Goal: Task Accomplishment & Management: Complete application form

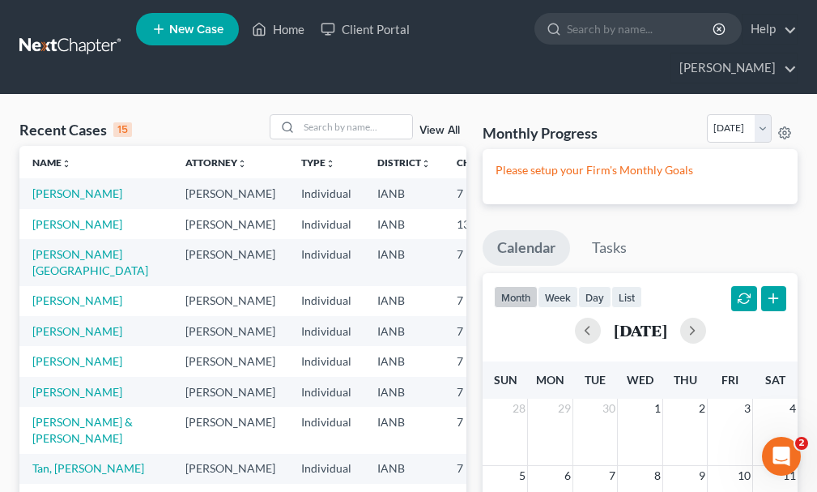
click at [194, 31] on span "New Case" at bounding box center [196, 29] width 54 height 12
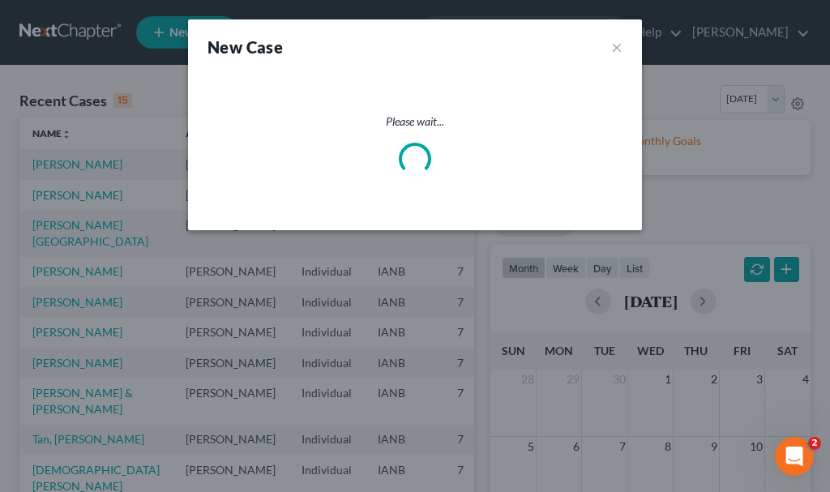
select select "29"
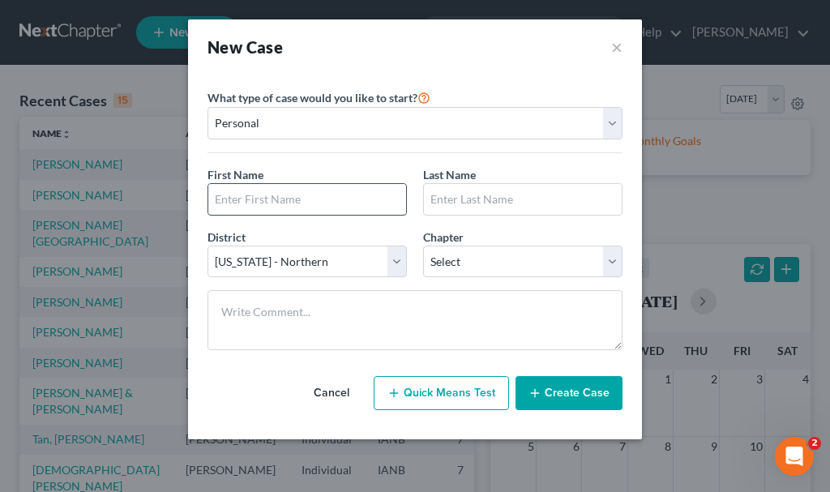
click at [351, 198] on input "text" at bounding box center [307, 199] width 198 height 31
type input "[PERSON_NAME]"
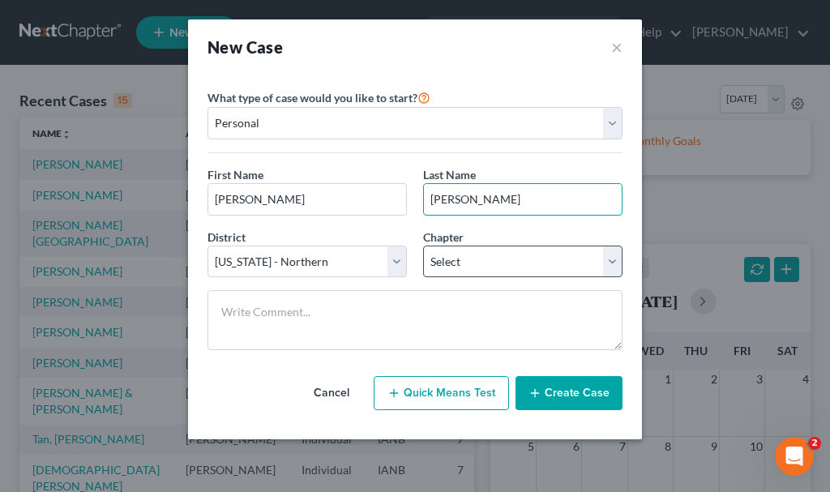
type input "[PERSON_NAME]"
click at [475, 261] on select "Select 7 11 12 13" at bounding box center [522, 261] width 199 height 32
select select "0"
click at [423, 245] on select "Select 7 11 12 13" at bounding box center [522, 261] width 199 height 32
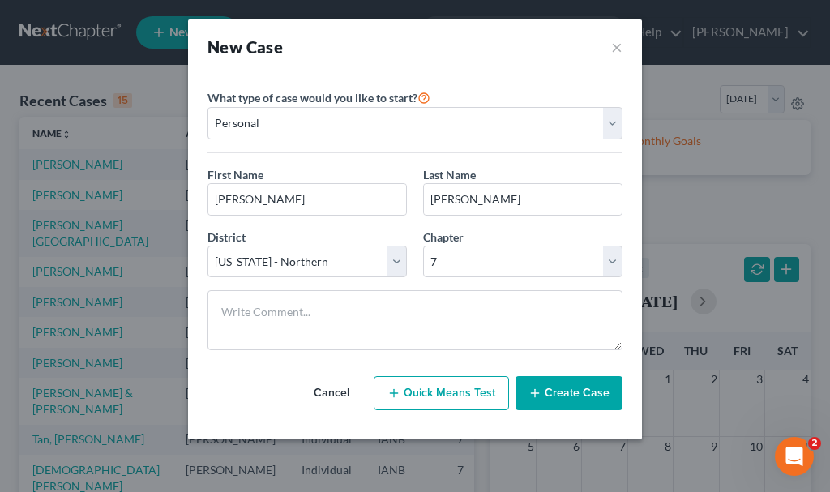
click at [558, 391] on button "Create Case" at bounding box center [568, 393] width 107 height 34
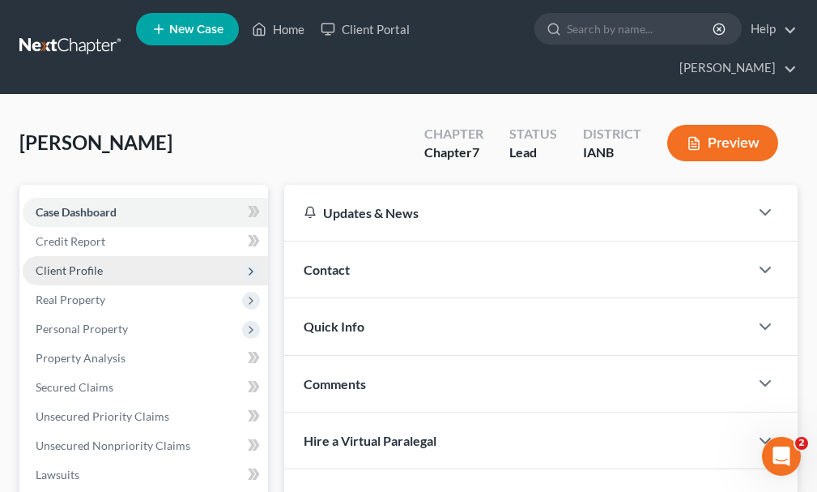
click at [58, 263] on span "Client Profile" at bounding box center [69, 270] width 67 height 14
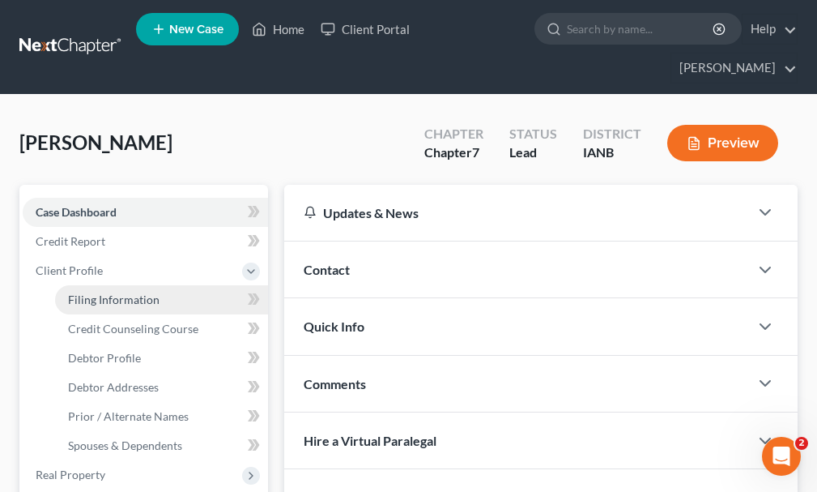
click at [105, 292] on span "Filing Information" at bounding box center [114, 299] width 92 height 14
select select "1"
select select "0"
select select "29"
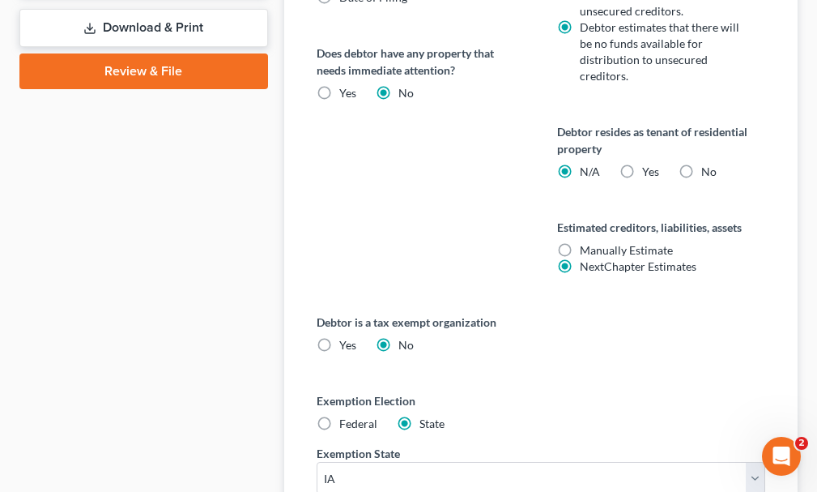
scroll to position [1040, 0]
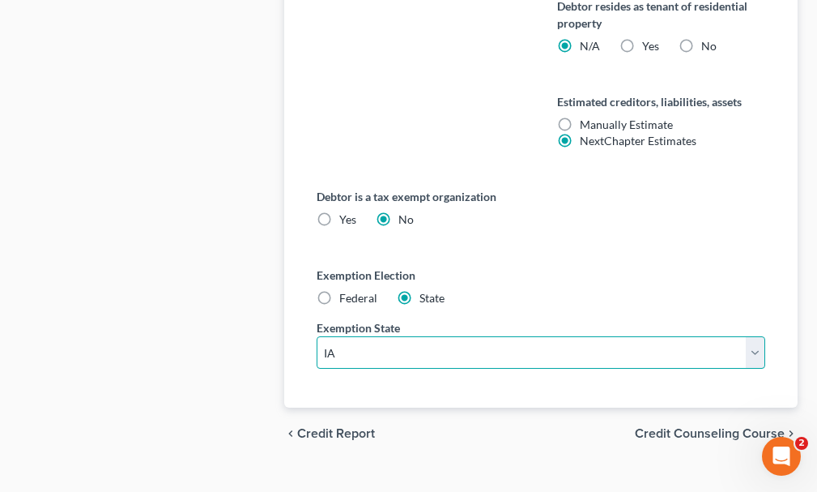
click at [392, 336] on select "State [US_STATE] AK AR AZ CA CO CT DE DC [GEOGRAPHIC_DATA] [GEOGRAPHIC_DATA] GU…" at bounding box center [541, 352] width 449 height 32
select select "30"
click at [317, 336] on select "State [US_STATE] AK AR AZ CA CO CT DE DC [GEOGRAPHIC_DATA] [GEOGRAPHIC_DATA] GU…" at bounding box center [541, 352] width 449 height 32
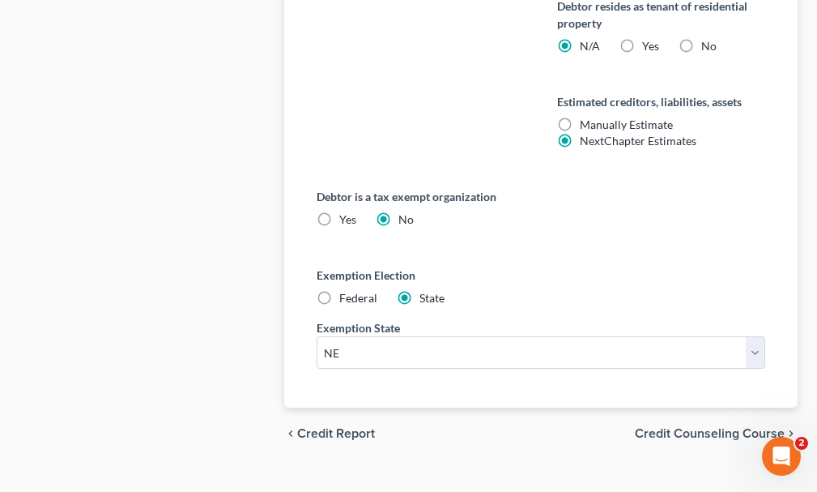
click at [668, 427] on span "Credit Counseling Course" at bounding box center [710, 433] width 150 height 13
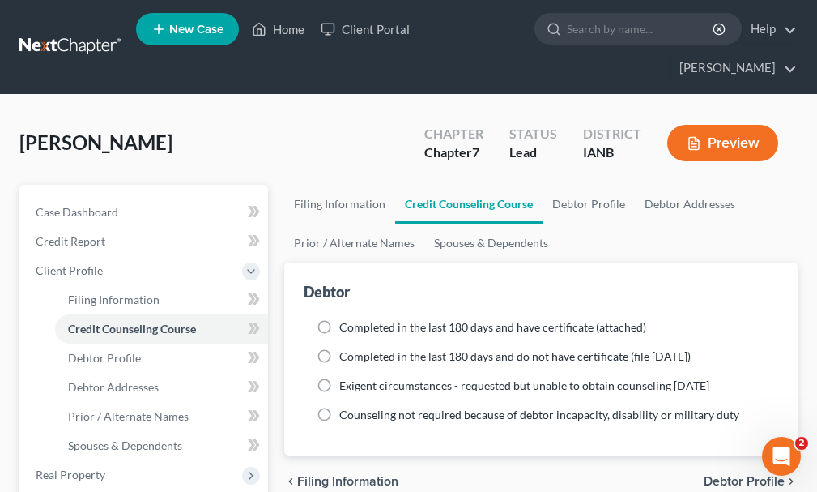
click at [339, 319] on label "Completed in the last 180 days and have certificate (attached)" at bounding box center [492, 327] width 307 height 16
click at [346, 319] on input "Completed in the last 180 days and have certificate (attached)" at bounding box center [351, 324] width 11 height 11
radio input "true"
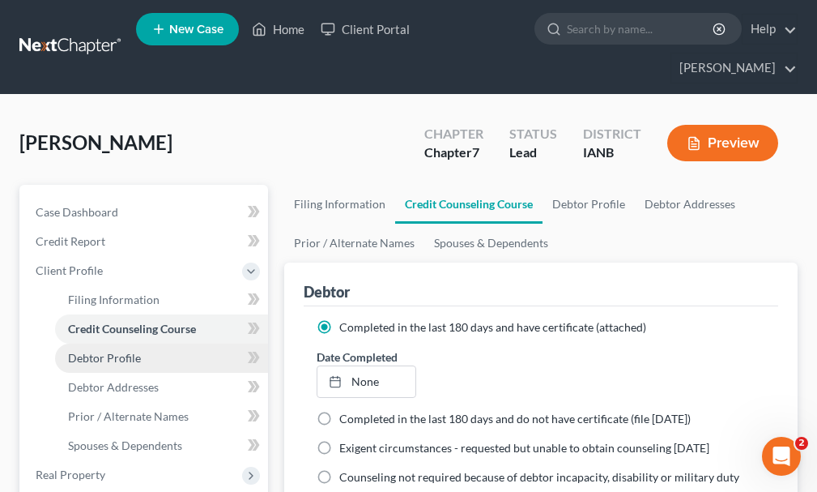
click at [85, 351] on span "Debtor Profile" at bounding box center [104, 358] width 73 height 14
select select "0"
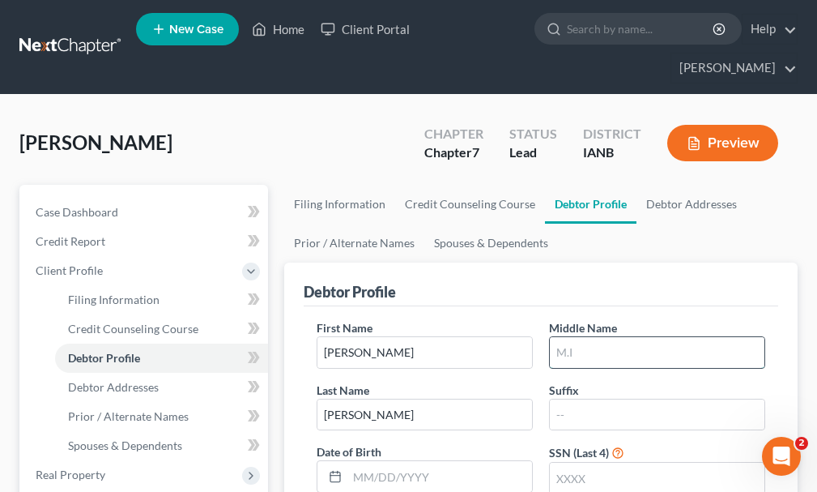
click at [627, 337] on input "text" at bounding box center [657, 352] width 215 height 31
type input "[PERSON_NAME]"
click at [601, 463] on input "text" at bounding box center [657, 478] width 215 height 31
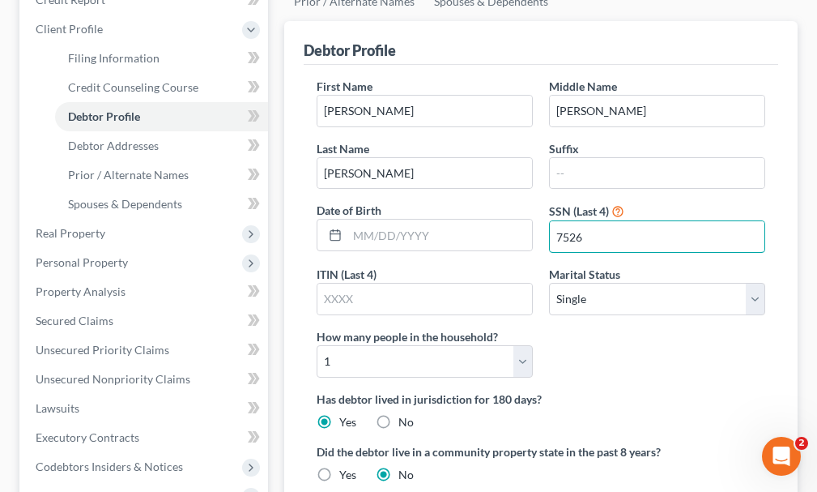
scroll to position [243, 0]
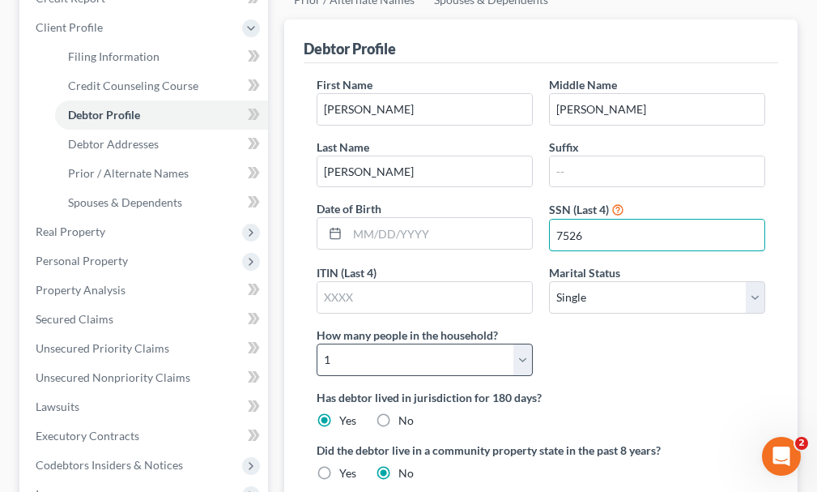
type input "7526"
click at [405, 344] on select "Select 1 2 3 4 5 6 7 8 9 10 11 12 13 14 15 16 17 18 19 20" at bounding box center [425, 360] width 216 height 32
select select "1"
click at [317, 344] on select "Select 1 2 3 4 5 6 7 8 9 10 11 12 13 14 15 16 17 18 19 20" at bounding box center [425, 360] width 216 height 32
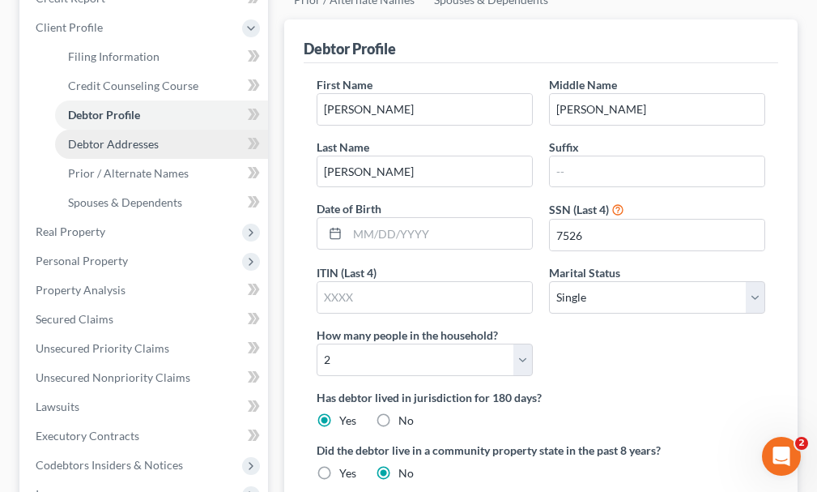
click at [105, 137] on span "Debtor Addresses" at bounding box center [113, 144] width 91 height 14
select select "0"
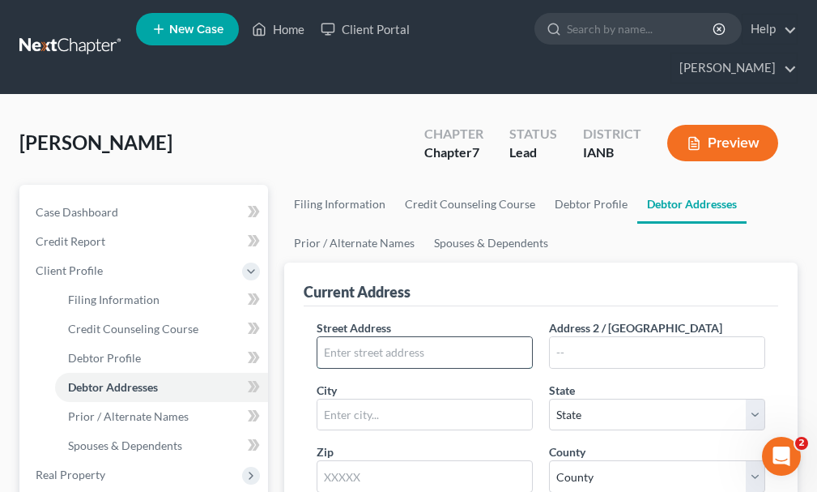
click at [487, 337] on input "text" at bounding box center [425, 352] width 215 height 31
type input "[STREET_ADDRESS]"
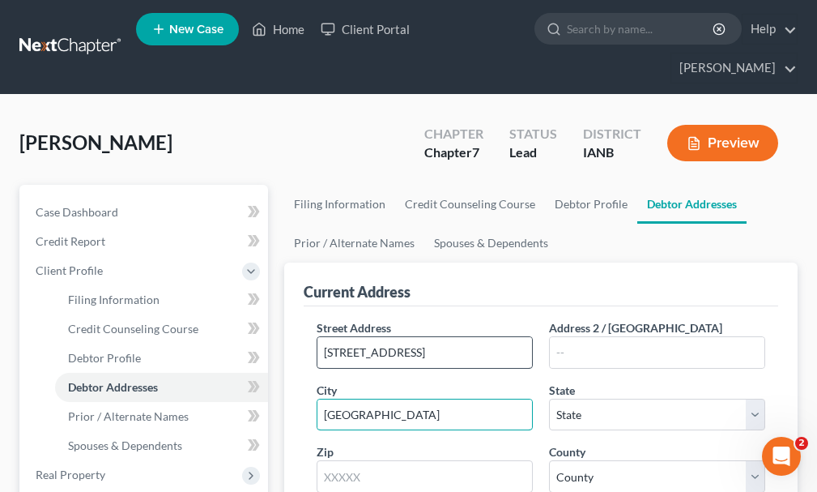
type input "[GEOGRAPHIC_DATA]"
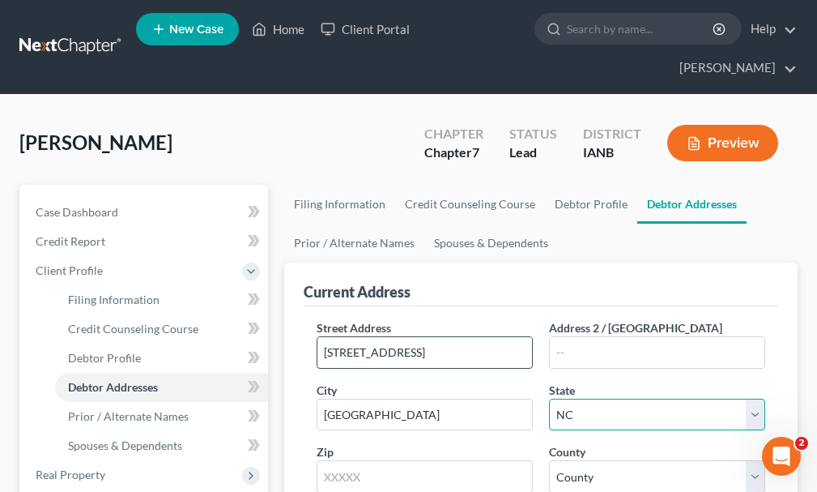
select select "30"
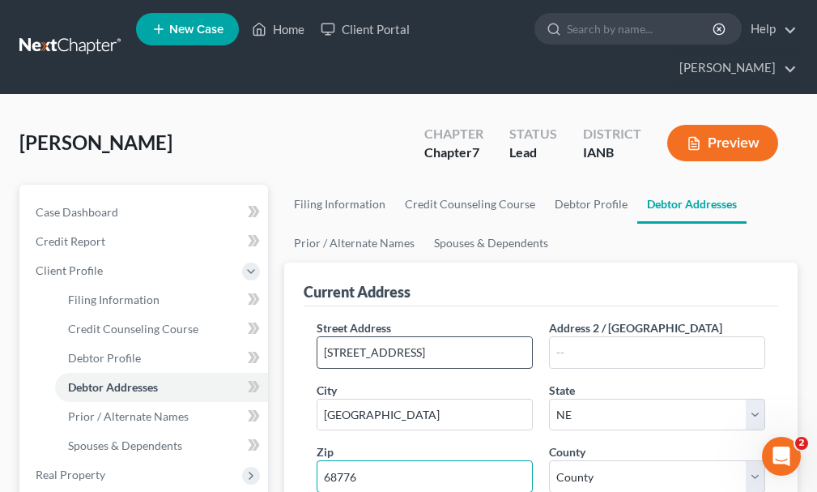
type input "68776"
select select "21"
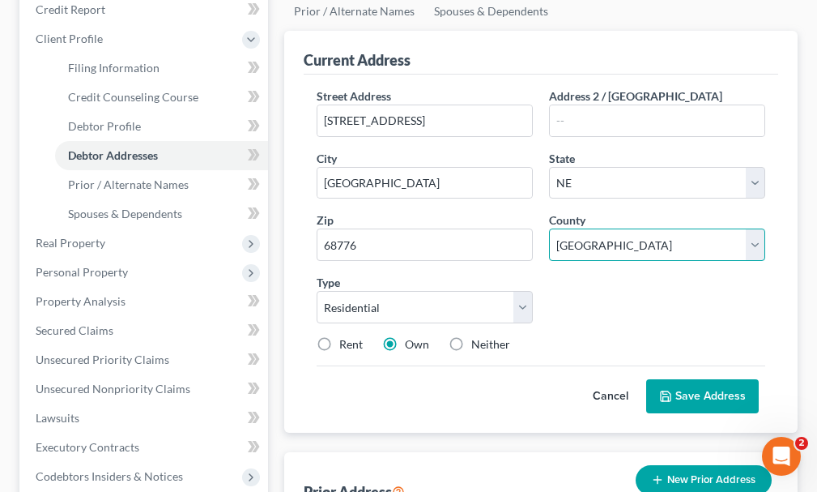
scroll to position [324, 0]
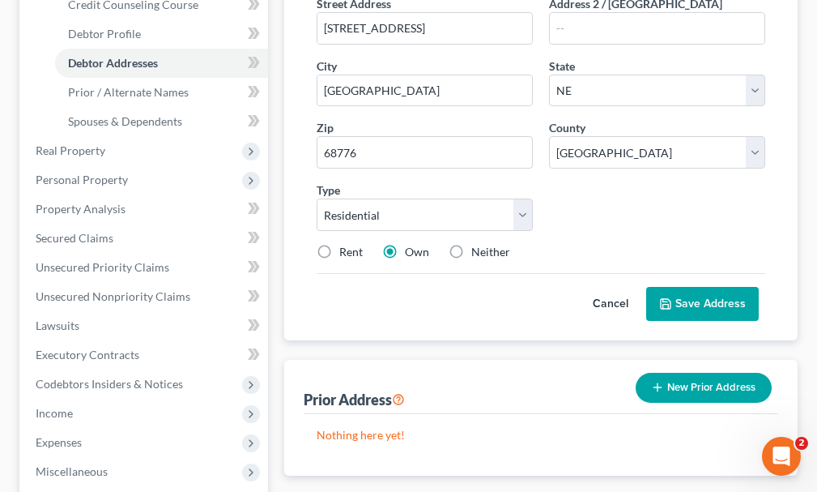
click at [696, 287] on button "Save Address" at bounding box center [703, 304] width 113 height 34
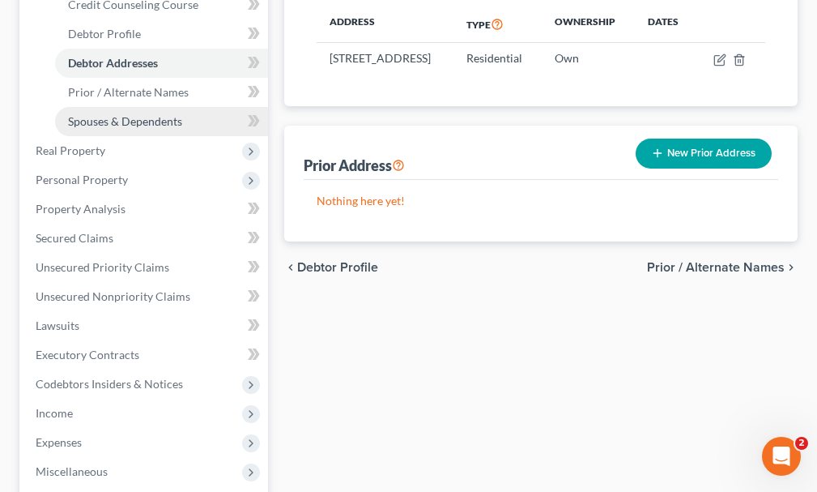
click at [125, 114] on span "Spouses & Dependents" at bounding box center [125, 121] width 114 height 14
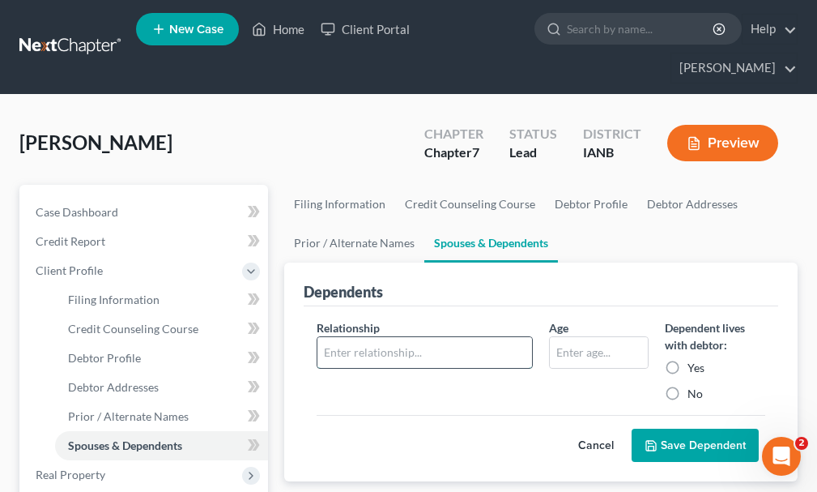
click at [375, 337] on input "text" at bounding box center [425, 352] width 215 height 31
type input "child"
click at [579, 337] on input "text" at bounding box center [599, 352] width 98 height 31
type input "10"
click at [682, 429] on button "Save Dependent" at bounding box center [695, 446] width 127 height 34
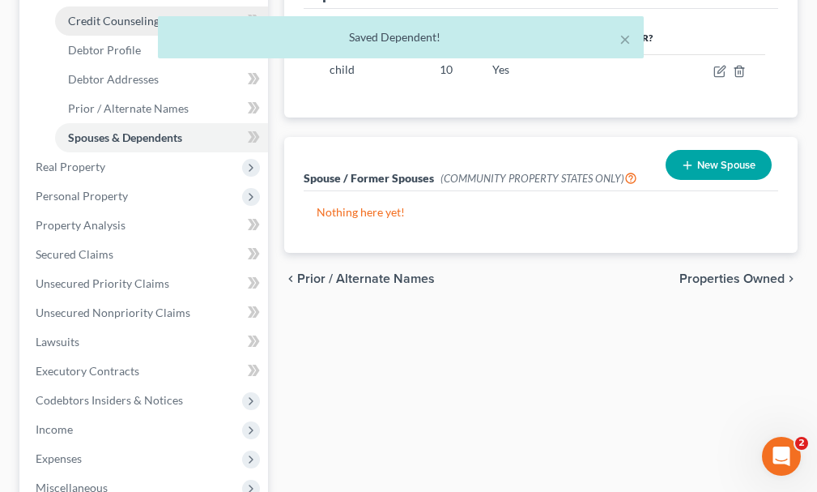
scroll to position [544, 0]
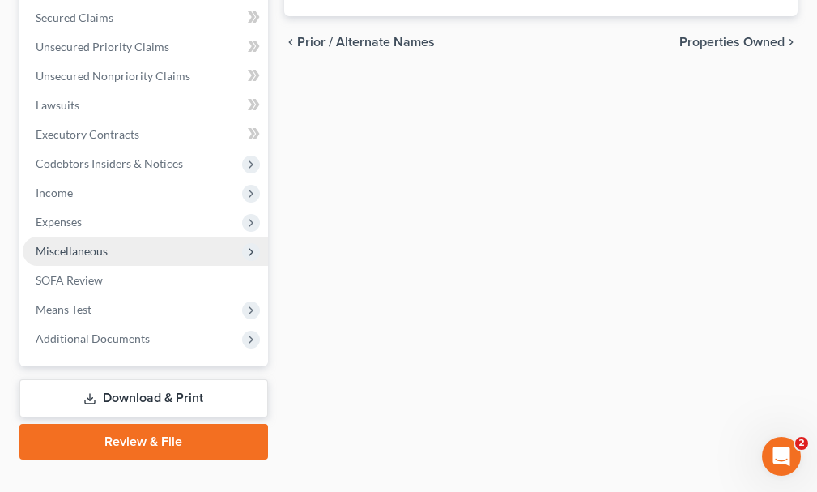
click at [75, 244] on span "Miscellaneous" at bounding box center [72, 251] width 72 height 14
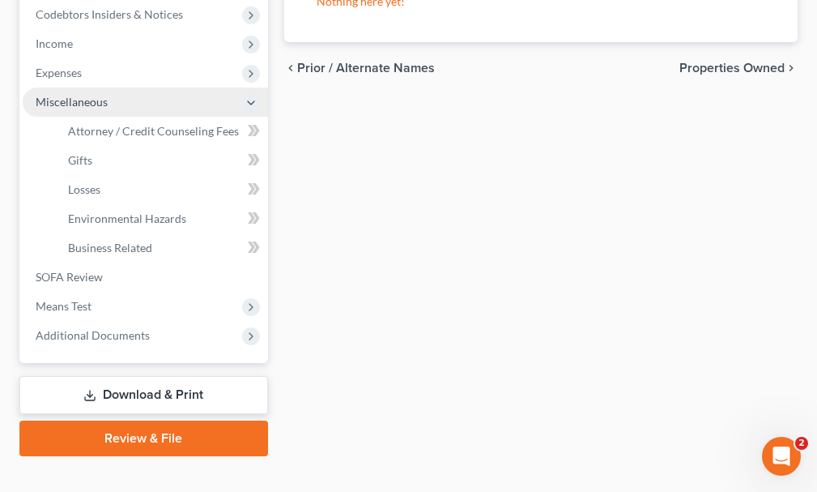
scroll to position [369, 0]
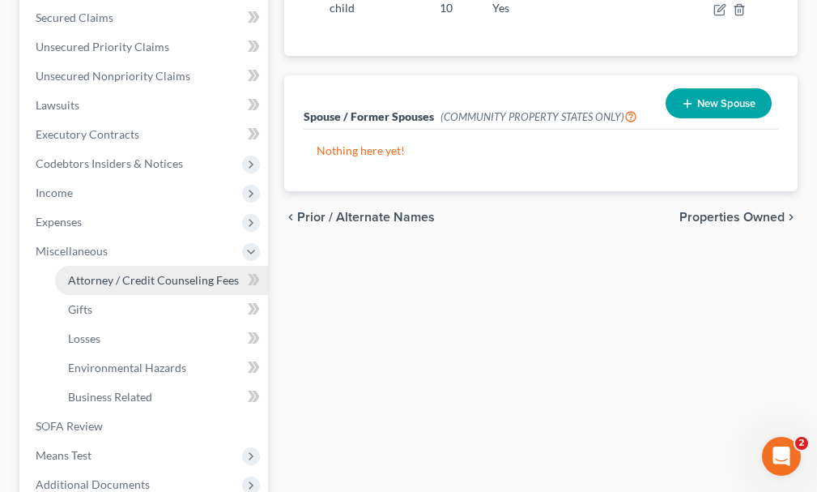
click at [111, 273] on span "Attorney / Credit Counseling Fees" at bounding box center [153, 280] width 171 height 14
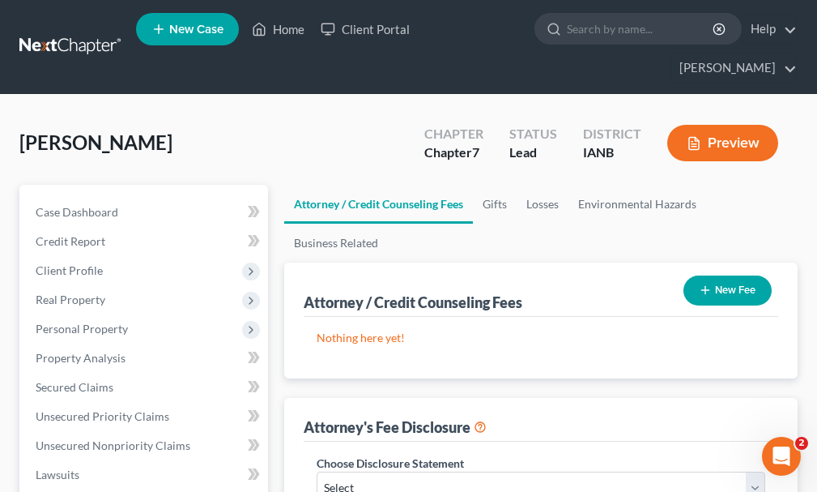
click at [733, 275] on button "New Fee" at bounding box center [728, 290] width 88 height 30
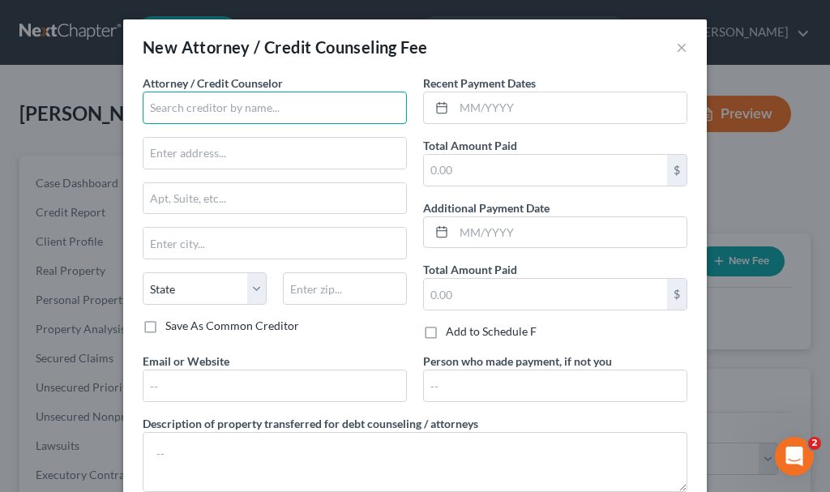
click at [232, 111] on input "text" at bounding box center [275, 108] width 264 height 32
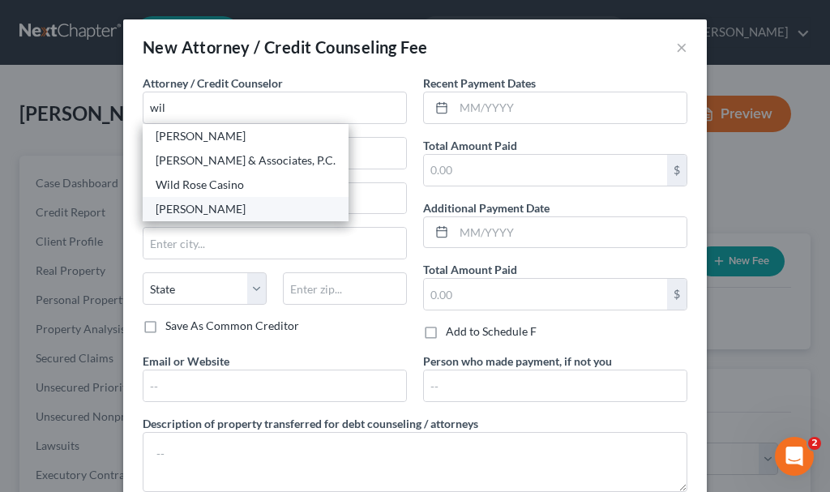
click at [191, 216] on div "[PERSON_NAME]" at bounding box center [246, 209] width 180 height 16
type input "[PERSON_NAME]"
type input "[STREET_ADDRESS][PERSON_NAME]"
type input "[GEOGRAPHIC_DATA]"
select select "16"
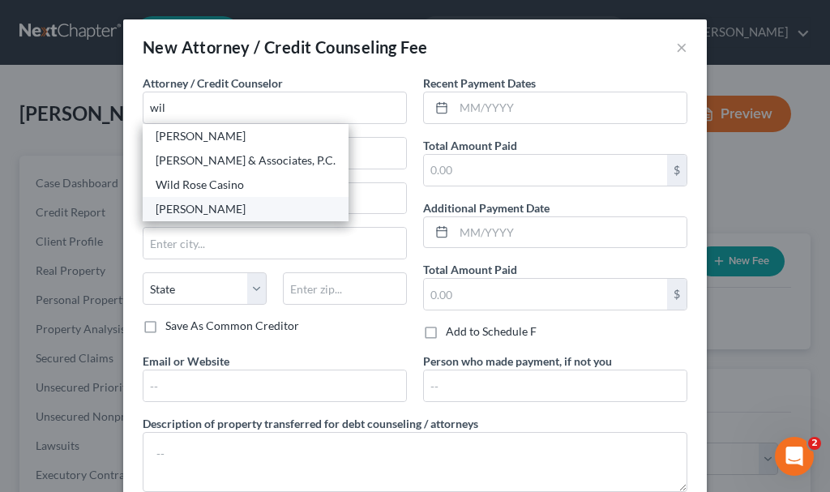
type input "51101"
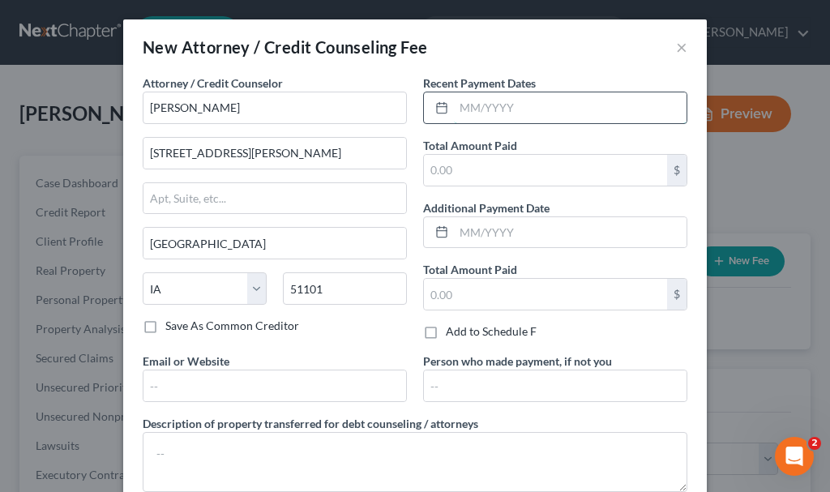
click at [527, 106] on input "text" at bounding box center [570, 107] width 233 height 31
type input "10/2025"
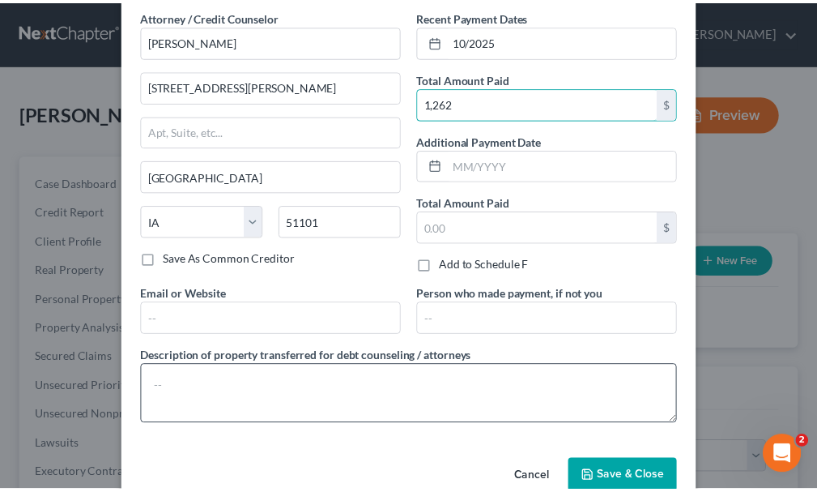
scroll to position [102, 0]
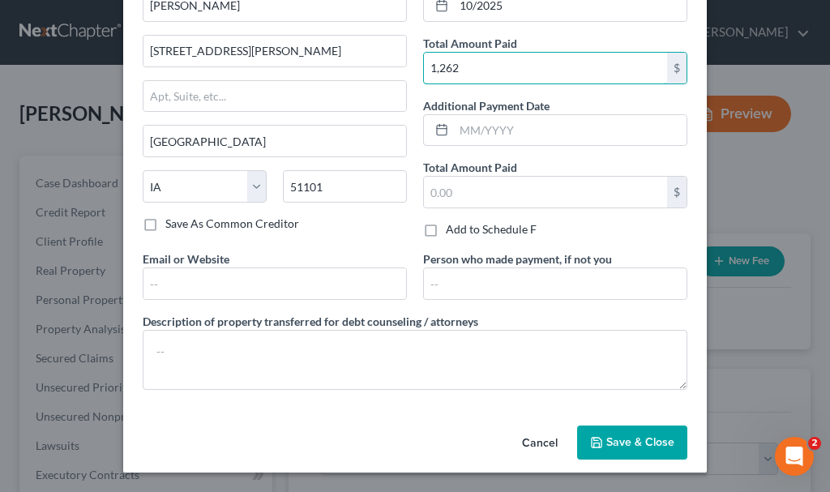
type input "1,262"
click at [613, 436] on span "Save & Close" at bounding box center [640, 442] width 68 height 14
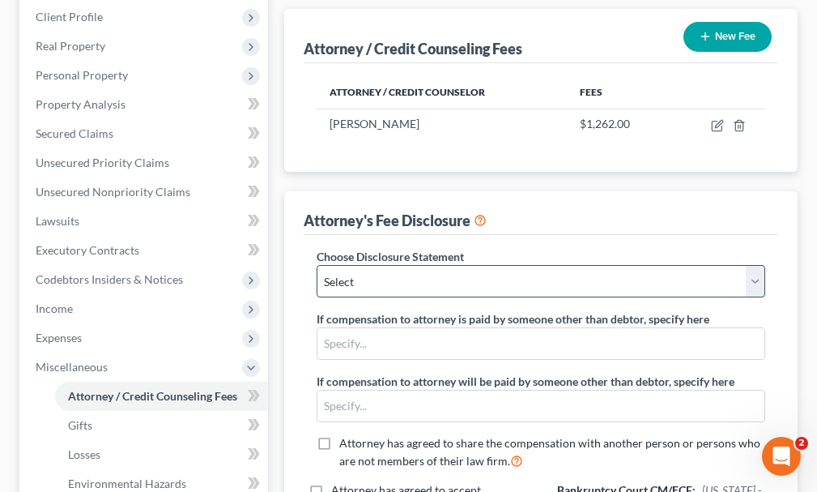
scroll to position [324, 0]
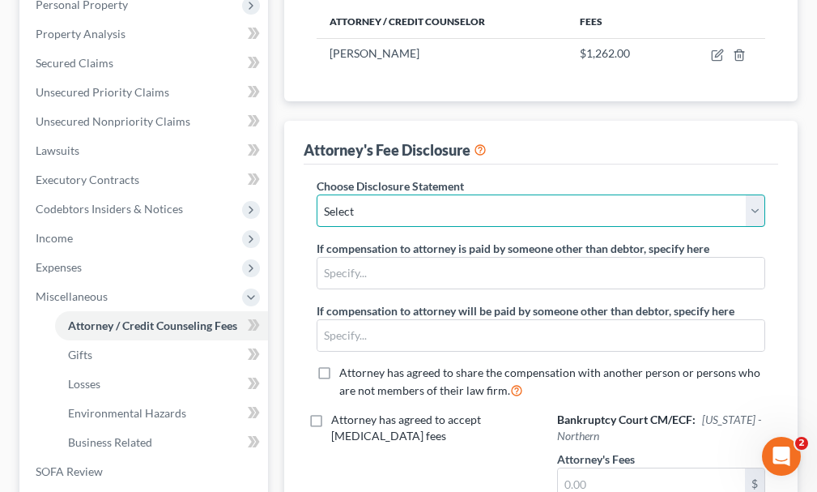
click at [420, 194] on select "Select Attorney" at bounding box center [541, 210] width 449 height 32
select select "0"
click at [317, 194] on select "Select Attorney" at bounding box center [541, 210] width 449 height 32
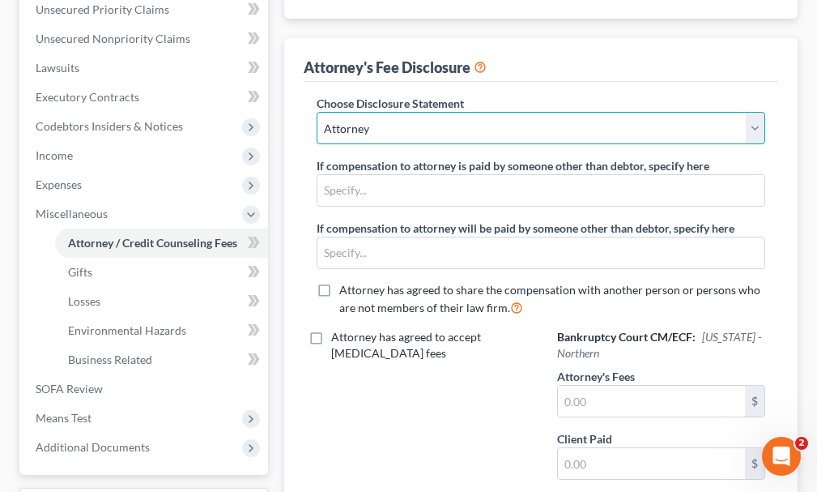
scroll to position [486, 0]
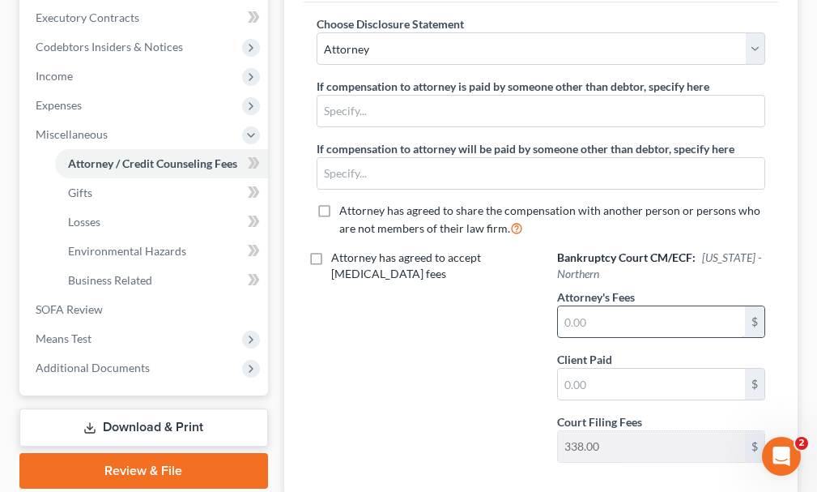
click at [628, 306] on input "text" at bounding box center [651, 321] width 187 height 31
type input "1,262"
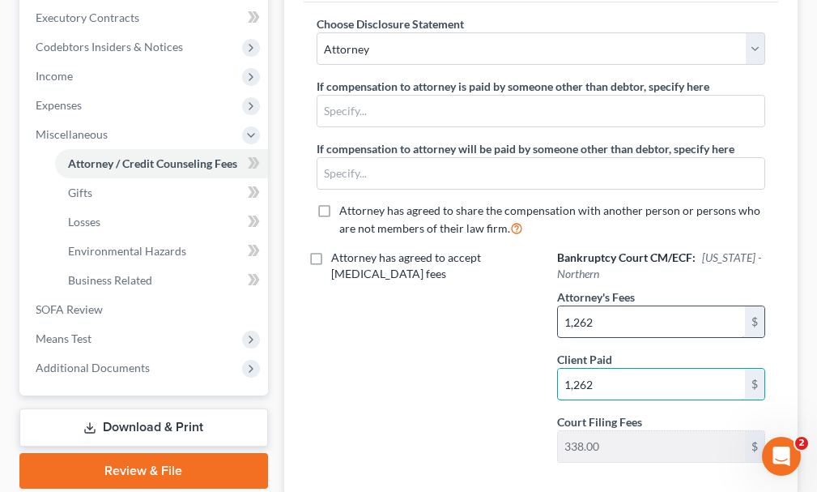
type input "1,262"
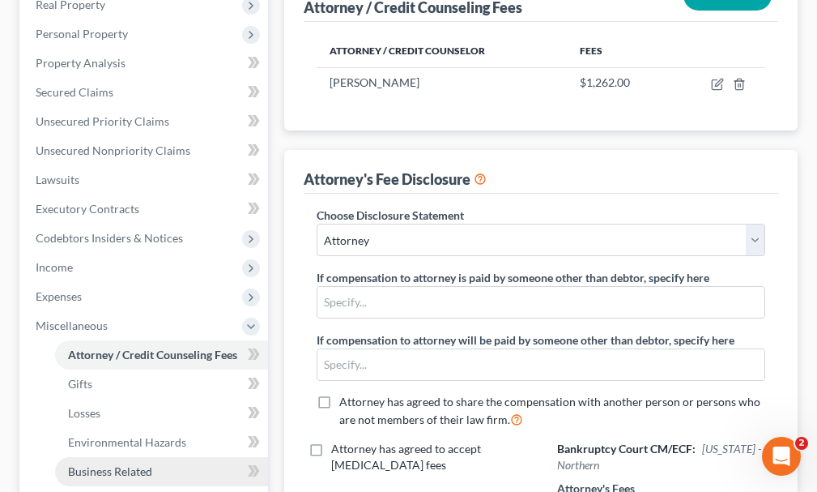
scroll to position [6, 0]
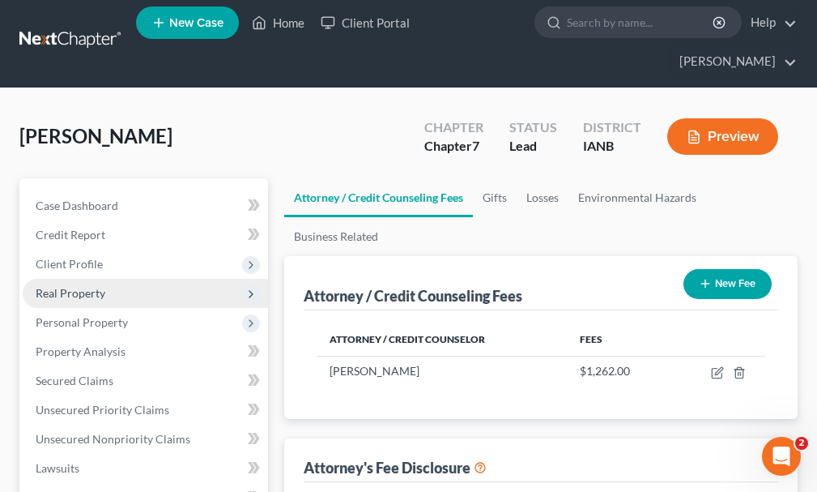
click at [69, 286] on span "Real Property" at bounding box center [71, 293] width 70 height 14
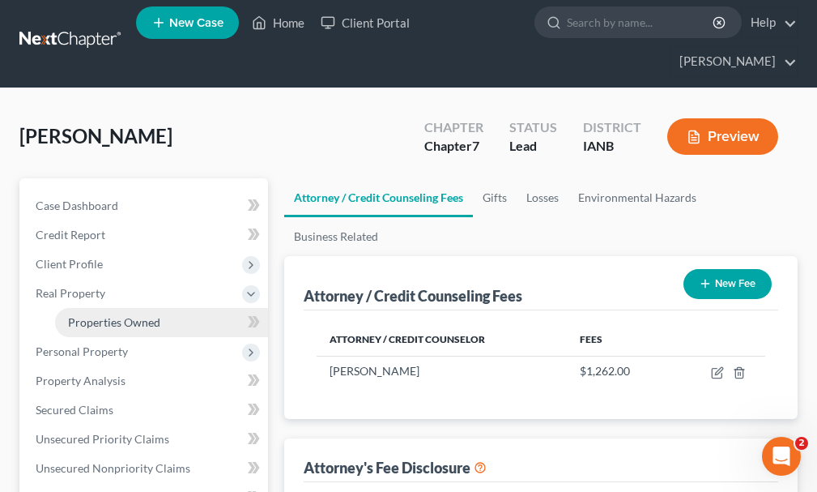
click at [123, 315] on span "Properties Owned" at bounding box center [114, 322] width 92 height 14
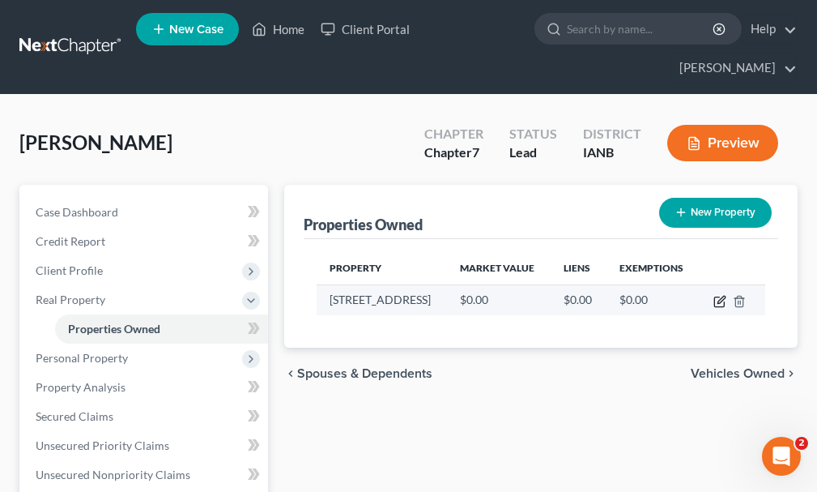
click at [719, 297] on icon "button" at bounding box center [720, 302] width 10 height 10
select select "30"
select select "21"
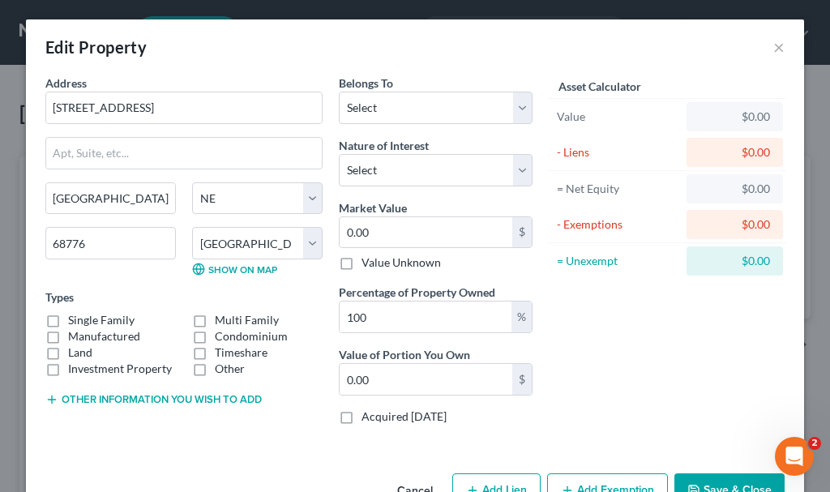
click at [68, 318] on label "Single Family" at bounding box center [101, 320] width 66 height 16
click at [75, 318] on input "Single Family" at bounding box center [80, 317] width 11 height 11
checkbox input "true"
click at [385, 105] on select "Select Debtor 1 Only Debtor 2 Only Debtor 1 And Debtor 2 Only At Least One Of T…" at bounding box center [436, 108] width 194 height 32
select select "3"
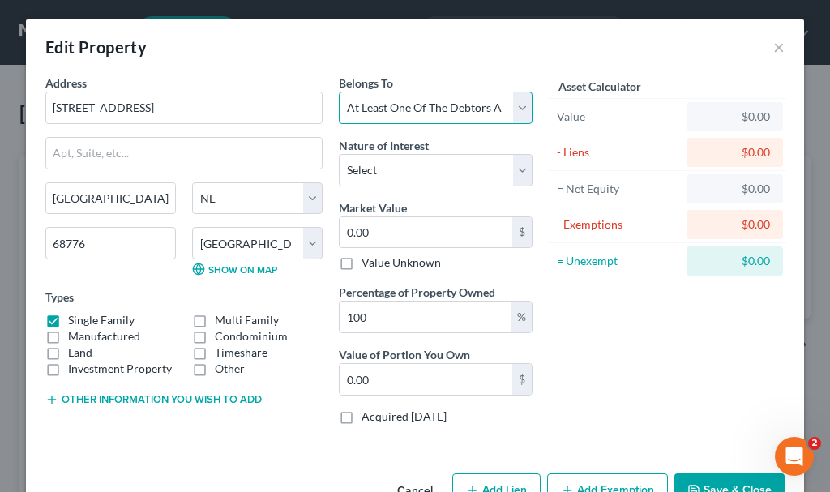
click at [339, 92] on select "Select Debtor 1 Only Debtor 2 Only Debtor 1 And Debtor 2 Only At Least One Of T…" at bounding box center [436, 108] width 194 height 32
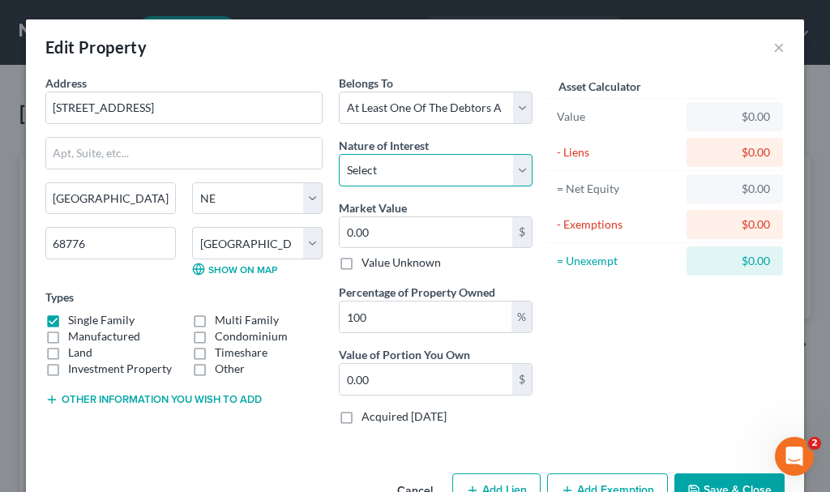
click at [397, 168] on select "Select Fee Simple Joint Tenant Life Estate Equitable Interest Future Interest T…" at bounding box center [436, 170] width 194 height 32
select select "1"
click at [339, 154] on select "Select Fee Simple Joint Tenant Life Estate Equitable Interest Future Interest T…" at bounding box center [436, 170] width 194 height 32
click at [379, 233] on input "0.00" at bounding box center [425, 232] width 173 height 31
type input "1"
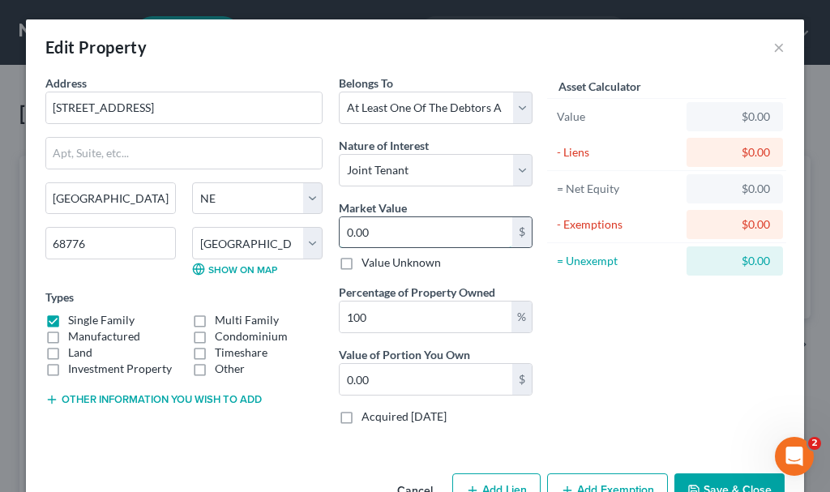
type input "1.00"
type input "1"
type input "5"
type input "0.05"
type input "50"
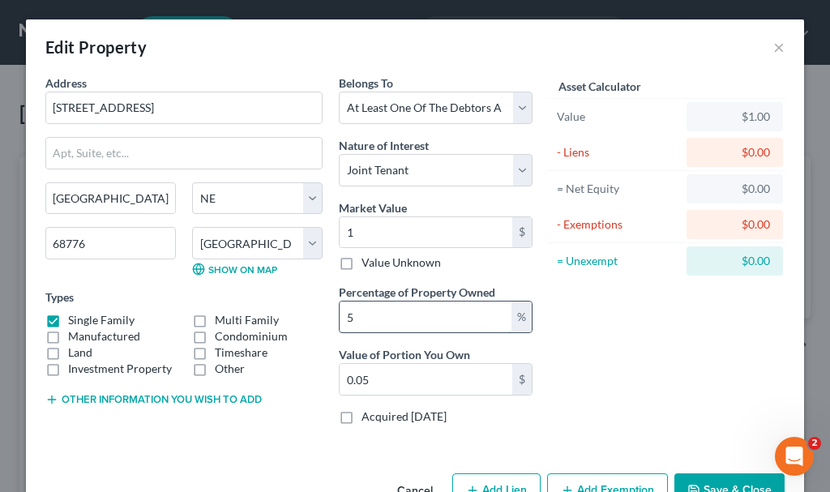
type input "0.50"
type input "50"
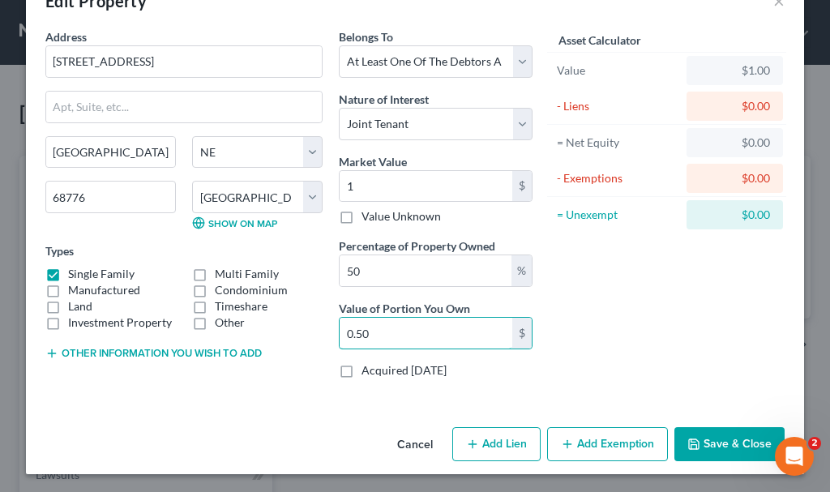
scroll to position [48, 0]
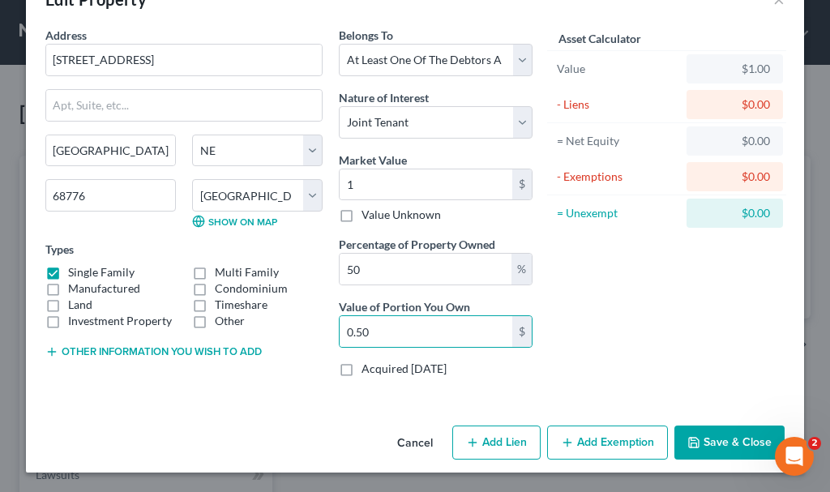
click at [600, 439] on button "Add Exemption" at bounding box center [607, 442] width 121 height 34
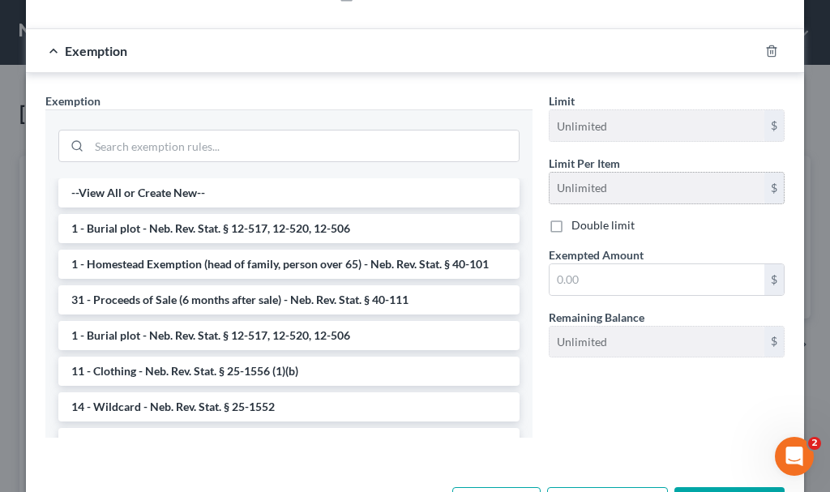
scroll to position [453, 0]
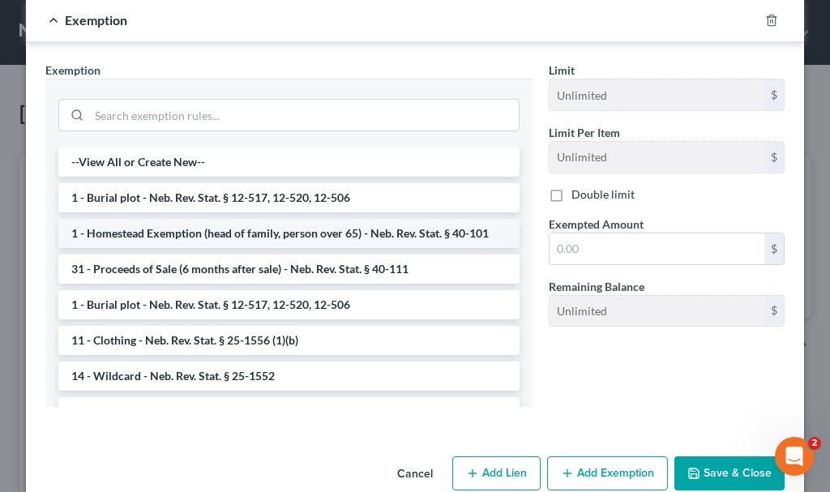
click at [216, 233] on li "1 - Homestead Exemption (head of family, person over 65) - Neb. Rev. Stat. § 40…" at bounding box center [288, 233] width 461 height 29
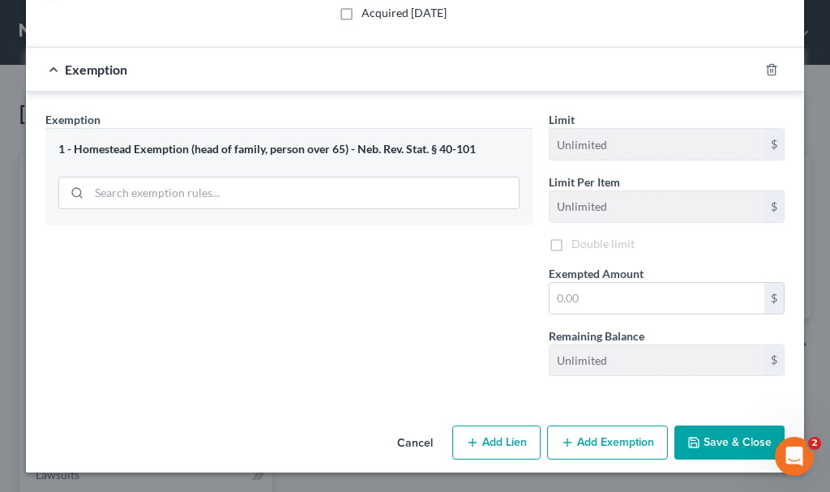
scroll to position [406, 0]
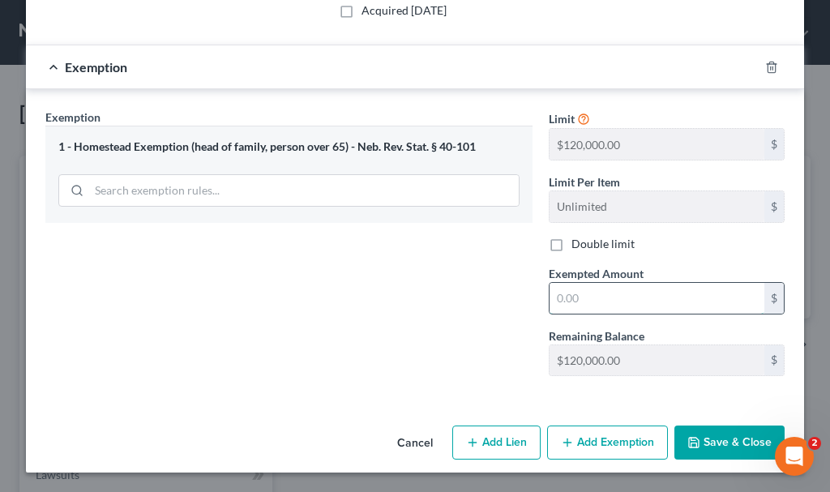
click at [577, 300] on input "text" at bounding box center [656, 298] width 215 height 31
type input "1"
click at [711, 429] on button "Save & Close" at bounding box center [729, 442] width 110 height 34
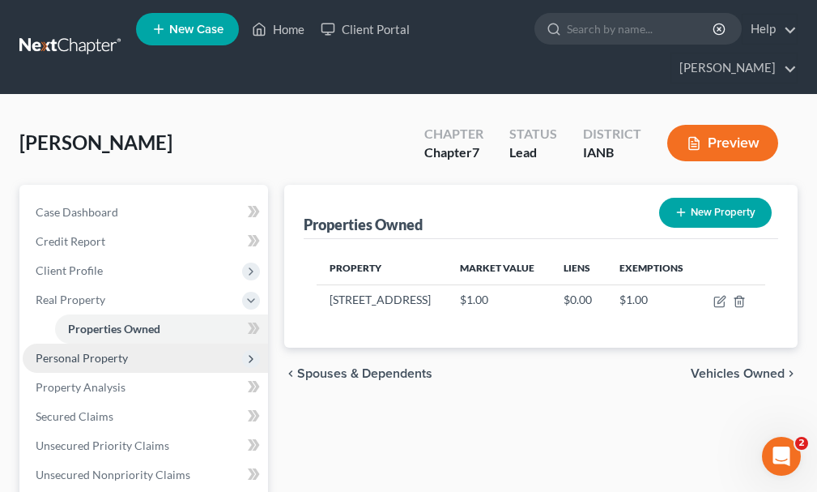
click at [72, 351] on span "Personal Property" at bounding box center [82, 358] width 92 height 14
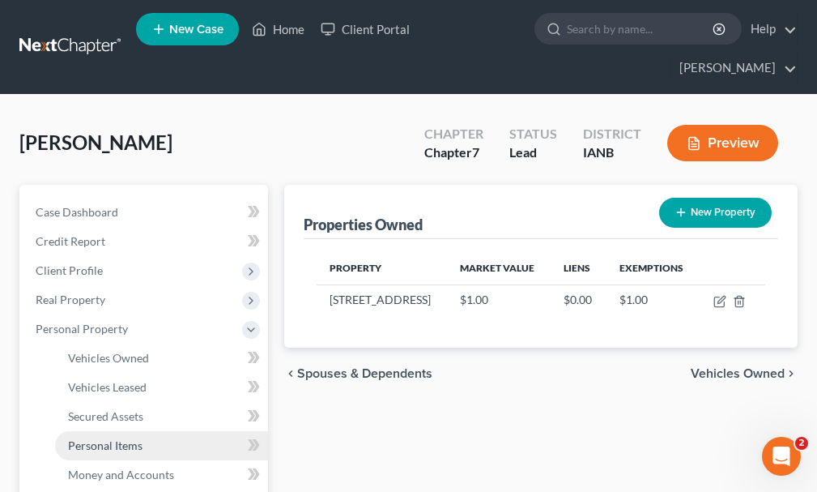
click at [103, 438] on span "Personal Items" at bounding box center [105, 445] width 75 height 14
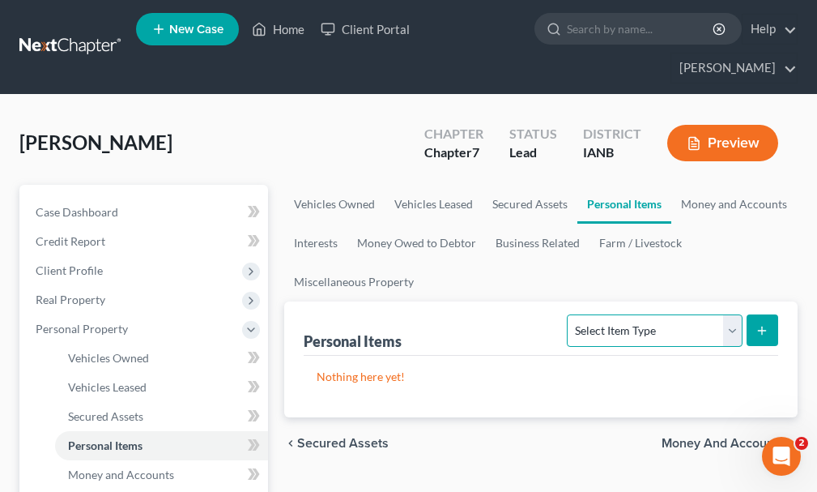
click at [638, 314] on select "Select Item Type Clothing Collectibles Of Value Electronics Firearms Household …" at bounding box center [654, 330] width 175 height 32
select select "clothing"
click at [570, 314] on select "Select Item Type Clothing Collectibles Of Value Electronics Firearms Household …" at bounding box center [654, 330] width 175 height 32
click at [748, 314] on button "submit" at bounding box center [763, 330] width 32 height 32
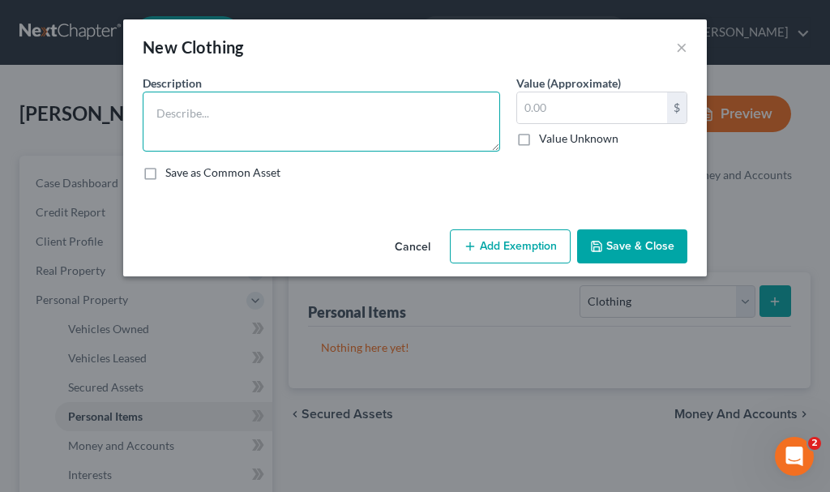
click at [324, 125] on textarea at bounding box center [321, 122] width 357 height 60
type textarea "Clothing"
type input "300"
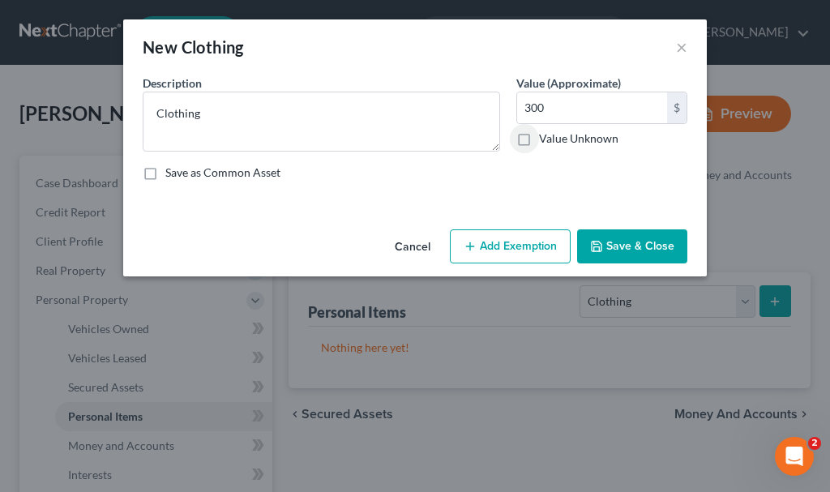
click at [524, 246] on button "Add Exemption" at bounding box center [510, 246] width 121 height 34
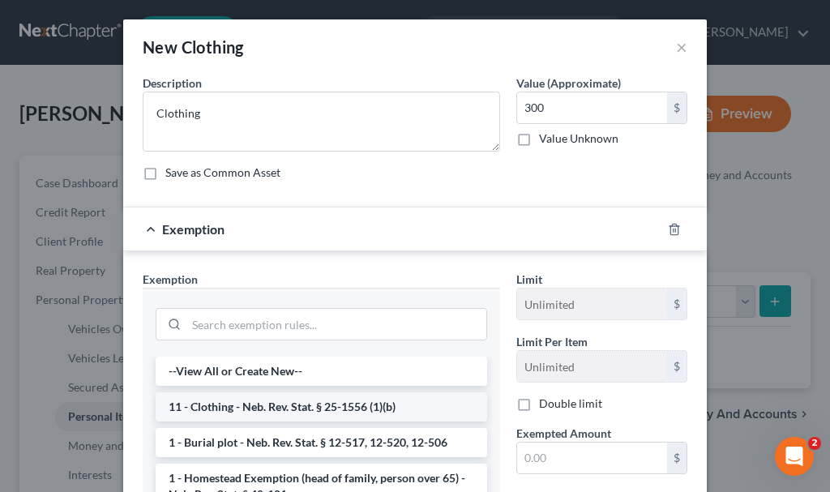
click at [280, 403] on li "11 - Clothing - Neb. Rev. Stat. § 25-1556 (1)(b)" at bounding box center [321, 406] width 331 height 29
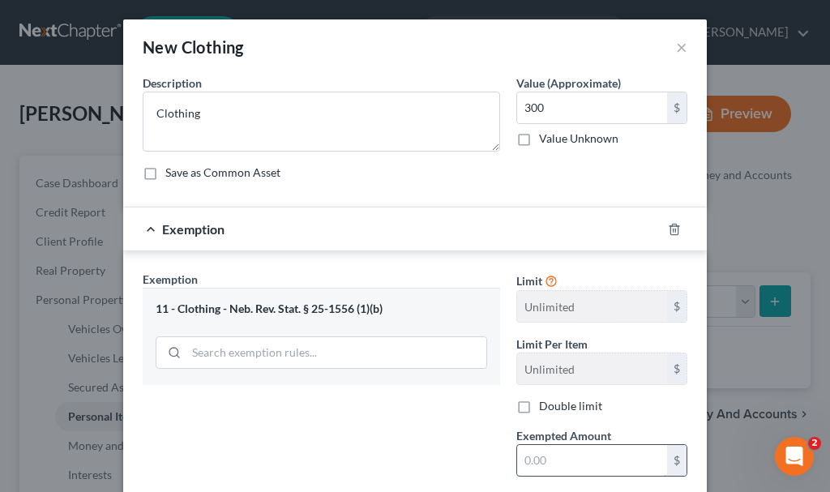
click at [531, 460] on input "text" at bounding box center [592, 460] width 150 height 31
type input "300"
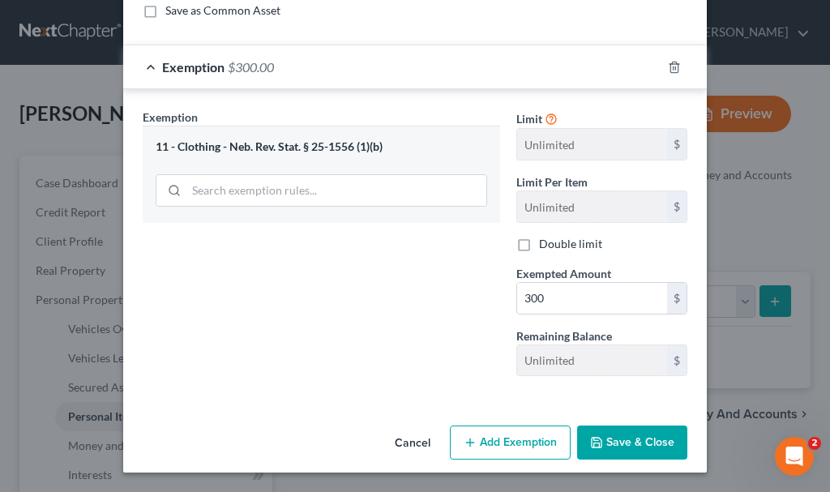
click at [638, 439] on button "Save & Close" at bounding box center [632, 442] width 110 height 34
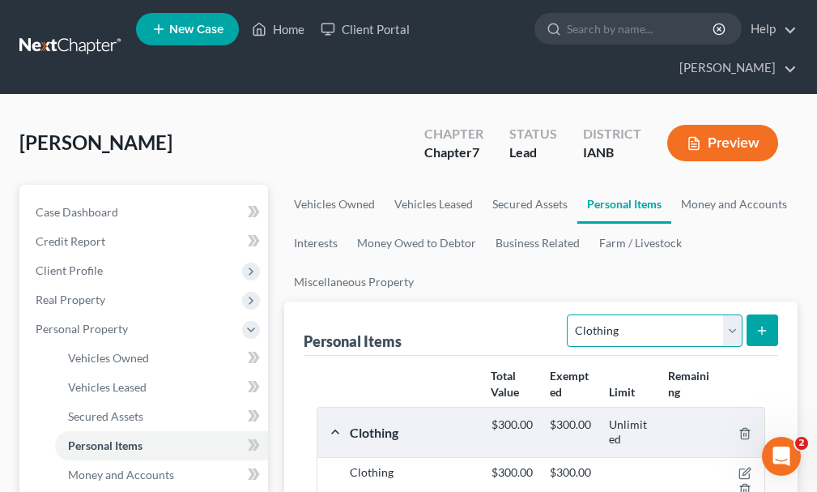
click at [733, 314] on select "Select Item Type Clothing Collectibles Of Value Electronics Firearms Household …" at bounding box center [654, 330] width 175 height 32
select select "pets"
click at [570, 314] on select "Select Item Type Clothing Collectibles Of Value Electronics Firearms Household …" at bounding box center [654, 330] width 175 height 32
click at [758, 324] on icon "submit" at bounding box center [762, 330] width 13 height 13
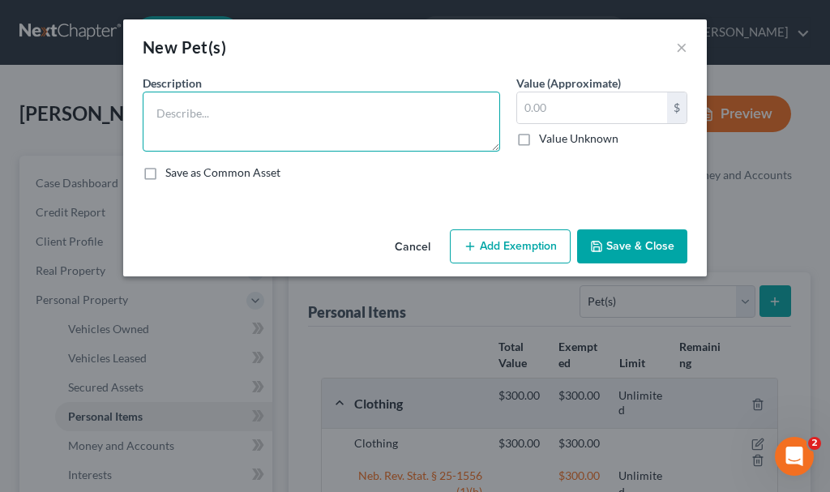
click at [272, 132] on textarea at bounding box center [321, 122] width 357 height 60
type textarea "Cat"
type input "0"
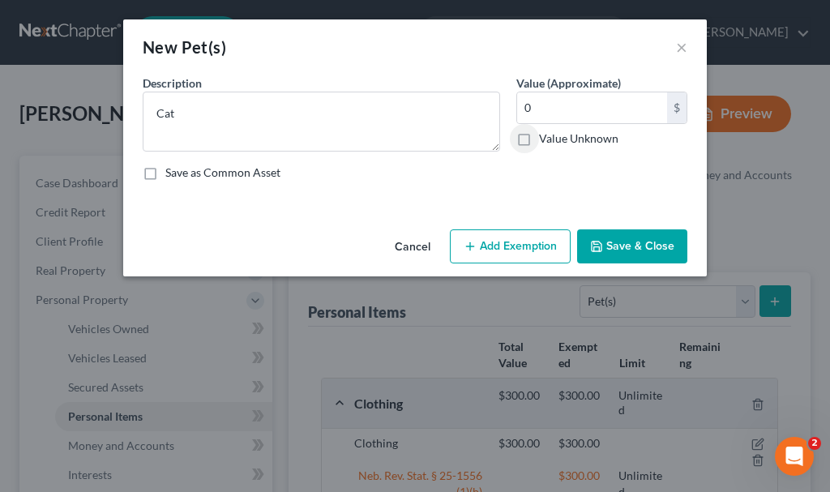
click at [614, 241] on button "Save & Close" at bounding box center [632, 246] width 110 height 34
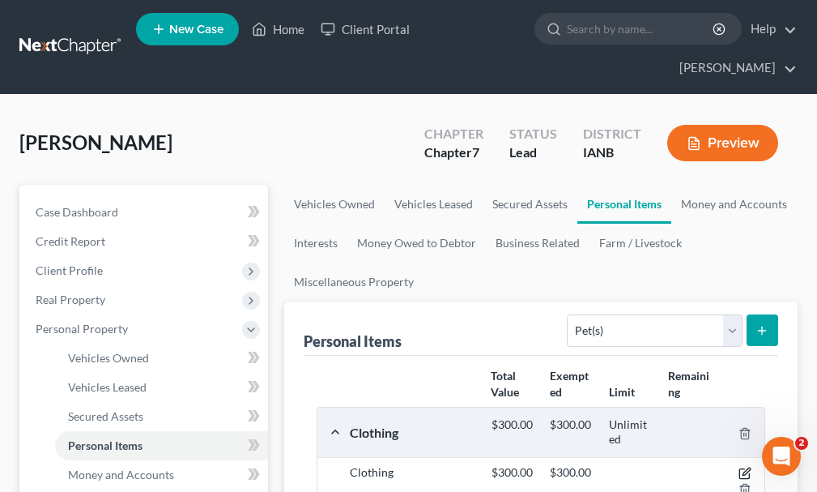
click at [743, 467] on icon "button" at bounding box center [745, 473] width 13 height 13
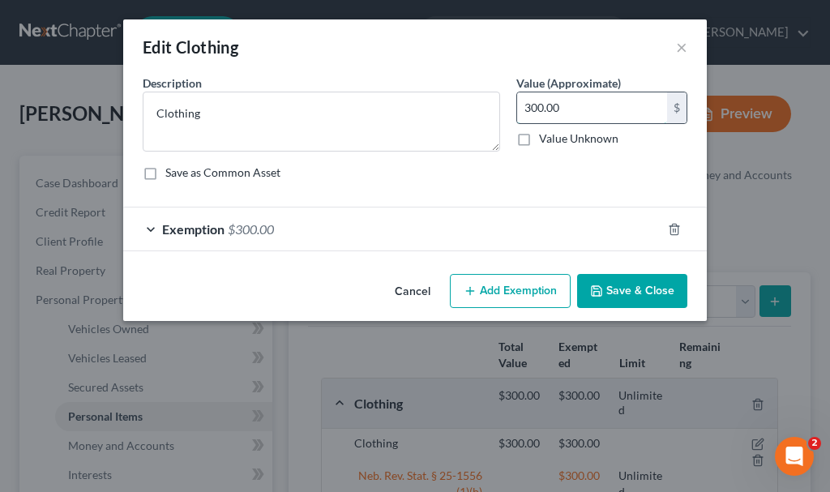
click at [563, 110] on input "300.00" at bounding box center [592, 107] width 150 height 31
type input "200"
click at [256, 227] on span "$300.00" at bounding box center [251, 228] width 46 height 15
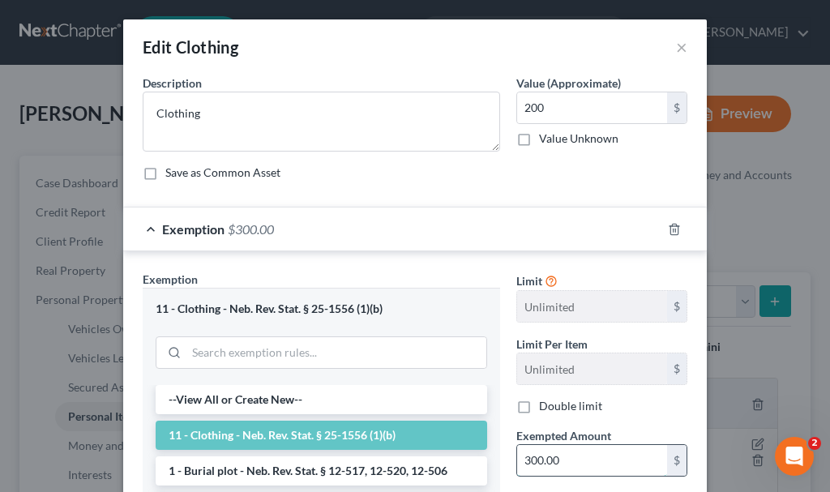
click at [592, 459] on input "300.00" at bounding box center [592, 460] width 150 height 31
type input "200"
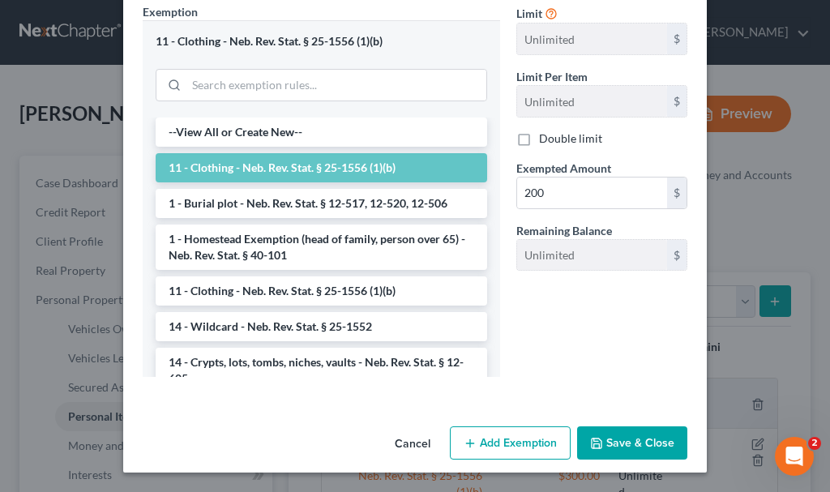
click at [634, 438] on button "Save & Close" at bounding box center [632, 443] width 110 height 34
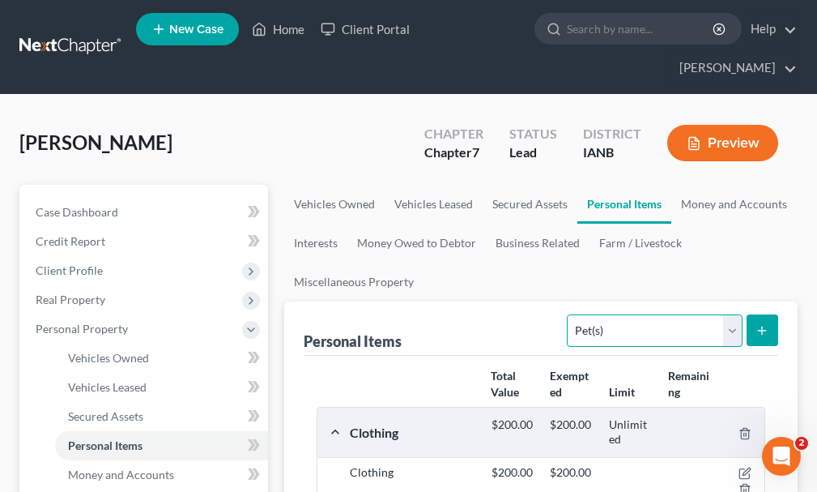
click at [595, 314] on select "Select Item Type Clothing Collectibles Of Value Electronics Firearms Household …" at bounding box center [654, 330] width 175 height 32
select select "other"
click at [570, 314] on select "Select Item Type Clothing Collectibles Of Value Electronics Firearms Household …" at bounding box center [654, 330] width 175 height 32
click at [764, 324] on icon "submit" at bounding box center [762, 330] width 13 height 13
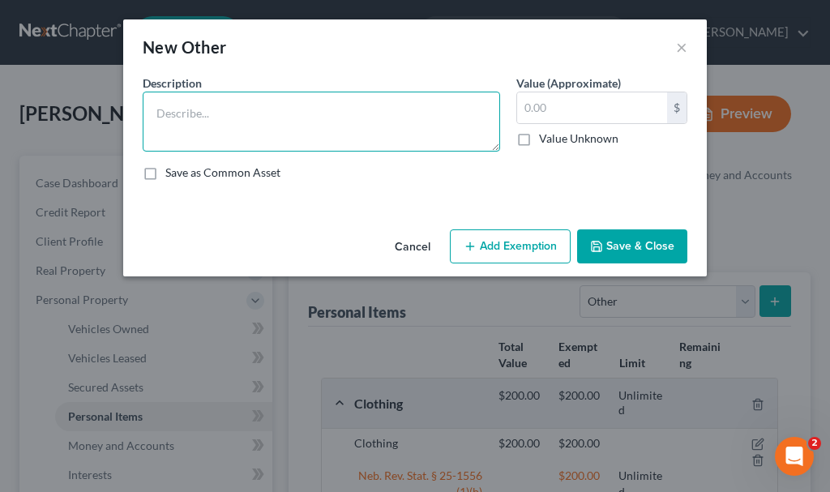
click at [233, 113] on textarea at bounding box center [321, 122] width 357 height 60
type textarea "[MEDICAL_DATA] machine"
type input "0"
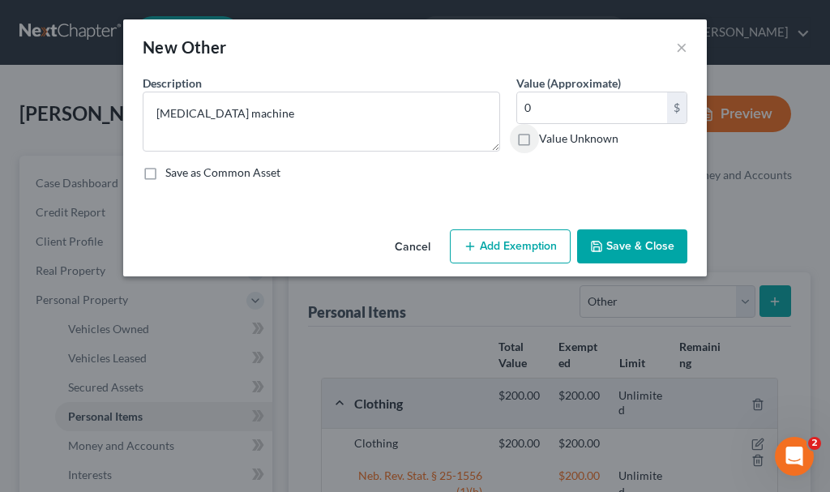
click at [544, 247] on button "Add Exemption" at bounding box center [510, 246] width 121 height 34
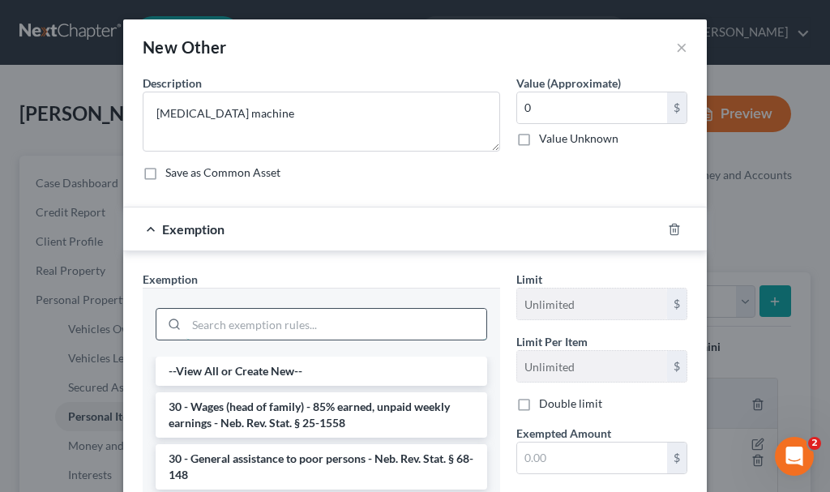
click at [260, 318] on input "search" at bounding box center [336, 324] width 300 height 31
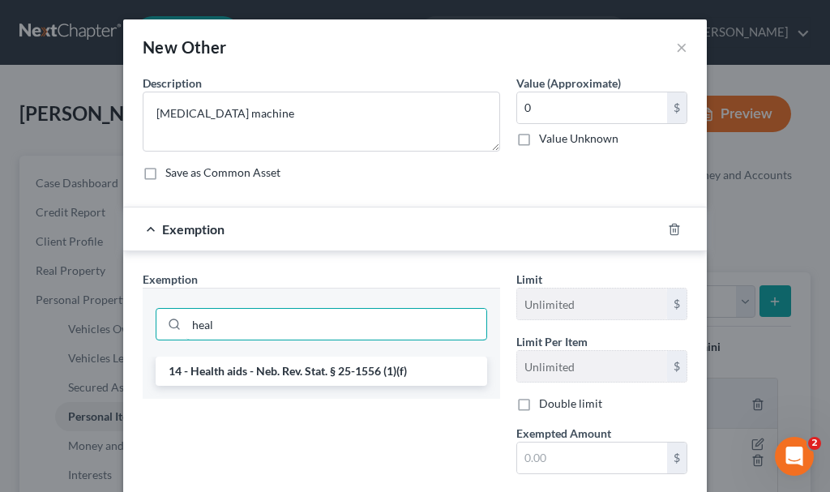
type input "heal"
click at [271, 372] on li "14 - Health aids - Neb. Rev. Stat. § 25-1556 (1)(f)" at bounding box center [321, 370] width 331 height 29
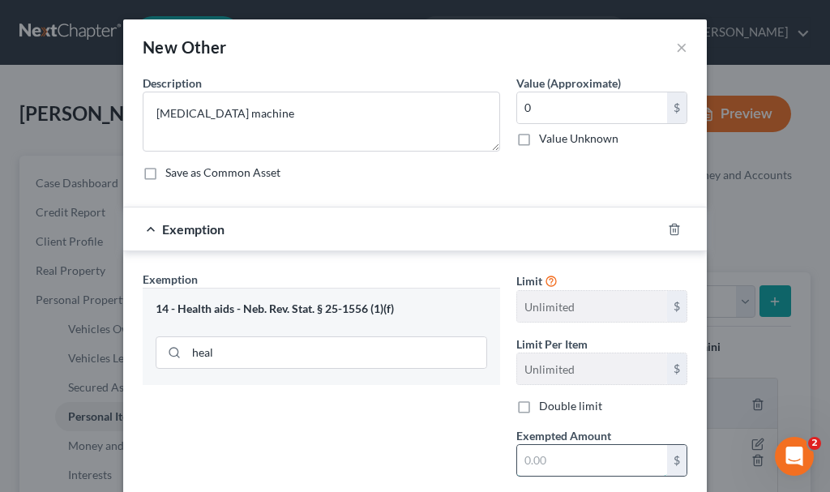
click at [550, 463] on input "text" at bounding box center [592, 460] width 150 height 31
type input "0"
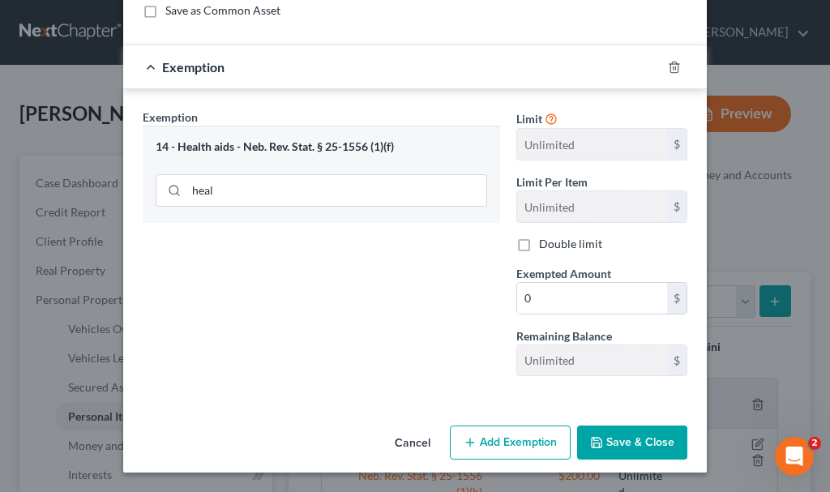
click at [617, 436] on button "Save & Close" at bounding box center [632, 442] width 110 height 34
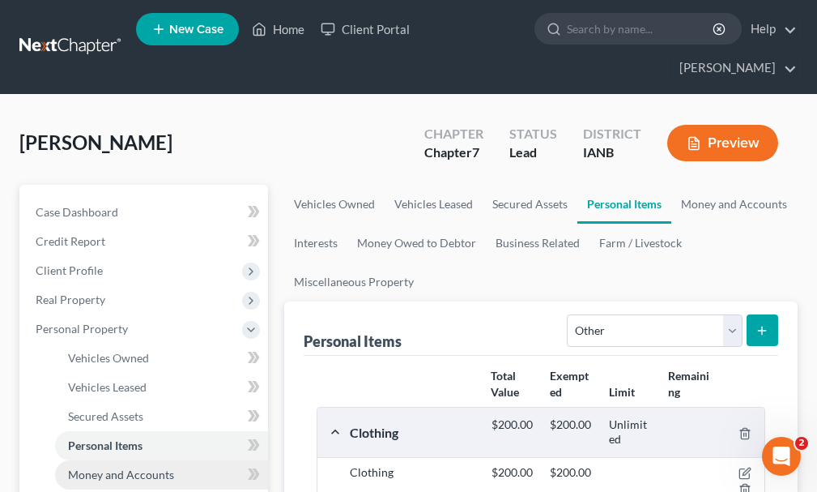
click at [116, 460] on link "Money and Accounts" at bounding box center [161, 474] width 213 height 29
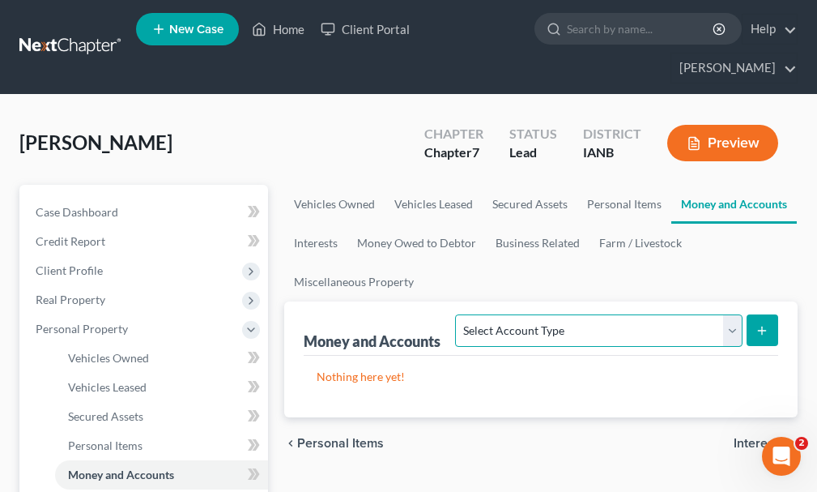
click at [502, 314] on select "Select Account Type Brokerage Cash on Hand Certificates of Deposit Checking Acc…" at bounding box center [598, 330] width 287 height 32
select select "checking"
click at [459, 314] on select "Select Account Type Brokerage Cash on Hand Certificates of Deposit Checking Acc…" at bounding box center [598, 330] width 287 height 32
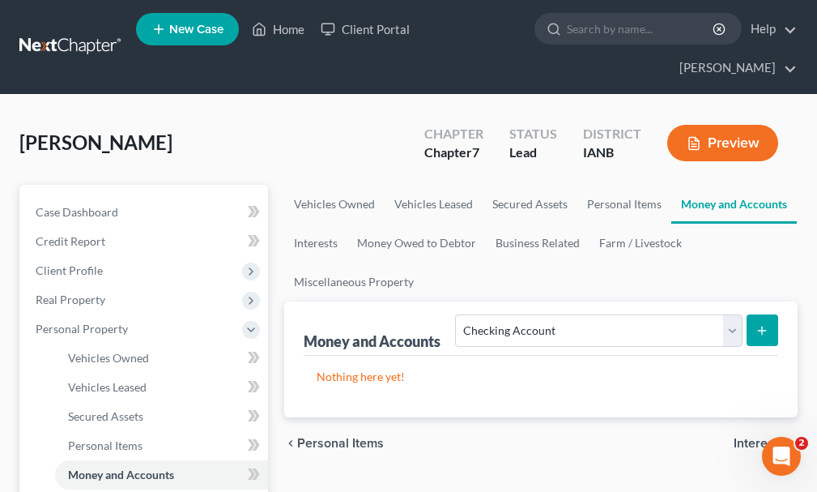
click at [759, 314] on button "submit" at bounding box center [763, 330] width 32 height 32
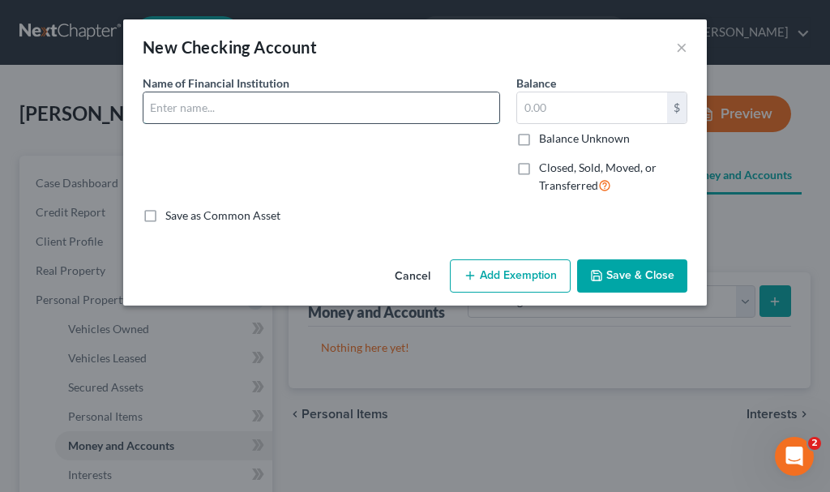
click at [218, 112] on input "text" at bounding box center [321, 107] width 356 height 31
type input "SFCU"
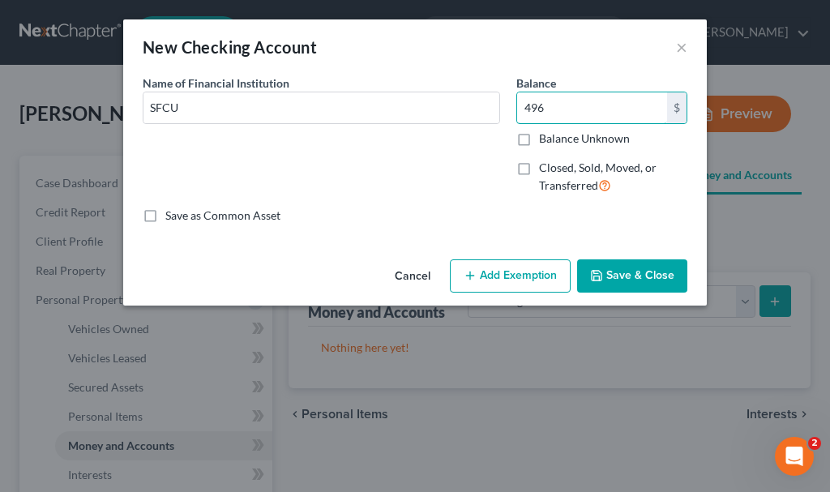
type input "496"
click at [530, 274] on button "Add Exemption" at bounding box center [510, 276] width 121 height 34
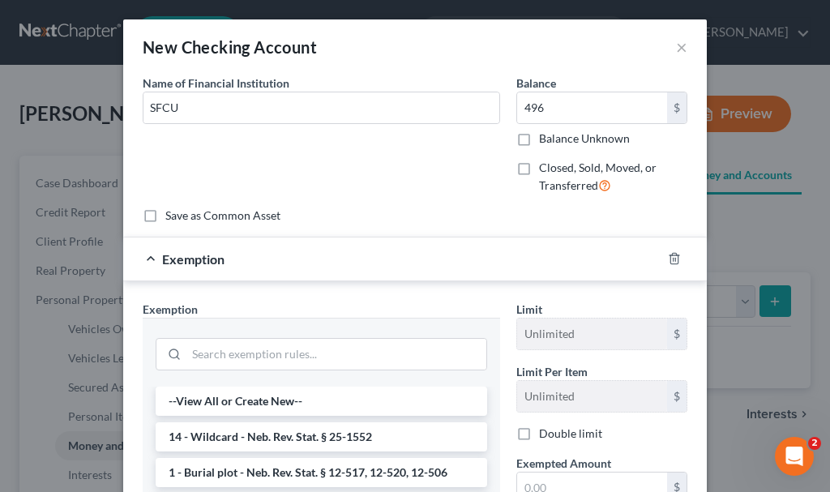
click at [339, 432] on li "14 - Wildcard - Neb. Rev. Stat. § 25-1552" at bounding box center [321, 436] width 331 height 29
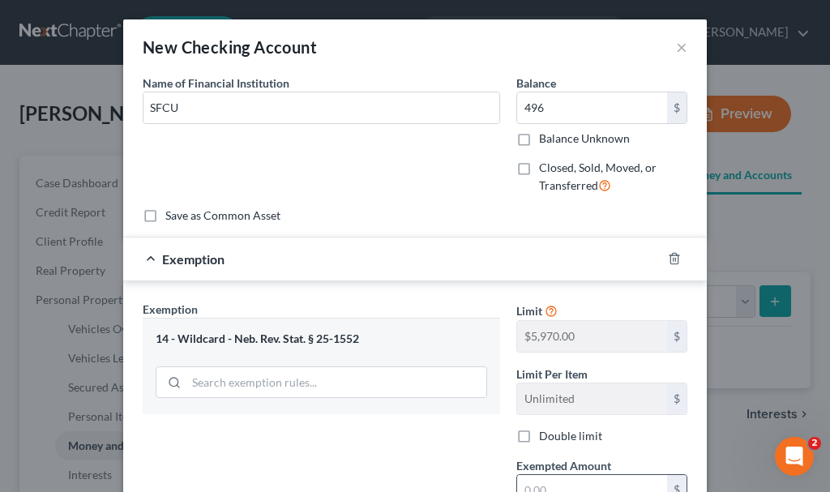
click at [561, 487] on input "text" at bounding box center [592, 490] width 150 height 31
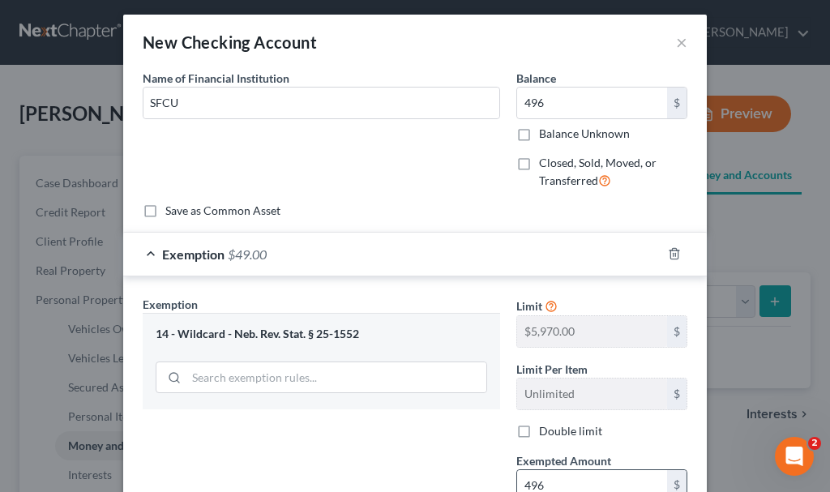
type input "496"
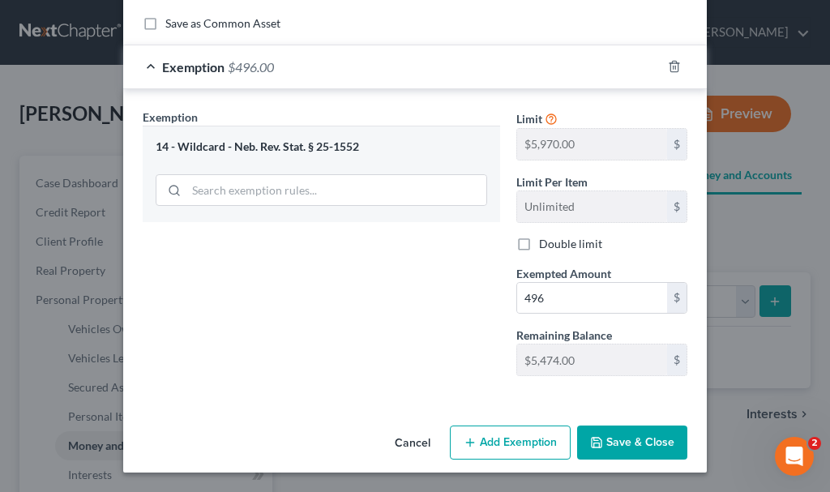
click at [633, 436] on button "Save & Close" at bounding box center [632, 442] width 110 height 34
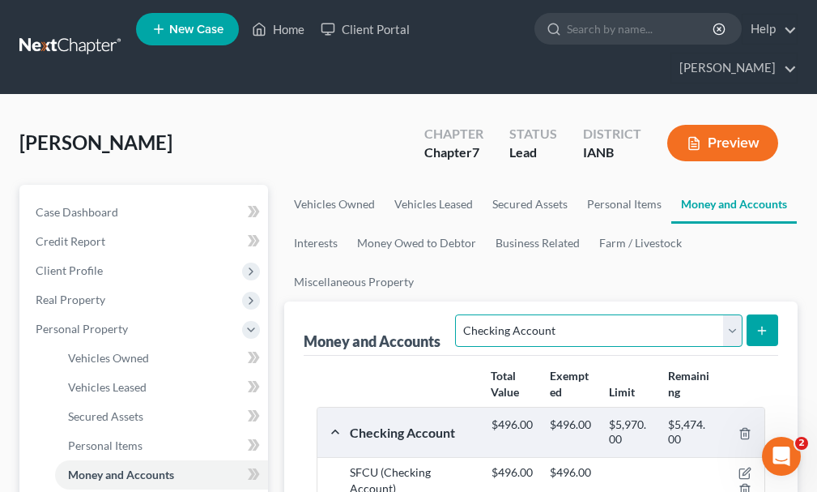
click at [569, 314] on select "Select Account Type Brokerage Cash on Hand Certificates of Deposit Checking Acc…" at bounding box center [598, 330] width 287 height 32
select select "savings"
click at [459, 314] on select "Select Account Type Brokerage Cash on Hand Certificates of Deposit Checking Acc…" at bounding box center [598, 330] width 287 height 32
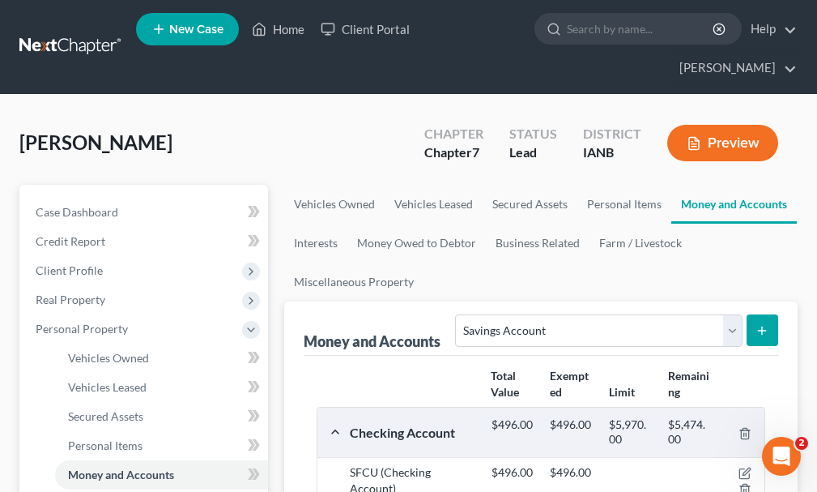
click at [762, 327] on line "submit" at bounding box center [762, 330] width 0 height 7
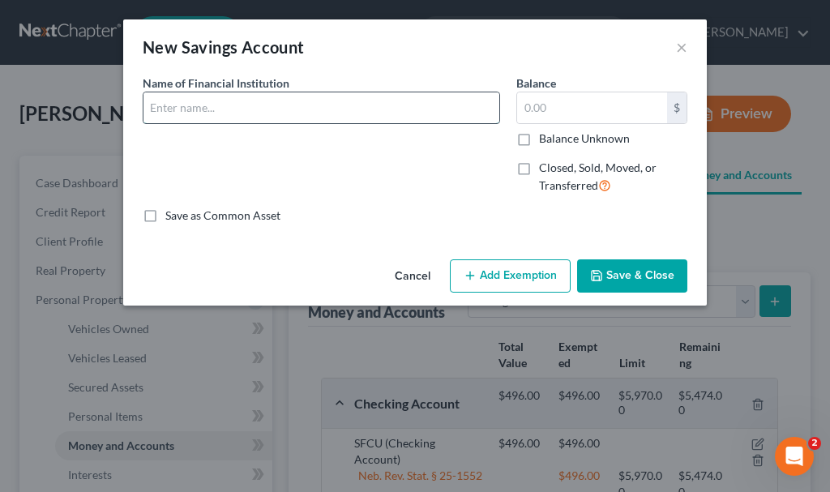
click at [225, 102] on input "text" at bounding box center [321, 107] width 356 height 31
type input "SFCU"
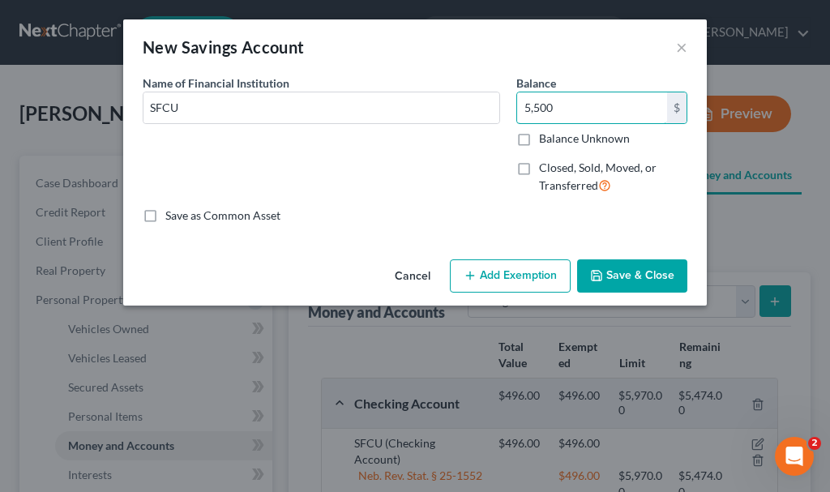
type input "5,500"
click at [519, 269] on button "Add Exemption" at bounding box center [510, 276] width 121 height 34
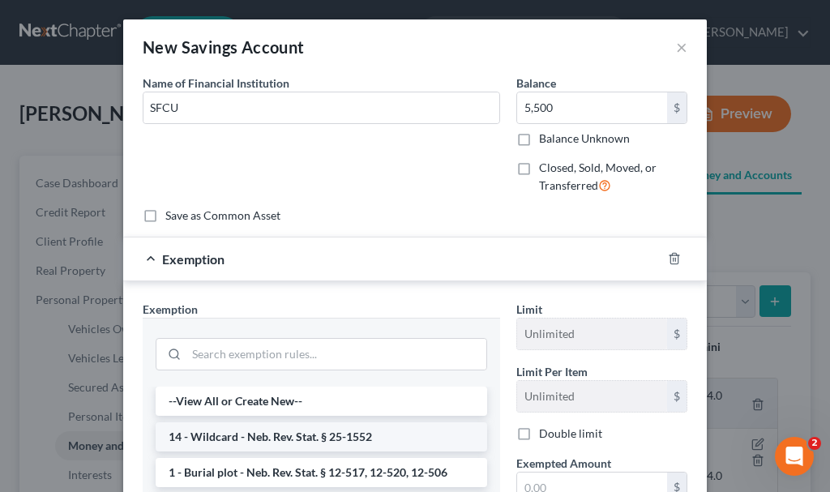
click at [374, 431] on li "14 - Wildcard - Neb. Rev. Stat. § 25-1552" at bounding box center [321, 436] width 331 height 29
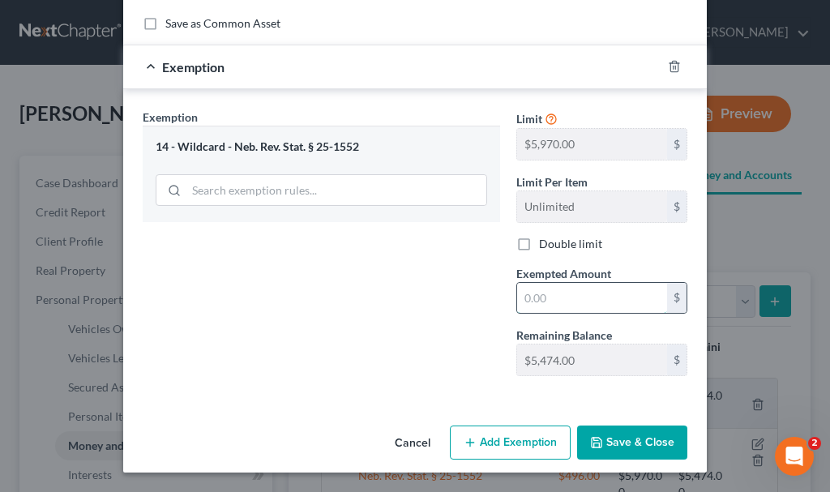
click at [570, 294] on input "text" at bounding box center [592, 298] width 150 height 31
type input "5,474"
click at [638, 445] on button "Save & Close" at bounding box center [632, 442] width 110 height 34
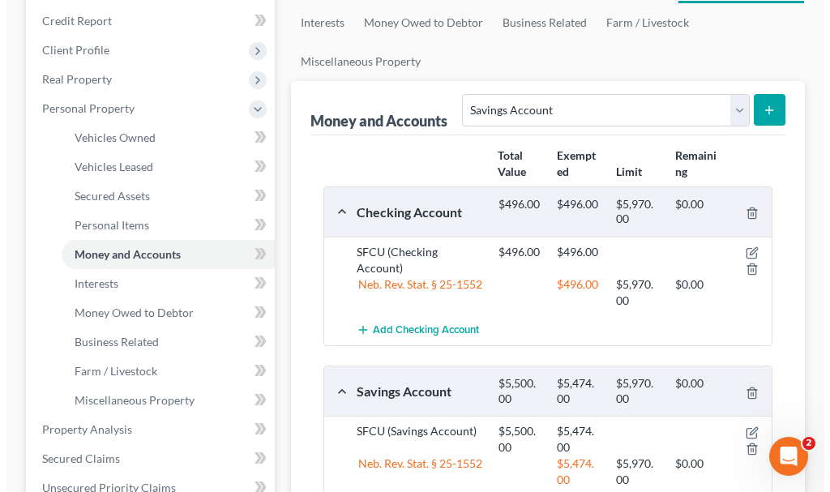
scroll to position [243, 0]
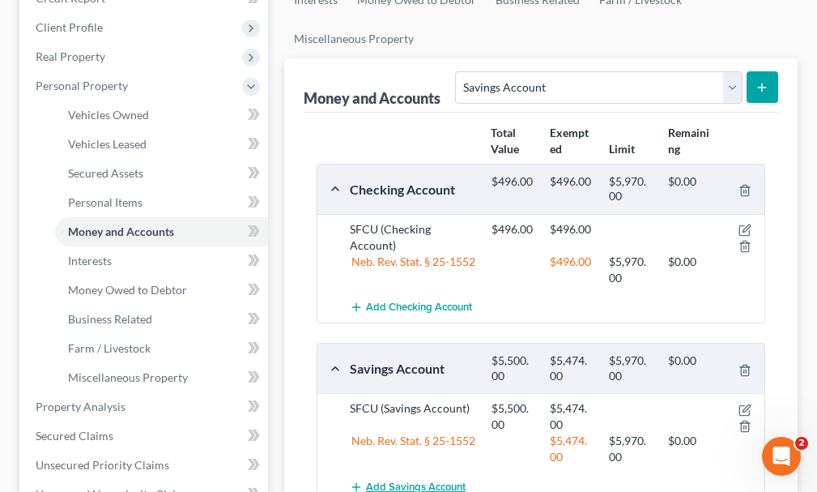
click at [422, 480] on span "Add Savings Account" at bounding box center [416, 486] width 100 height 13
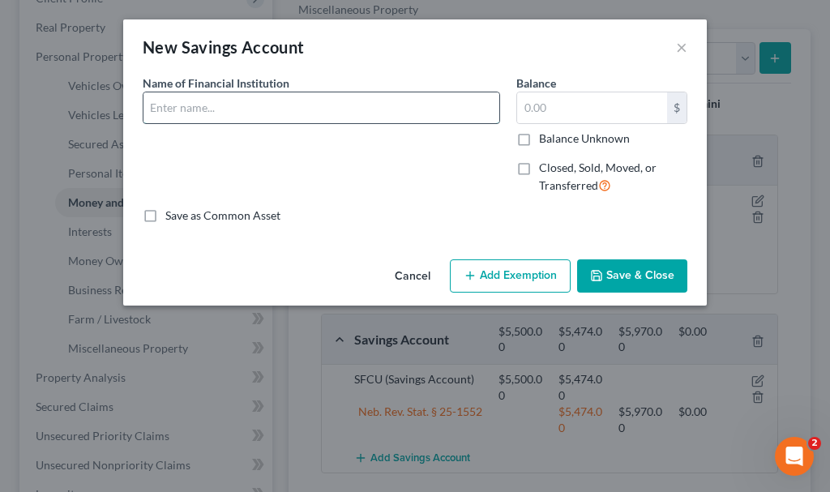
click at [216, 105] on input "text" at bounding box center [321, 107] width 356 height 31
type input "SFCU"
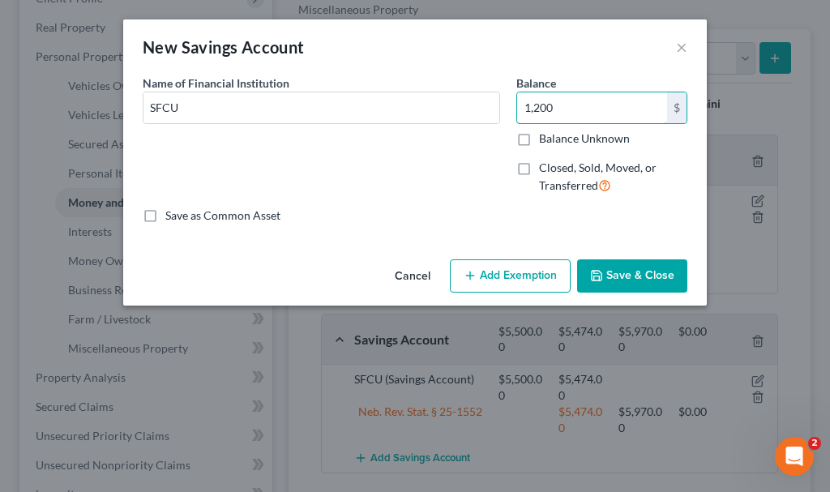
type input "1,200"
click at [506, 272] on button "Add Exemption" at bounding box center [510, 276] width 121 height 34
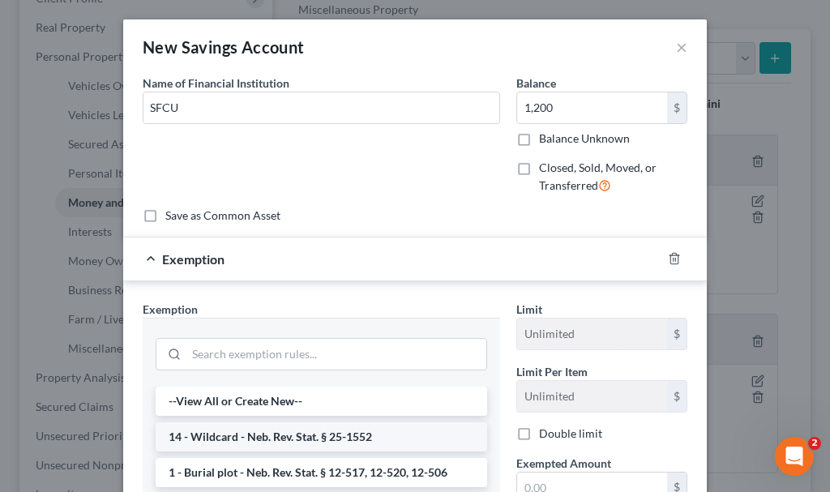
click at [263, 437] on li "14 - Wildcard - Neb. Rev. Stat. § 25-1552" at bounding box center [321, 436] width 331 height 29
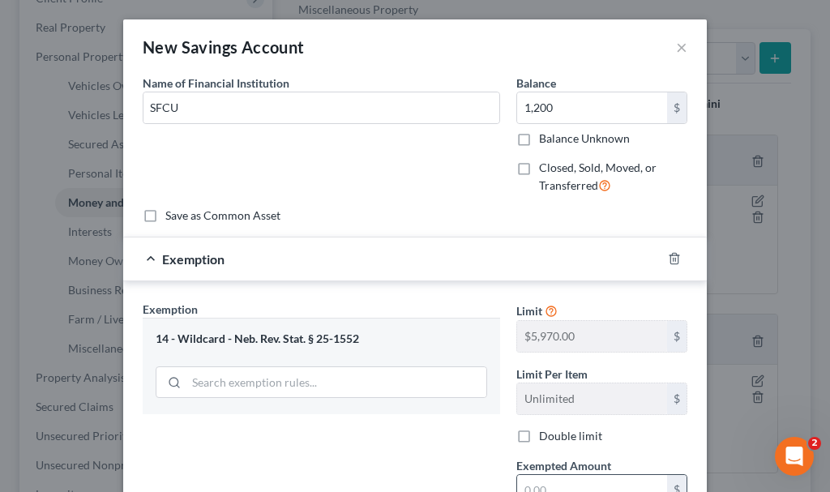
click at [537, 483] on input "text" at bounding box center [592, 490] width 150 height 31
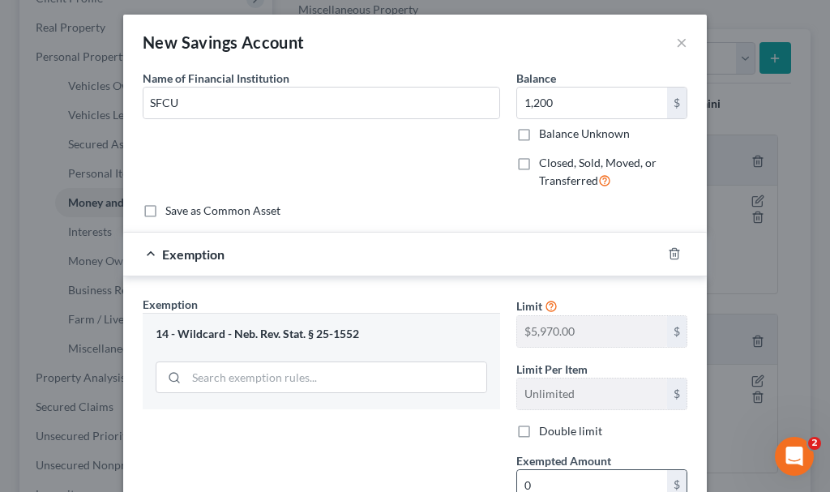
type input "0"
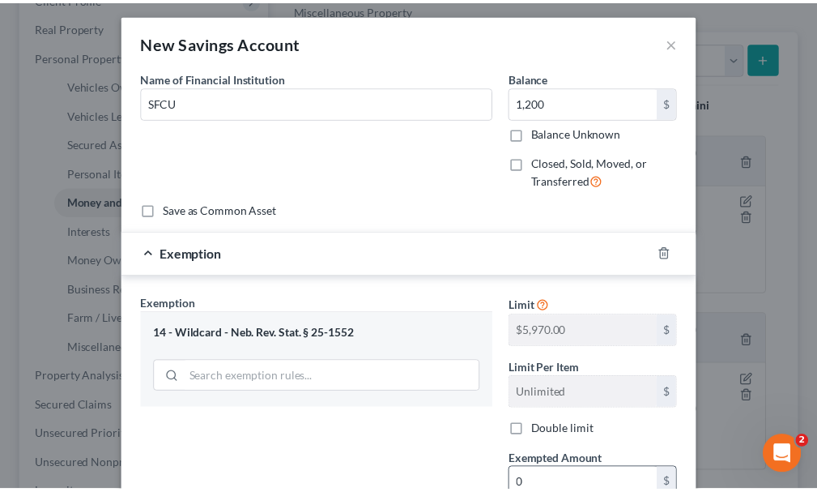
scroll to position [192, 0]
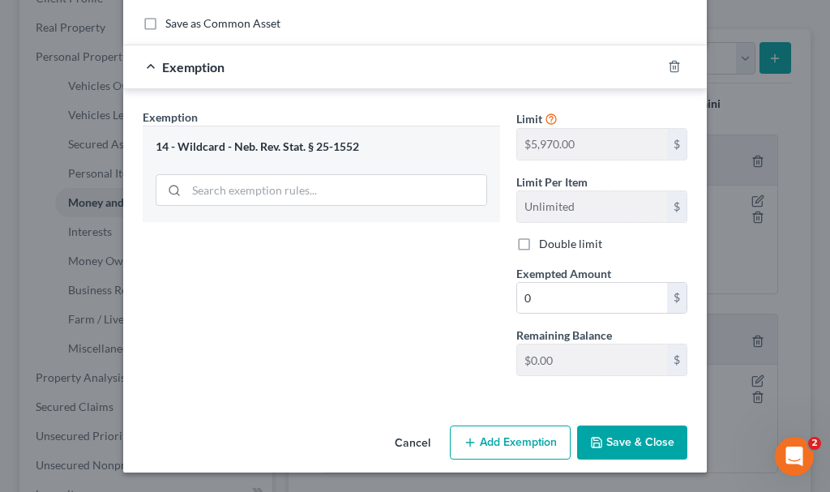
click at [605, 440] on button "Save & Close" at bounding box center [632, 442] width 110 height 34
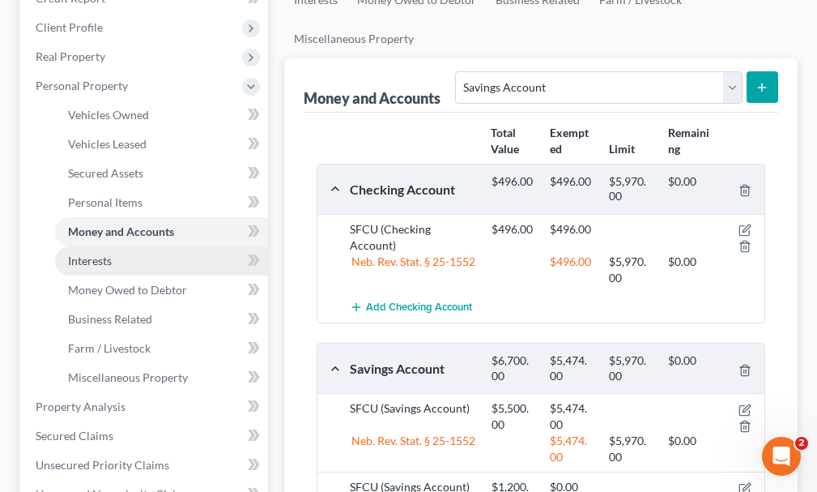
click at [92, 246] on link "Interests" at bounding box center [161, 260] width 213 height 29
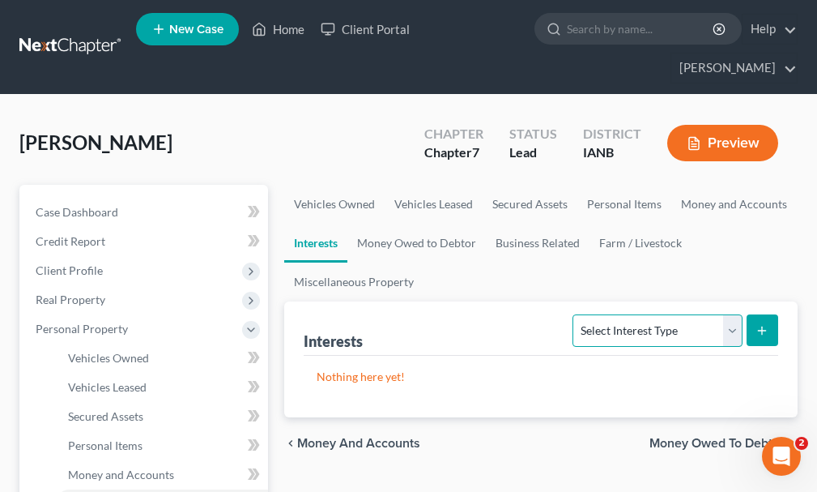
click at [655, 314] on select "Select Interest Type 401K Annuity Bond Education IRA Government Bond Government…" at bounding box center [657, 330] width 169 height 32
select select "401k"
click at [575, 314] on select "Select Interest Type 401K Annuity Bond Education IRA Government Bond Government…" at bounding box center [657, 330] width 169 height 32
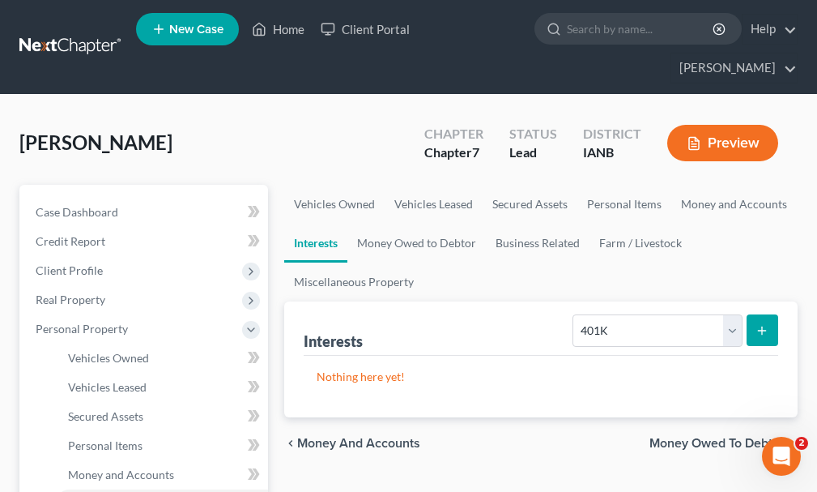
click at [765, 324] on icon "submit" at bounding box center [762, 330] width 13 height 13
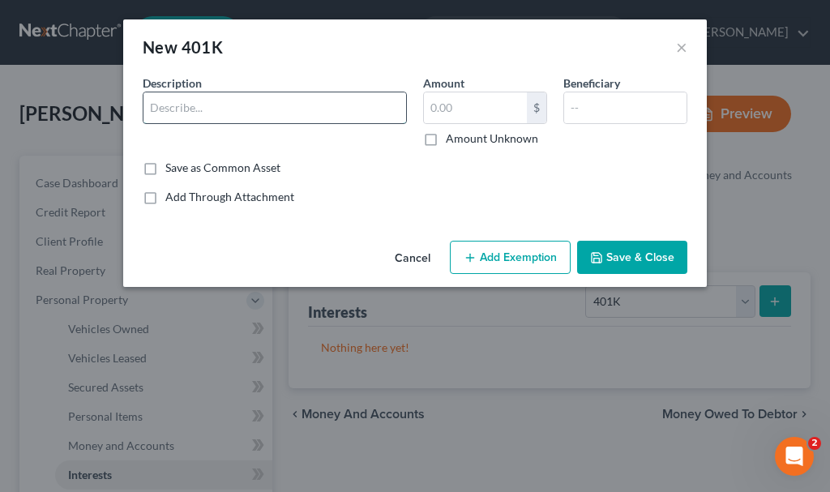
click at [222, 109] on input "text" at bounding box center [274, 107] width 263 height 31
type input "Wallut"
type input "1"
click at [505, 256] on button "Add Exemption" at bounding box center [510, 258] width 121 height 34
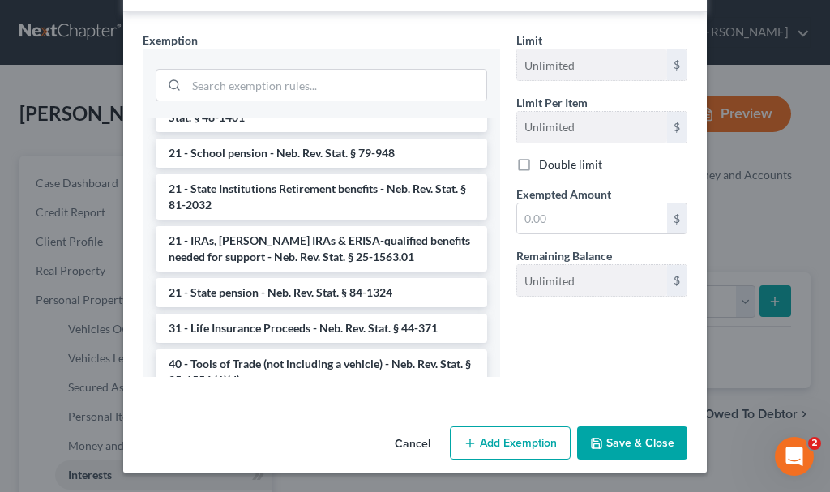
scroll to position [972, 0]
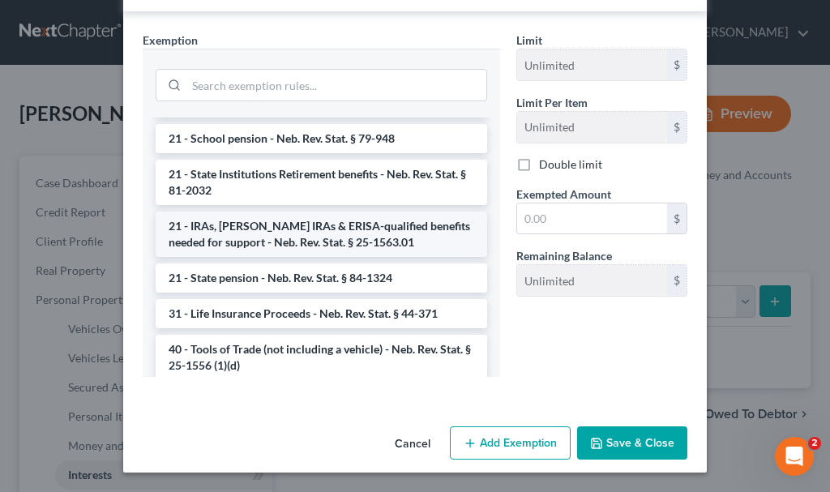
click at [296, 233] on li "21 - IRAs, [PERSON_NAME] IRAs & ERISA-qualified benefits needed for support - N…" at bounding box center [321, 233] width 331 height 45
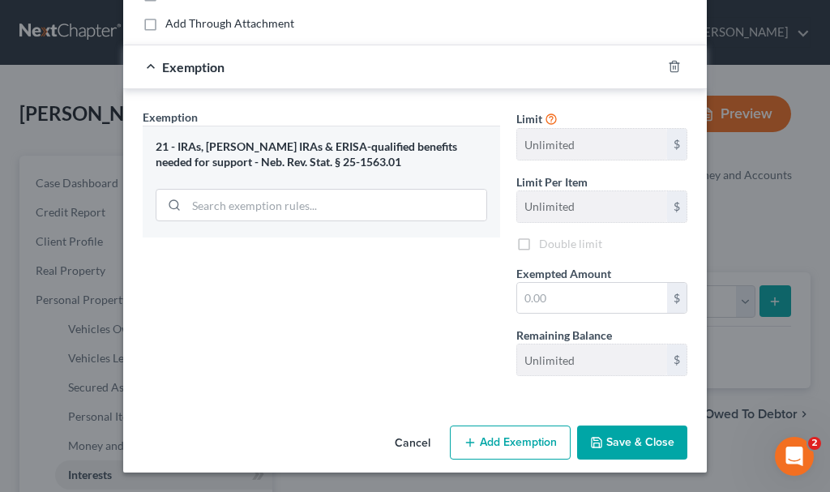
scroll to position [173, 0]
click at [559, 292] on input "text" at bounding box center [592, 298] width 150 height 31
type input "1"
click at [632, 442] on button "Save & Close" at bounding box center [632, 442] width 110 height 34
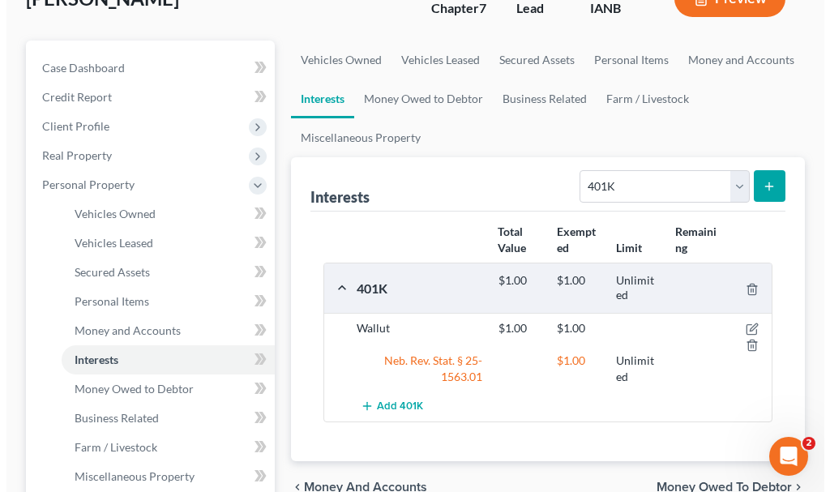
scroll to position [0, 0]
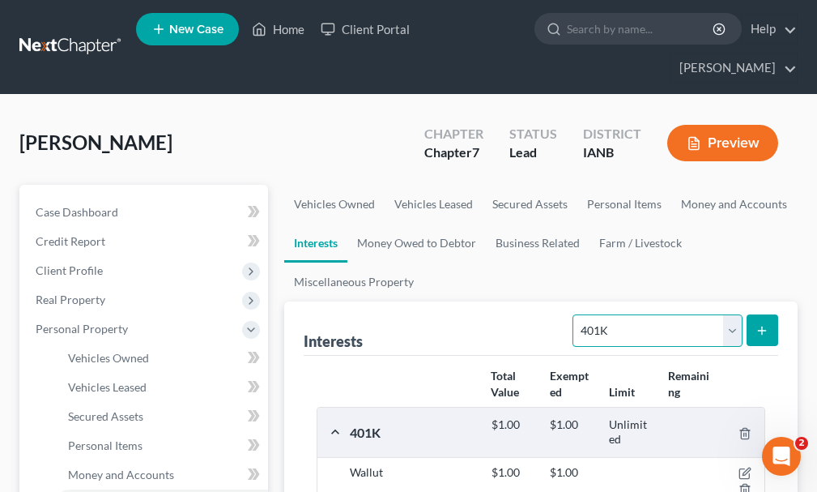
click at [644, 314] on select "Select Interest Type 401K Annuity Bond Education IRA Government Bond Government…" at bounding box center [657, 330] width 169 height 32
select select "ira"
click at [575, 314] on select "Select Interest Type 401K Annuity Bond Education IRA Government Bond Government…" at bounding box center [657, 330] width 169 height 32
click at [766, 324] on icon "submit" at bounding box center [762, 330] width 13 height 13
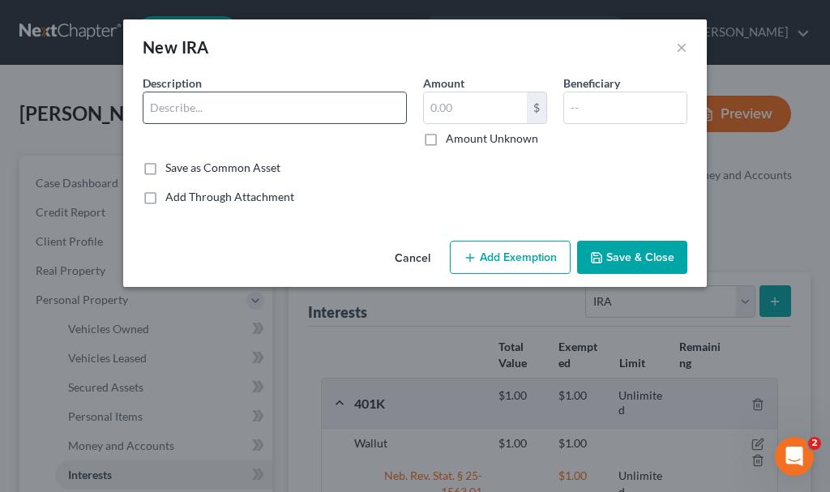
click at [242, 109] on input "text" at bounding box center [274, 107] width 263 height 31
type input "RSU through work"
type input "1"
click at [527, 257] on button "Add Exemption" at bounding box center [510, 258] width 121 height 34
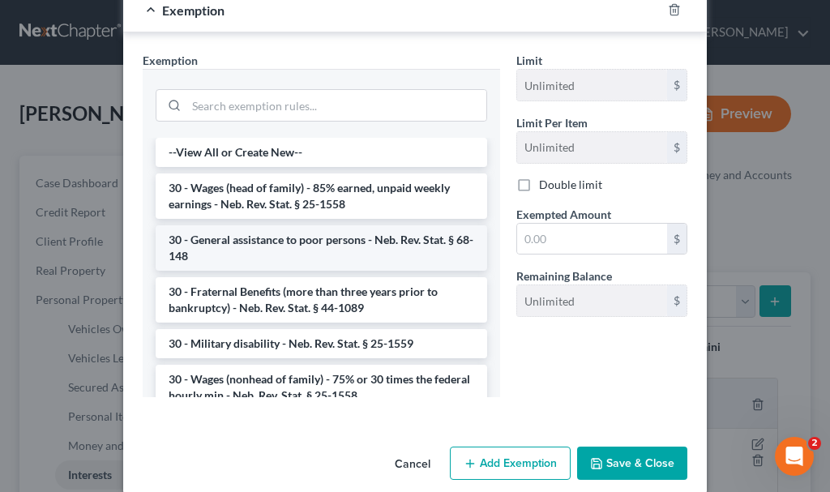
scroll to position [243, 0]
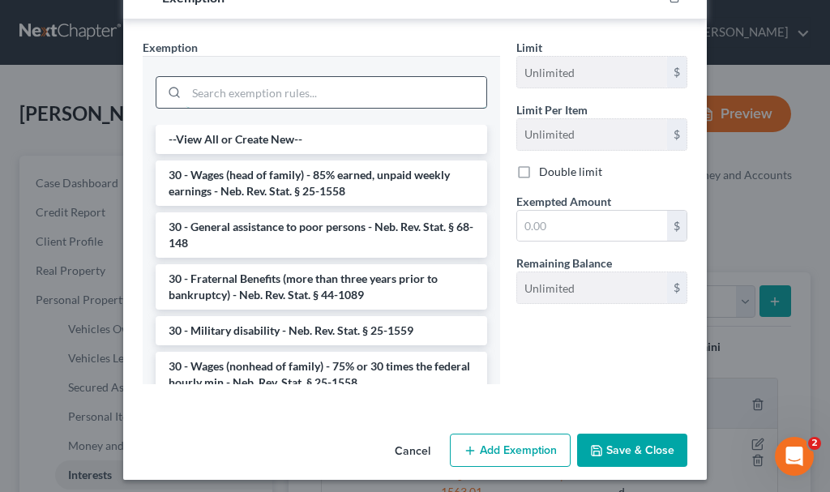
click at [237, 87] on input "search" at bounding box center [336, 92] width 300 height 31
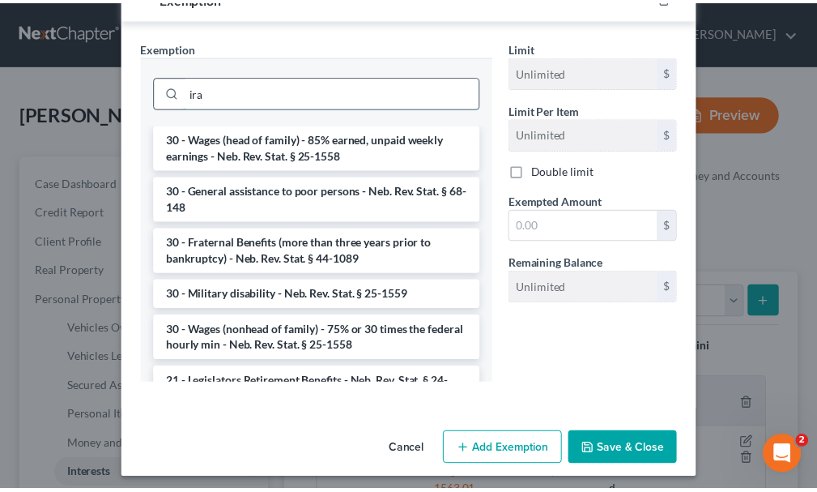
scroll to position [171, 0]
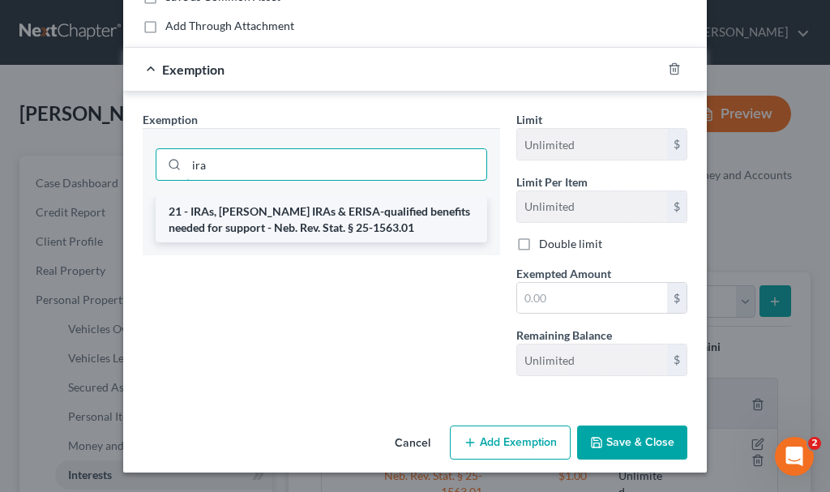
type input "ira"
click at [257, 227] on li "21 - IRAs, [PERSON_NAME] IRAs & ERISA-qualified benefits needed for support - N…" at bounding box center [321, 219] width 331 height 45
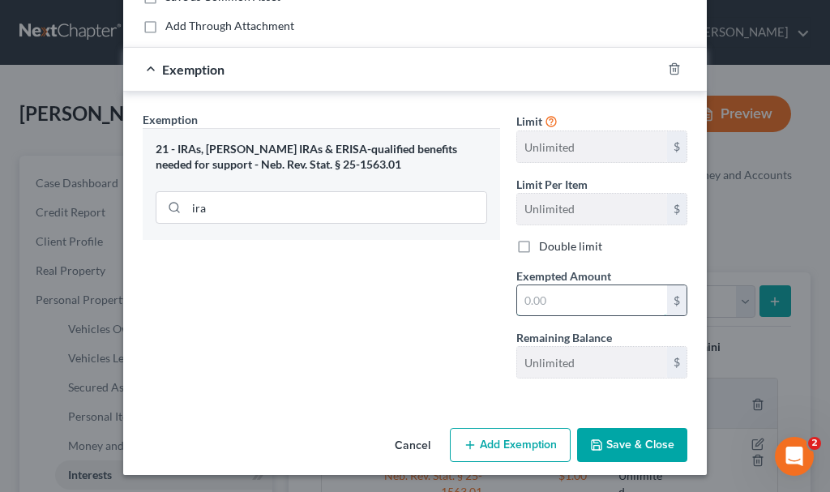
click at [567, 300] on input "text" at bounding box center [592, 300] width 150 height 31
type input "1"
click at [604, 450] on button "Save & Close" at bounding box center [632, 445] width 110 height 34
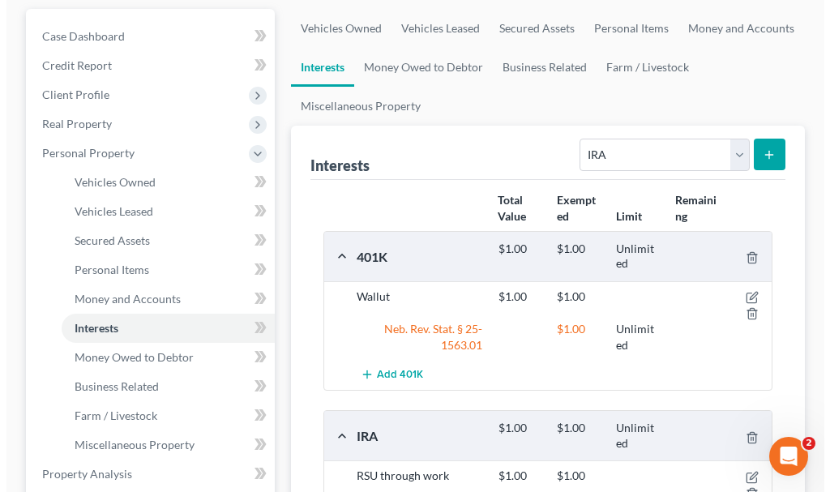
scroll to position [486, 0]
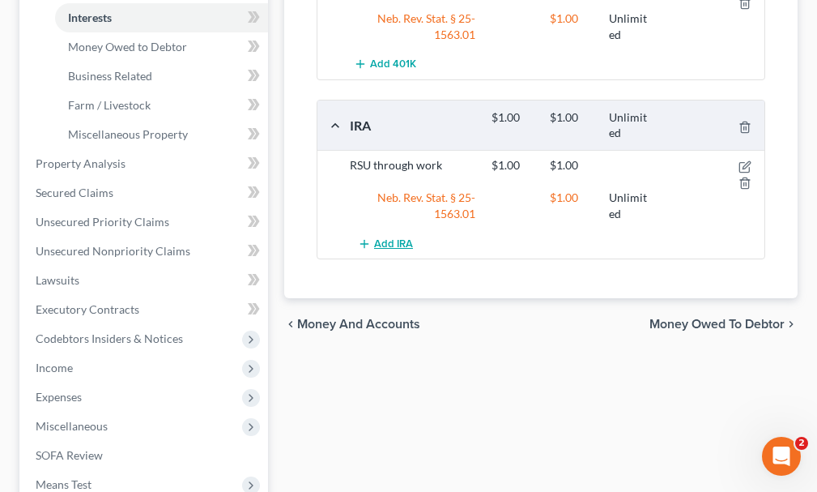
click at [399, 237] on span "Add IRA" at bounding box center [393, 243] width 39 height 13
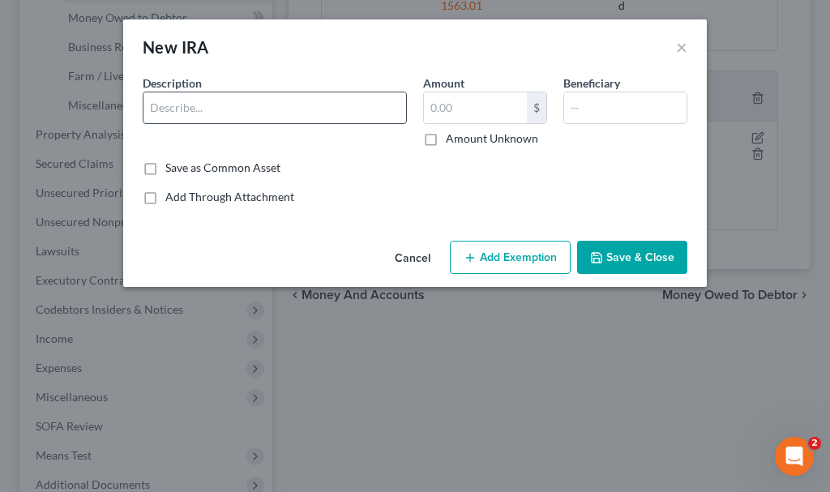
click at [240, 109] on input "text" at bounding box center [274, 107] width 263 height 31
type input "IRA-rollover Riverside Technologies"
type input "1"
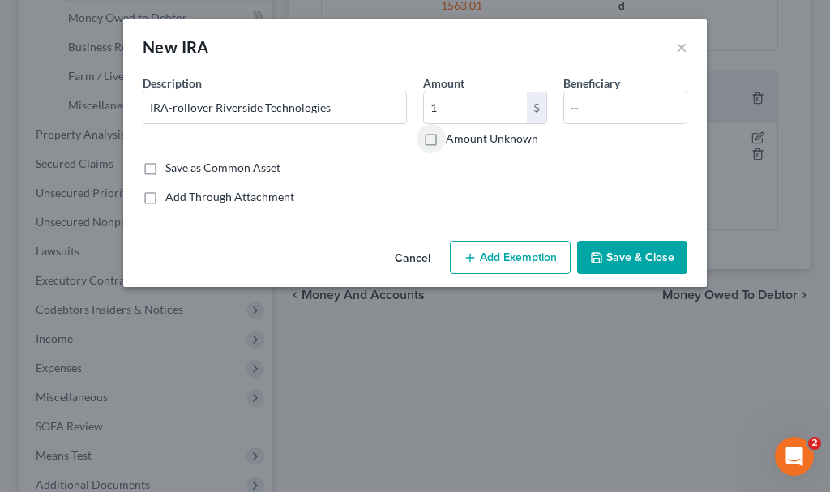
click at [530, 252] on button "Add Exemption" at bounding box center [510, 258] width 121 height 34
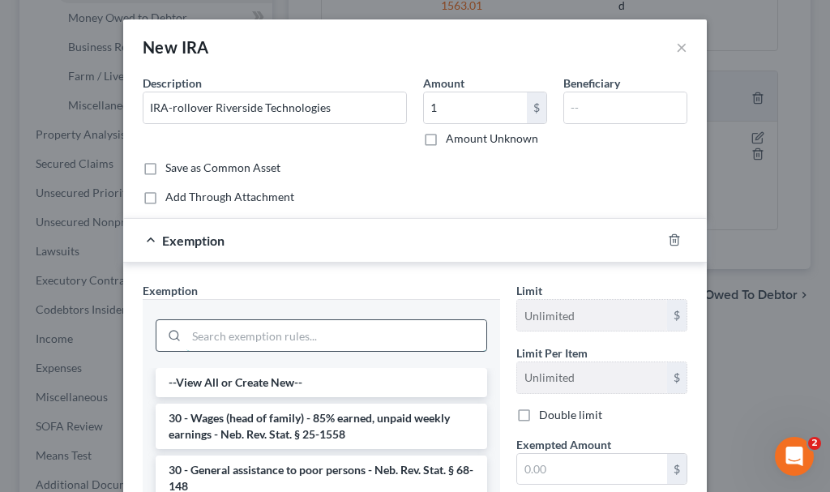
click at [318, 331] on input "search" at bounding box center [336, 335] width 300 height 31
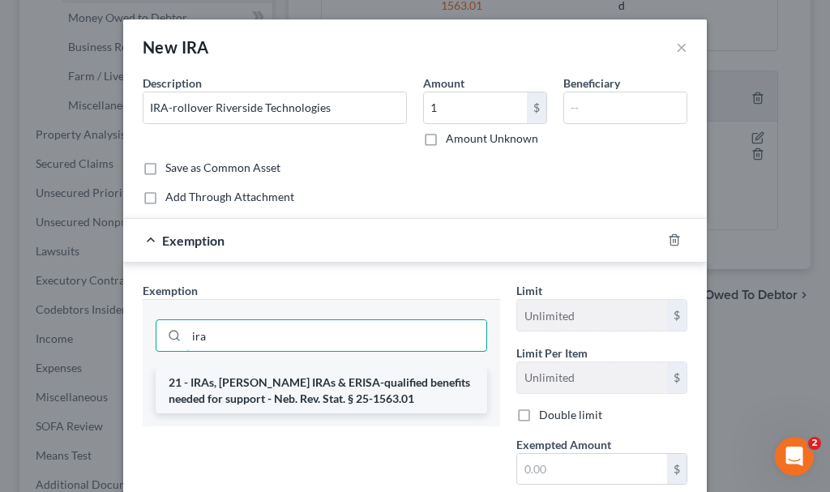
type input "ira"
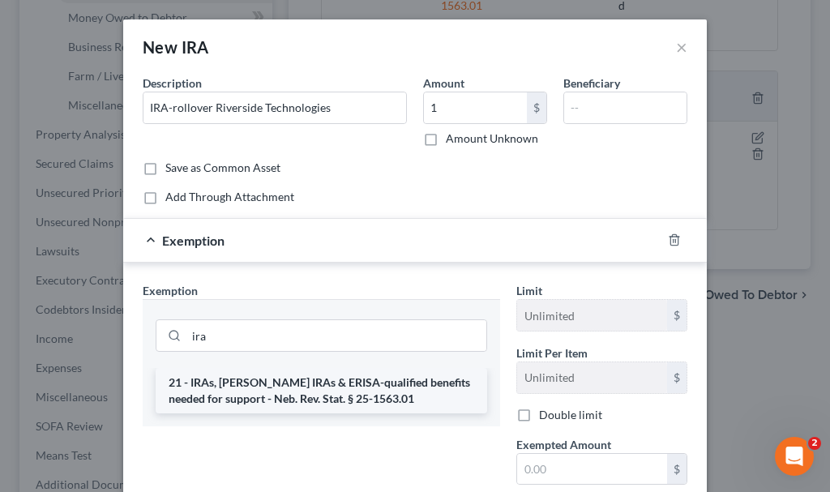
click at [318, 392] on li "21 - IRAs, [PERSON_NAME] IRAs & ERISA-qualified benefits needed for support - N…" at bounding box center [321, 390] width 331 height 45
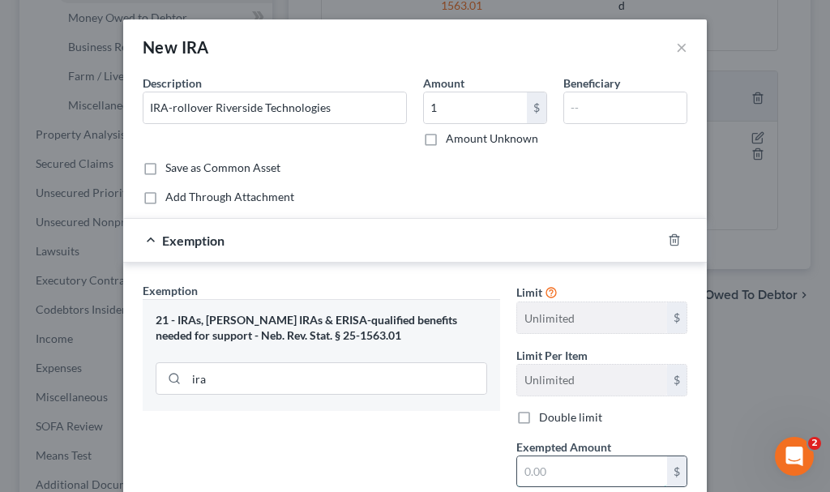
click at [574, 472] on input "text" at bounding box center [592, 471] width 150 height 31
type input "1"
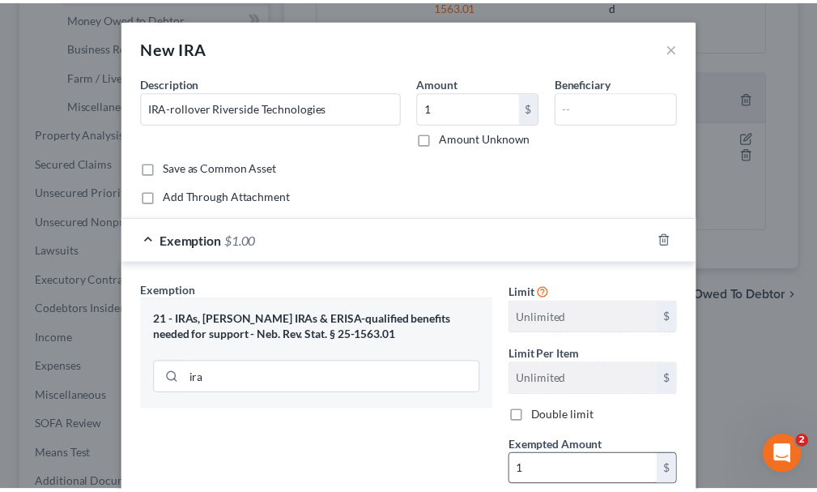
scroll to position [173, 0]
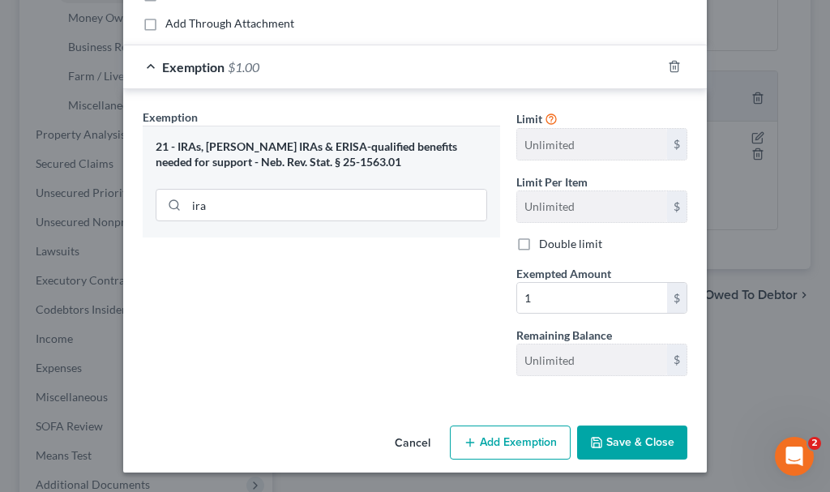
click at [615, 441] on button "Save & Close" at bounding box center [632, 442] width 110 height 34
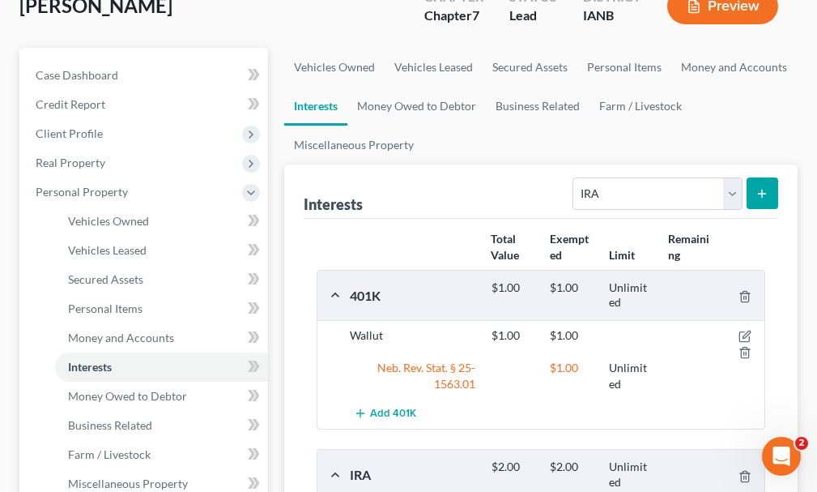
scroll to position [0, 0]
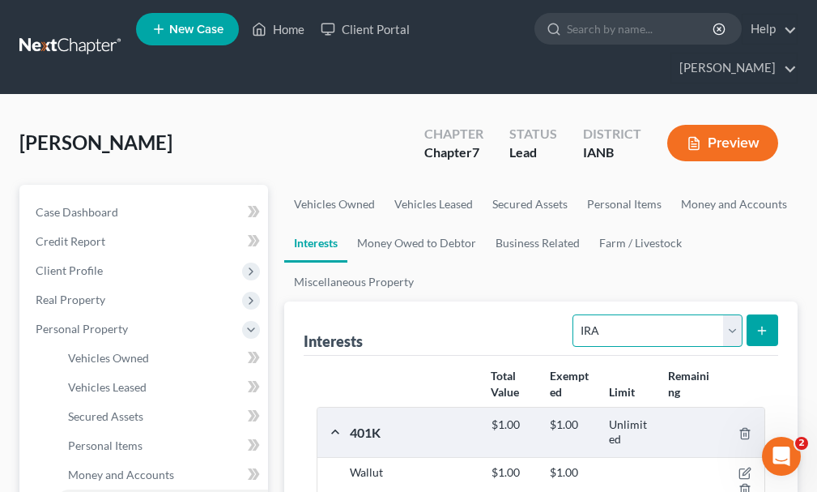
click at [625, 314] on select "Select Interest Type 401K Annuity Bond Education IRA Government Bond Government…" at bounding box center [657, 330] width 169 height 32
select select "term_life_insurance"
click at [575, 314] on select "Select Interest Type 401K Annuity Bond Education IRA Government Bond Government…" at bounding box center [657, 330] width 169 height 32
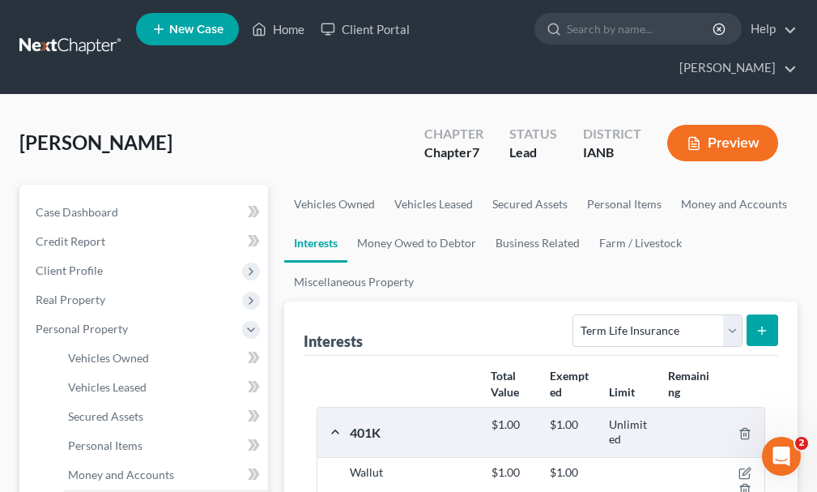
click at [758, 324] on icon "submit" at bounding box center [762, 330] width 13 height 13
click at [122, 351] on span "Vehicles Owned" at bounding box center [108, 358] width 81 height 14
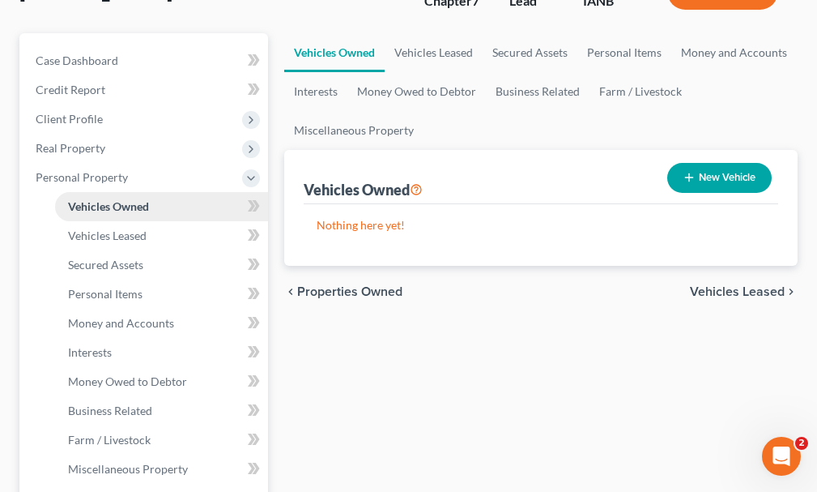
scroll to position [162, 0]
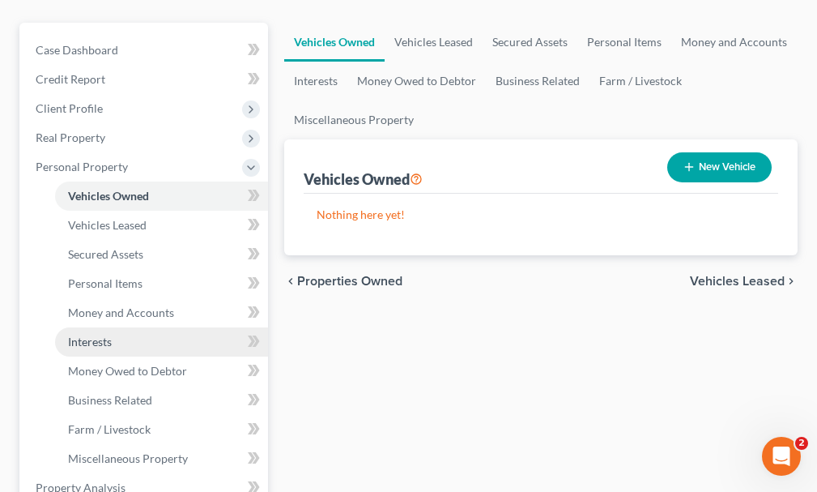
click at [82, 335] on span "Interests" at bounding box center [90, 342] width 44 height 14
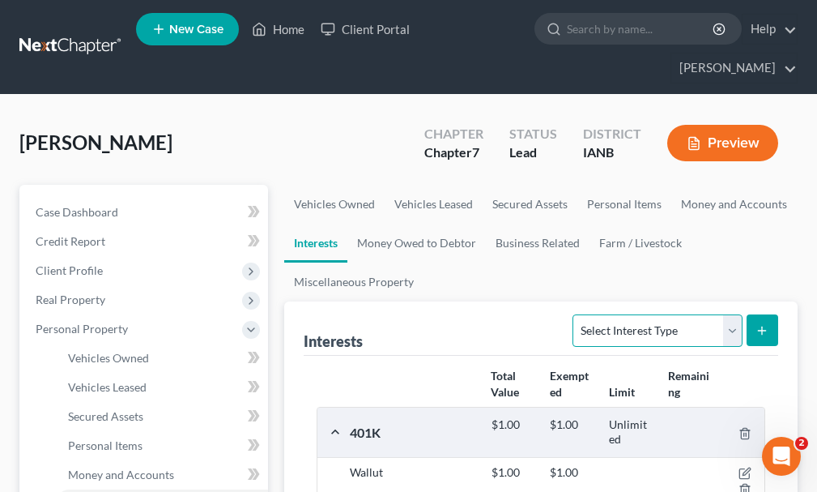
click at [625, 314] on select "Select Interest Type 401K Annuity Bond Education IRA Government Bond Government…" at bounding box center [657, 330] width 169 height 32
select select "term_life_insurance"
click at [575, 314] on select "Select Interest Type 401K Annuity Bond Education IRA Government Bond Government…" at bounding box center [657, 330] width 169 height 32
click at [760, 324] on icon "submit" at bounding box center [762, 330] width 13 height 13
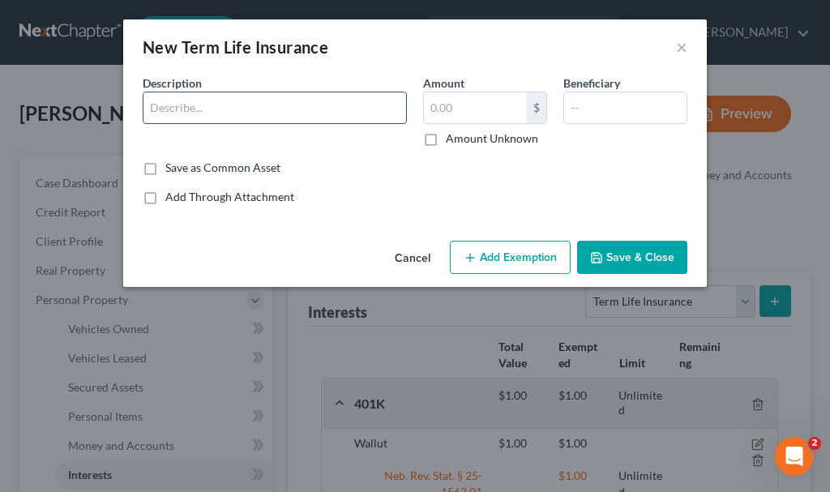
click at [203, 102] on input "text" at bounding box center [274, 107] width 263 height 31
type input "Term @ work"
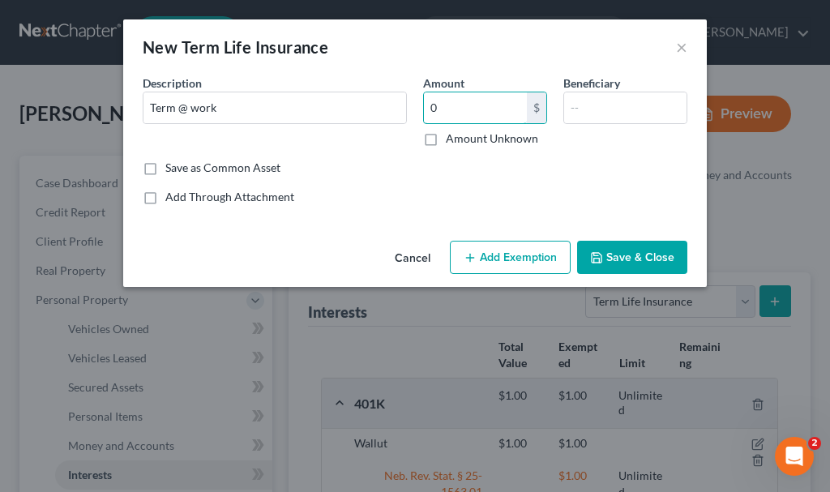
type input "0"
type input "son"
click at [503, 258] on button "Add Exemption" at bounding box center [510, 258] width 121 height 34
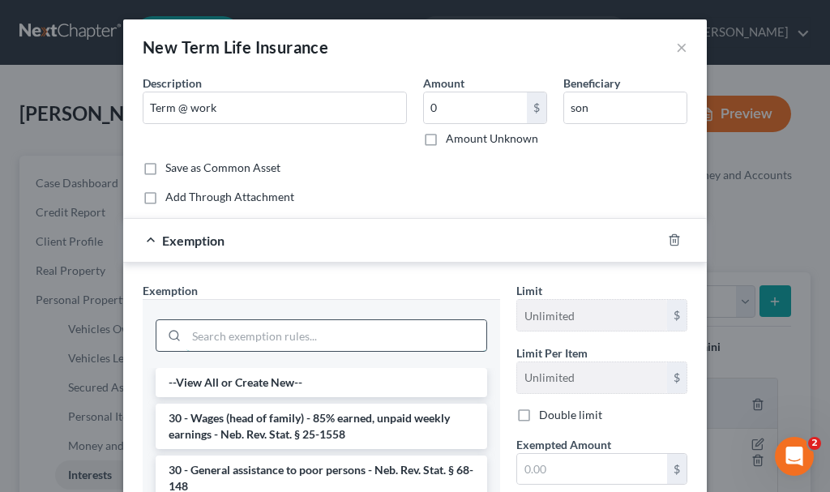
click at [275, 336] on input "search" at bounding box center [336, 335] width 300 height 31
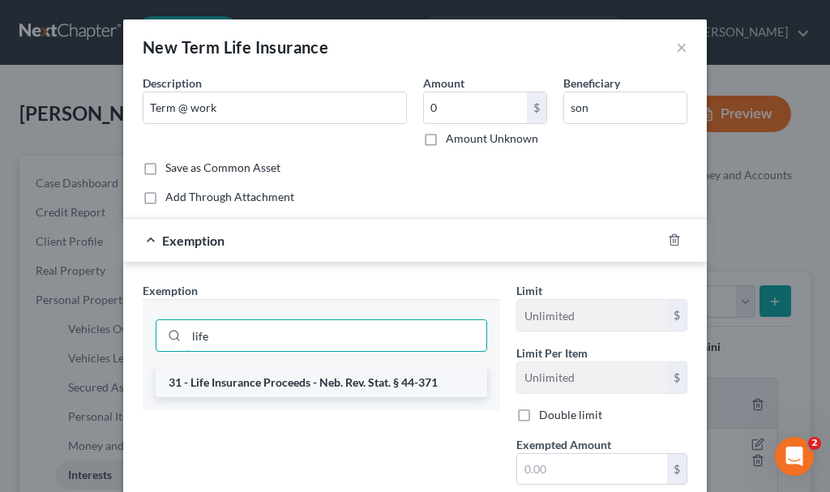
type input "life"
click at [265, 376] on li "31 - Life Insurance Proceeds - Neb. Rev. Stat. § 44-371" at bounding box center [321, 382] width 331 height 29
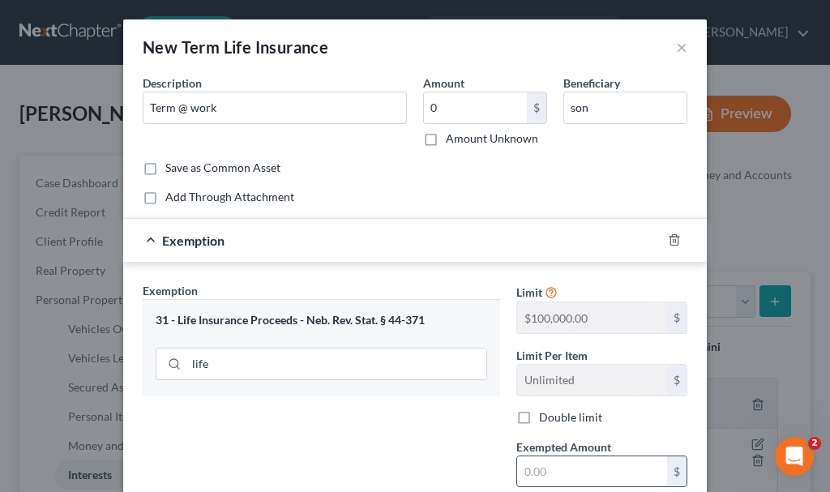
click at [538, 472] on input "text" at bounding box center [592, 471] width 150 height 31
type input "0"
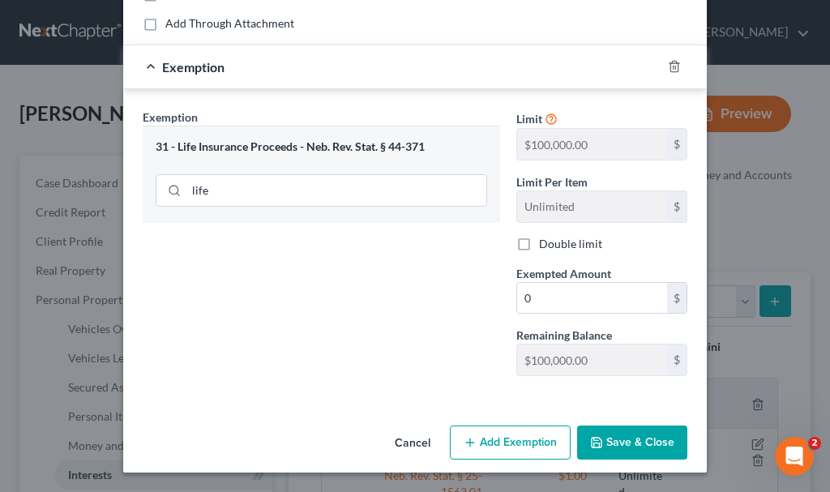
click at [630, 444] on button "Save & Close" at bounding box center [632, 442] width 110 height 34
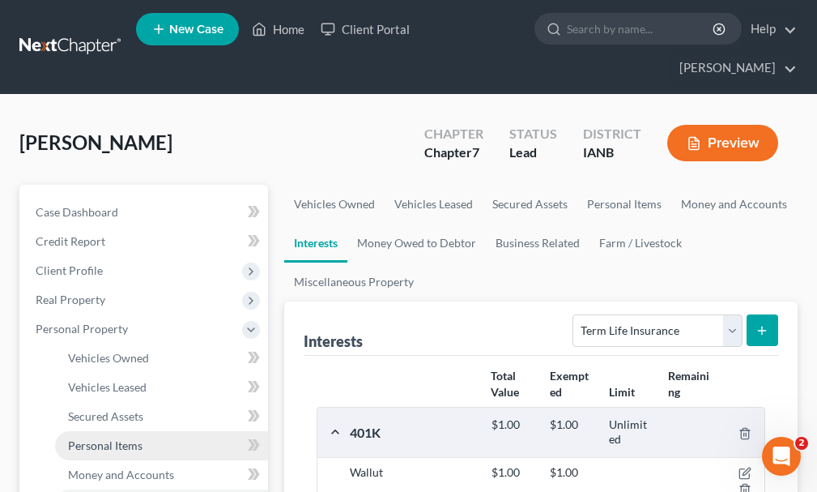
click at [101, 438] on span "Personal Items" at bounding box center [105, 445] width 75 height 14
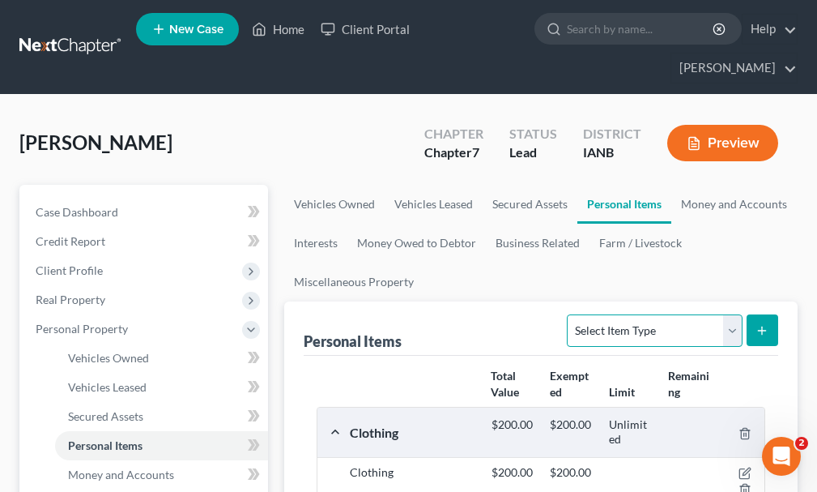
click at [644, 314] on select "Select Item Type Clothing Collectibles Of Value Electronics Firearms Household …" at bounding box center [654, 330] width 175 height 32
select select "household_goods"
click at [570, 314] on select "Select Item Type Clothing Collectibles Of Value Electronics Firearms Household …" at bounding box center [654, 330] width 175 height 32
click at [761, 314] on button "submit" at bounding box center [763, 330] width 32 height 32
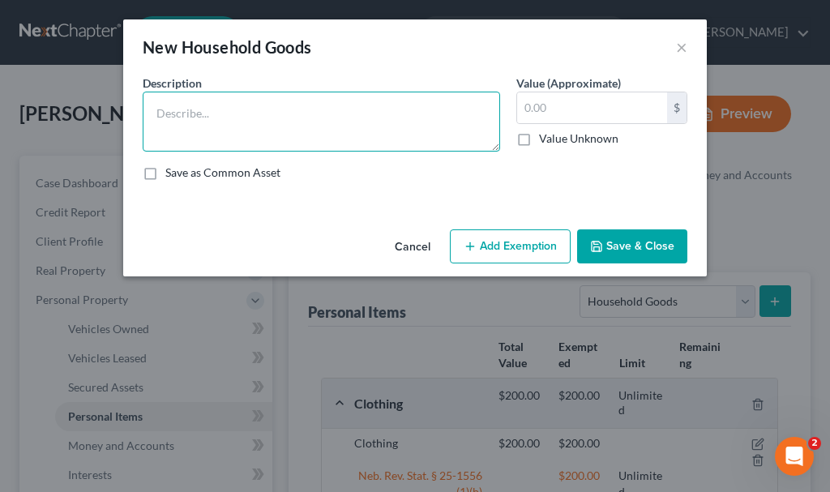
click at [248, 117] on textarea at bounding box center [321, 122] width 357 height 60
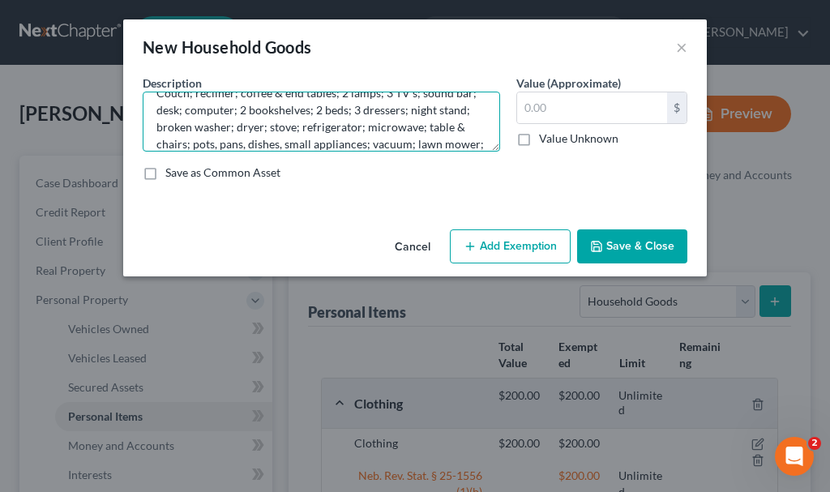
scroll to position [37, 0]
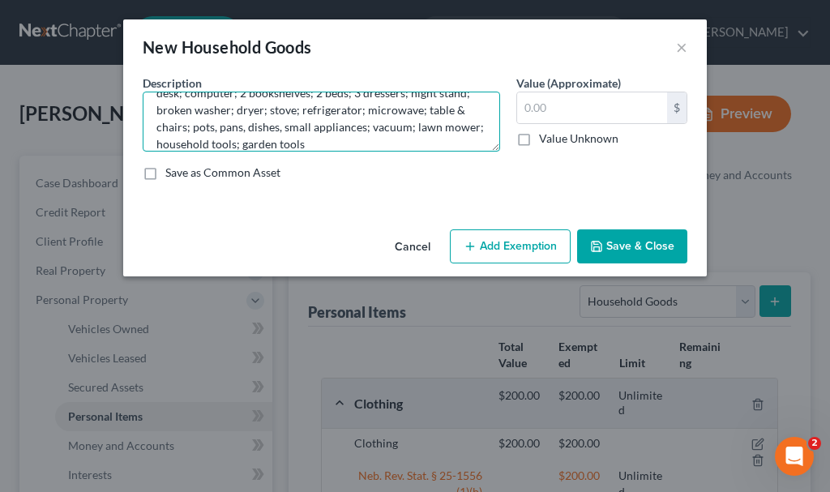
type textarea "Couch; recliner; coffee & end tables; 2 lamps; 3 TV's; sound bar; desk; compute…"
type input "2,000"
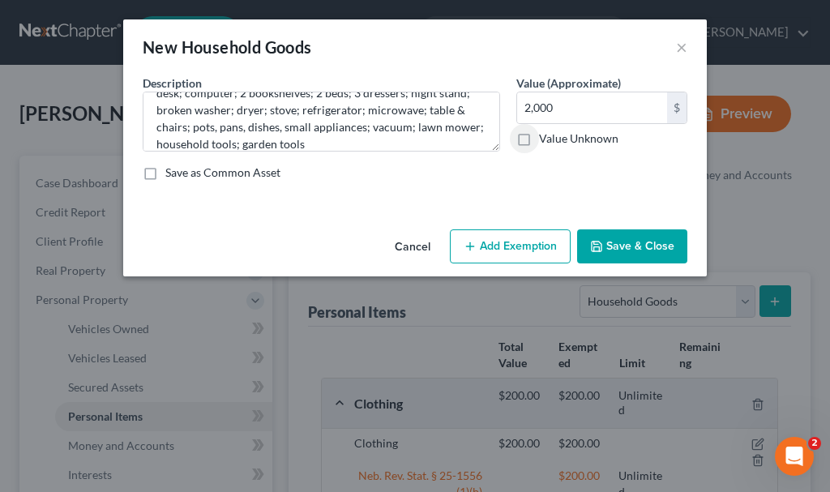
click at [510, 247] on button "Add Exemption" at bounding box center [510, 246] width 121 height 34
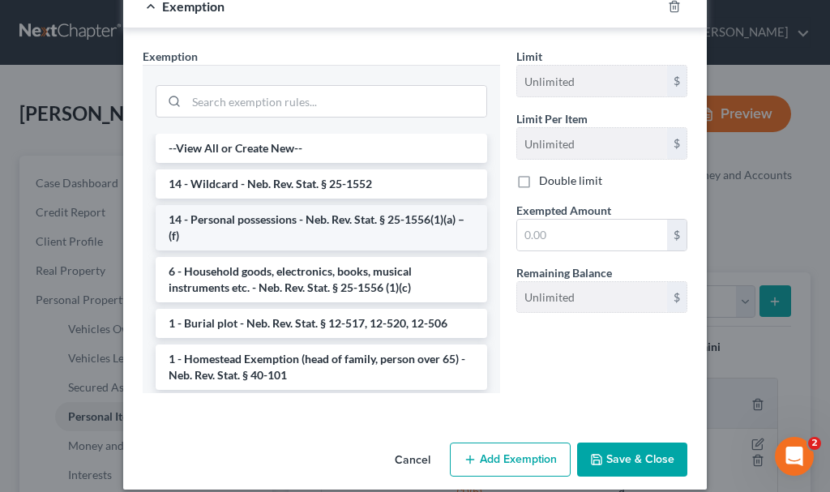
scroll to position [240, 0]
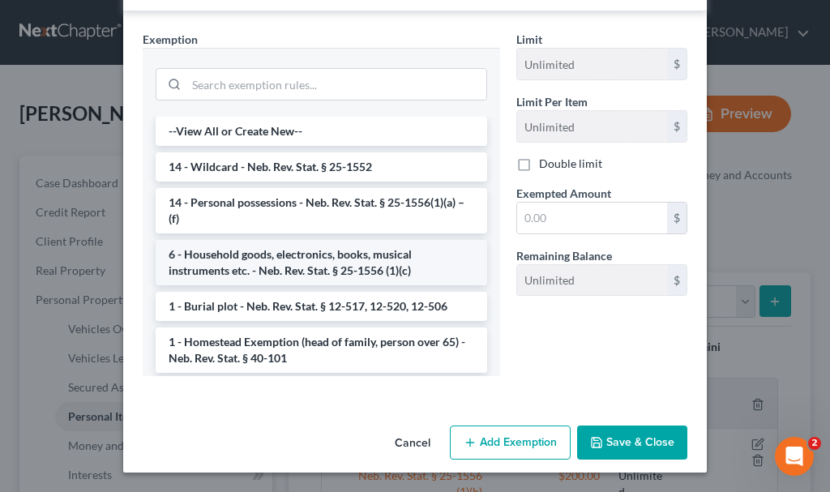
click at [334, 260] on li "6 - Household goods, electronics, books, musical instruments etc. - Neb. Rev. S…" at bounding box center [321, 262] width 331 height 45
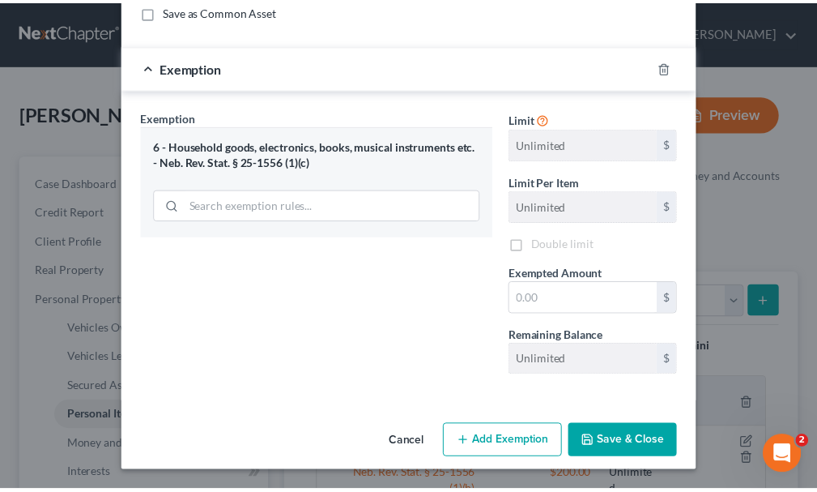
scroll to position [162, 0]
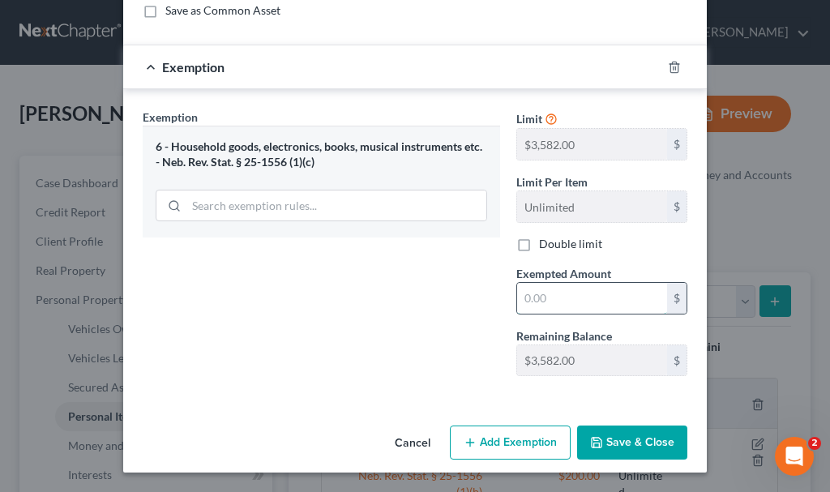
click at [559, 295] on input "text" at bounding box center [592, 298] width 150 height 31
type input "2,000"
click at [631, 442] on button "Save & Close" at bounding box center [632, 442] width 110 height 34
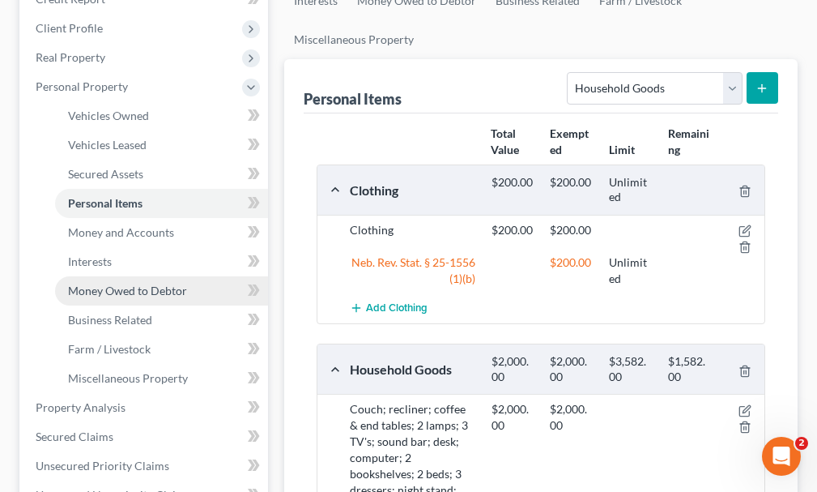
scroll to position [243, 0]
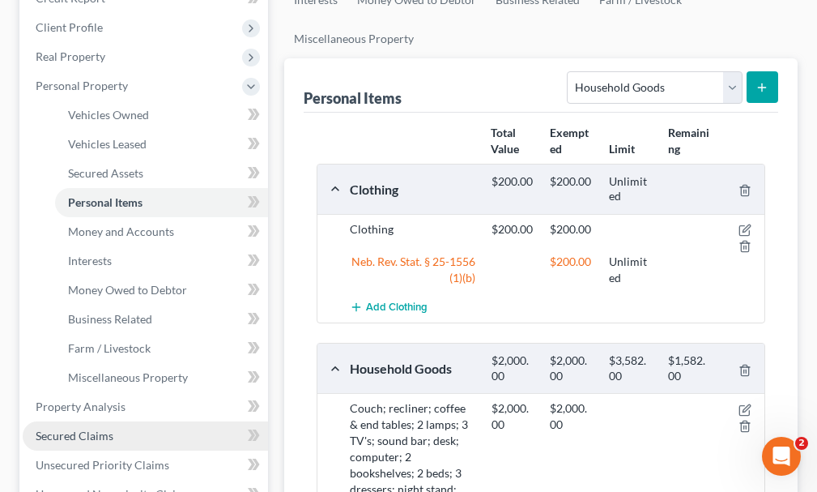
click at [98, 429] on span "Secured Claims" at bounding box center [75, 436] width 78 height 14
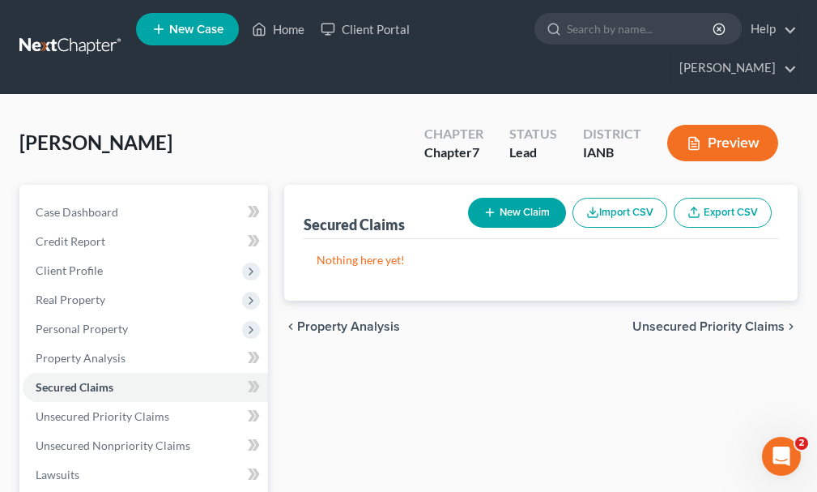
click at [542, 198] on button "New Claim" at bounding box center [517, 213] width 98 height 30
select select "0"
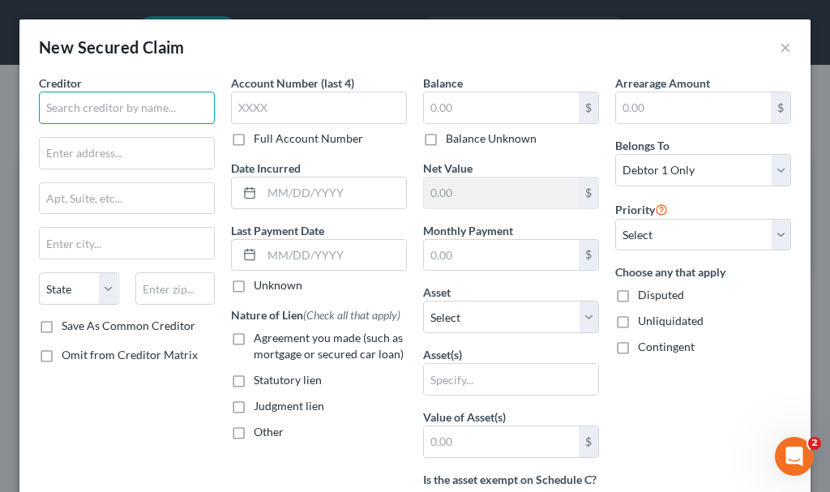
click at [169, 109] on input "text" at bounding box center [127, 108] width 176 height 32
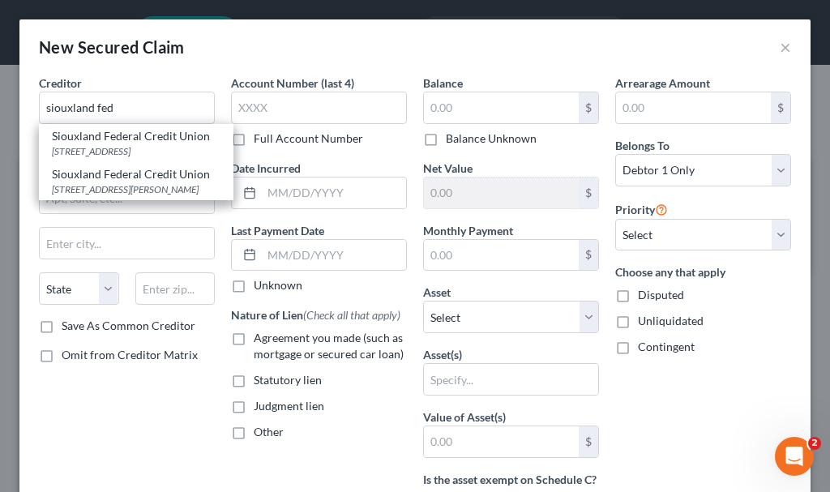
click at [83, 150] on div "[STREET_ADDRESS]" at bounding box center [136, 151] width 169 height 14
type input "Siouxland Federal Credit Union"
type input "[STREET_ADDRESS]"
type input "[GEOGRAPHIC_DATA]"
select select "30"
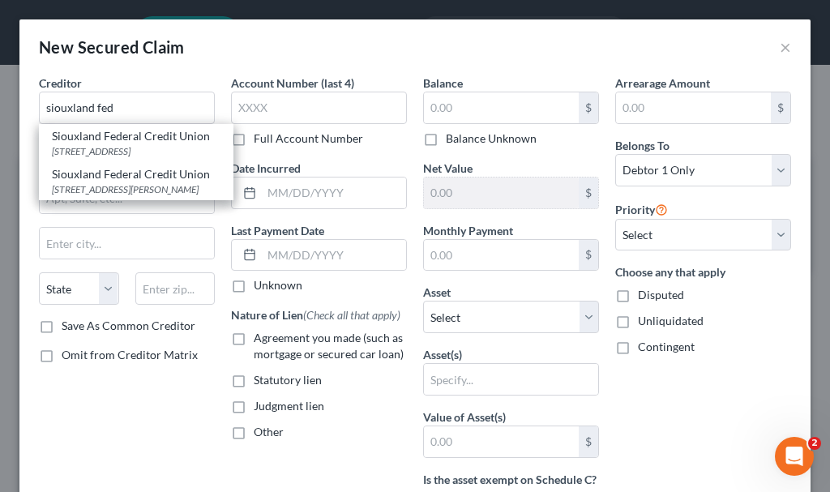
type input "68776"
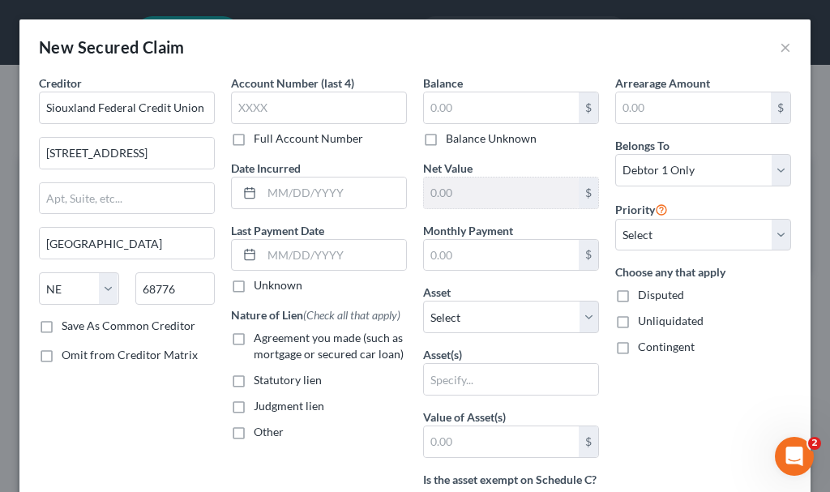
click at [254, 337] on label "Agreement you made (such as mortgage or secured car loan)" at bounding box center [330, 346] width 153 height 32
click at [260, 337] on input "Agreement you made (such as mortgage or secured car loan)" at bounding box center [265, 335] width 11 height 11
checkbox input "true"
click at [462, 106] on input "text" at bounding box center [501, 107] width 155 height 31
type input "1"
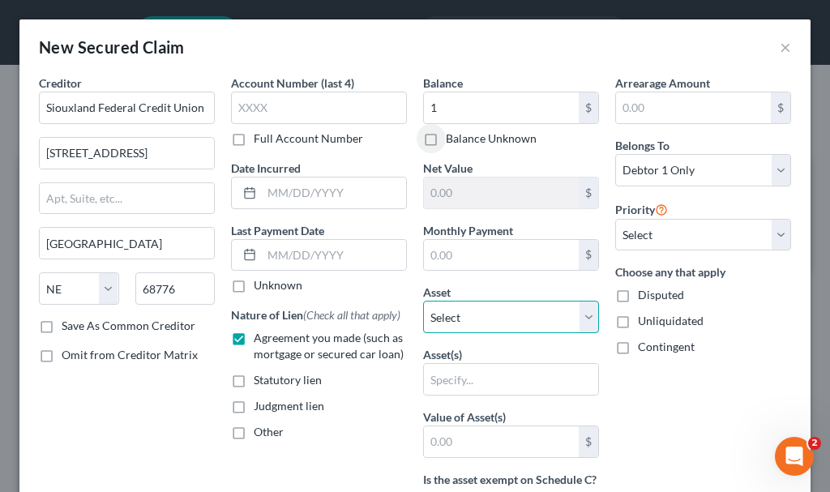
click at [466, 306] on select "Select Other Multiple Assets [STREET_ADDRESS] - $1.0 SFCU (Savings Account) - $…" at bounding box center [511, 317] width 176 height 32
select select "2"
click at [423, 301] on select "Select Other Multiple Assets [STREET_ADDRESS] - $1.0 SFCU (Savings Account) - $…" at bounding box center [511, 317] width 176 height 32
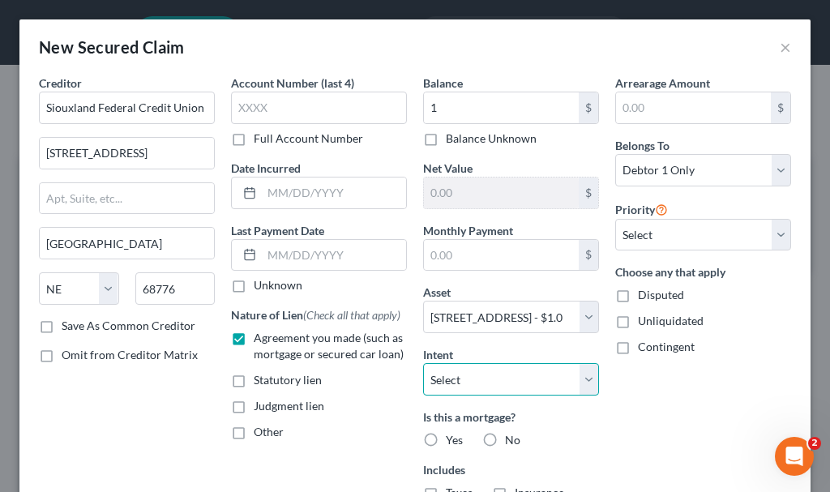
click at [489, 378] on select "Select Surrender Redeem Reaffirm Avoid Other" at bounding box center [511, 379] width 176 height 32
select select "2"
click at [423, 363] on select "Select Surrender Redeem Reaffirm Avoid Other" at bounding box center [511, 379] width 176 height 32
click at [446, 436] on label "Yes" at bounding box center [454, 440] width 17 height 16
click at [452, 436] on input "Yes" at bounding box center [457, 437] width 11 height 11
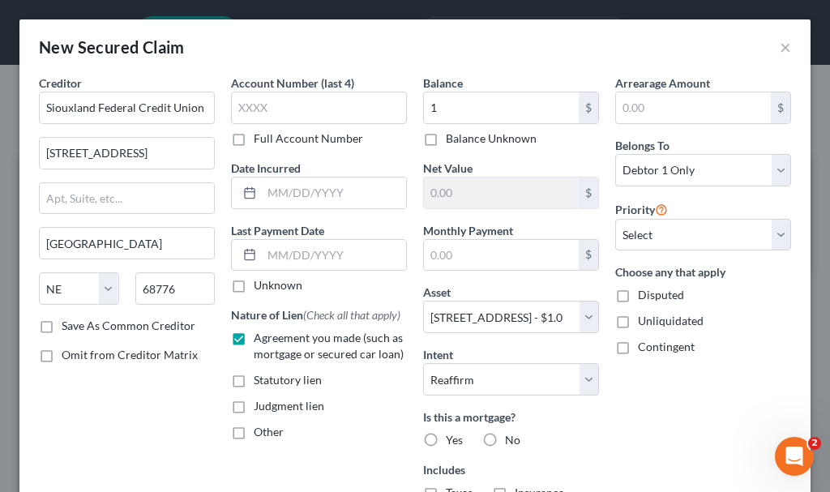
radio input "true"
click at [661, 166] on select "Select Debtor 1 Only Debtor 2 Only Debtor 1 And Debtor 2 Only At Least One Of T…" at bounding box center [703, 170] width 176 height 32
select select "3"
click at [615, 154] on select "Select Debtor 1 Only Debtor 2 Only Debtor 1 And Debtor 2 Only At Least One Of T…" at bounding box center [703, 170] width 176 height 32
click at [651, 231] on select "Select 1st 2nd 3rd 4th 5th 6th 7th 8th 9th 10th 11th 12th 13th 14th 15th 16th 1…" at bounding box center [703, 235] width 176 height 32
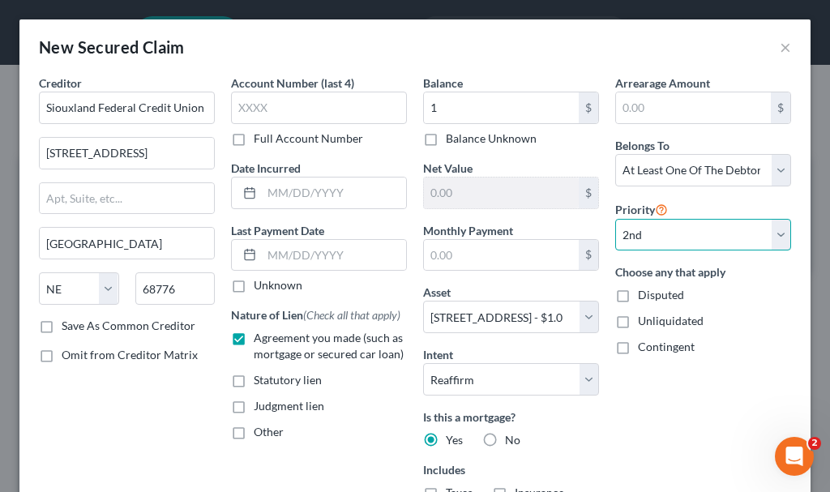
click at [615, 219] on select "Select 1st 2nd 3rd 4th 5th 6th 7th 8th 9th 10th 11th 12th 13th 14th 15th 16th 1…" at bounding box center [703, 235] width 176 height 32
click at [653, 232] on select "Select 1st 2nd 3rd 4th 5th 6th 7th 8th 9th 10th 11th 12th 13th 14th 15th 16th 1…" at bounding box center [703, 235] width 176 height 32
select select "0"
click at [615, 219] on select "Select 1st 2nd 3rd 4th 5th 6th 7th 8th 9th 10th 11th 12th 13th 14th 15th 16th 1…" at bounding box center [703, 235] width 176 height 32
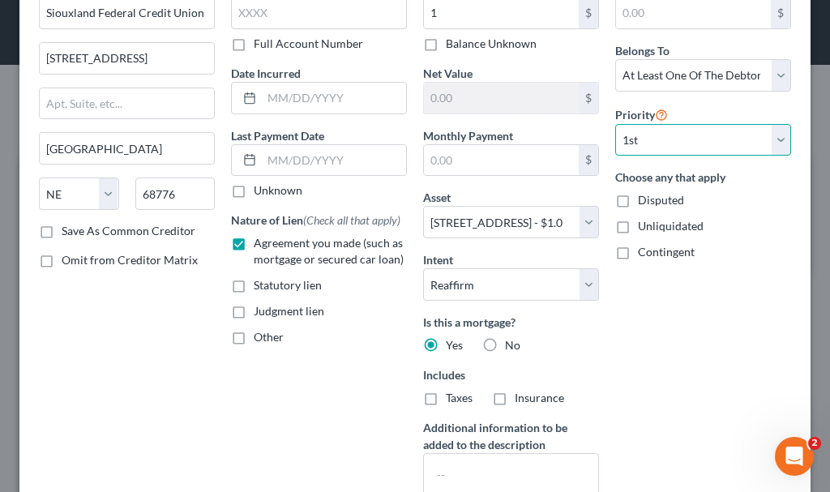
scroll to position [231, 0]
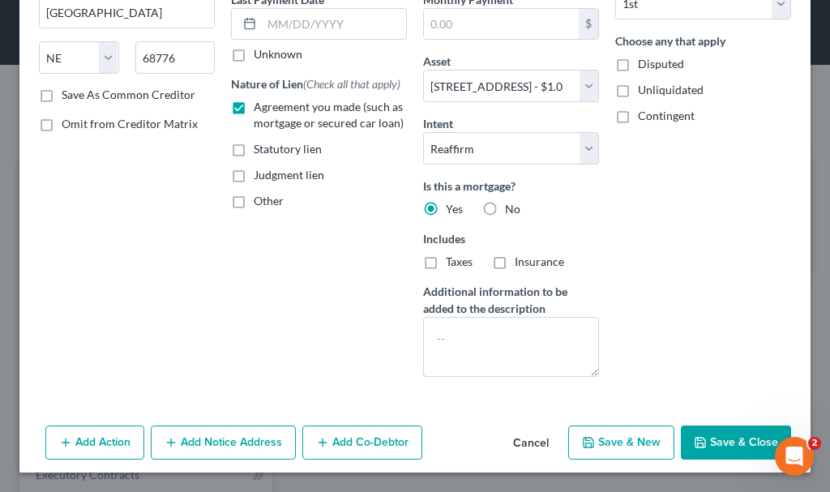
click at [354, 426] on button "Add Co-Debtor" at bounding box center [362, 442] width 120 height 34
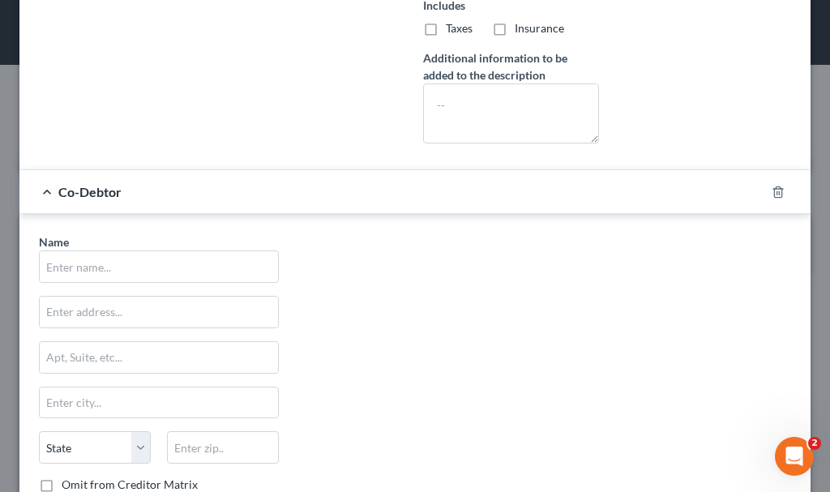
scroll to position [474, 0]
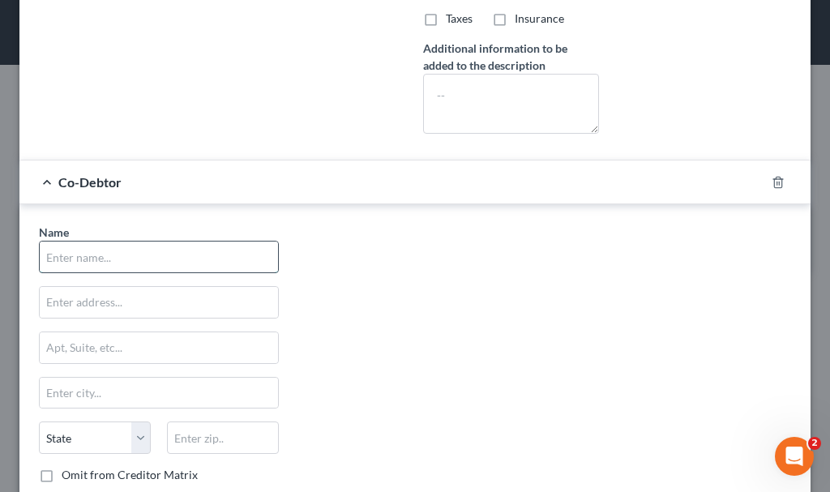
click at [175, 259] on input "text" at bounding box center [159, 256] width 238 height 31
type input "[PERSON_NAME]"
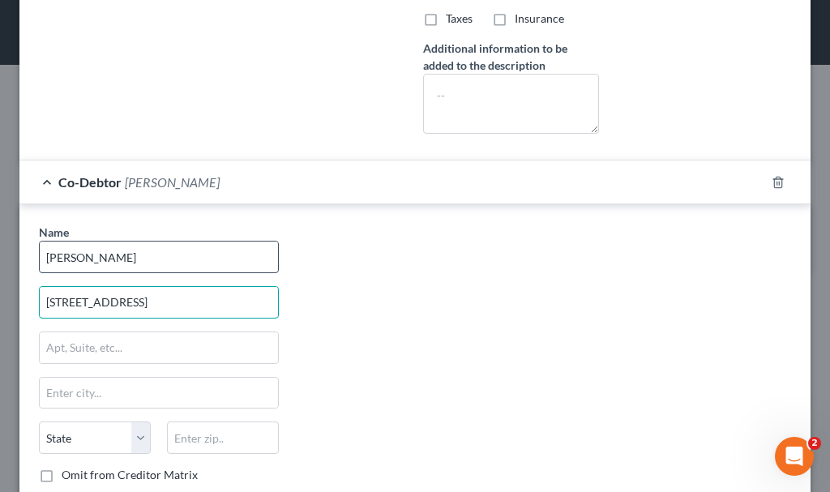
type input "[STREET_ADDRESS]"
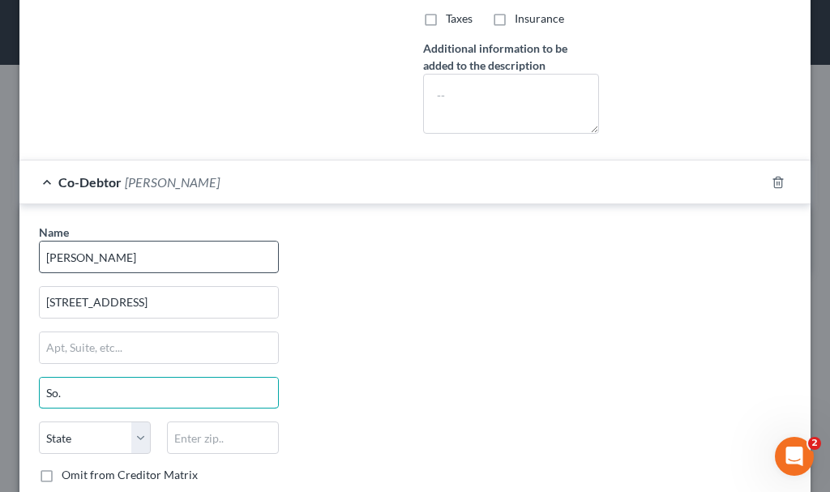
type input "So."
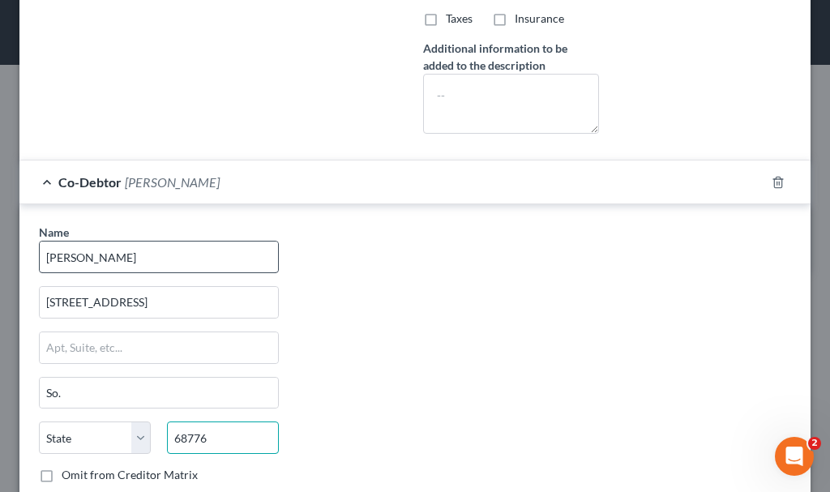
type input "68776"
type input "[GEOGRAPHIC_DATA]"
select select "30"
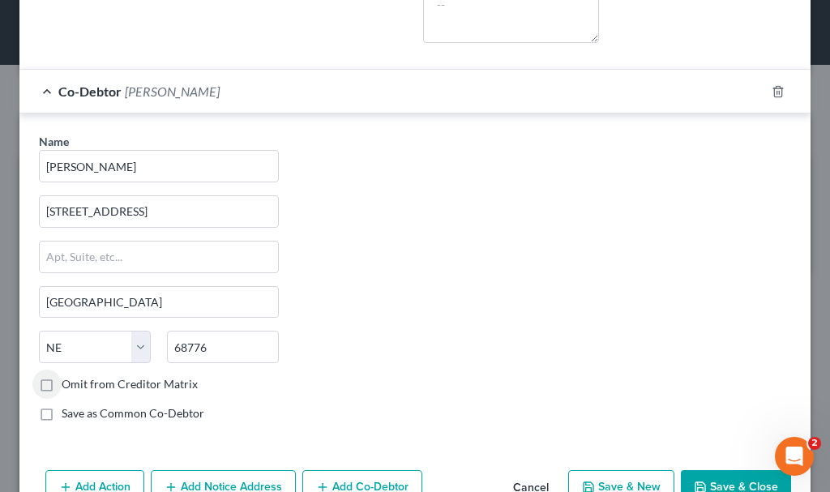
scroll to position [609, 0]
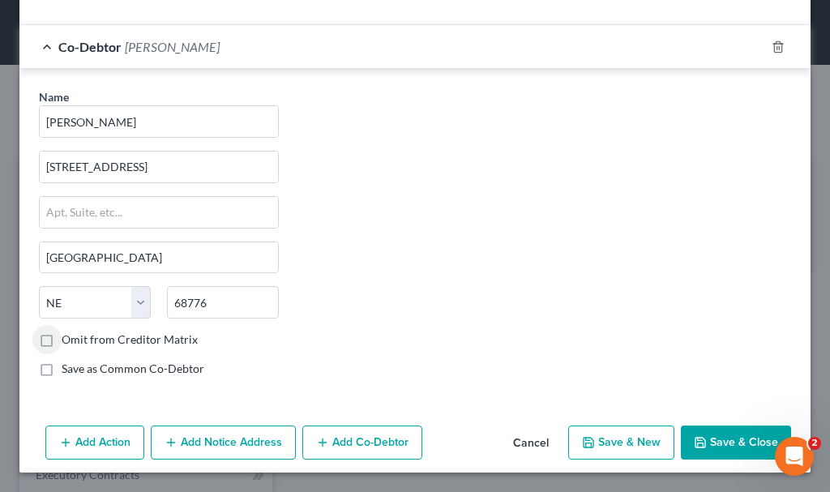
click at [723, 436] on button "Save & Close" at bounding box center [736, 442] width 110 height 34
select select
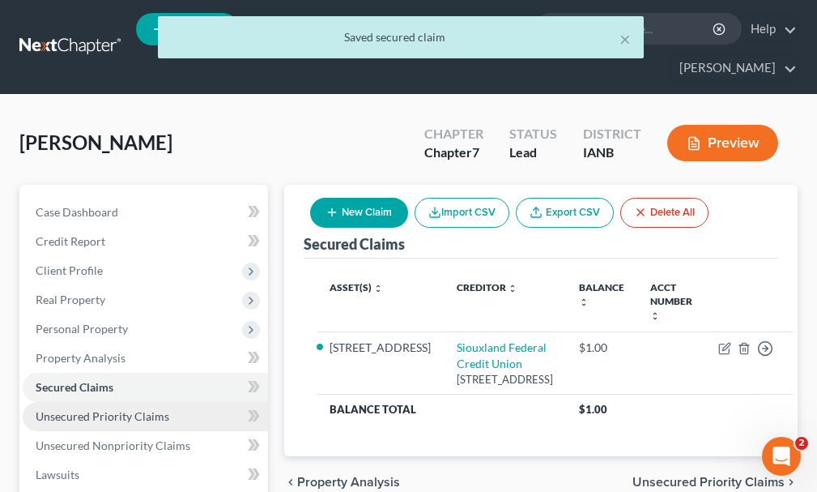
click at [58, 409] on span "Unsecured Priority Claims" at bounding box center [103, 416] width 134 height 14
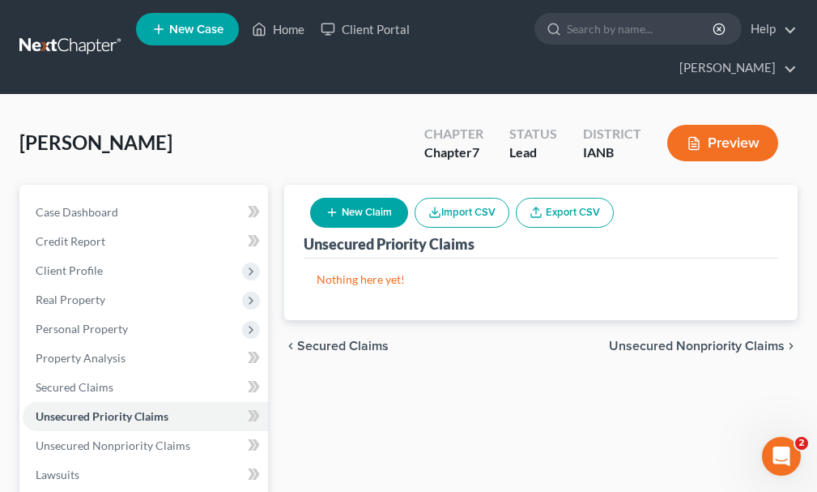
click at [374, 198] on button "New Claim" at bounding box center [359, 213] width 98 height 30
select select "0"
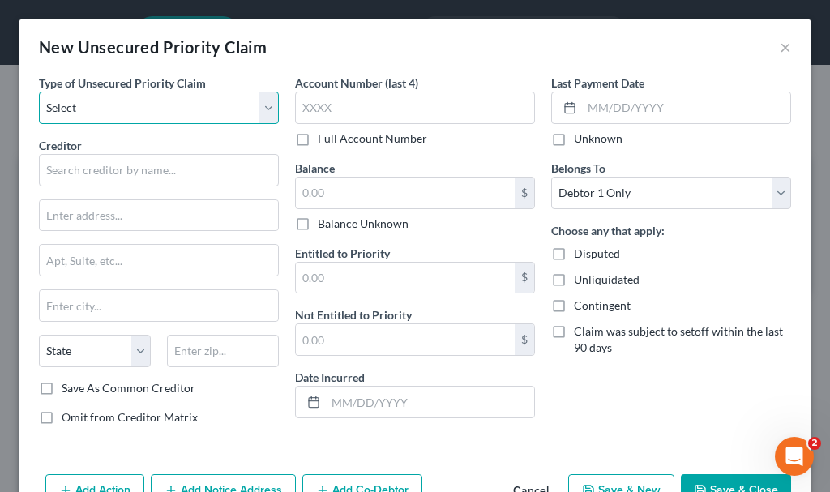
click at [123, 99] on select "Select Taxes & Other Government Units Domestic Support Obligations Extensions o…" at bounding box center [159, 108] width 240 height 32
select select "0"
click at [39, 92] on select "Select Taxes & Other Government Units Domestic Support Obligations Extensions o…" at bounding box center [159, 108] width 240 height 32
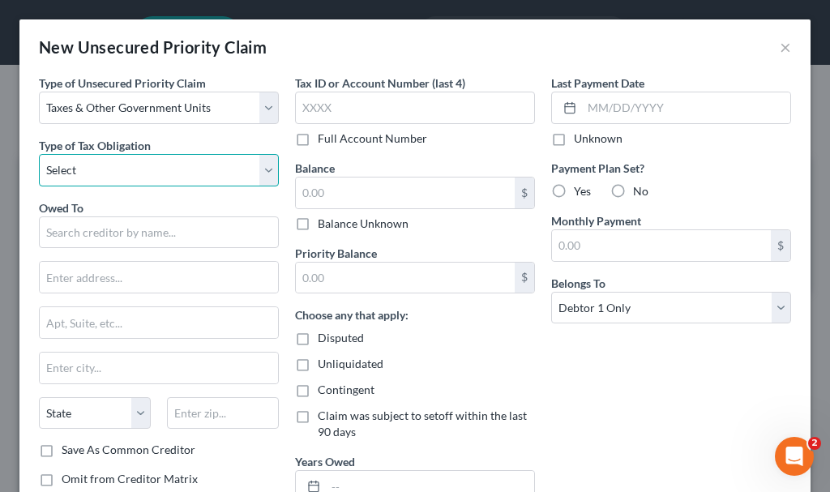
click at [115, 177] on select "Select Federal City State Franchise Tax Board Other" at bounding box center [159, 170] width 240 height 32
select select "2"
click at [39, 154] on select "Select Federal City State Franchise Tax Board Other" at bounding box center [159, 170] width 240 height 32
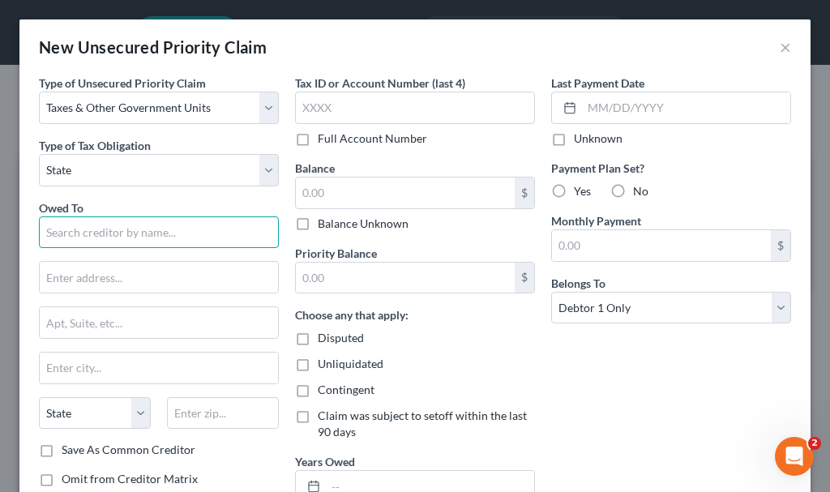
click at [95, 232] on input "text" at bounding box center [159, 232] width 240 height 32
type input "[US_STATE] Unemployment"
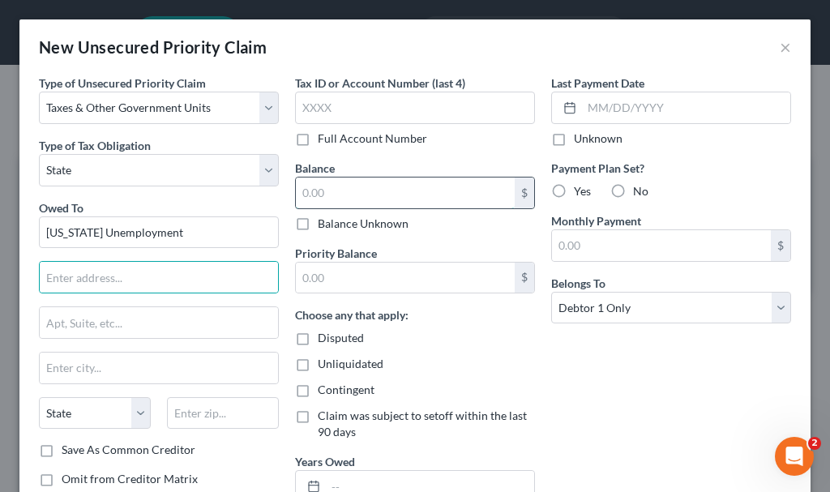
click at [349, 194] on input "text" at bounding box center [405, 192] width 219 height 31
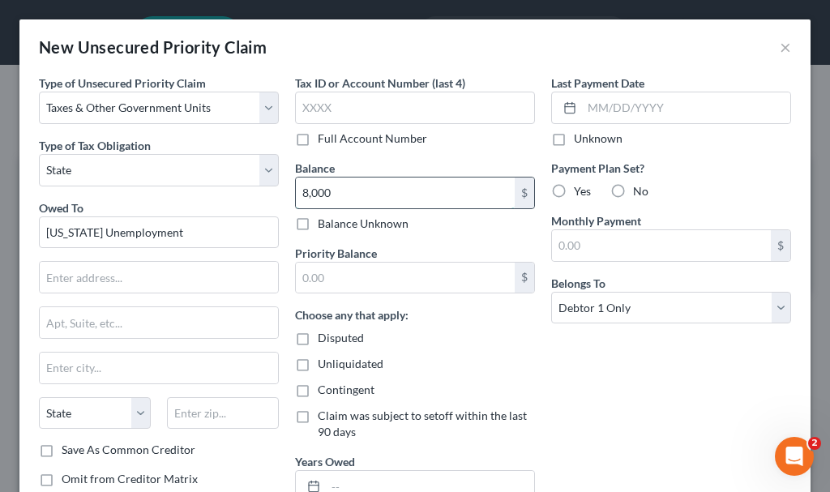
type input "8,000"
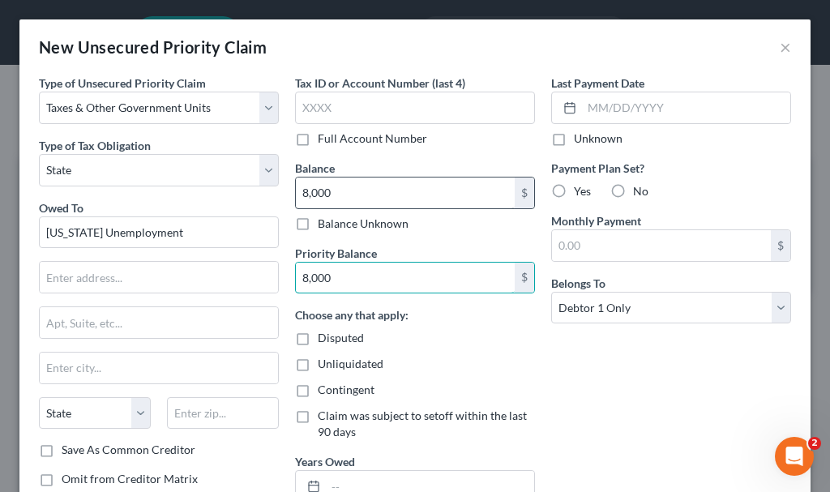
type input "8,000"
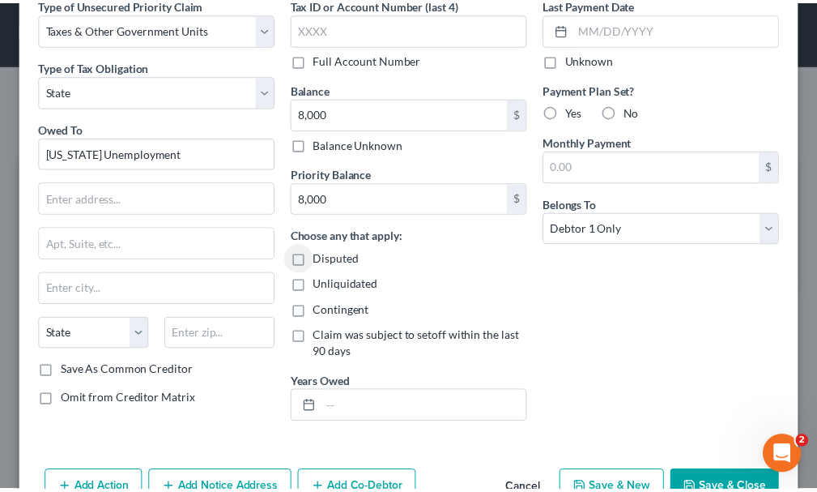
scroll to position [126, 0]
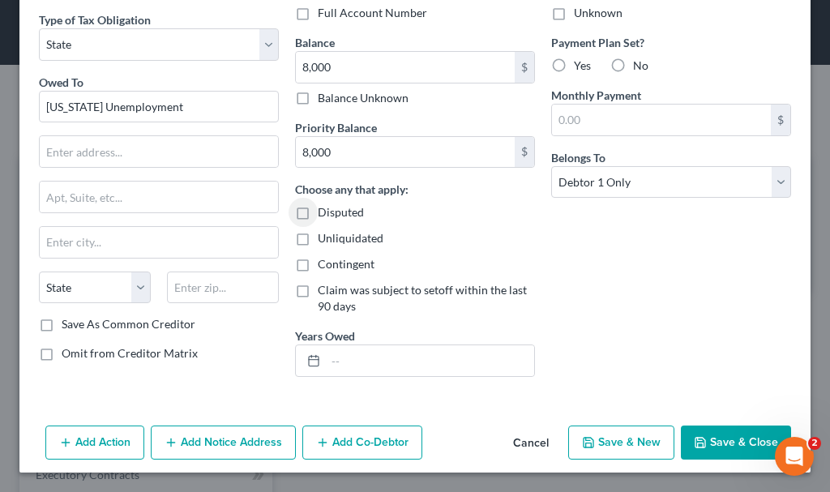
click at [728, 438] on button "Save & Close" at bounding box center [736, 442] width 110 height 34
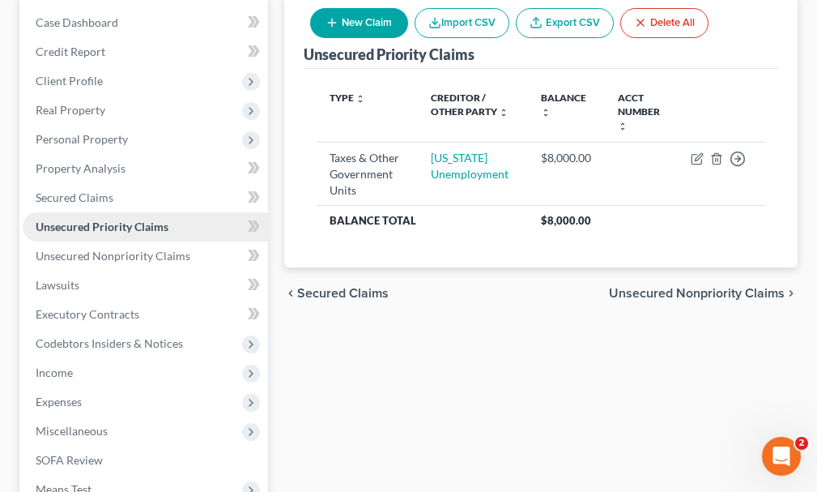
scroll to position [324, 0]
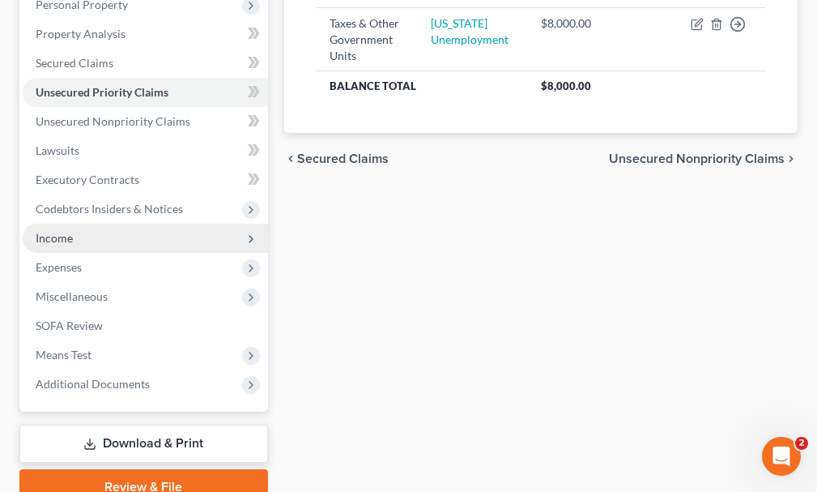
click at [61, 231] on span "Income" at bounding box center [54, 238] width 37 height 14
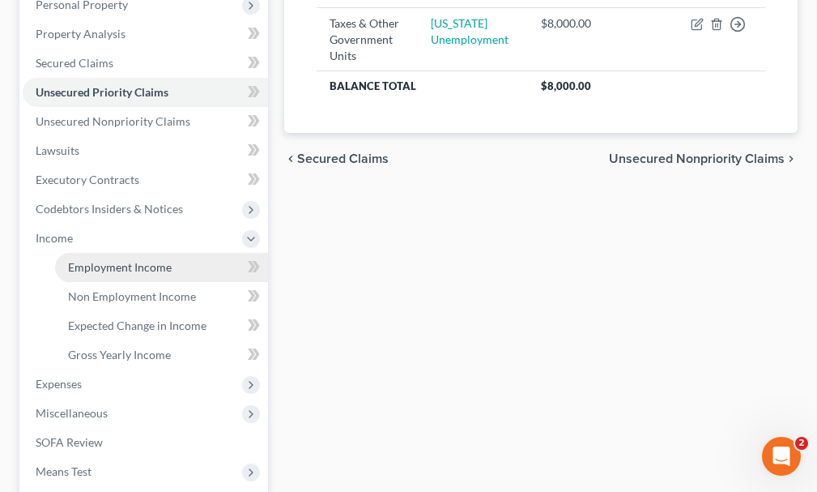
click at [100, 260] on span "Employment Income" at bounding box center [120, 267] width 104 height 14
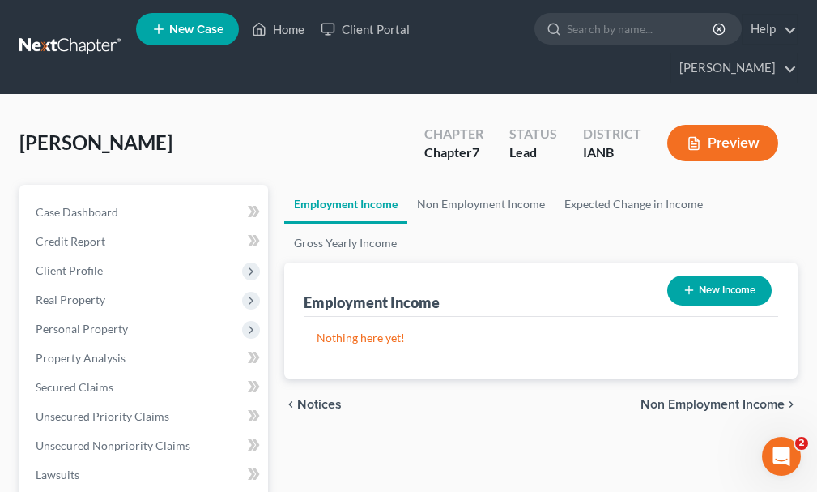
click at [714, 275] on button "New Income" at bounding box center [720, 290] width 105 height 30
select select "0"
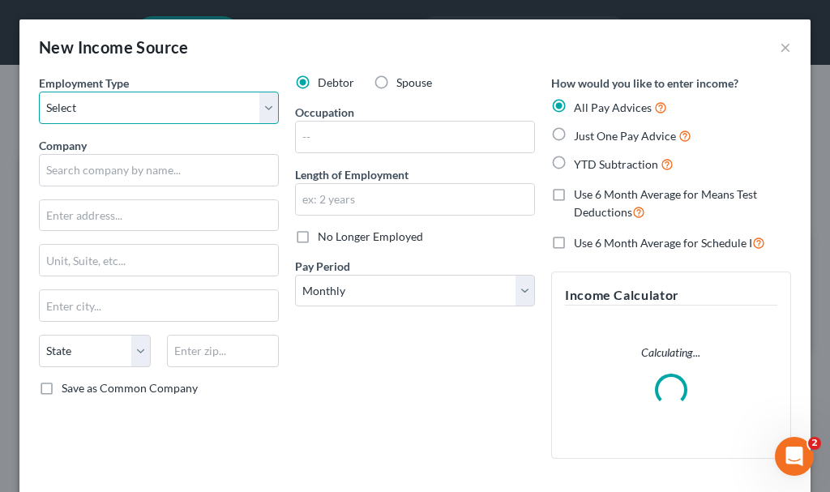
click at [108, 106] on select "Select Full or [DEMOGRAPHIC_DATA] Employment Self Employment" at bounding box center [159, 108] width 240 height 32
select select "0"
click at [39, 92] on select "Select Full or [DEMOGRAPHIC_DATA] Employment Self Employment" at bounding box center [159, 108] width 240 height 32
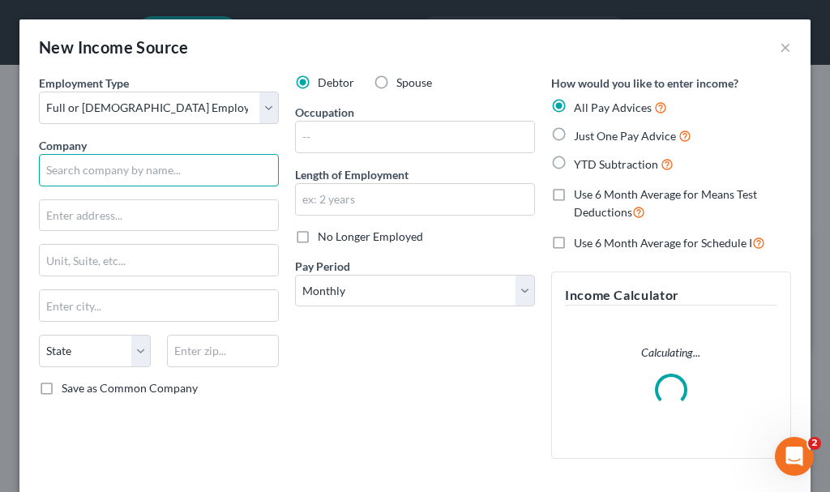
click at [123, 157] on input "text" at bounding box center [159, 170] width 240 height 32
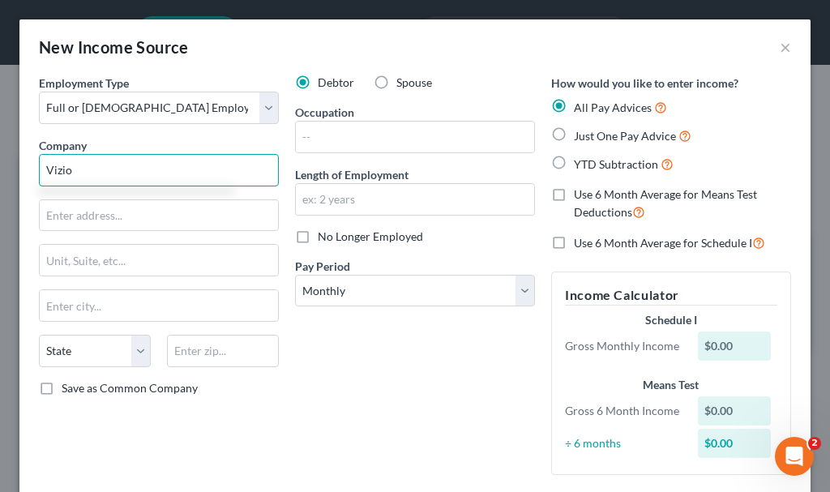
type input "Vizio"
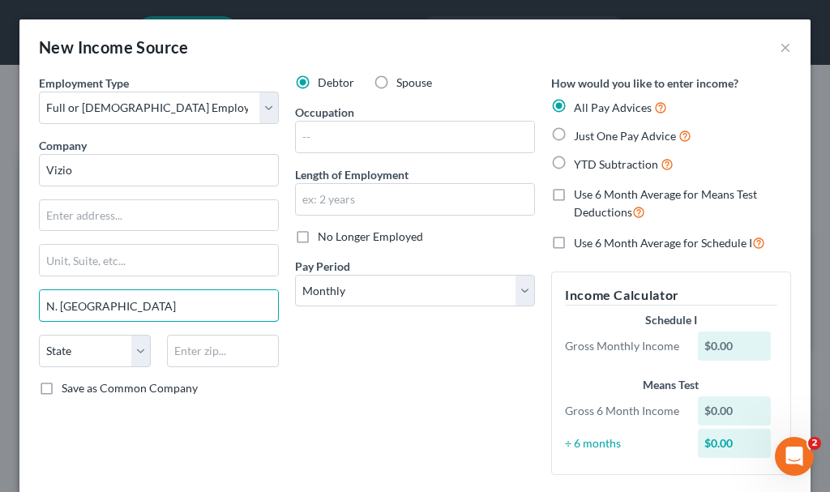
type input "N. [GEOGRAPHIC_DATA]"
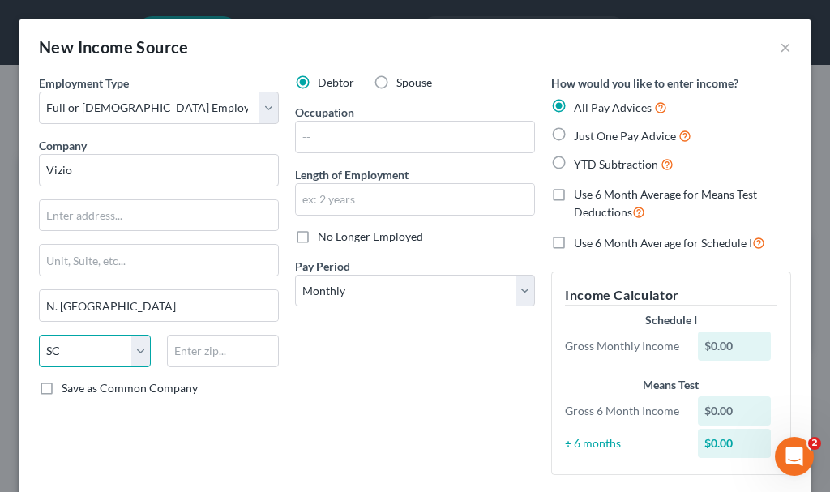
select select "43"
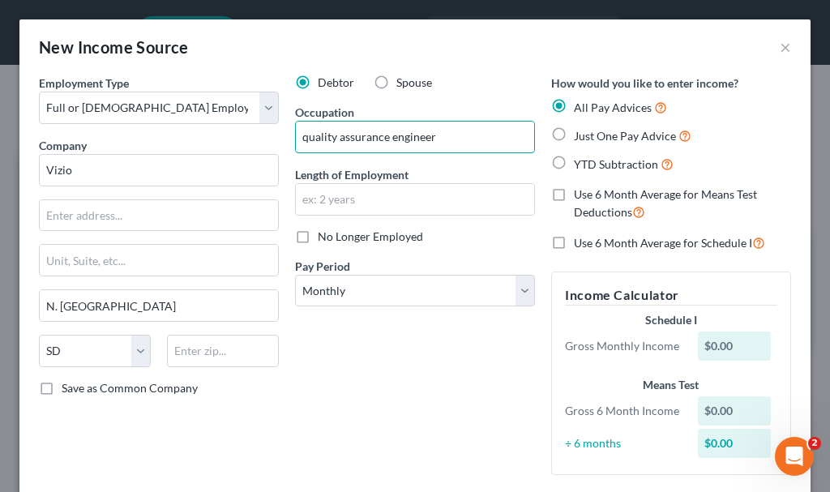
type input "quality assurance engineer"
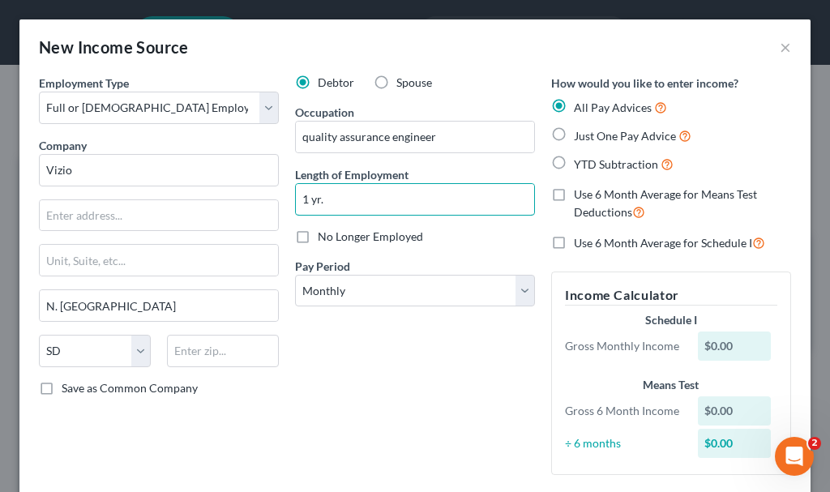
type input "1 yr."
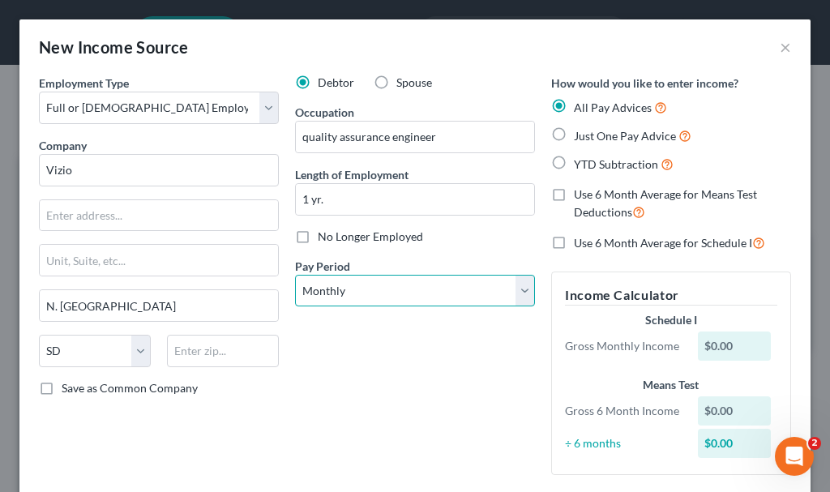
click at [346, 284] on select "Select Monthly Twice Monthly Every Other Week Weekly" at bounding box center [415, 291] width 240 height 32
select select "2"
click at [295, 275] on select "Select Monthly Twice Monthly Every Other Week Weekly" at bounding box center [415, 291] width 240 height 32
click at [574, 133] on label "Just One Pay Advice" at bounding box center [632, 135] width 117 height 19
click at [580, 133] on input "Just One Pay Advice" at bounding box center [585, 131] width 11 height 11
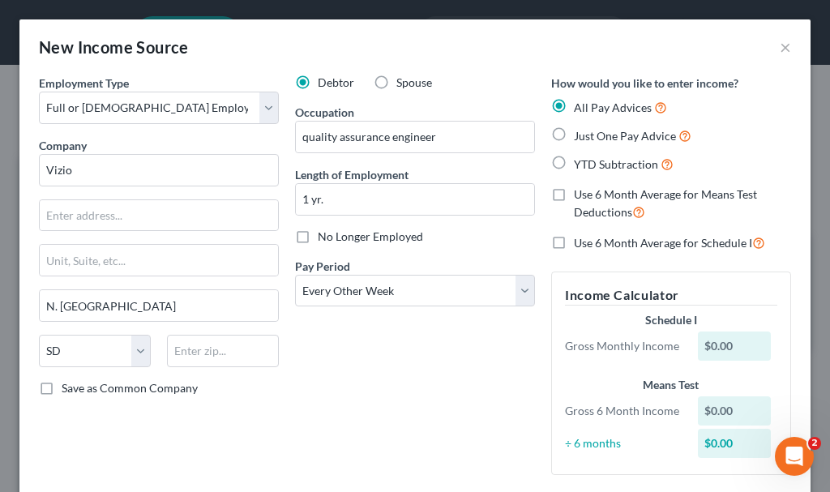
radio input "true"
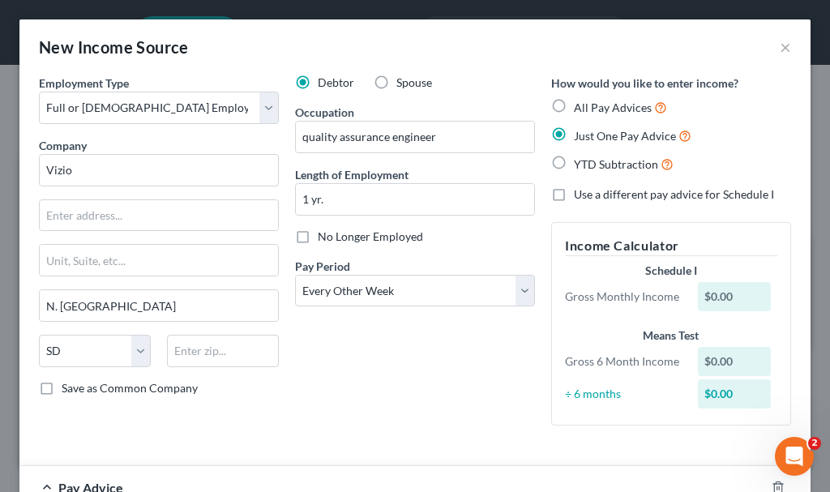
click at [574, 195] on label "Use a different pay advice for Schedule I" at bounding box center [674, 194] width 200 height 16
click at [580, 195] on input "Use a different pay advice for Schedule I" at bounding box center [585, 191] width 11 height 11
checkbox input "true"
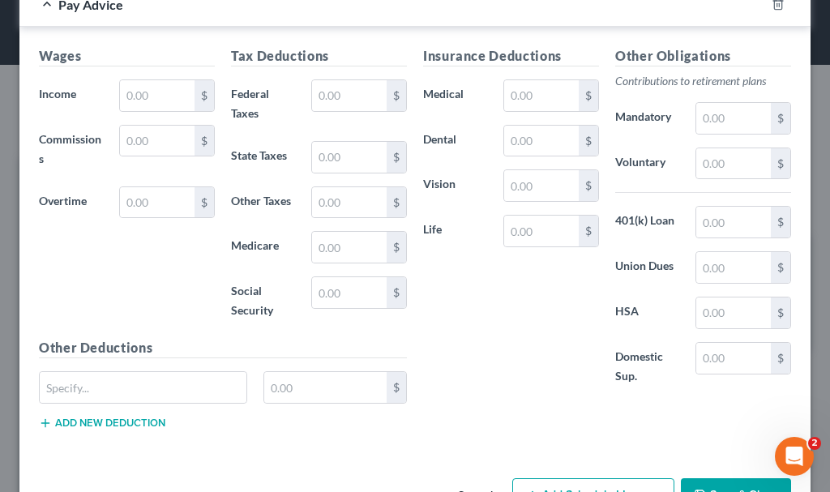
scroll to position [536, 0]
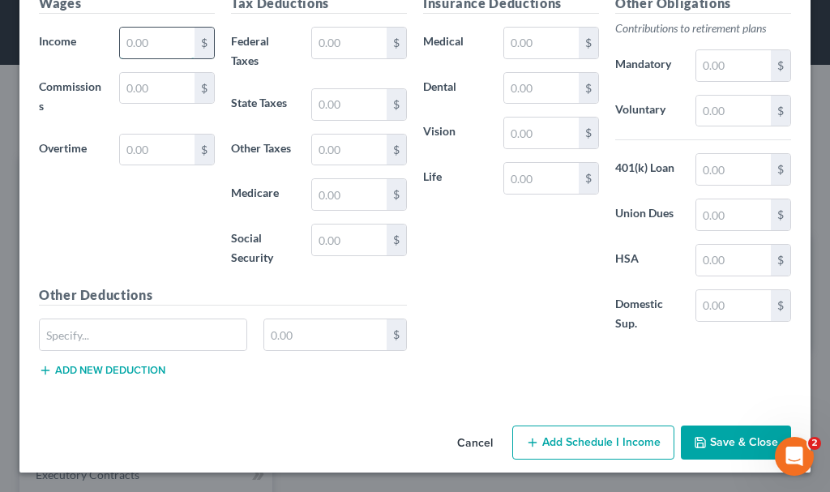
click at [157, 45] on input "text" at bounding box center [157, 43] width 75 height 31
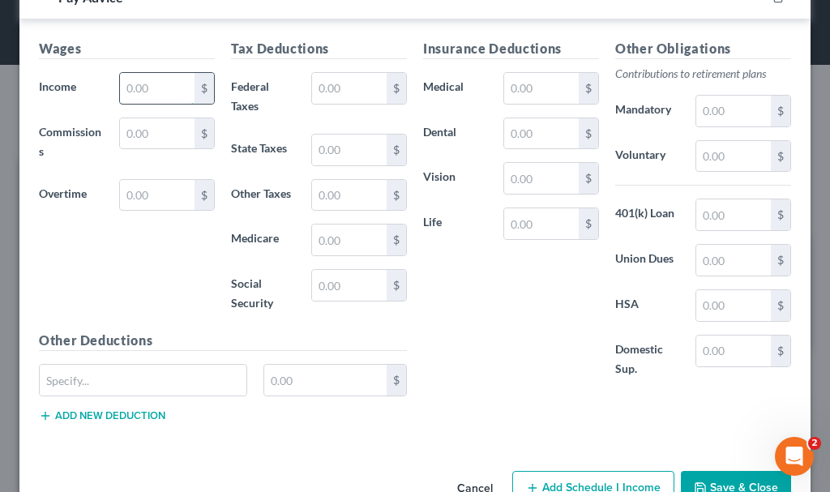
scroll to position [581, 0]
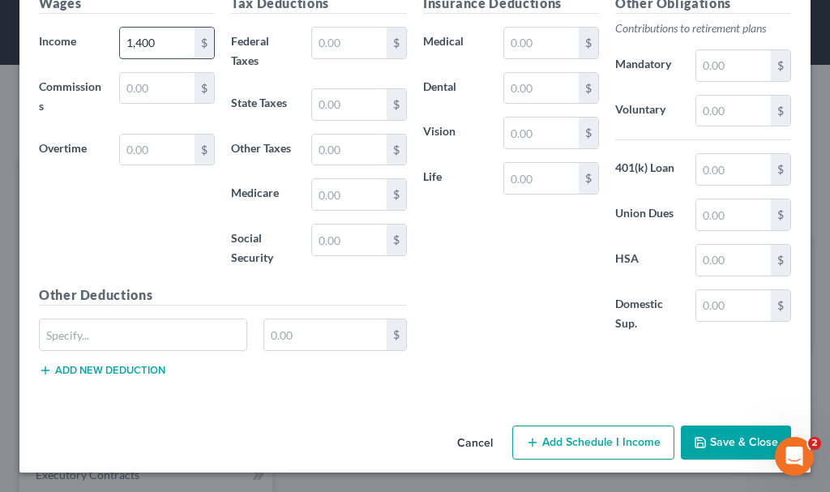
type input "1,400"
click at [570, 439] on button "Add Schedule I Income" at bounding box center [593, 442] width 162 height 34
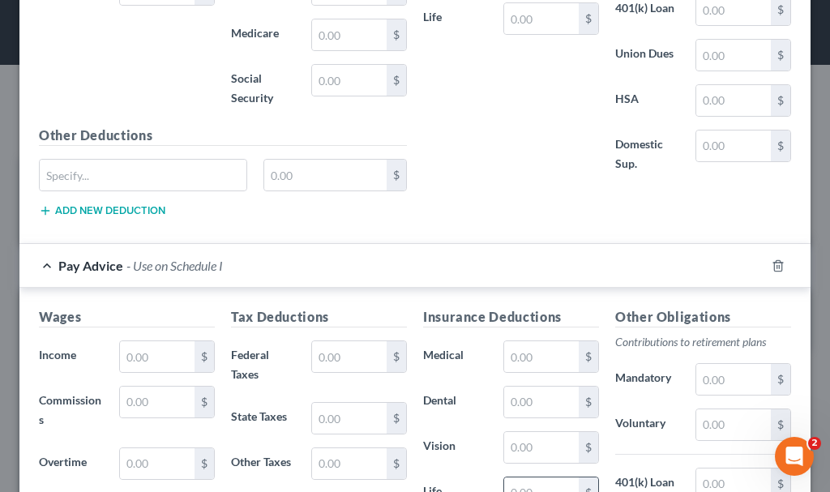
scroll to position [905, 0]
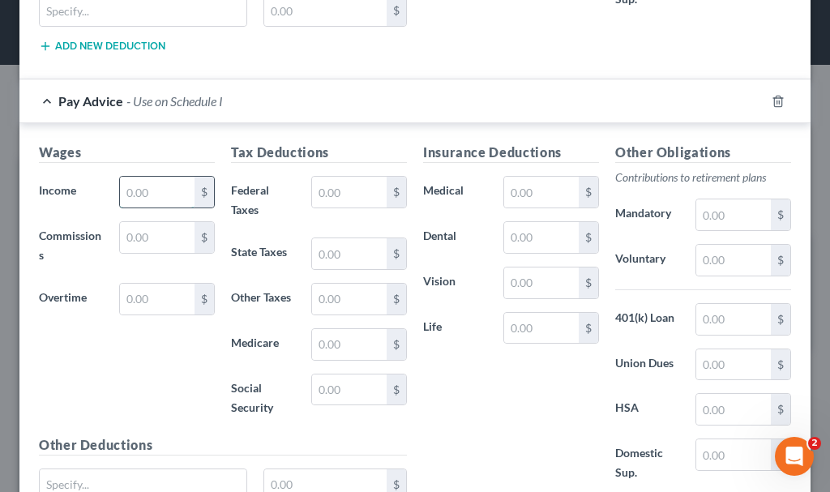
click at [158, 194] on input "text" at bounding box center [157, 192] width 75 height 31
type input "1,400"
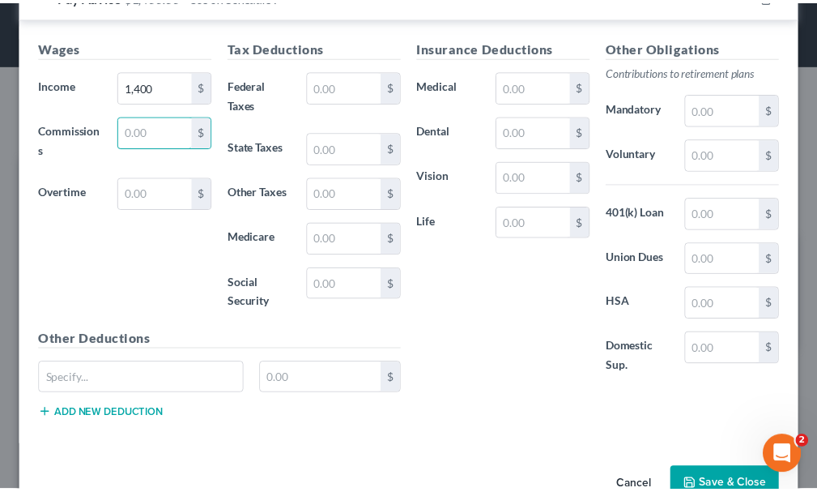
scroll to position [1054, 0]
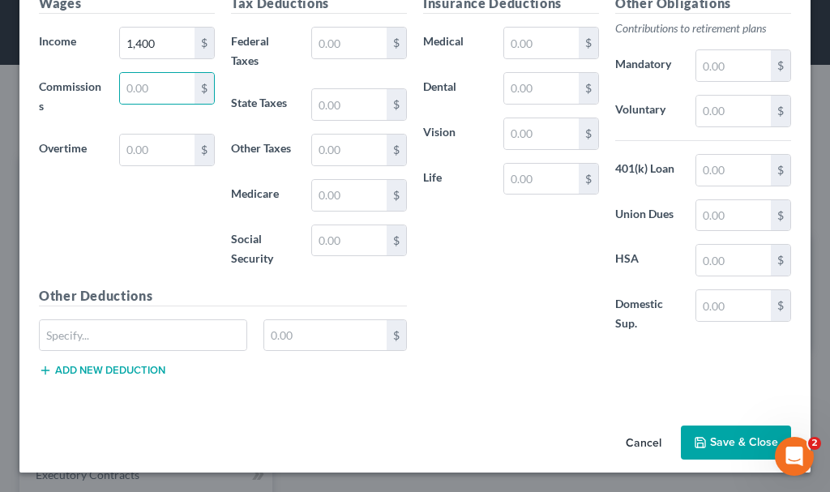
click at [728, 434] on button "Save & Close" at bounding box center [736, 442] width 110 height 34
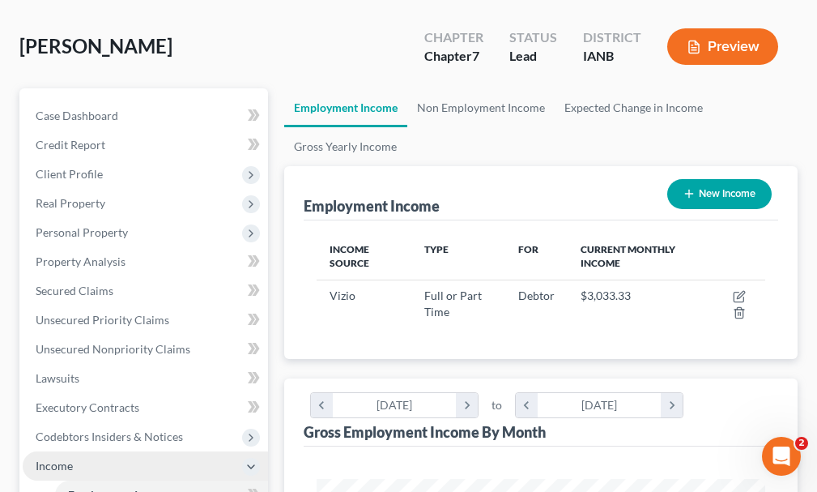
scroll to position [405, 0]
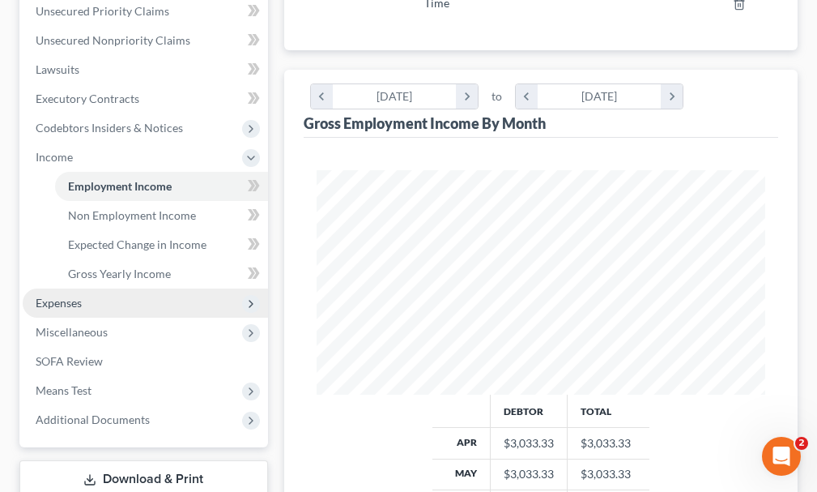
click at [71, 296] on span "Expenses" at bounding box center [59, 303] width 46 height 14
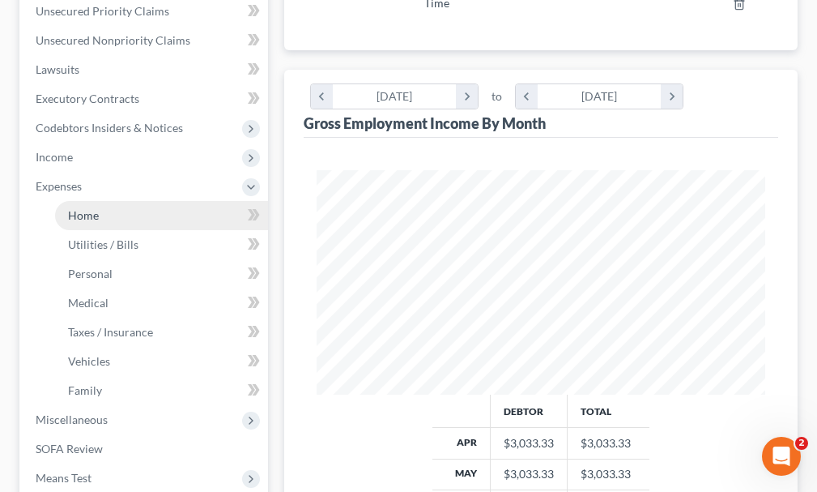
click at [82, 208] on span "Home" at bounding box center [83, 215] width 31 height 14
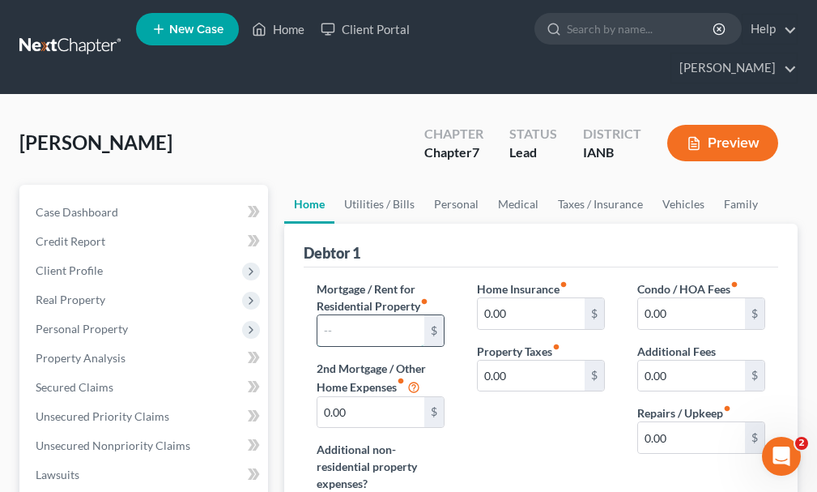
click at [390, 315] on input "text" at bounding box center [371, 330] width 107 height 31
type input "1,400"
type input "50"
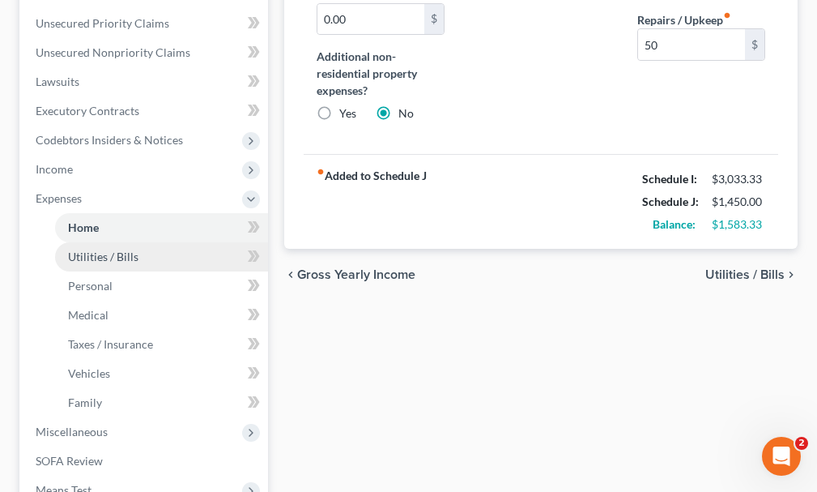
click at [100, 250] on span "Utilities / Bills" at bounding box center [103, 257] width 70 height 14
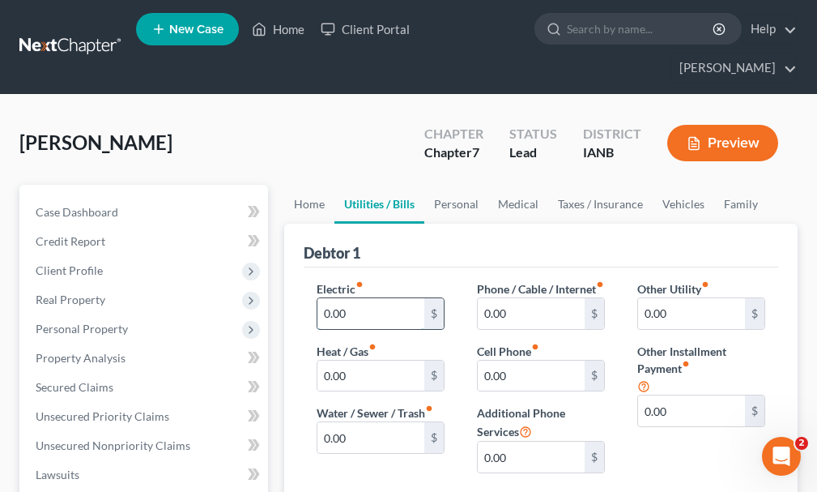
click at [369, 298] on input "0.00" at bounding box center [371, 313] width 107 height 31
type input "250"
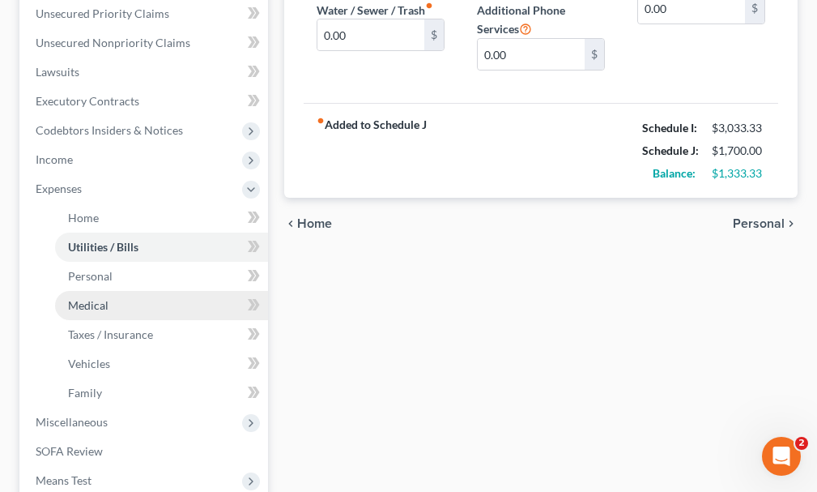
scroll to position [405, 0]
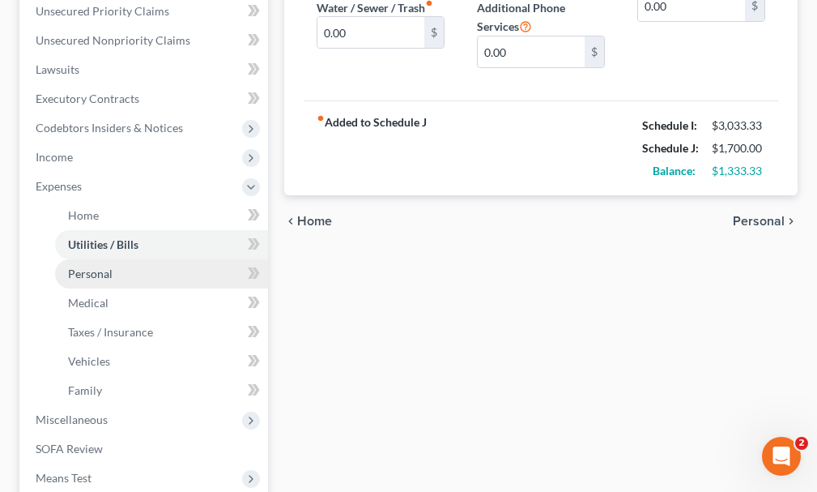
click at [90, 267] on span "Personal" at bounding box center [90, 274] width 45 height 14
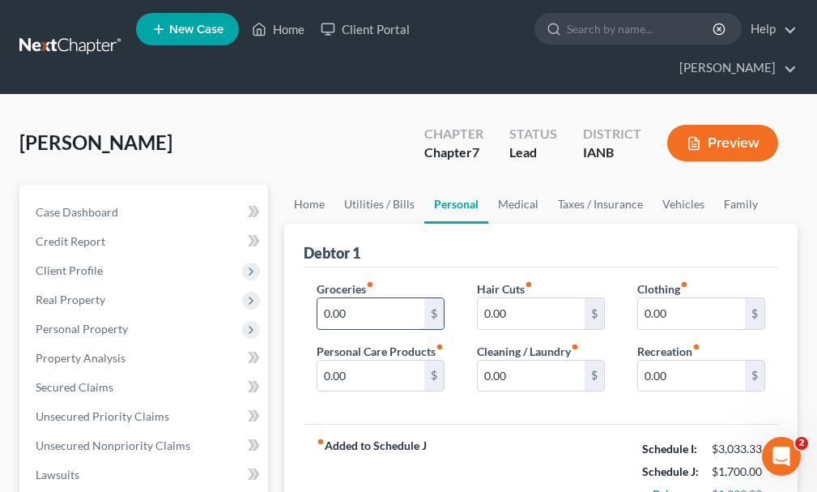
click at [368, 298] on input "0.00" at bounding box center [371, 313] width 107 height 31
type input "1,000"
type input "50"
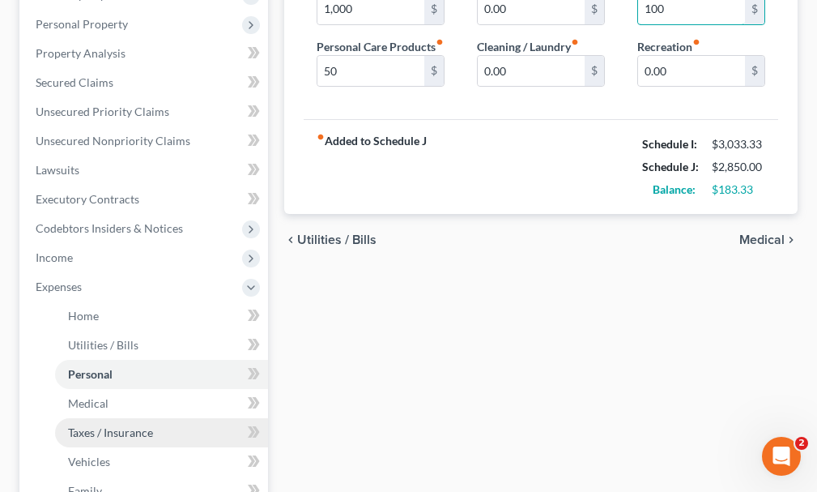
scroll to position [405, 0]
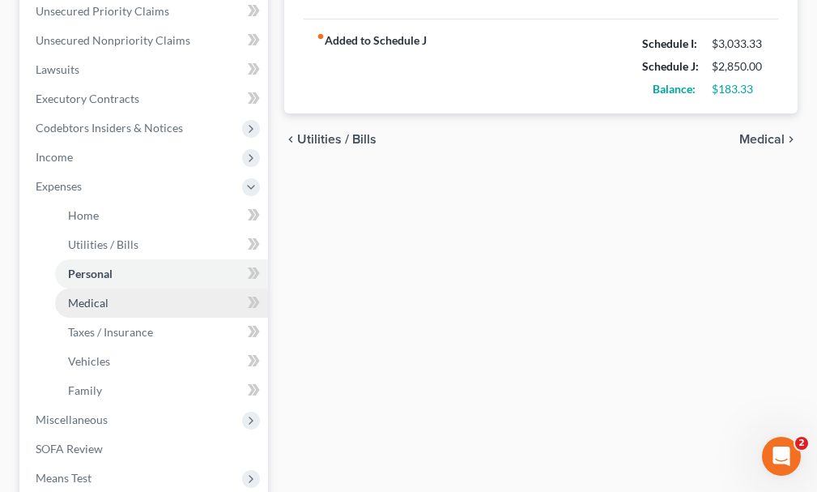
type input "100"
click at [100, 296] on span "Medical" at bounding box center [88, 303] width 41 height 14
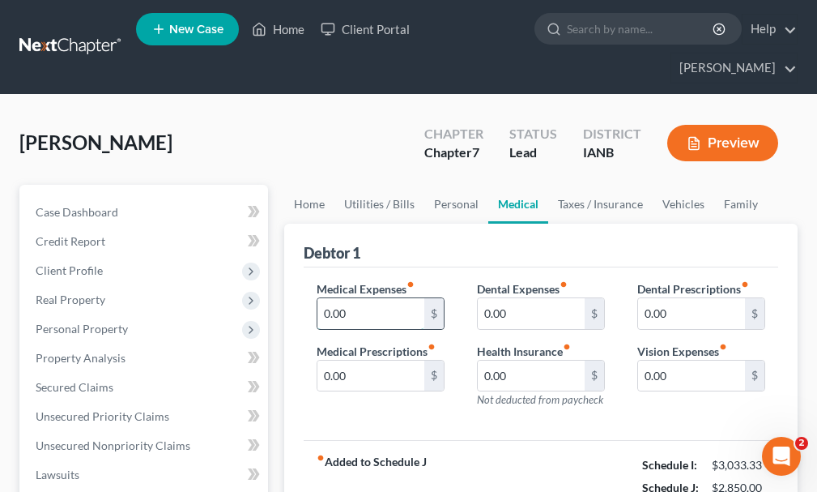
click at [356, 298] on input "0.00" at bounding box center [371, 313] width 107 height 31
type input "33"
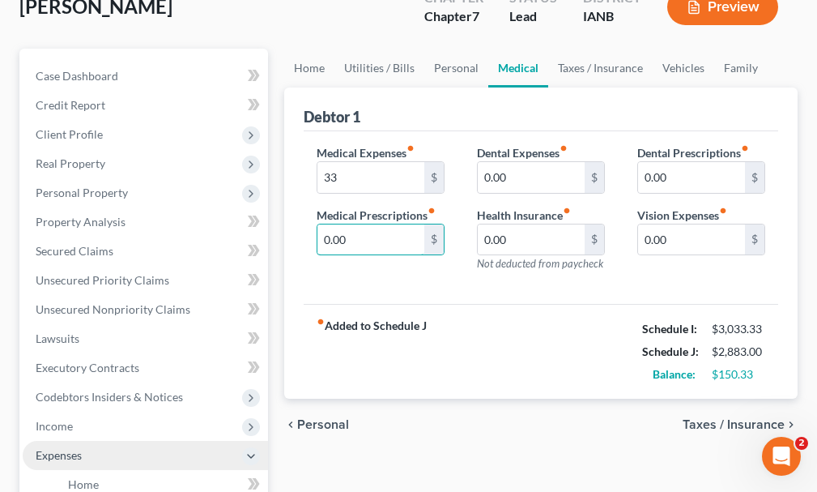
scroll to position [486, 0]
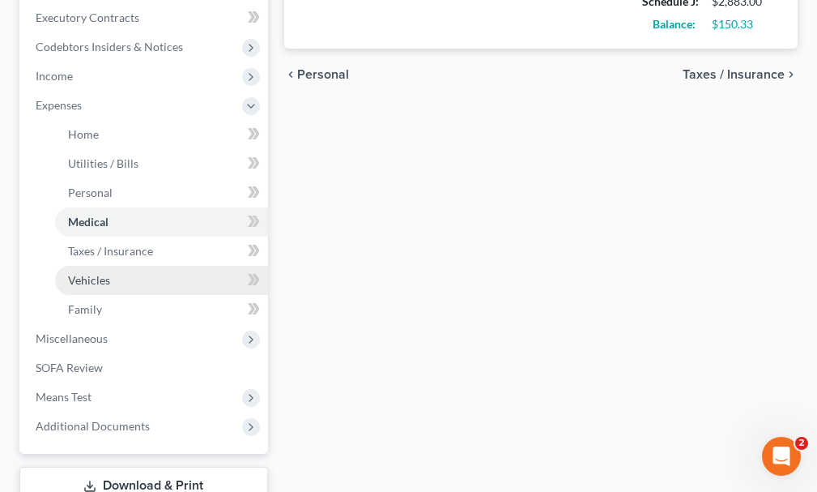
click at [88, 273] on span "Vehicles" at bounding box center [89, 280] width 42 height 14
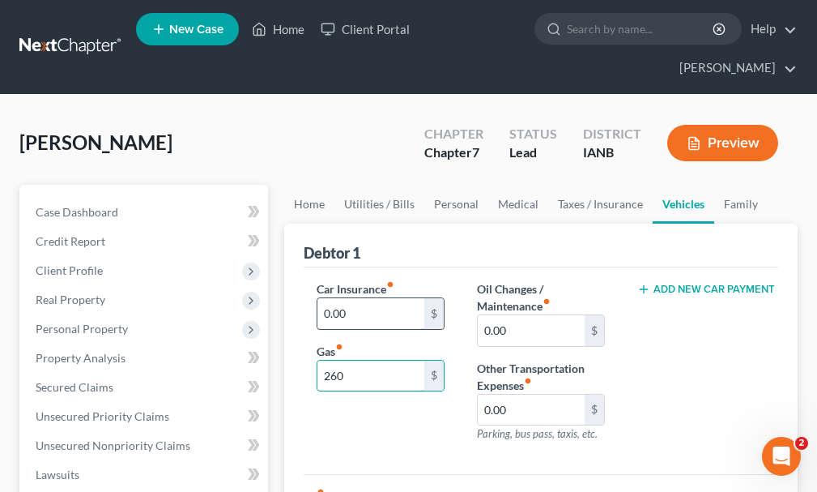
type input "260"
click at [361, 298] on input "0.00" at bounding box center [371, 313] width 107 height 31
type input "50"
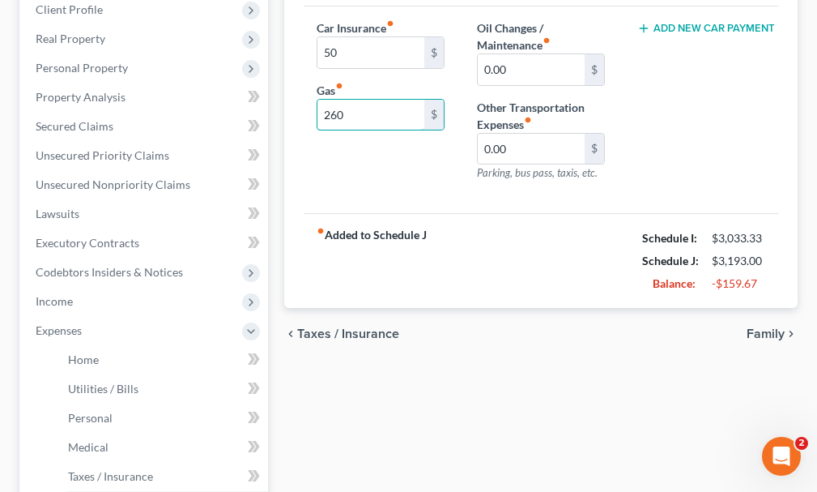
scroll to position [486, 0]
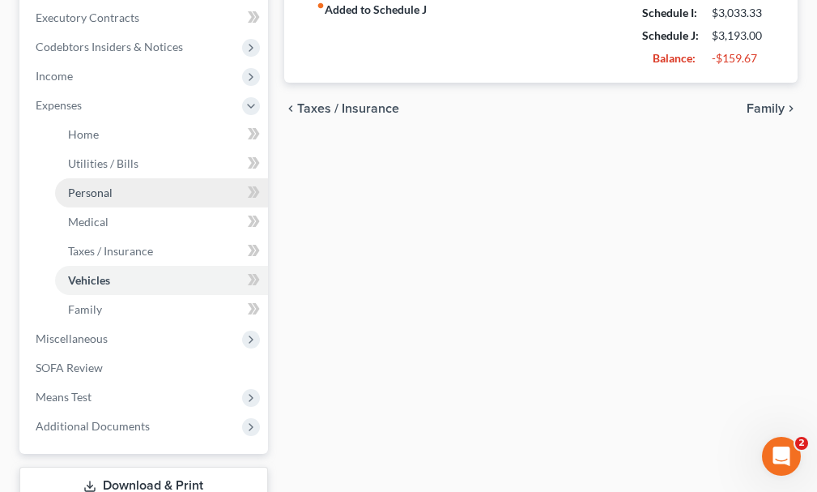
click at [97, 186] on span "Personal" at bounding box center [90, 193] width 45 height 14
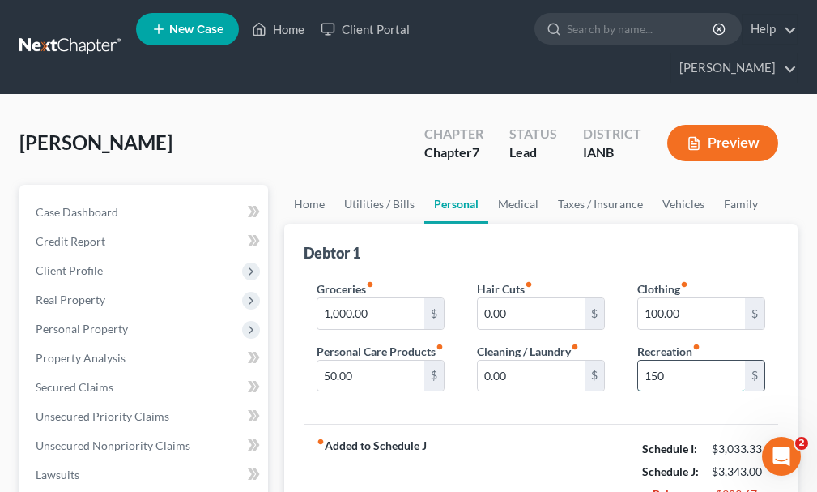
type input "150"
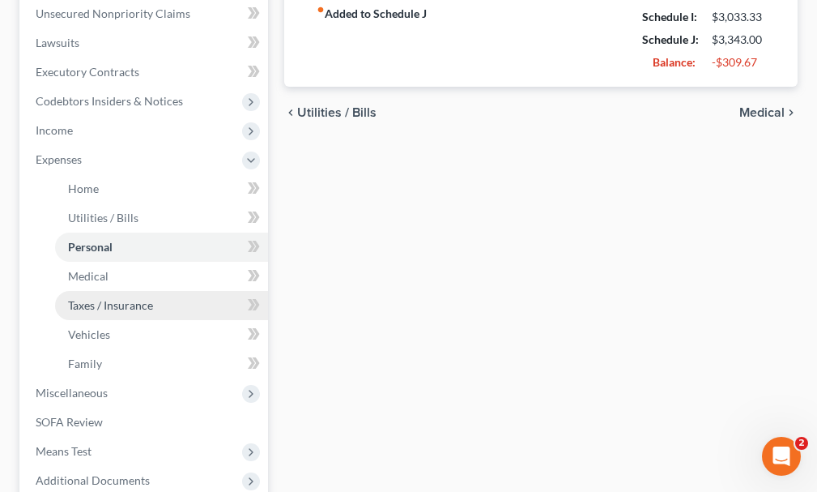
scroll to position [449, 0]
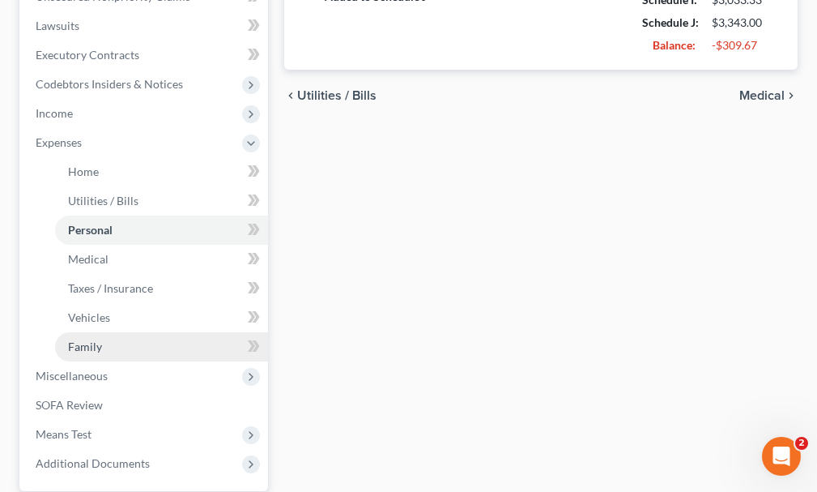
click at [87, 339] on span "Family" at bounding box center [85, 346] width 34 height 14
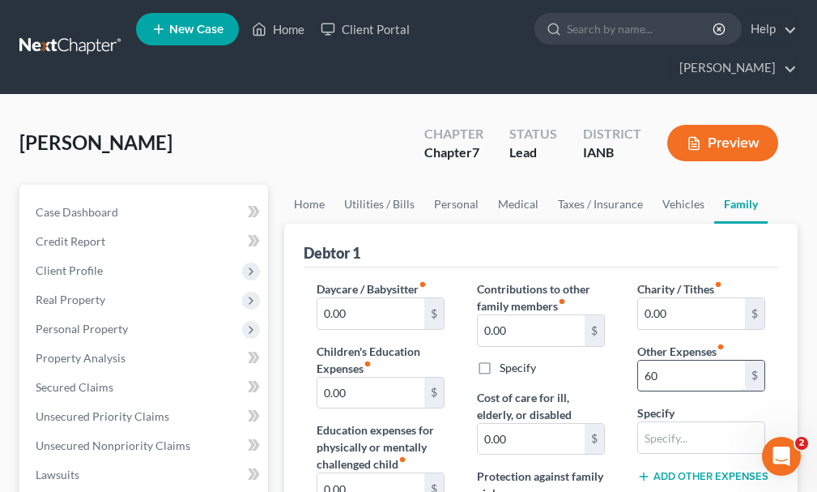
type input "60"
type input "pet care"
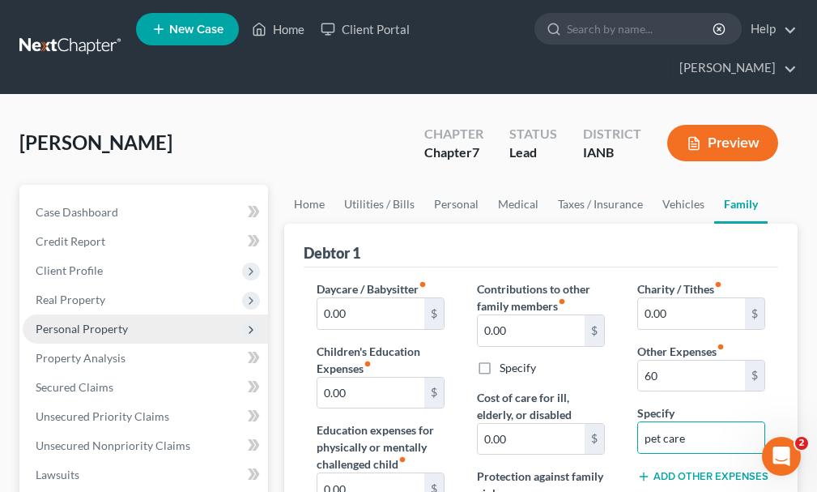
click at [90, 322] on span "Personal Property" at bounding box center [82, 329] width 92 height 14
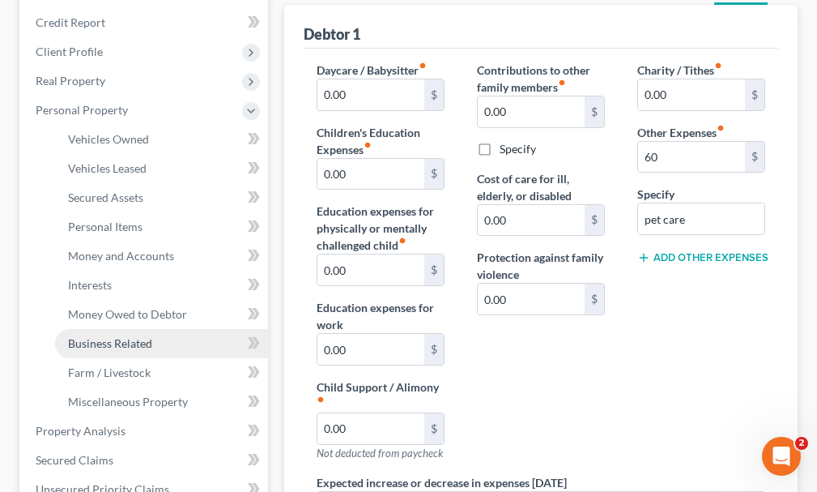
scroll to position [243, 0]
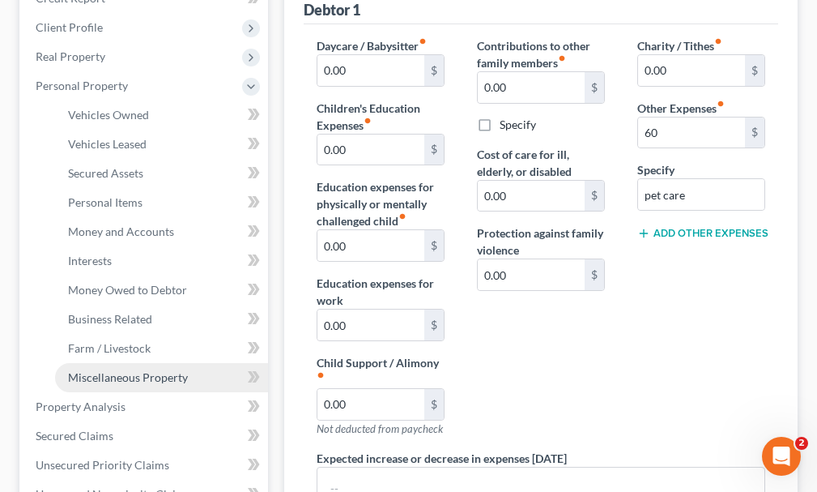
click at [93, 370] on span "Miscellaneous Property" at bounding box center [128, 377] width 120 height 14
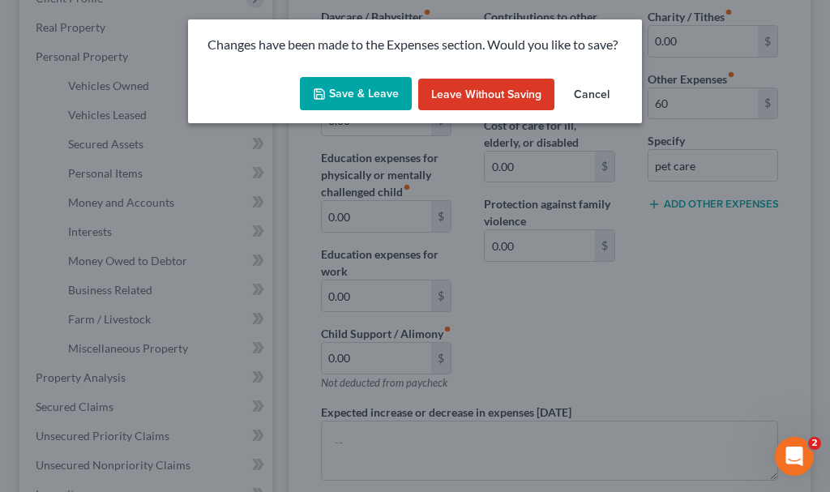
click at [348, 90] on button "Save & Leave" at bounding box center [356, 94] width 112 height 34
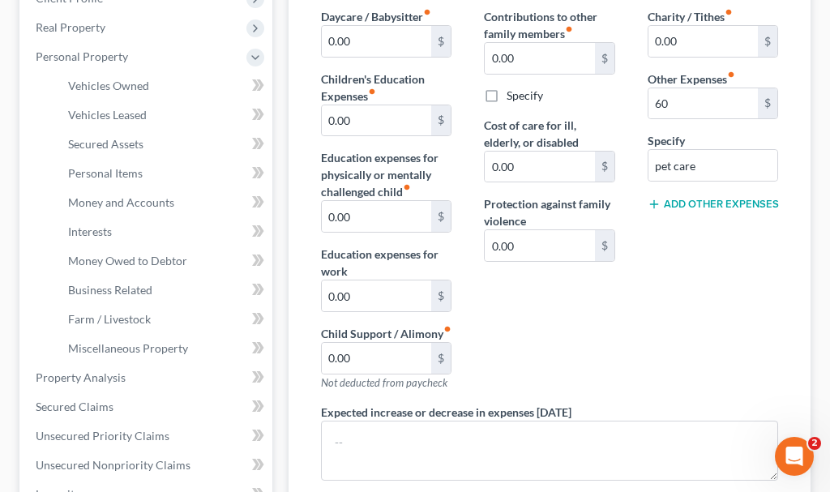
type input "60.00"
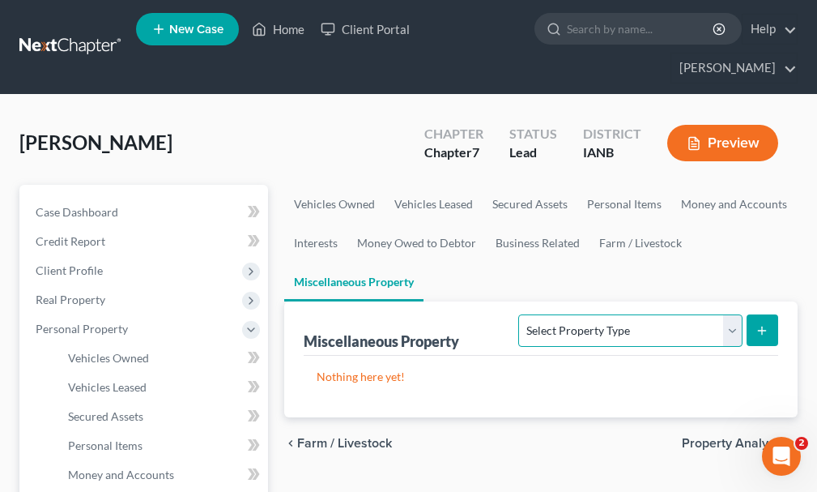
click at [646, 314] on select "Select Property Type Assigned for Creditor Benefit [DATE] Holding for Another N…" at bounding box center [631, 330] width 224 height 32
select select "transferred"
click at [519, 314] on select "Select Property Type Assigned for Creditor Benefit [DATE] Holding for Another N…" at bounding box center [631, 330] width 224 height 32
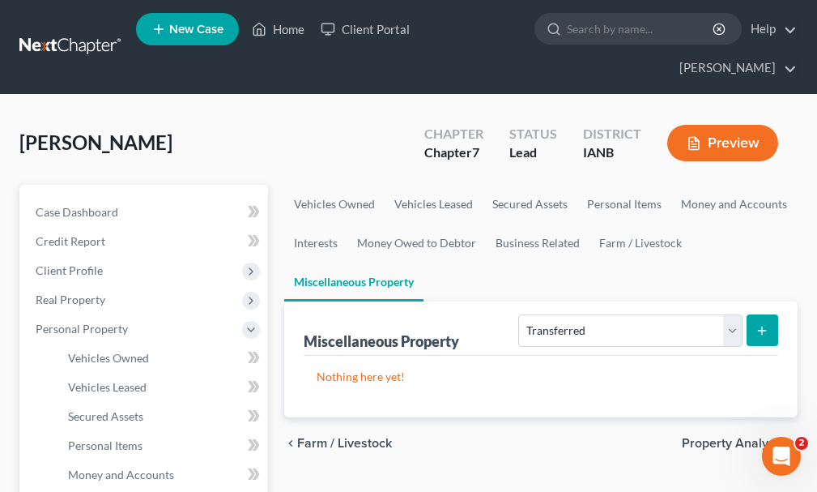
click at [761, 324] on icon "submit" at bounding box center [762, 330] width 13 height 13
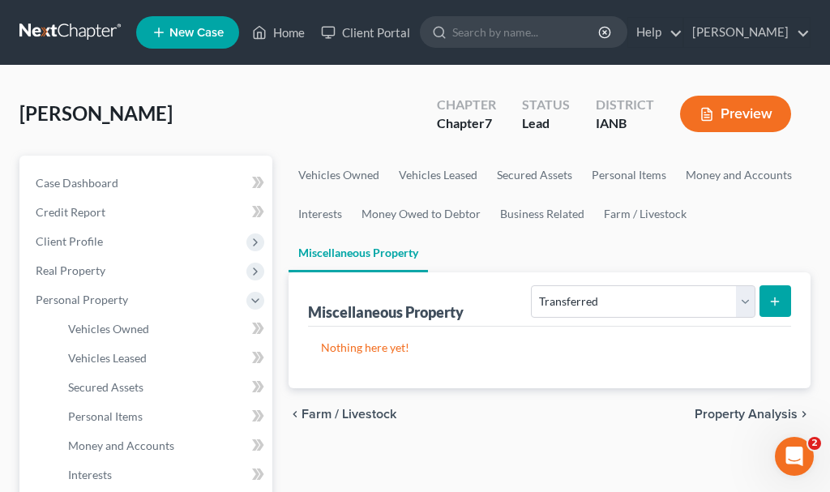
select select "Ordinary ([DATE])"
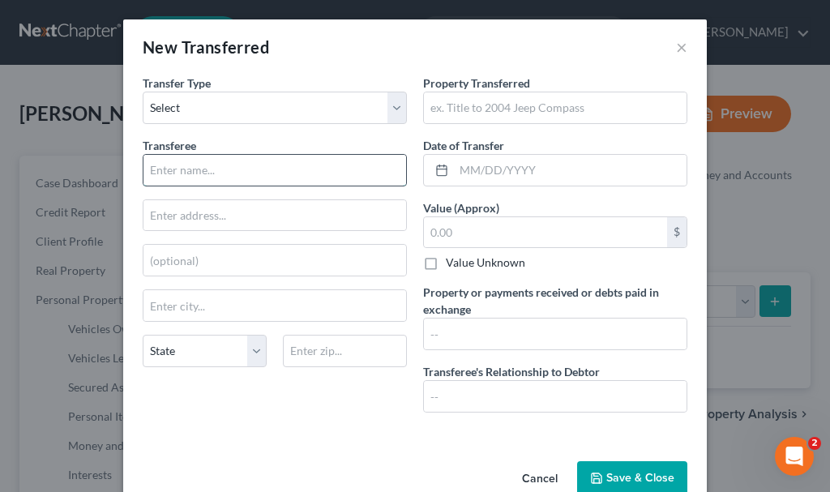
click at [230, 170] on input "text" at bounding box center [274, 170] width 263 height 31
type input "market sale"
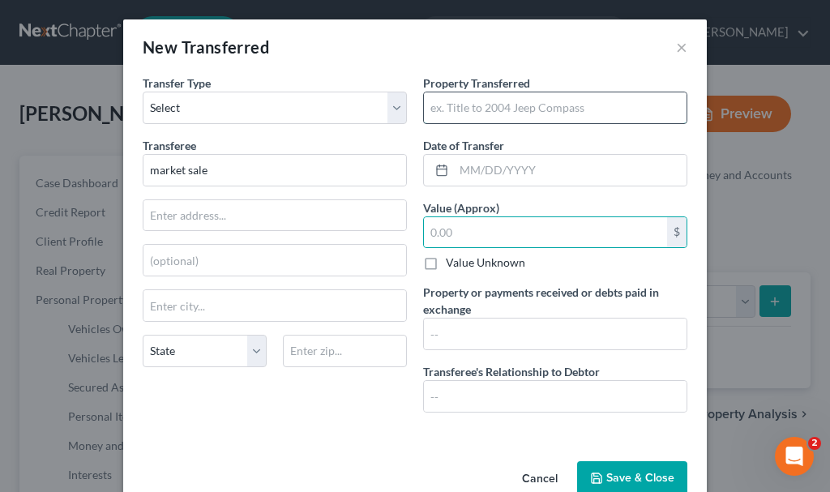
click at [535, 109] on input "text" at bounding box center [555, 107] width 263 height 31
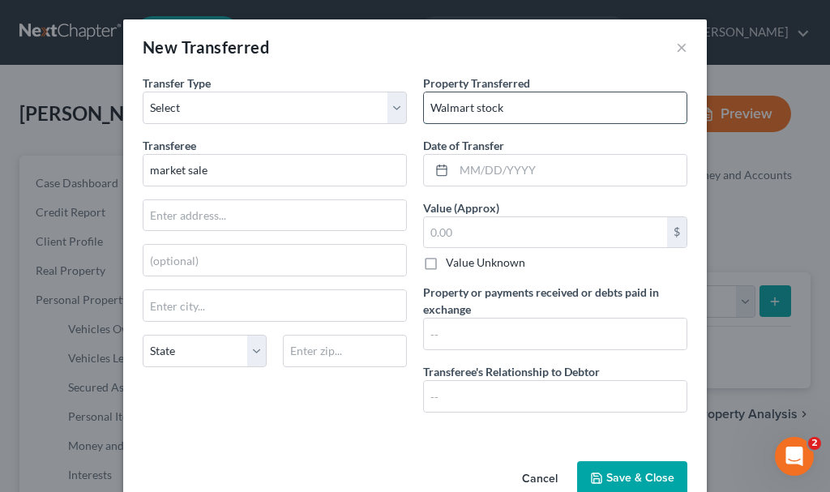
type input "Walmart stock"
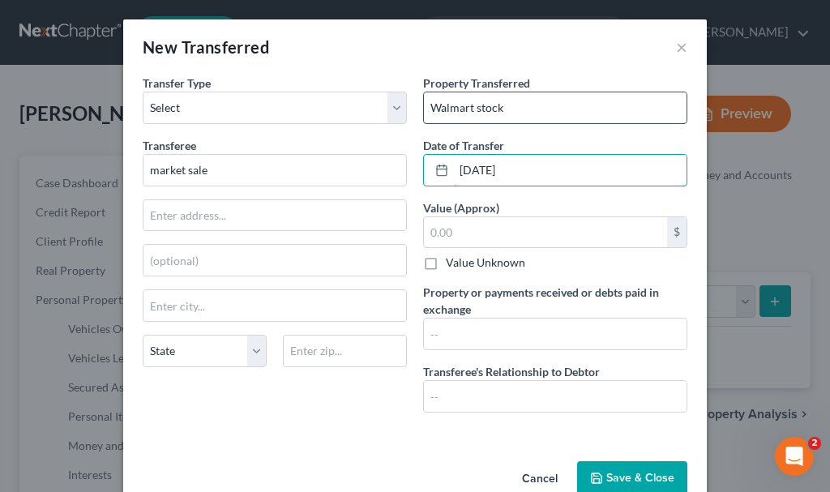
type input "[DATE]"
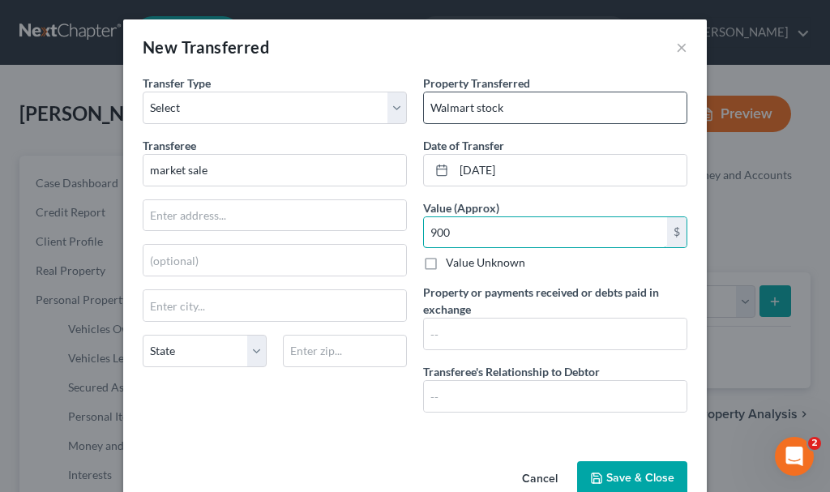
type input "900"
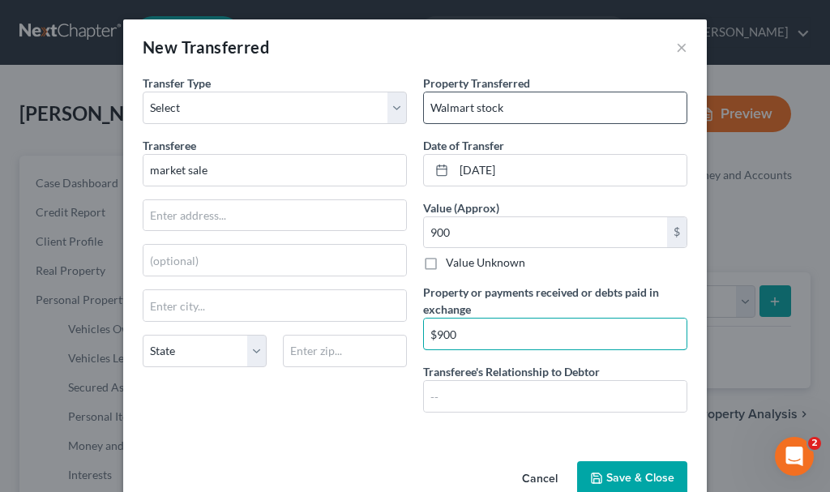
type input "$900"
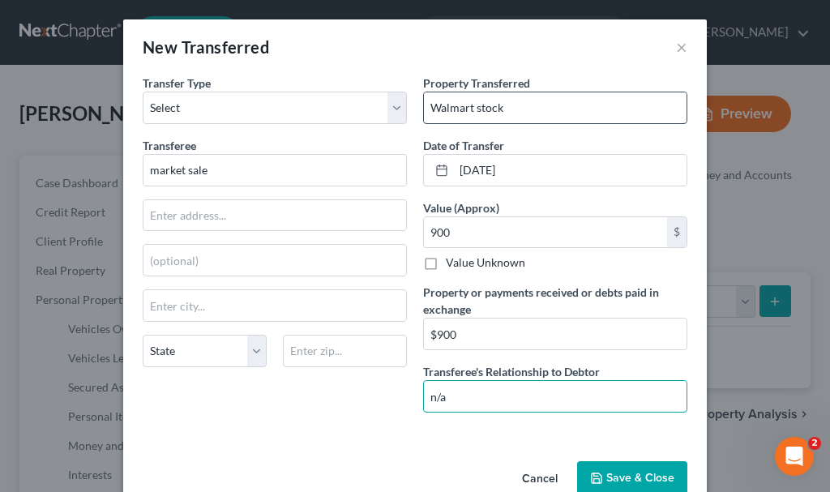
type input "n/a"
click at [538, 112] on input "Walmart stock" at bounding box center [555, 107] width 263 height 31
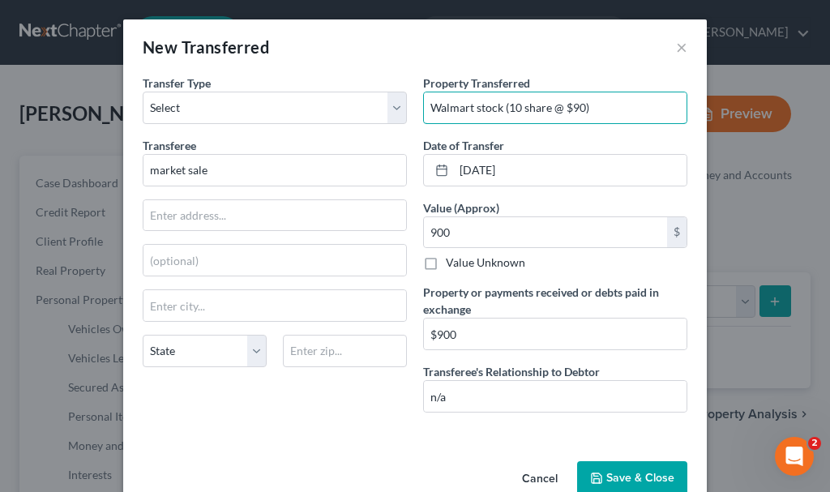
type input "Walmart stock (10 share @ $90)"
click at [634, 472] on button "Save & Close" at bounding box center [632, 478] width 110 height 34
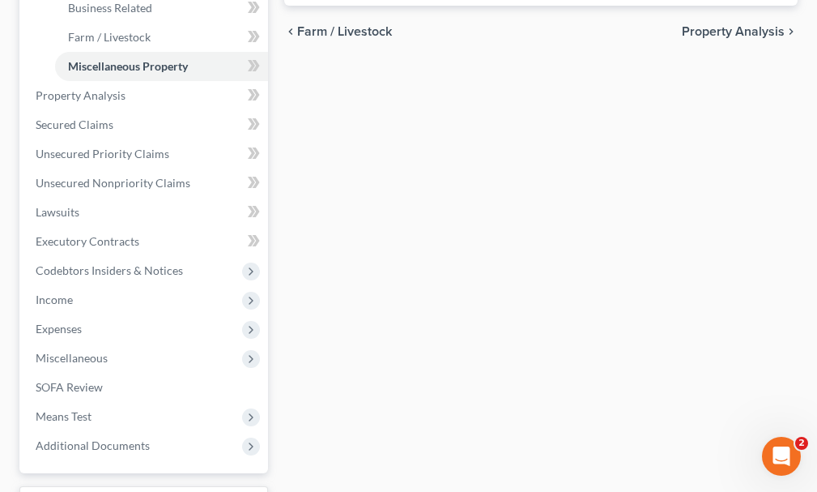
scroll to position [648, 0]
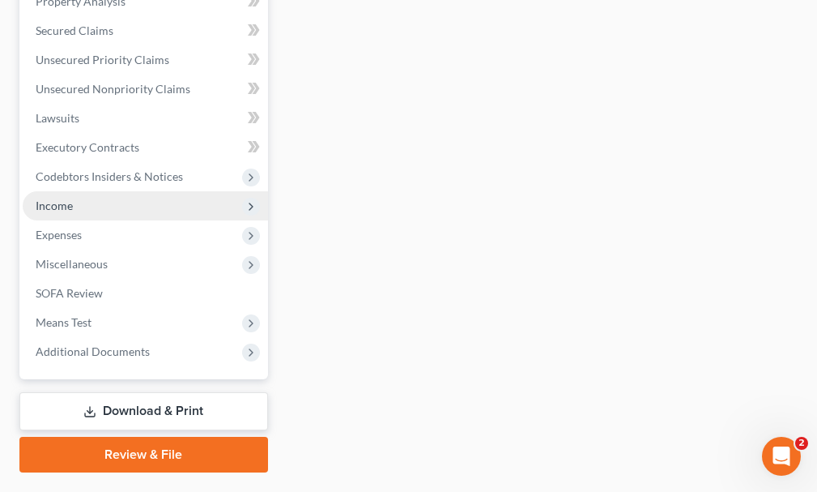
click at [46, 198] on span "Income" at bounding box center [54, 205] width 37 height 14
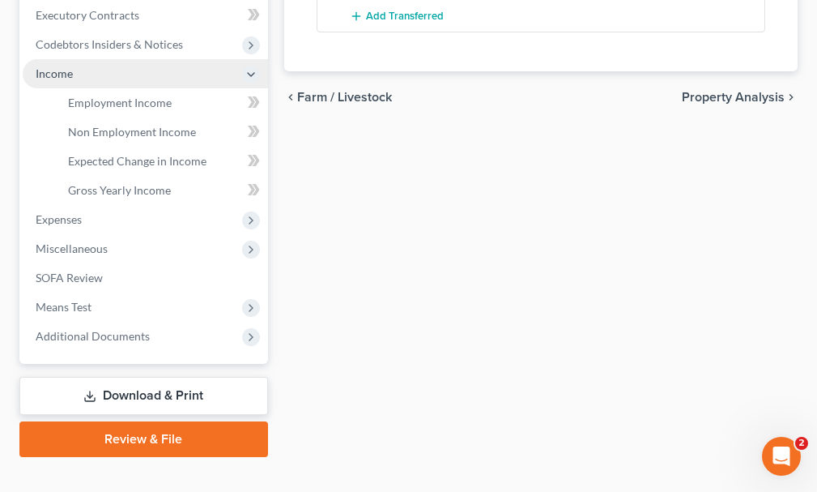
scroll to position [356, 0]
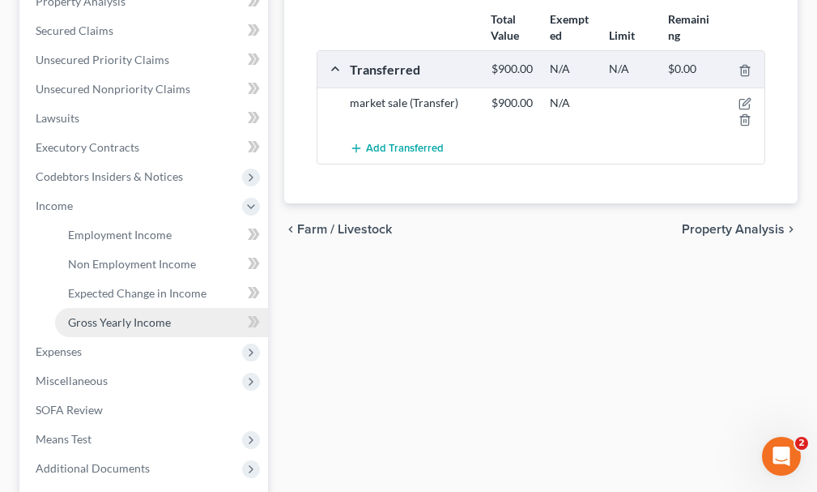
click at [122, 315] on span "Gross Yearly Income" at bounding box center [119, 322] width 103 height 14
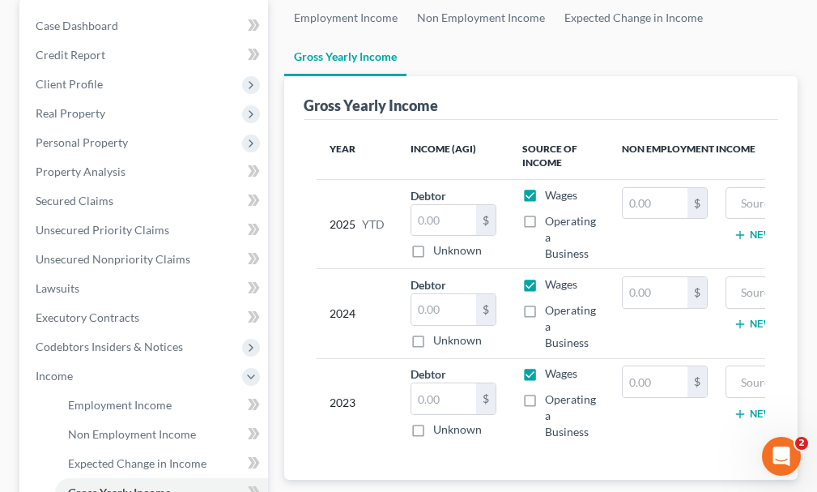
scroll to position [405, 0]
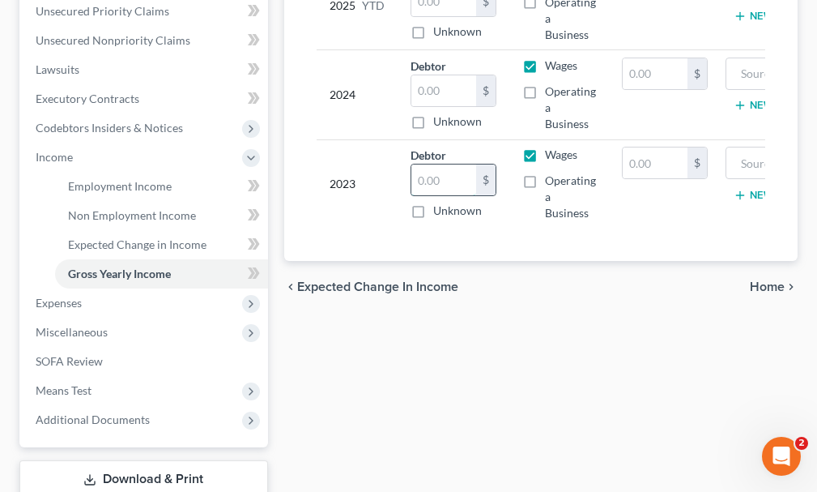
click at [444, 164] on input "text" at bounding box center [444, 179] width 65 height 31
type input "29,144"
click at [438, 75] on input "text" at bounding box center [444, 90] width 65 height 31
type input "35,206"
click at [654, 58] on input "text" at bounding box center [655, 73] width 65 height 31
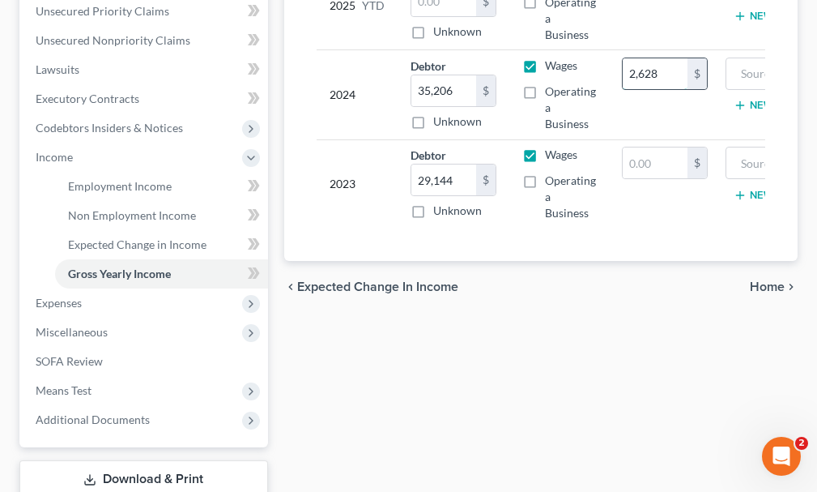
type input "2,628"
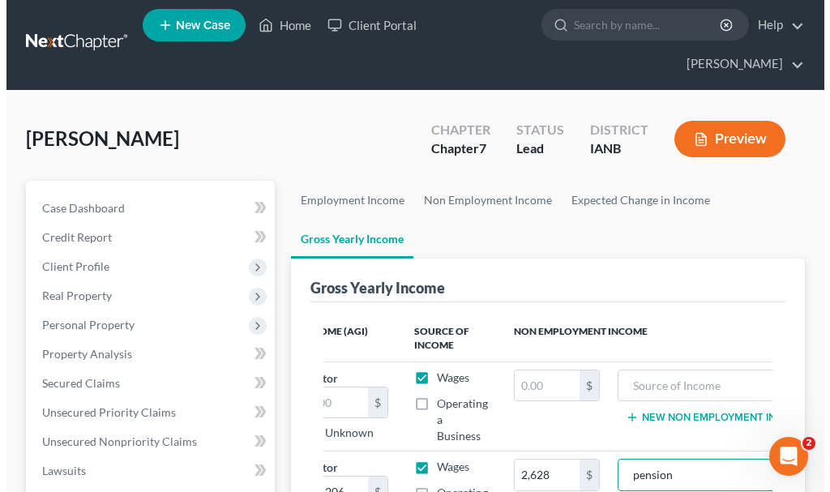
scroll to position [0, 0]
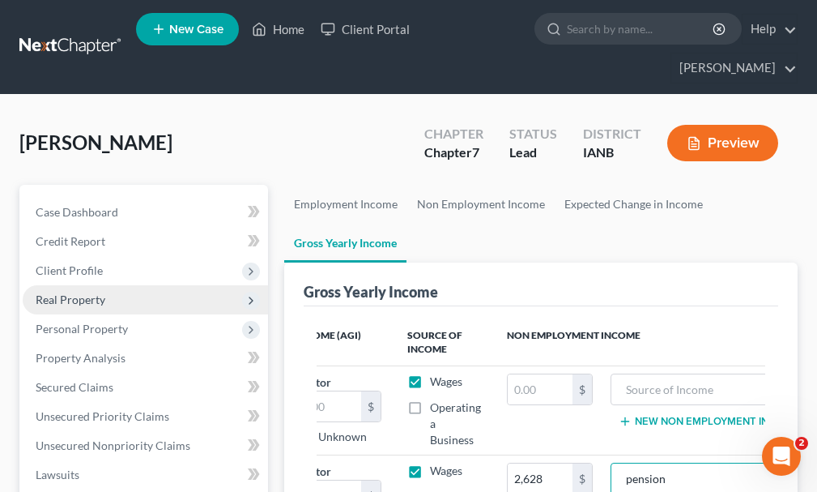
type input "pension"
click at [79, 292] on span "Real Property" at bounding box center [71, 299] width 70 height 14
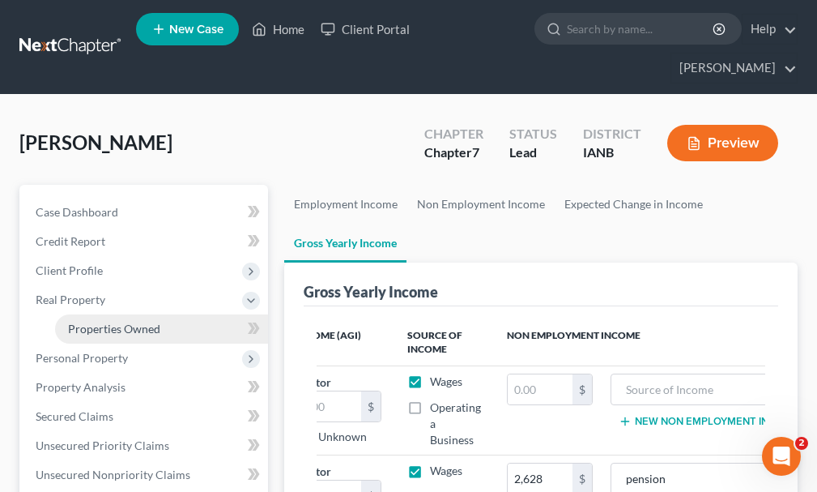
click at [100, 322] on span "Properties Owned" at bounding box center [114, 329] width 92 height 14
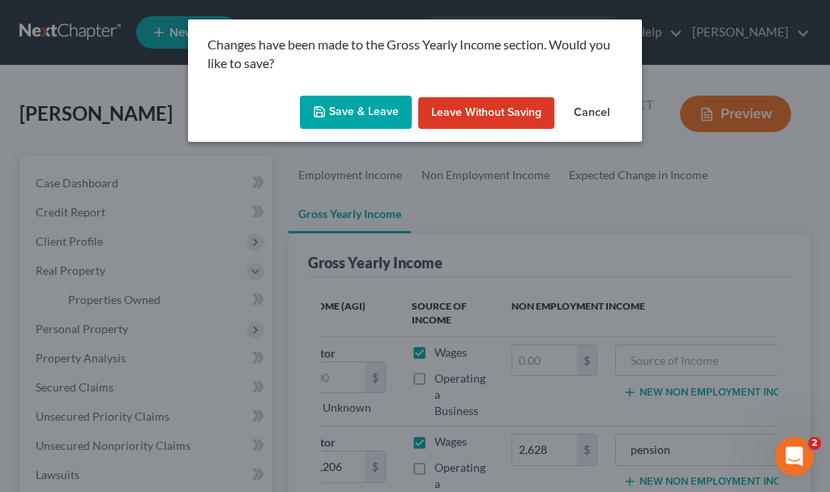
click at [383, 116] on button "Save & Leave" at bounding box center [356, 113] width 112 height 34
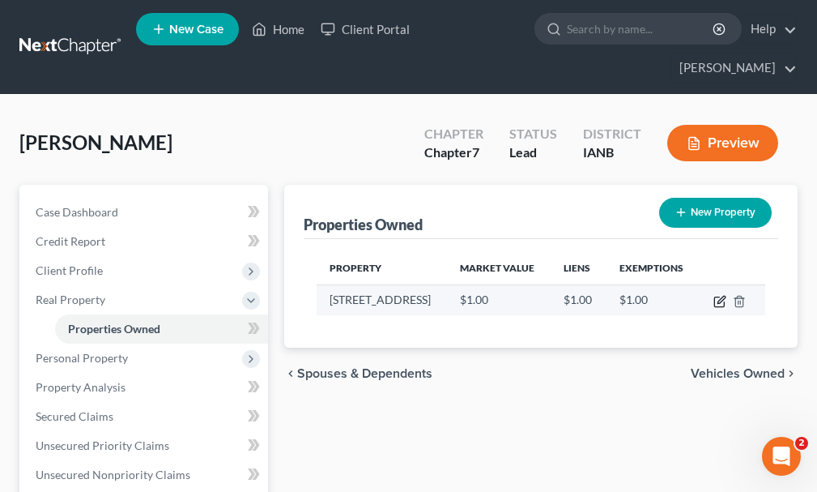
click at [719, 295] on icon "button" at bounding box center [720, 301] width 13 height 13
select select "30"
select select "21"
select select "3"
select select "1"
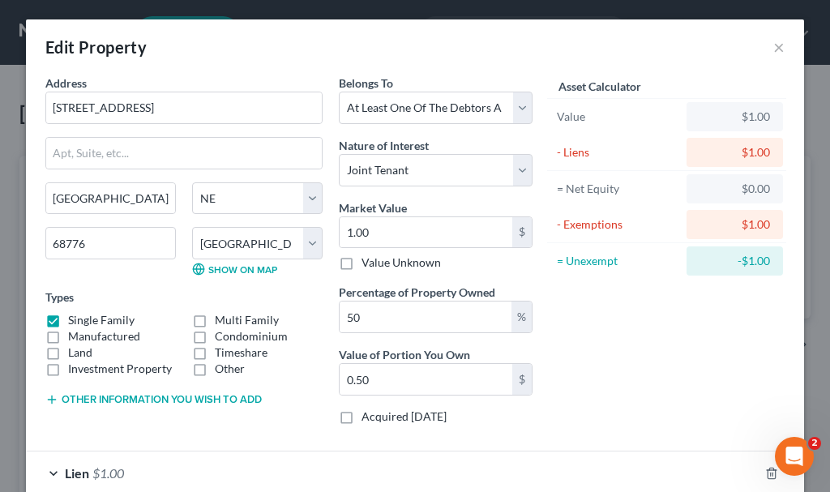
click at [240, 399] on button "Other information you wish to add" at bounding box center [153, 399] width 216 height 13
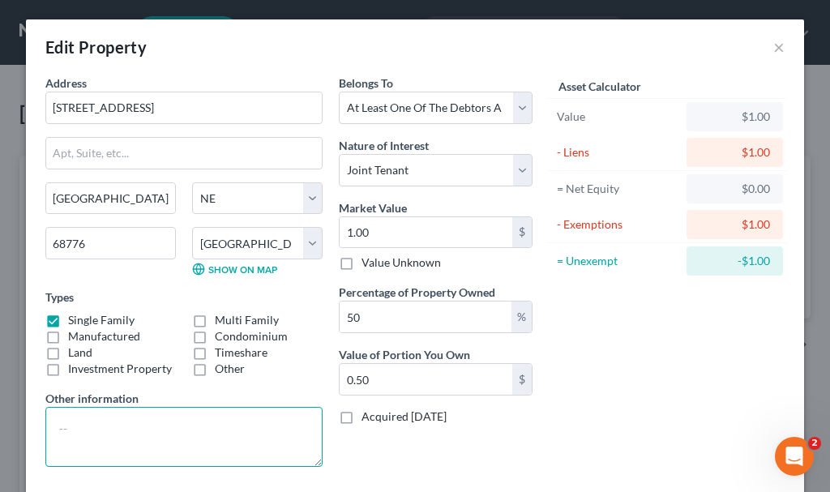
click at [203, 420] on textarea at bounding box center [183, 437] width 277 height 60
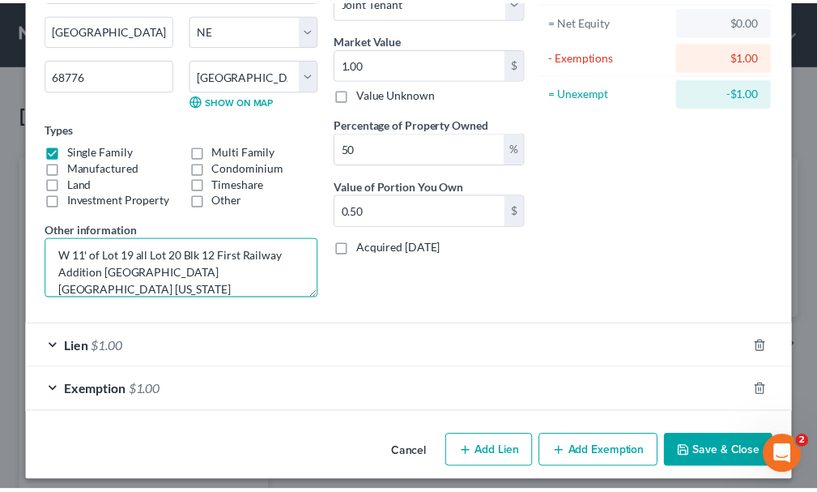
scroll to position [178, 0]
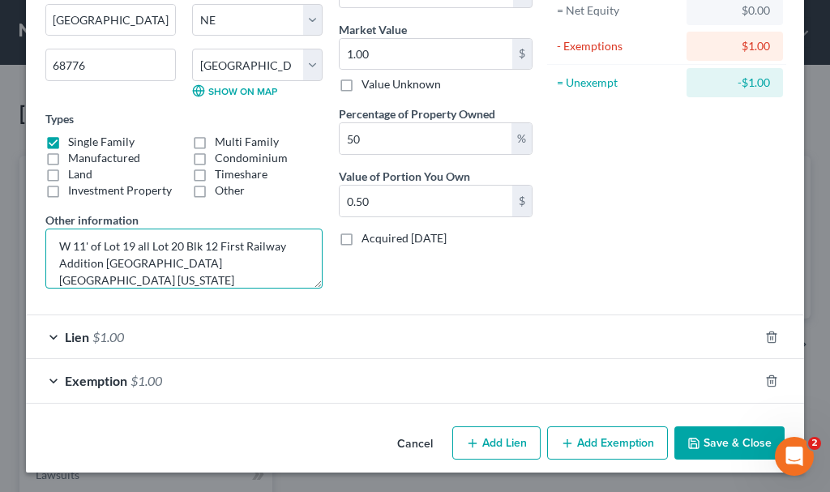
type textarea "W 11' of Lot 19 all Lot 20 Blk 12 First Railway Addition [GEOGRAPHIC_DATA] [GEO…"
click at [719, 437] on button "Save & Close" at bounding box center [729, 443] width 110 height 34
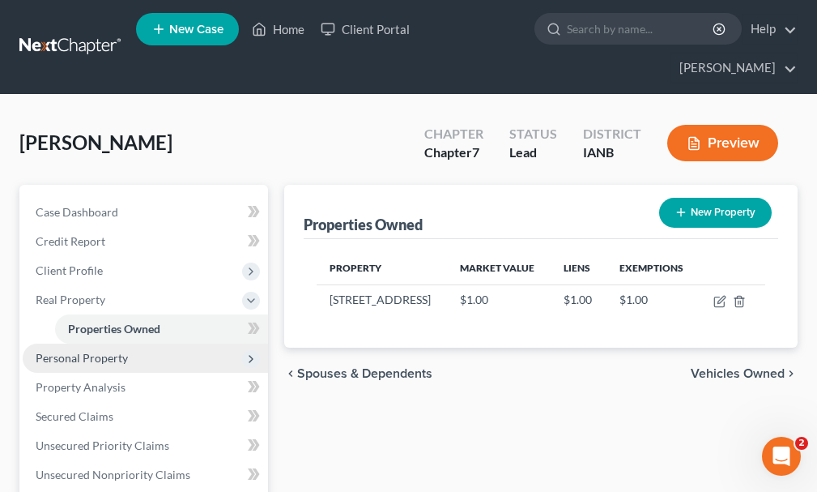
click at [82, 351] on span "Personal Property" at bounding box center [82, 358] width 92 height 14
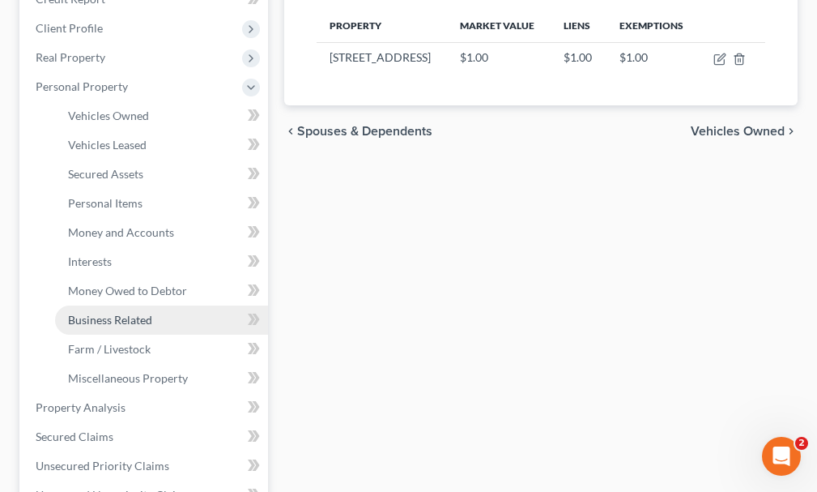
scroll to position [243, 0]
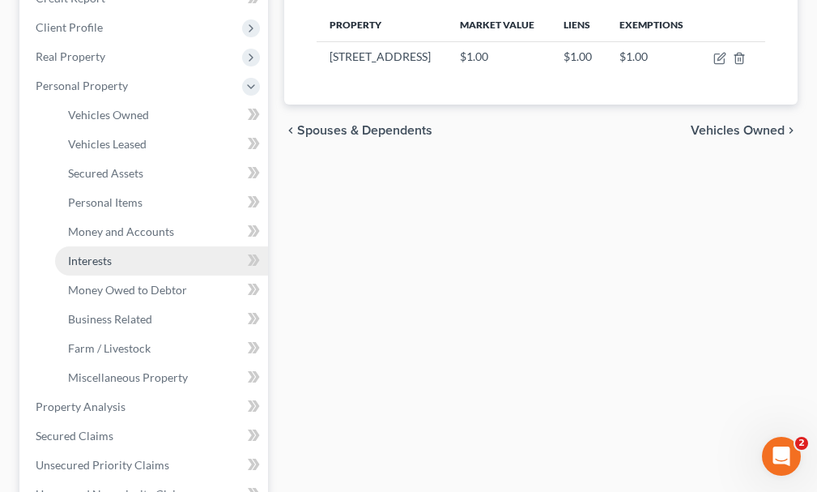
click at [103, 254] on span "Interests" at bounding box center [90, 261] width 44 height 14
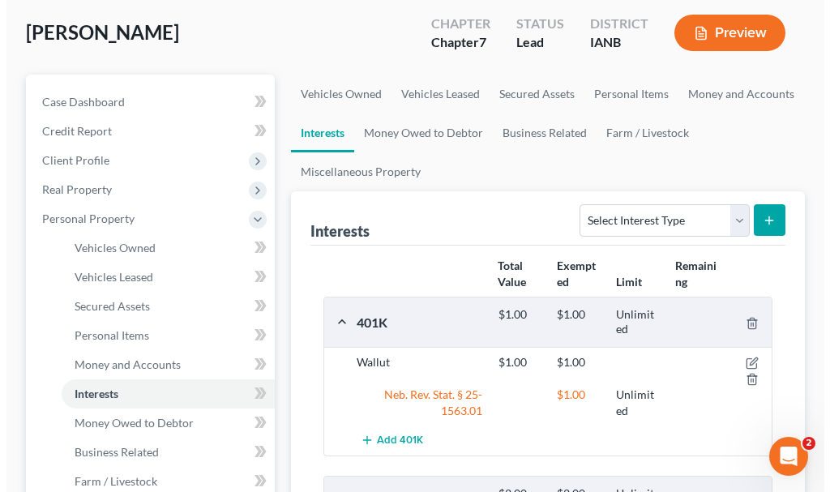
scroll to position [324, 0]
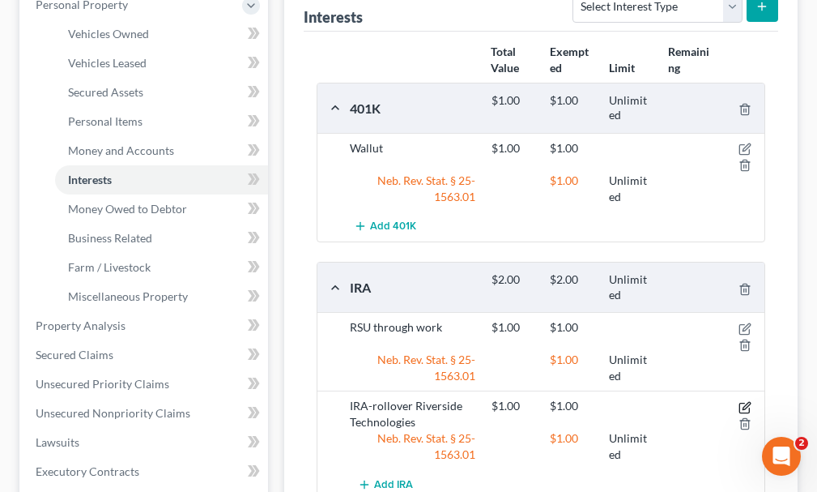
click at [743, 401] on icon "button" at bounding box center [745, 407] width 13 height 13
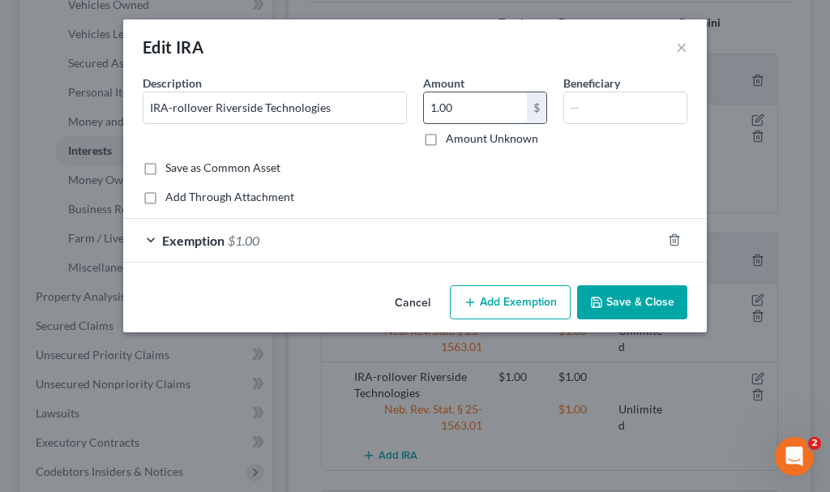
click at [481, 108] on input "1.00" at bounding box center [475, 107] width 103 height 31
type input "2,597.54"
click at [242, 240] on span "$1.00" at bounding box center [244, 240] width 32 height 15
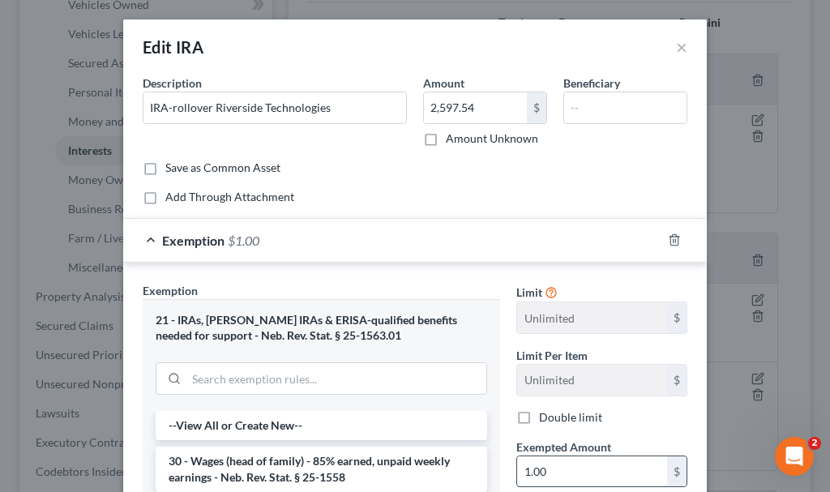
click at [587, 468] on input "1.00" at bounding box center [592, 471] width 150 height 31
type input "2,597.54"
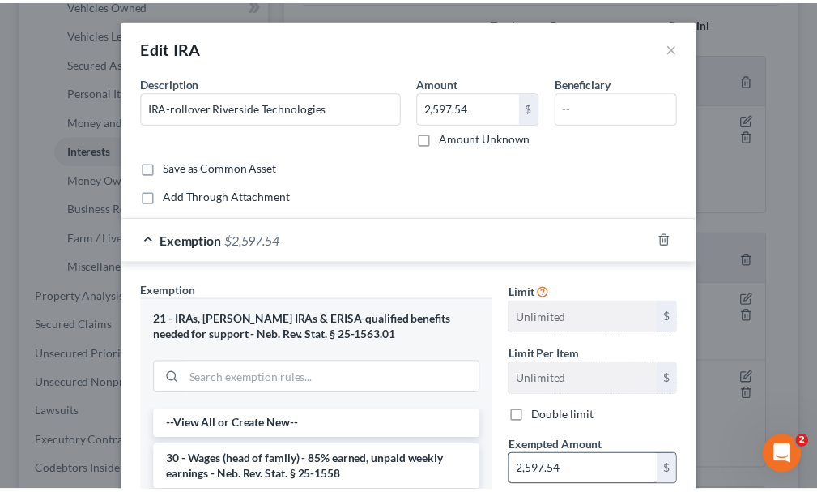
scroll to position [294, 0]
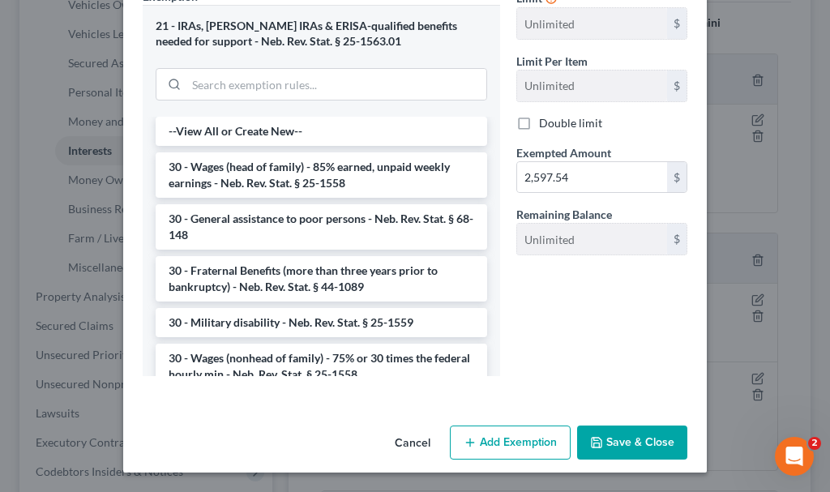
click at [627, 444] on button "Save & Close" at bounding box center [632, 442] width 110 height 34
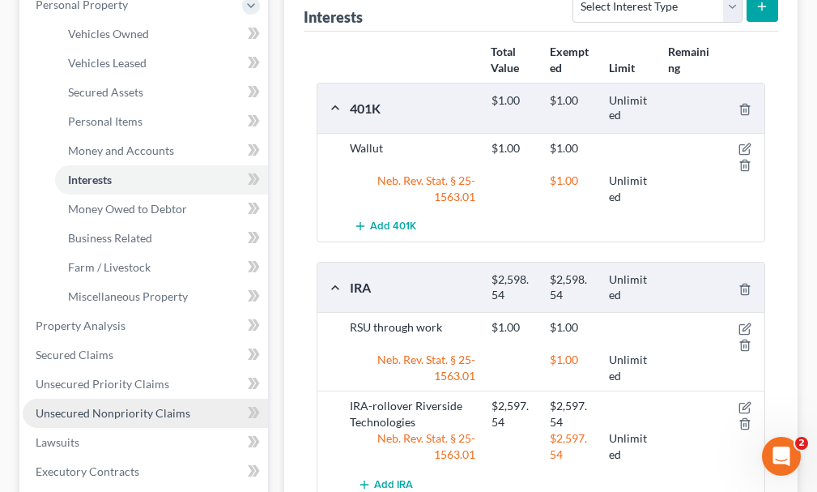
click at [64, 406] on span "Unsecured Nonpriority Claims" at bounding box center [113, 413] width 155 height 14
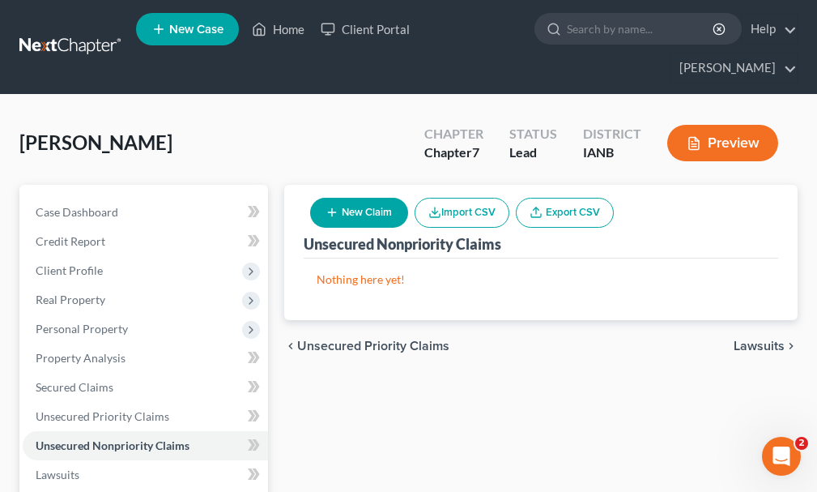
click at [378, 198] on button "New Claim" at bounding box center [359, 213] width 98 height 30
select select "0"
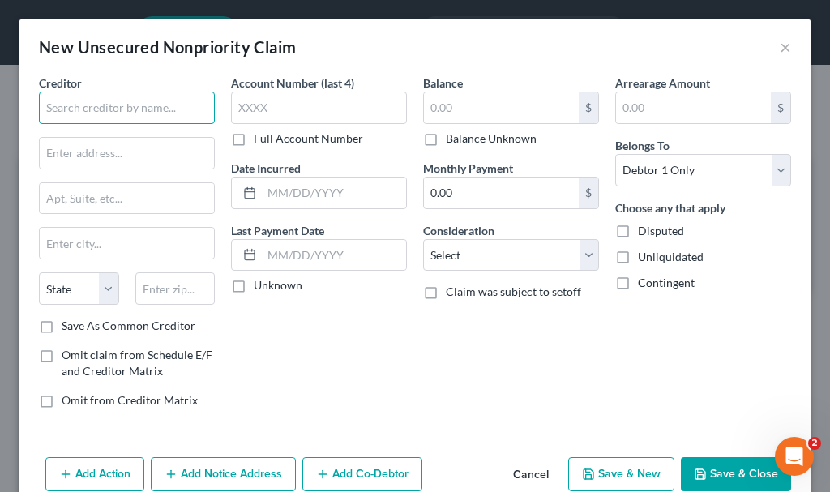
click at [140, 102] on input "text" at bounding box center [127, 108] width 176 height 32
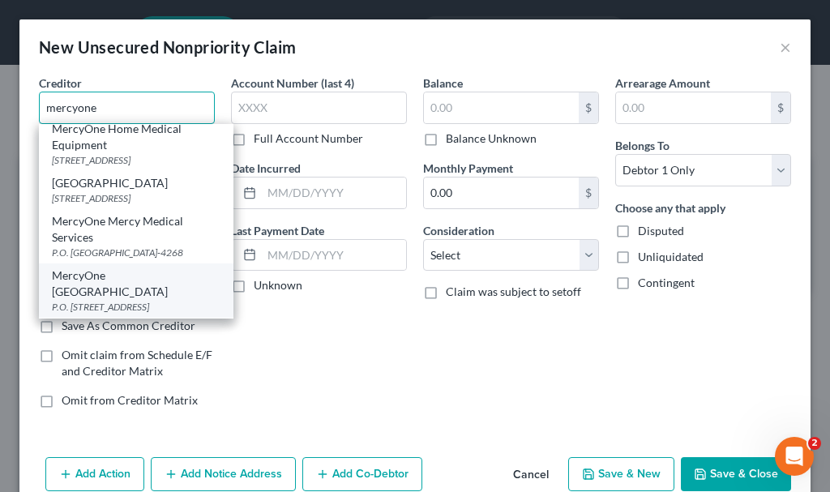
scroll to position [73, 0]
click at [130, 277] on div "MercyOne [GEOGRAPHIC_DATA]" at bounding box center [136, 283] width 169 height 32
type input "MercyOne [GEOGRAPHIC_DATA]"
type input "P.O. Box 677933"
type input "[GEOGRAPHIC_DATA]"
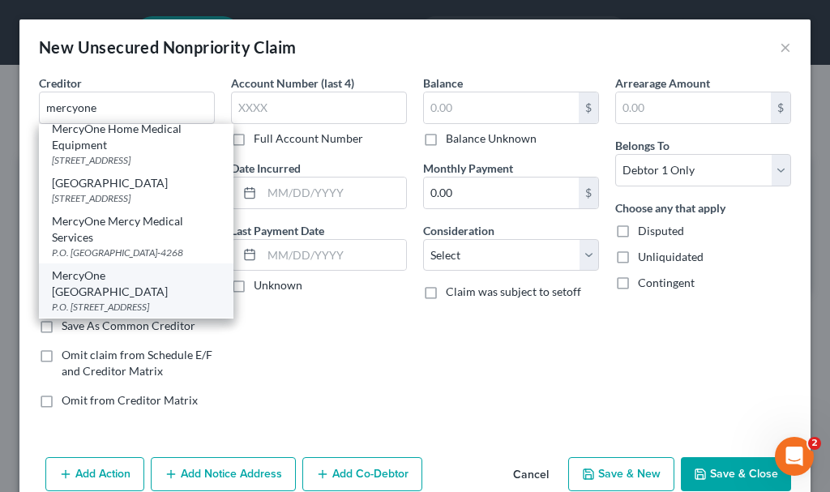
select select "45"
type input "75267-7933"
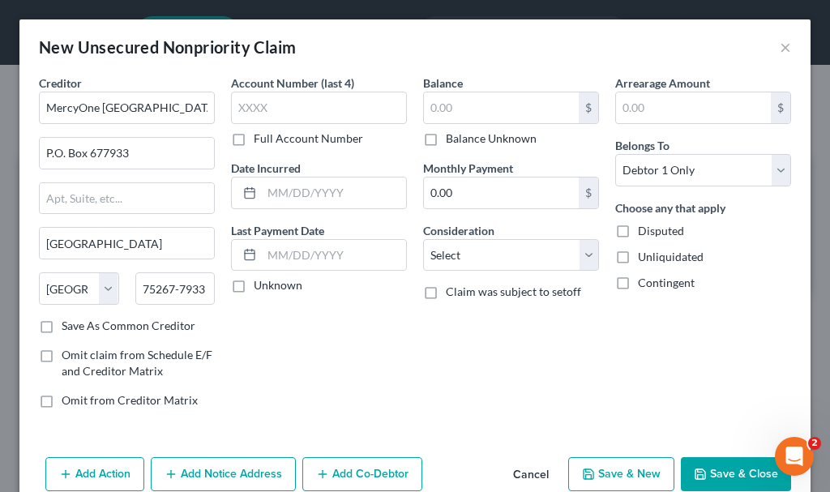
scroll to position [0, 0]
click at [298, 104] on input "text" at bounding box center [319, 108] width 176 height 32
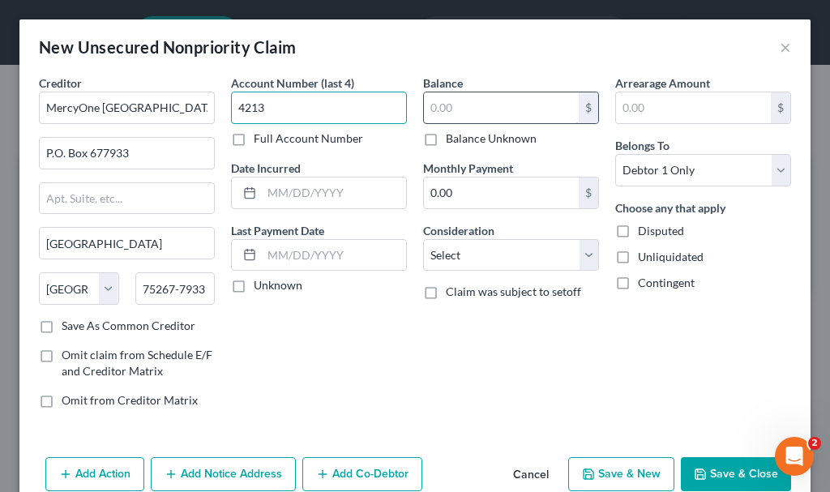
type input "4213"
click at [459, 102] on input "text" at bounding box center [501, 107] width 155 height 31
type input "3,019.64"
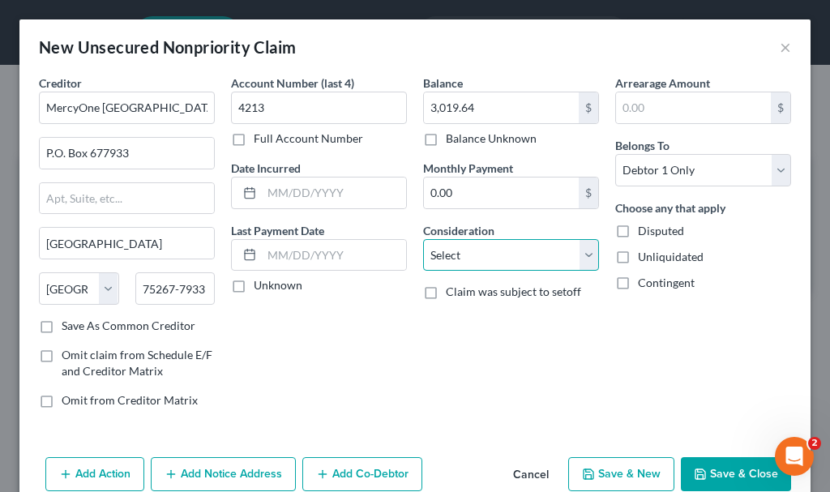
click at [506, 250] on select "Select Cable / Satellite Services Collection Agency Credit Card Debt Debt Couns…" at bounding box center [511, 255] width 176 height 32
select select "9"
click at [423, 239] on select "Select Cable / Satellite Services Collection Agency Credit Card Debt Debt Couns…" at bounding box center [511, 255] width 176 height 32
click at [246, 474] on button "Add Notice Address" at bounding box center [223, 474] width 145 height 34
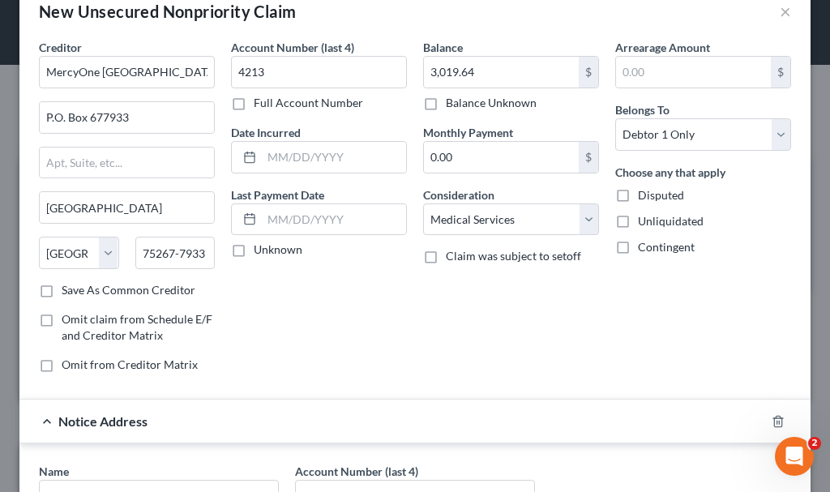
scroll to position [243, 0]
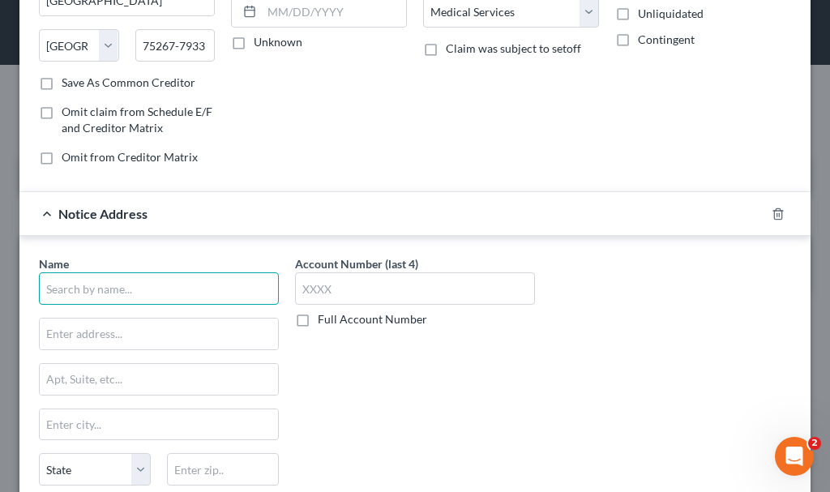
click at [174, 289] on input "text" at bounding box center [159, 288] width 240 height 32
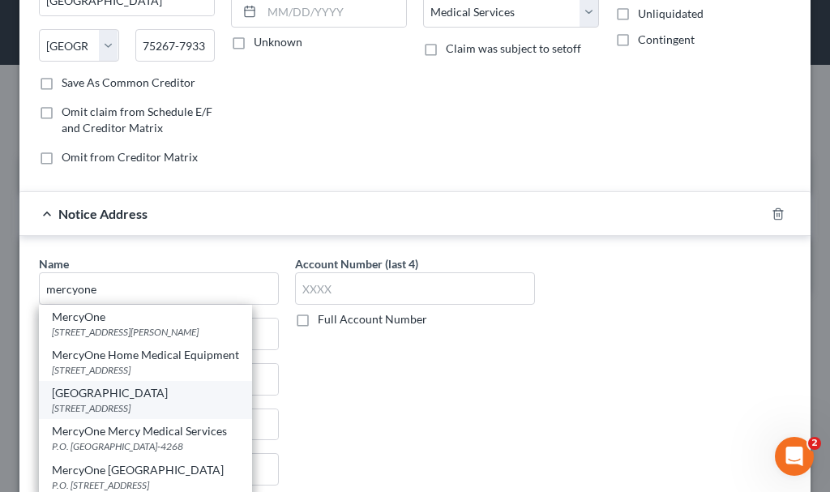
click at [130, 408] on div "[STREET_ADDRESS]" at bounding box center [145, 408] width 187 height 14
type input "[GEOGRAPHIC_DATA]"
type input "[STREET_ADDRESS]"
type input "[GEOGRAPHIC_DATA]"
select select "16"
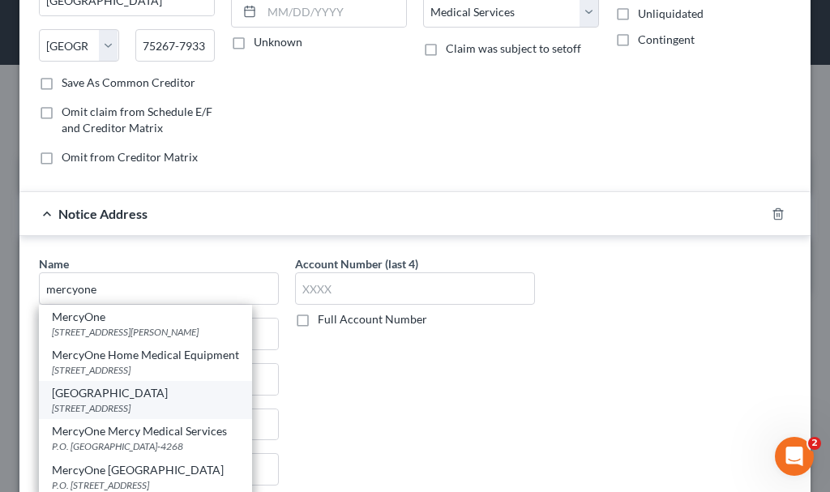
type input "51101"
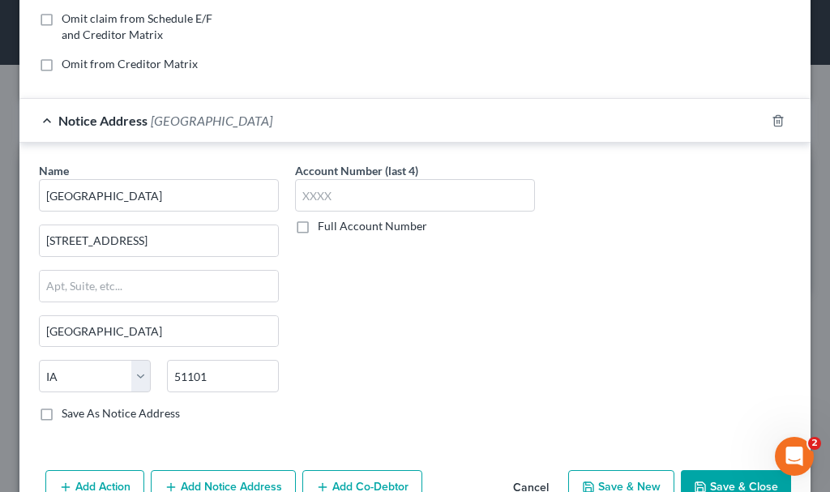
scroll to position [381, 0]
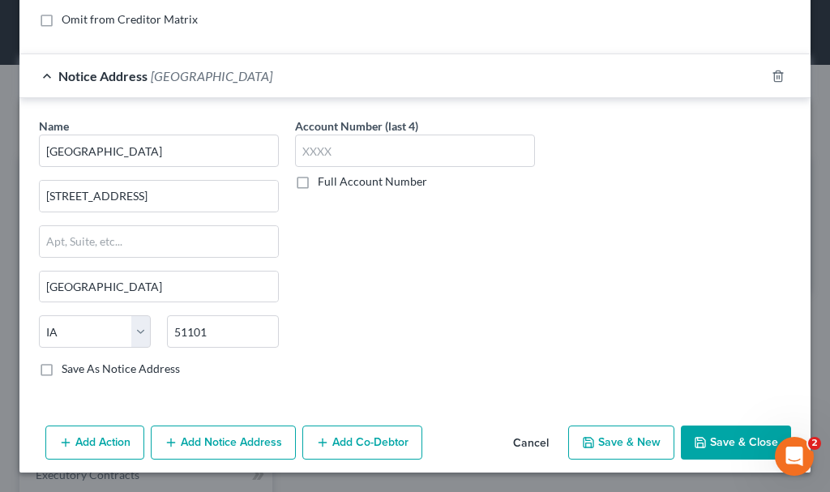
click at [206, 429] on button "Add Notice Address" at bounding box center [223, 442] width 145 height 34
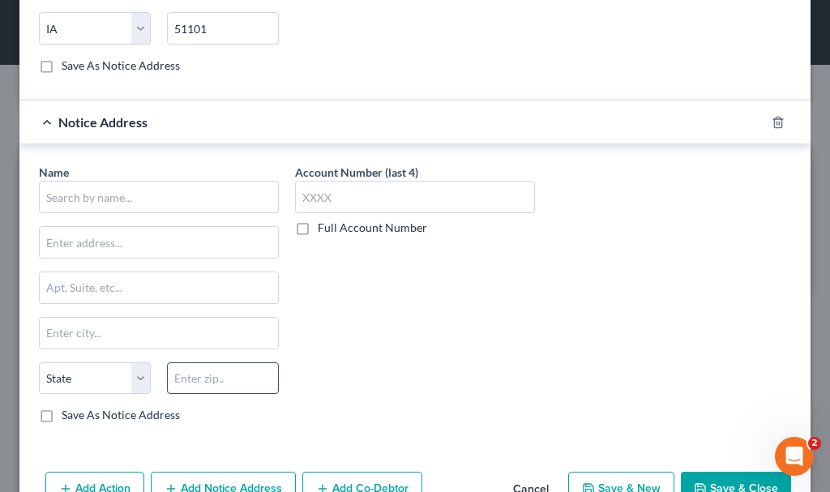
scroll to position [705, 0]
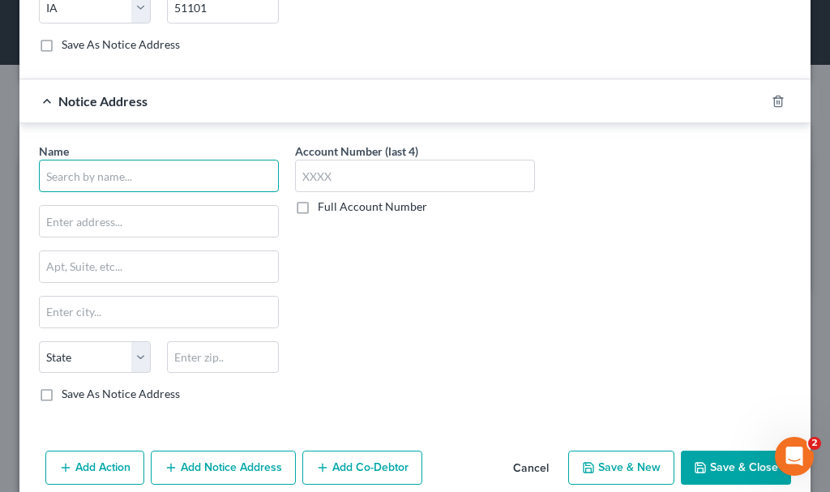
click at [168, 174] on input "text" at bounding box center [159, 176] width 240 height 32
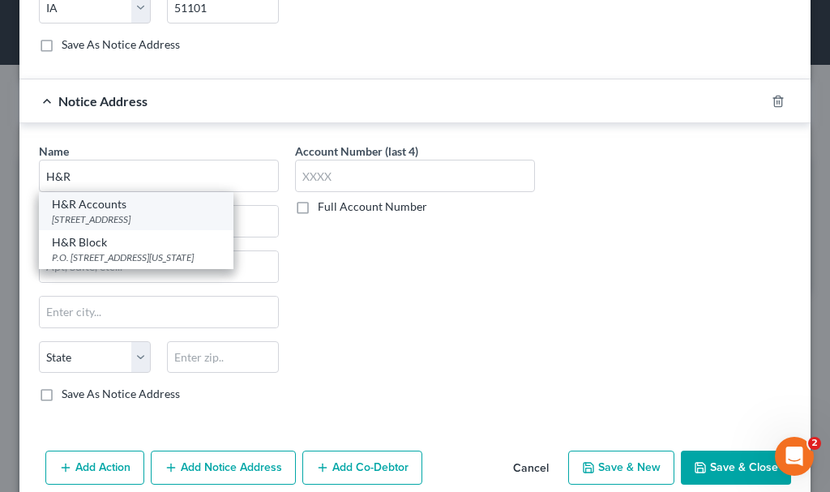
click at [100, 214] on div "[STREET_ADDRESS]" at bounding box center [136, 219] width 169 height 14
type input "H&R Accounts"
type input "[STREET_ADDRESS]"
type input "Moline"
select select "14"
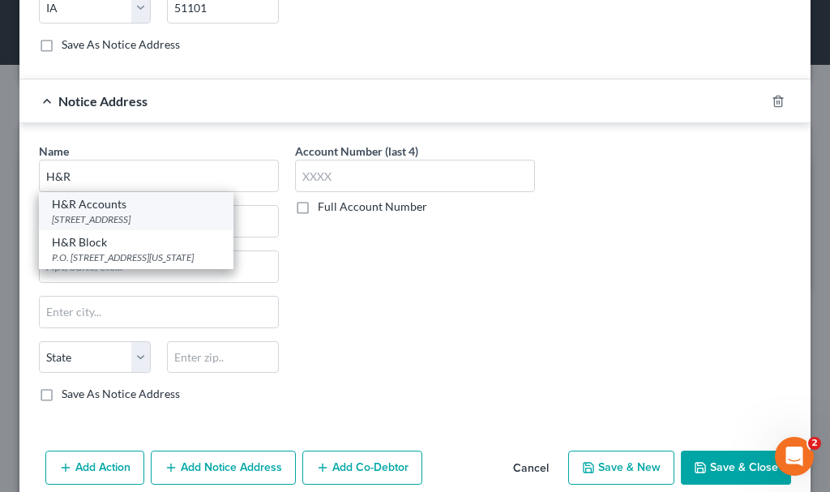
type input "61266-0672"
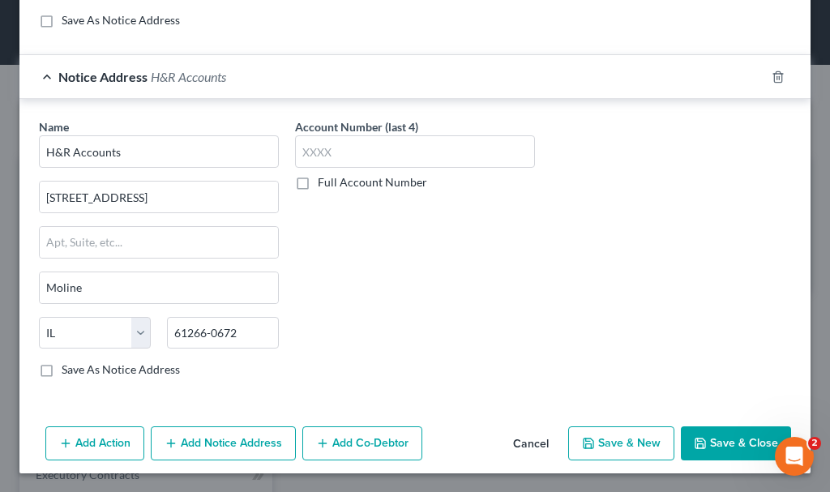
scroll to position [730, 0]
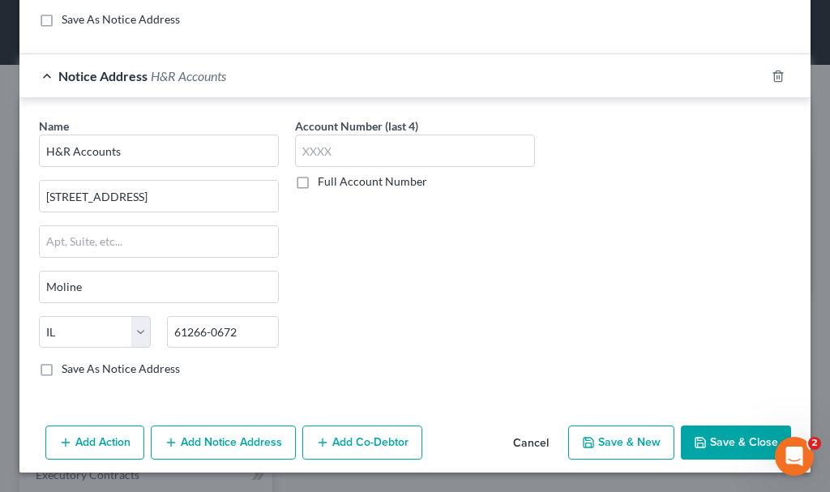
click at [703, 442] on button "Save & Close" at bounding box center [736, 442] width 110 height 34
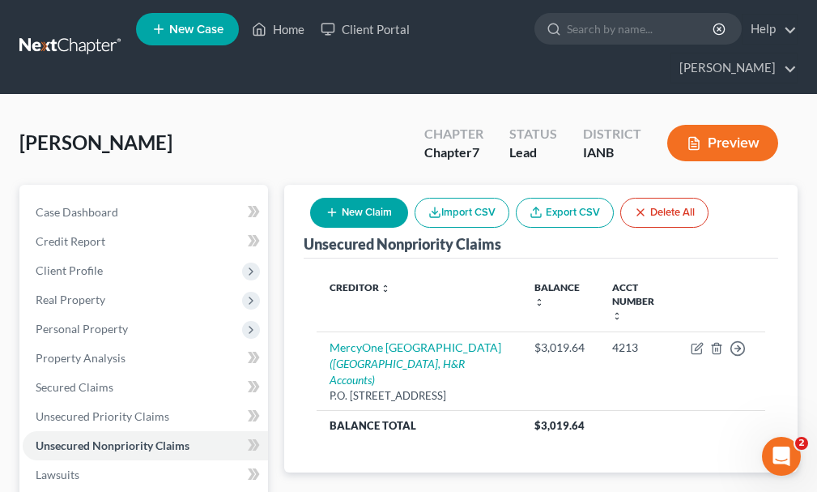
click at [351, 198] on button "New Claim" at bounding box center [359, 213] width 98 height 30
select select "0"
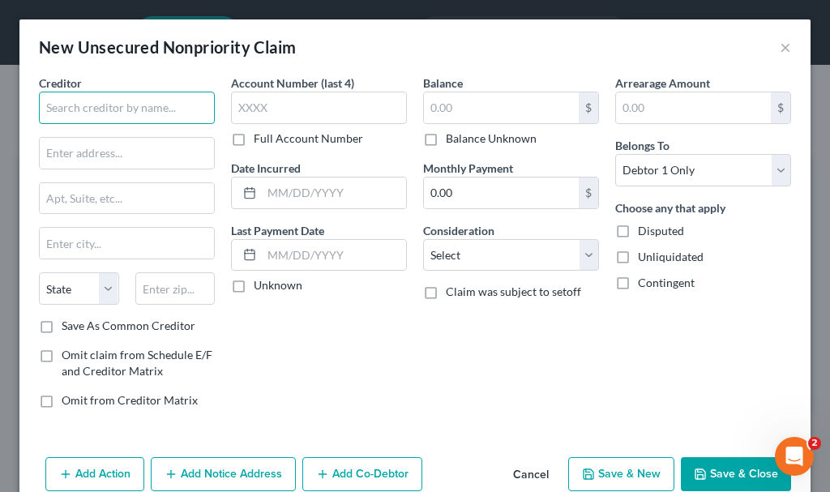
click at [136, 109] on input "text" at bounding box center [127, 108] width 176 height 32
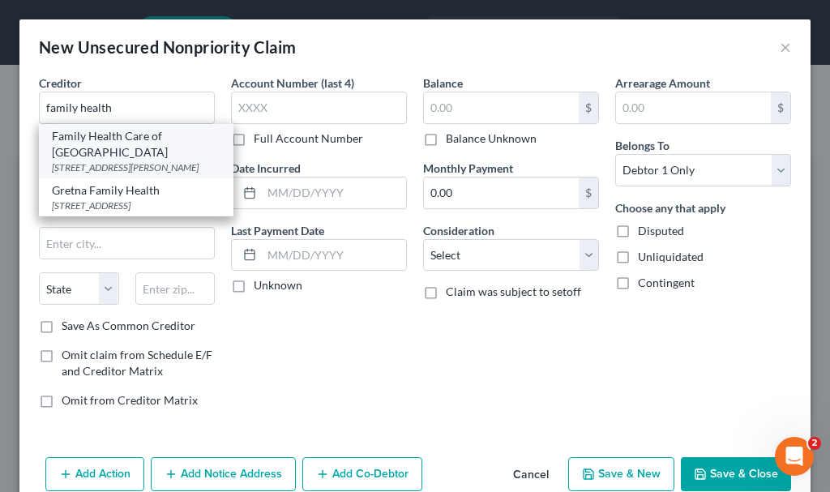
click at [100, 155] on div "Family Health Care of [GEOGRAPHIC_DATA]" at bounding box center [136, 144] width 169 height 32
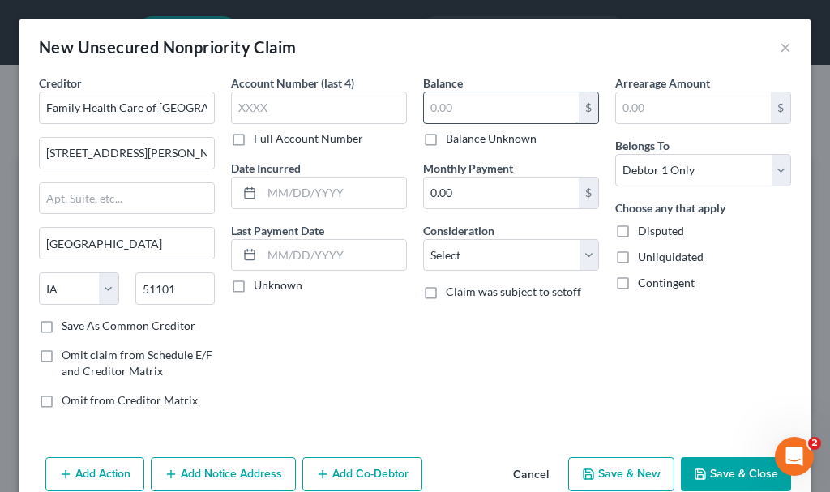
click at [473, 107] on input "text" at bounding box center [501, 107] width 155 height 31
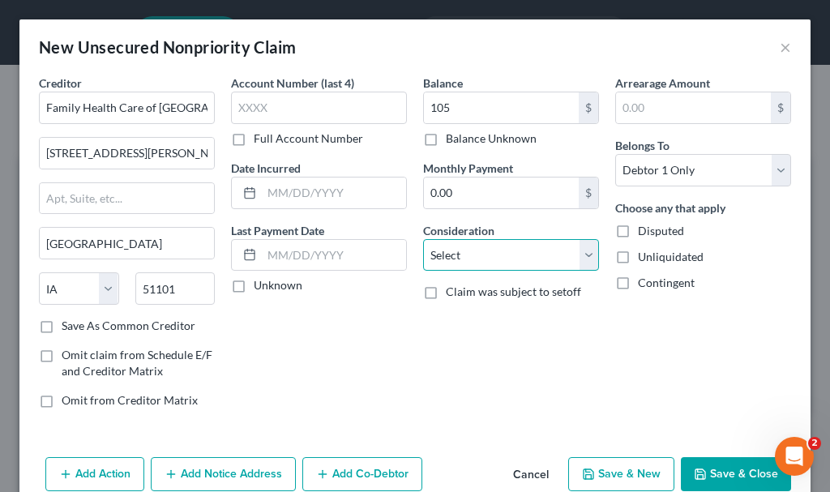
click at [493, 255] on select "Select Cable / Satellite Services Collection Agency Credit Card Debt Debt Couns…" at bounding box center [511, 255] width 176 height 32
click at [423, 239] on select "Select Cable / Satellite Services Collection Agency Credit Card Debt Debt Couns…" at bounding box center [511, 255] width 176 height 32
click at [239, 474] on button "Add Notice Address" at bounding box center [223, 474] width 145 height 34
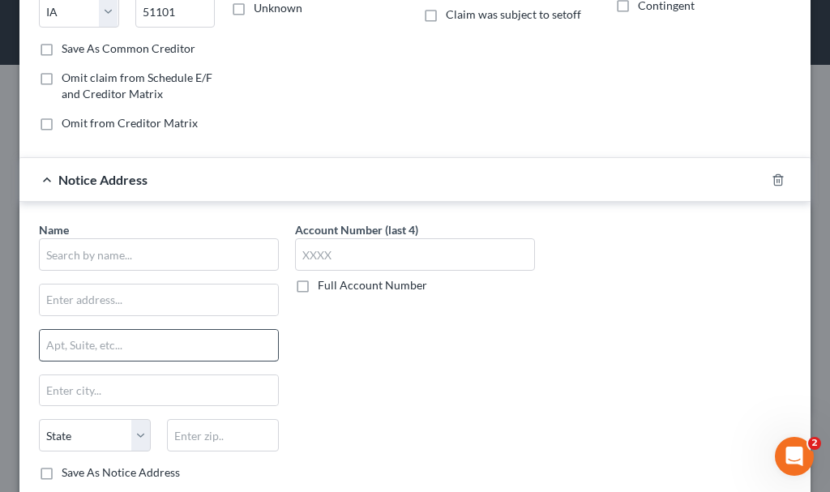
scroll to position [324, 0]
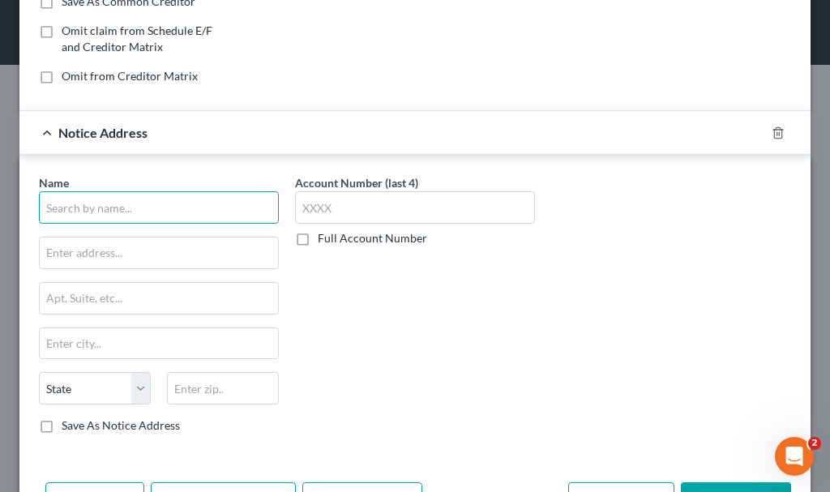
click at [205, 212] on input "text" at bounding box center [159, 207] width 240 height 32
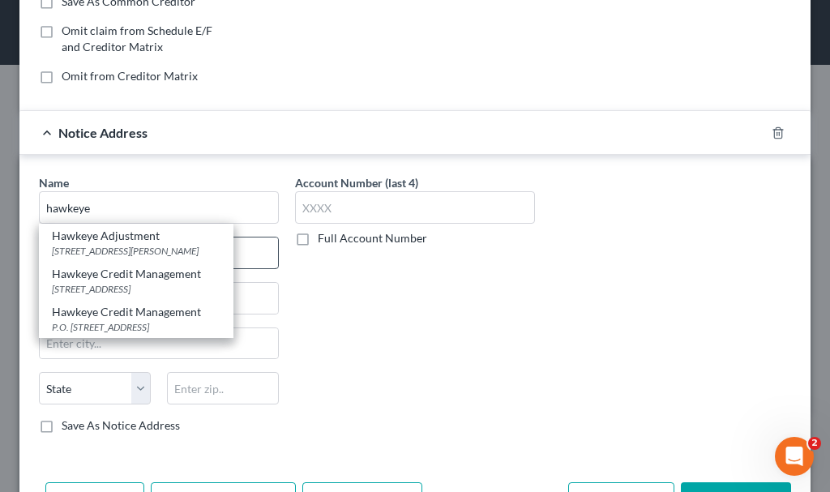
click at [96, 243] on div "Hawkeye Adjustment" at bounding box center [136, 236] width 169 height 16
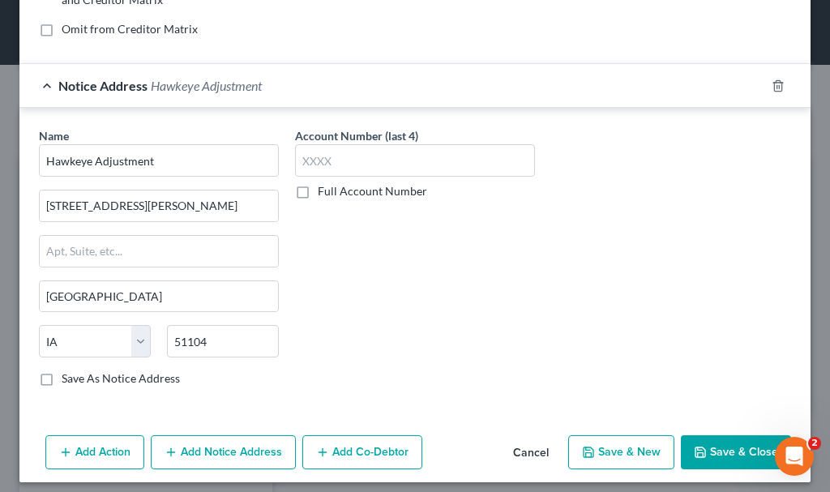
scroll to position [381, 0]
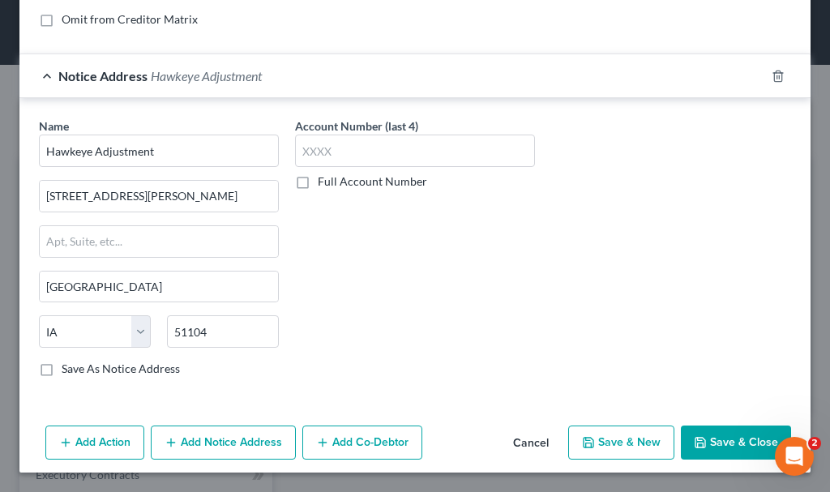
click at [606, 442] on button "Save & New" at bounding box center [621, 442] width 106 height 34
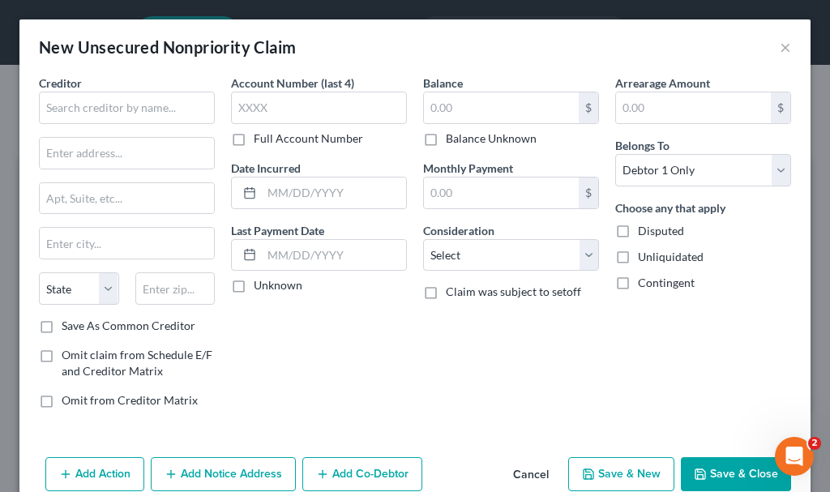
scroll to position [0, 0]
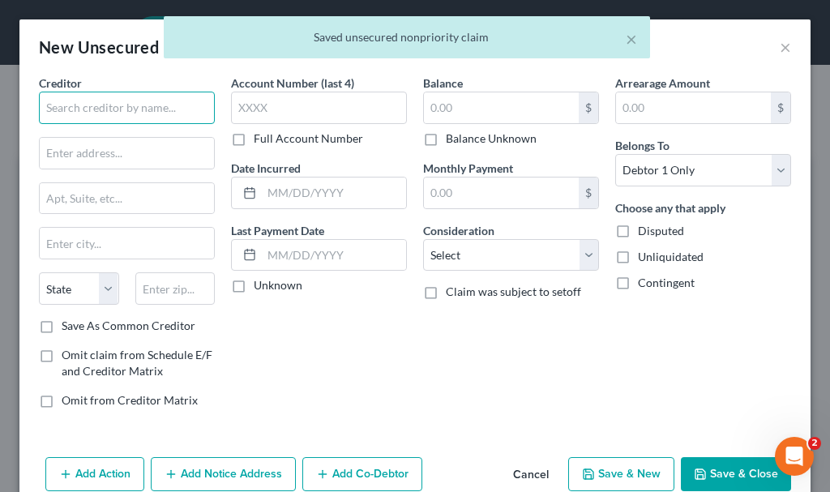
click at [143, 105] on input "text" at bounding box center [127, 108] width 176 height 32
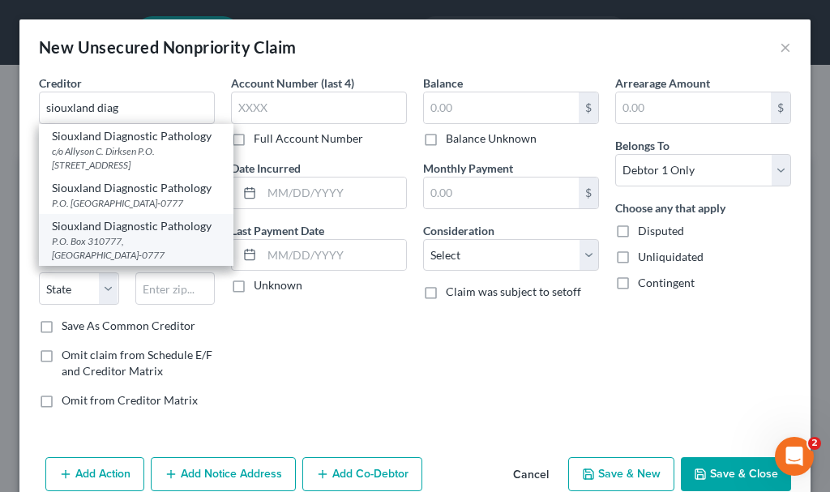
click at [112, 251] on div "P.O. Box 310777, [GEOGRAPHIC_DATA]-0777" at bounding box center [136, 248] width 169 height 28
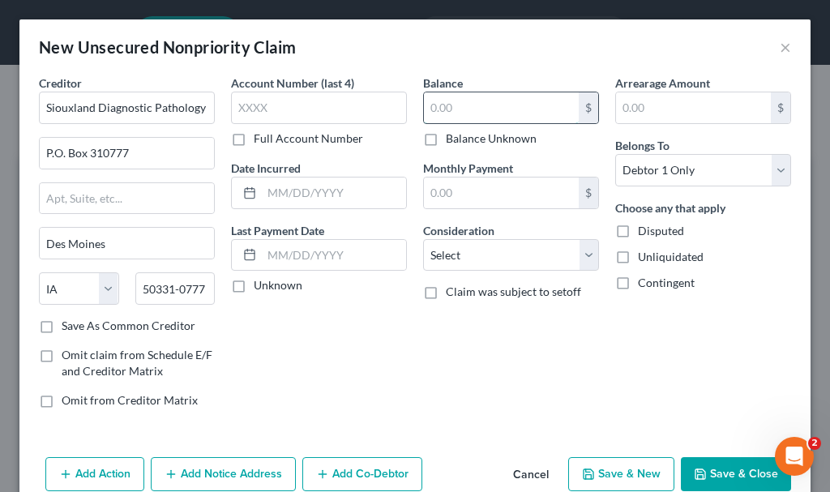
click at [461, 107] on input "text" at bounding box center [501, 107] width 155 height 31
click at [460, 253] on select "Select Cable / Satellite Services Collection Agency Credit Card Debt Debt Couns…" at bounding box center [511, 255] width 176 height 32
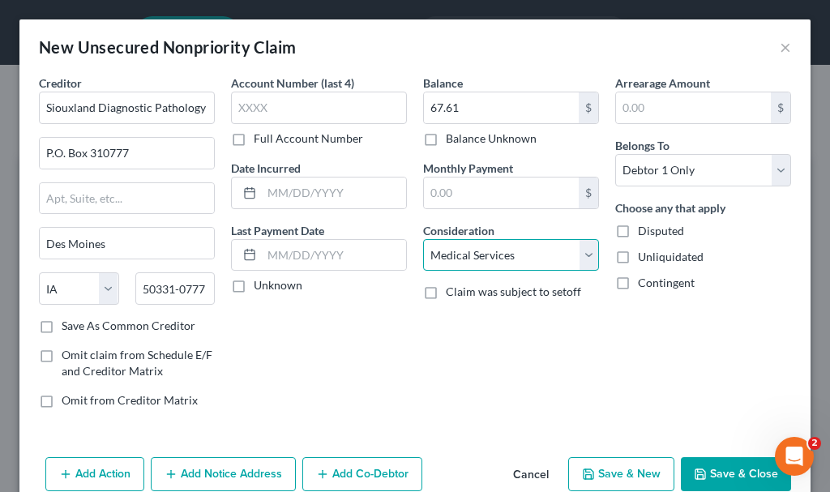
click at [423, 239] on select "Select Cable / Satellite Services Collection Agency Credit Card Debt Debt Couns…" at bounding box center [511, 255] width 176 height 32
click at [593, 464] on button "Save & New" at bounding box center [621, 474] width 106 height 34
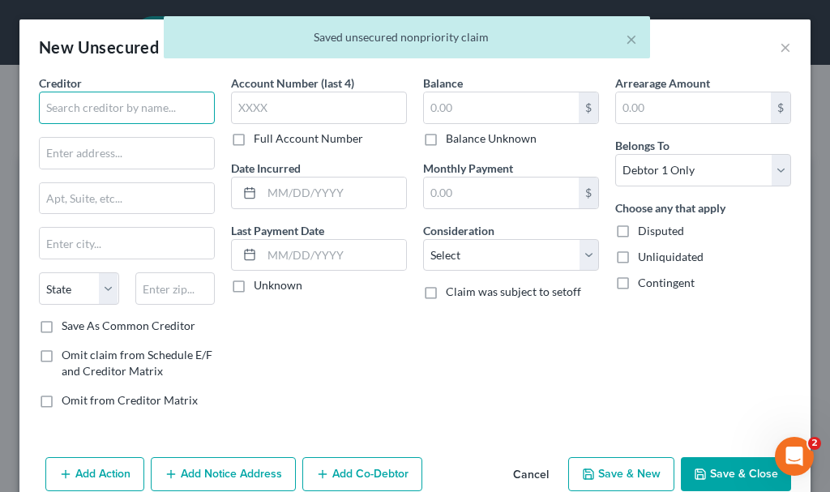
click at [138, 109] on input "text" at bounding box center [127, 108] width 176 height 32
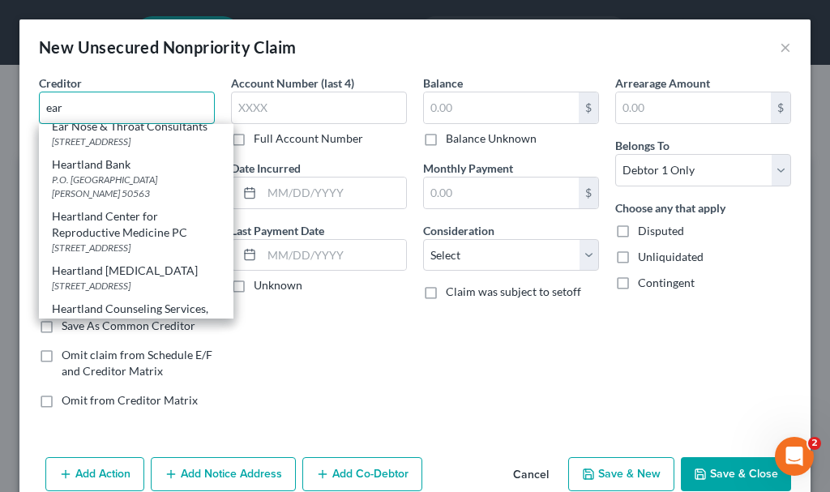
scroll to position [243, 0]
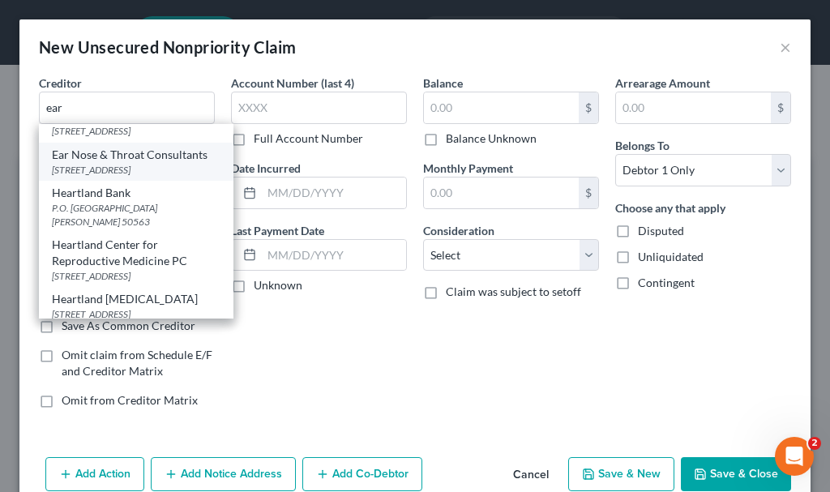
click at [130, 163] on div "Ear Nose & Throat Consultants" at bounding box center [136, 155] width 169 height 16
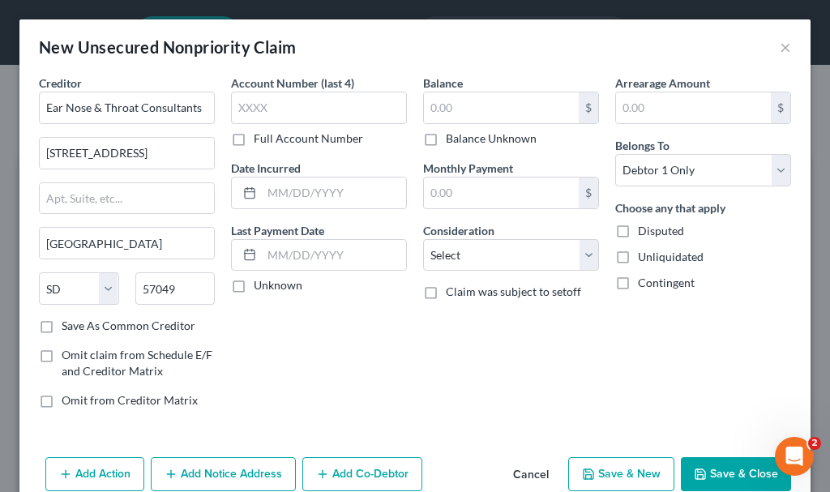
scroll to position [0, 0]
click at [458, 109] on input "text" at bounding box center [501, 107] width 155 height 31
click at [470, 258] on select "Select Cable / Satellite Services Collection Agency Credit Card Debt Debt Couns…" at bounding box center [511, 255] width 176 height 32
click at [423, 239] on select "Select Cable / Satellite Services Collection Agency Credit Card Debt Debt Couns…" at bounding box center [511, 255] width 176 height 32
click at [586, 463] on button "Save & New" at bounding box center [621, 474] width 106 height 34
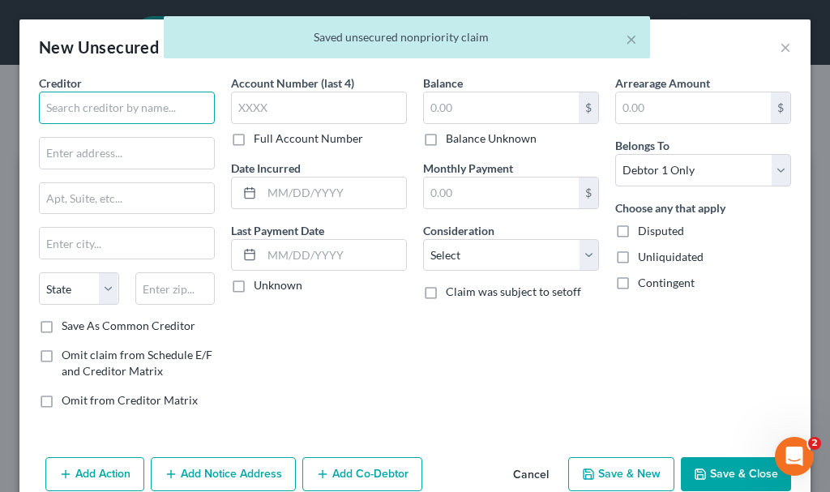
drag, startPoint x: 160, startPoint y: 105, endPoint x: 162, endPoint y: 124, distance: 19.5
click at [162, 122] on input "text" at bounding box center [127, 108] width 176 height 32
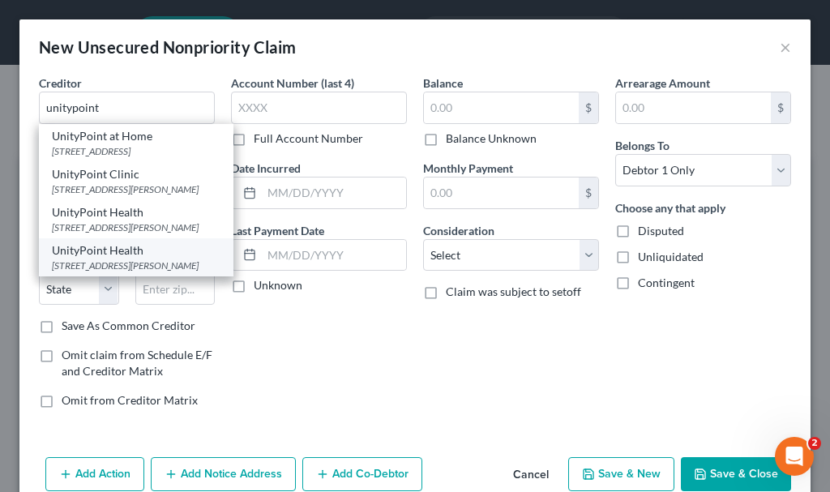
click at [95, 272] on div "[STREET_ADDRESS][PERSON_NAME]" at bounding box center [136, 265] width 169 height 14
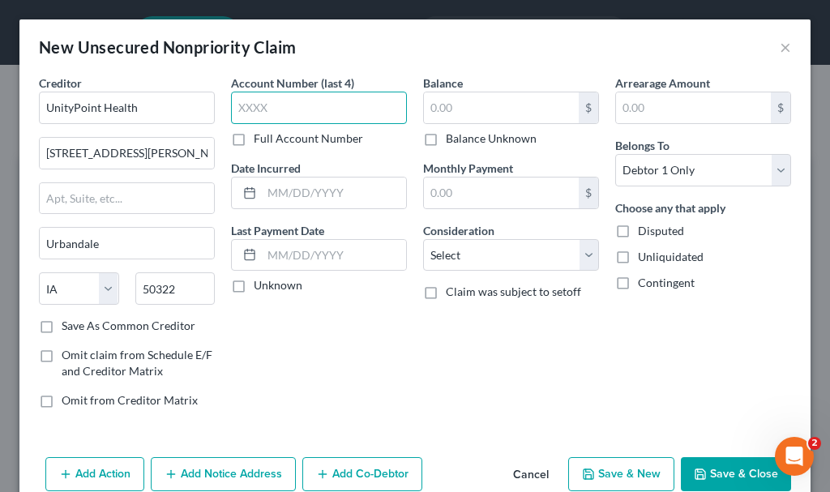
click at [321, 109] on input "text" at bounding box center [319, 108] width 176 height 32
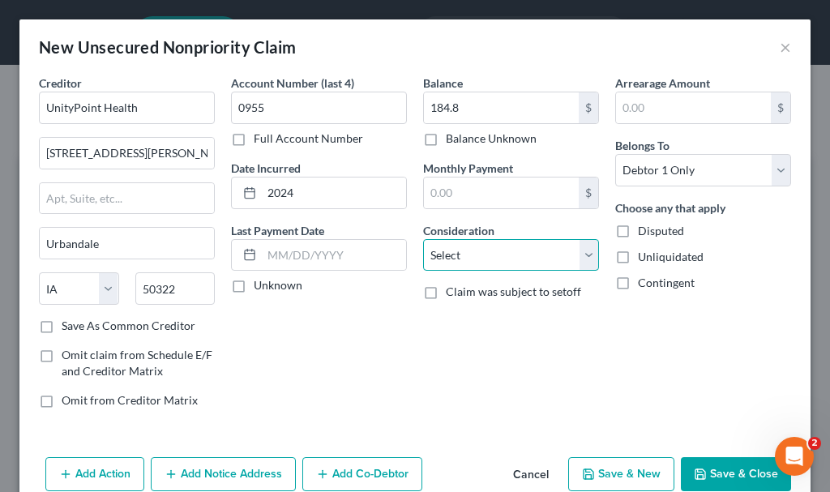
click at [490, 258] on select "Select Cable / Satellite Services Collection Agency Credit Card Debt Debt Couns…" at bounding box center [511, 255] width 176 height 32
click at [423, 239] on select "Select Cable / Satellite Services Collection Agency Credit Card Debt Debt Couns…" at bounding box center [511, 255] width 176 height 32
click at [713, 475] on button "Save & Close" at bounding box center [736, 474] width 110 height 34
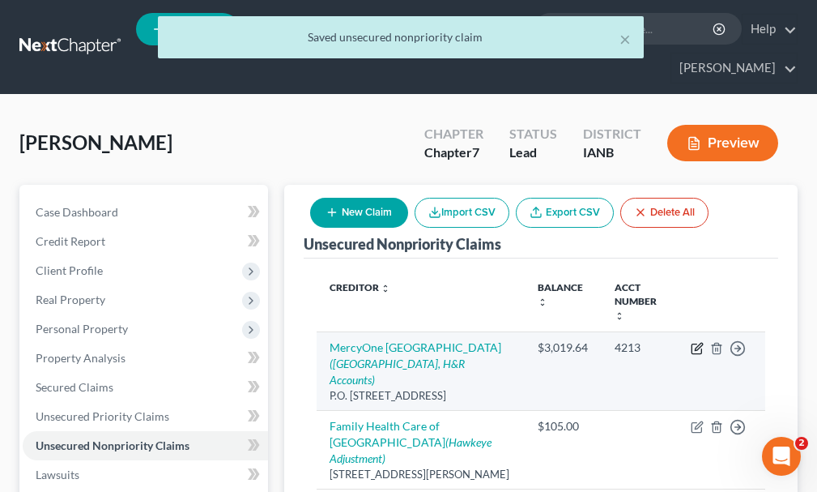
click at [698, 343] on icon "button" at bounding box center [698, 346] width 7 height 7
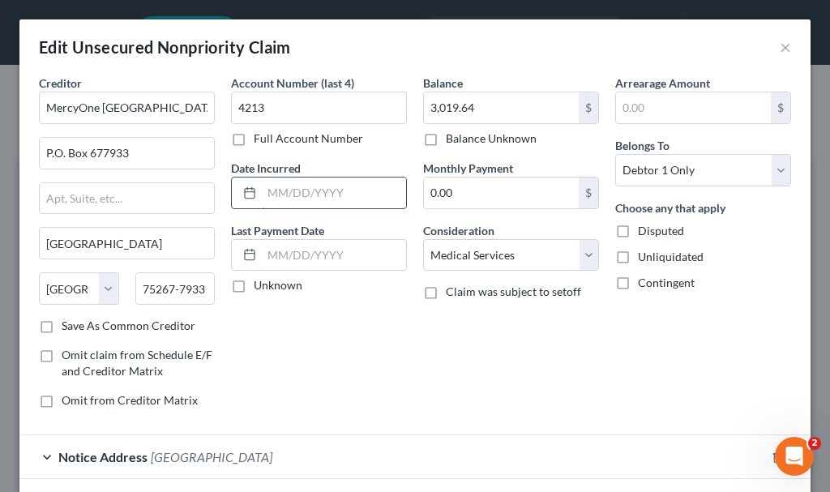
click at [325, 190] on input "text" at bounding box center [334, 192] width 144 height 31
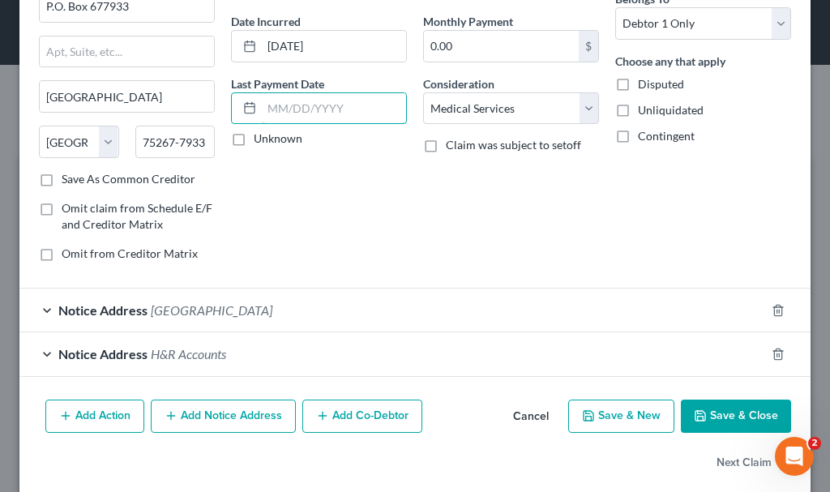
scroll to position [167, 0]
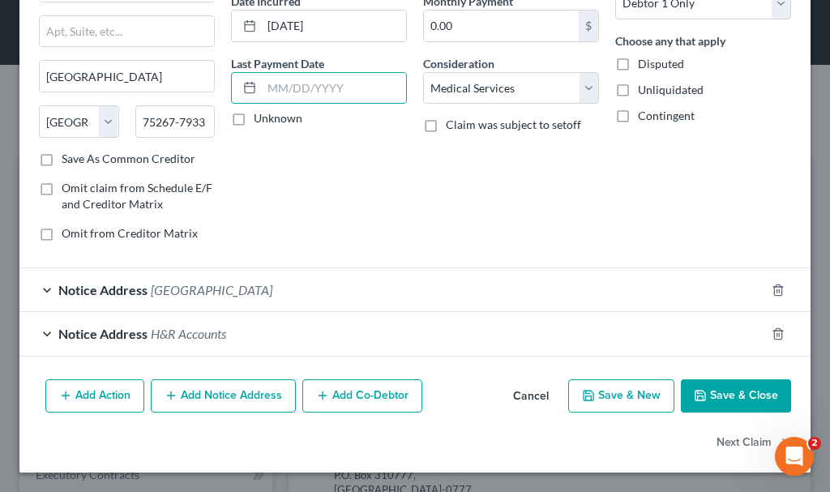
click at [726, 388] on button "Save & Close" at bounding box center [736, 396] width 110 height 34
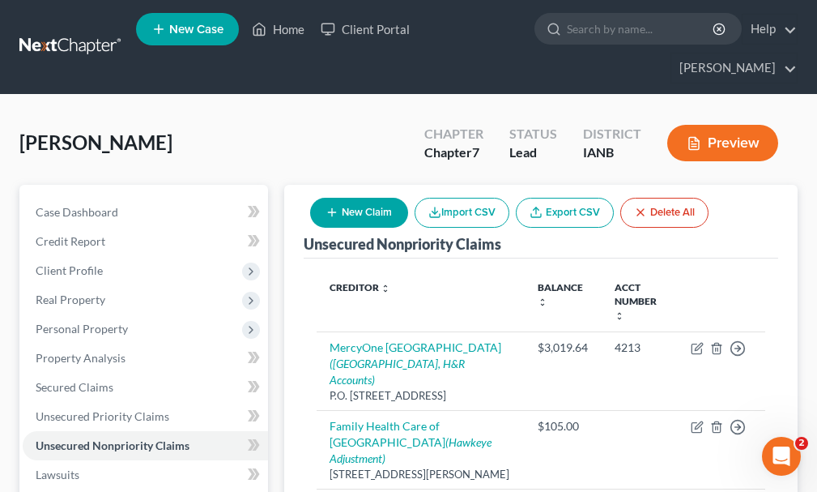
click at [350, 198] on button "New Claim" at bounding box center [359, 213] width 98 height 30
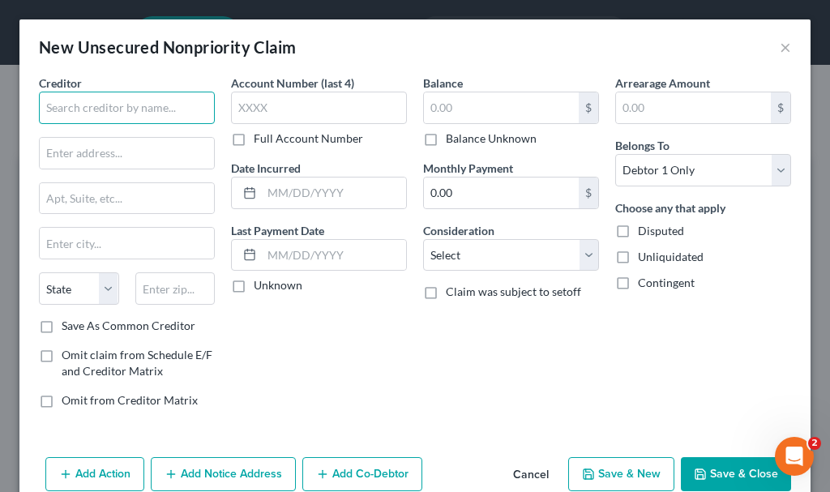
click at [124, 106] on input "text" at bounding box center [127, 108] width 176 height 32
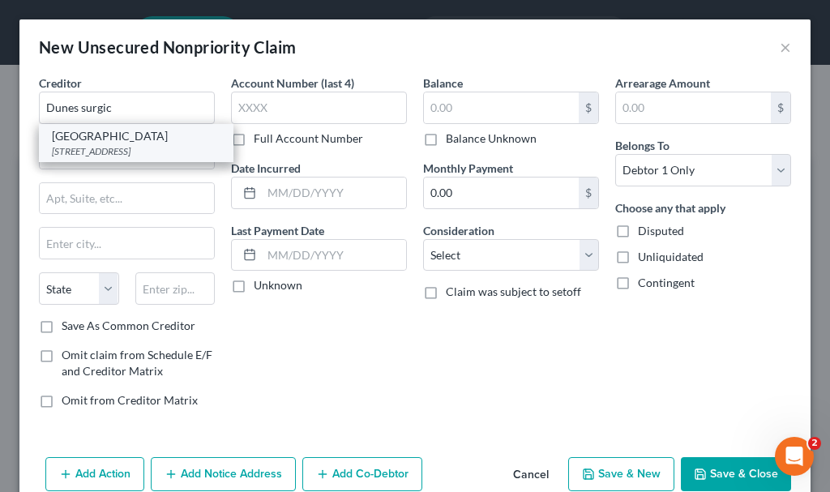
click at [90, 147] on div "[STREET_ADDRESS]" at bounding box center [136, 151] width 169 height 14
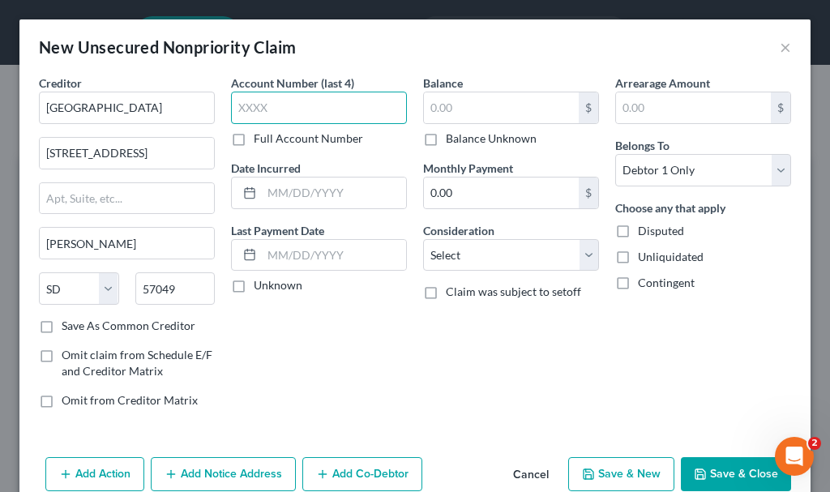
click at [284, 110] on input "text" at bounding box center [319, 108] width 176 height 32
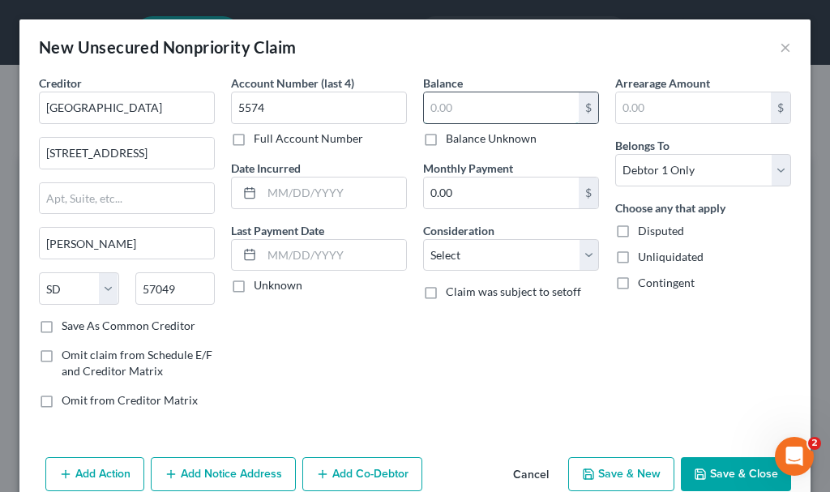
click at [466, 114] on input "text" at bounding box center [501, 107] width 155 height 31
click at [319, 187] on input "text" at bounding box center [334, 192] width 144 height 31
click at [465, 257] on select "Select Cable / Satellite Services Collection Agency Credit Card Debt Debt Couns…" at bounding box center [511, 255] width 176 height 32
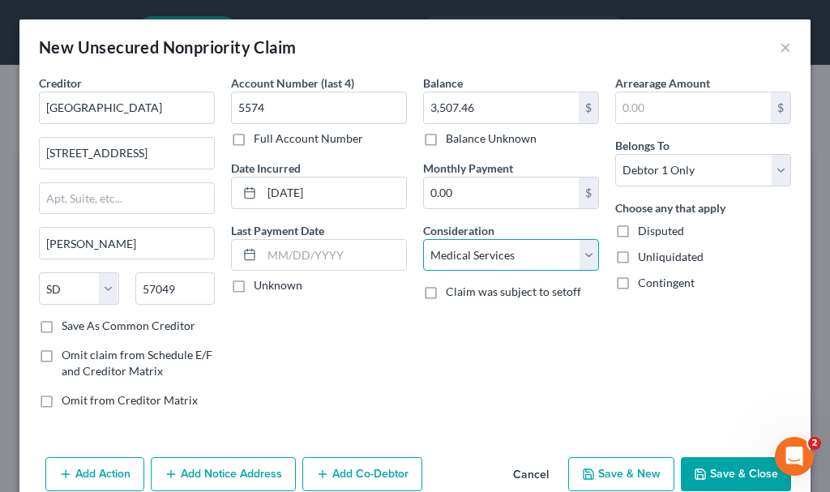
click at [423, 239] on select "Select Cable / Satellite Services Collection Agency Credit Card Debt Debt Couns…" at bounding box center [511, 255] width 176 height 32
click at [703, 470] on button "Save & Close" at bounding box center [736, 474] width 110 height 34
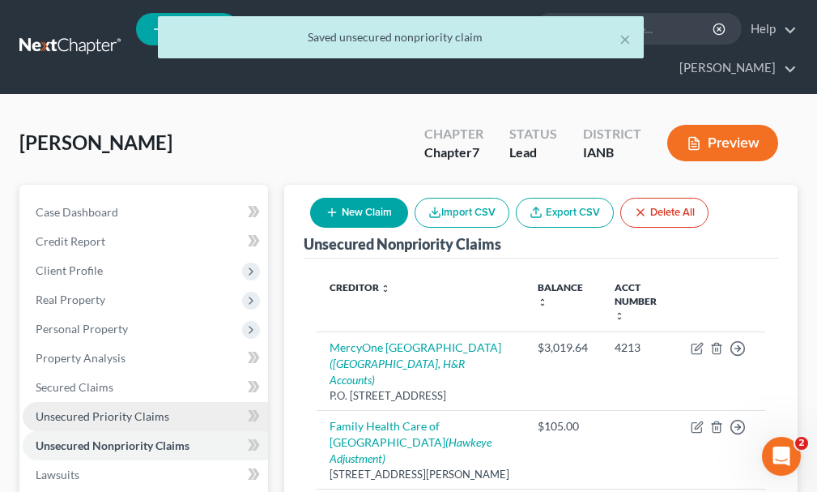
click at [86, 409] on span "Unsecured Priority Claims" at bounding box center [103, 416] width 134 height 14
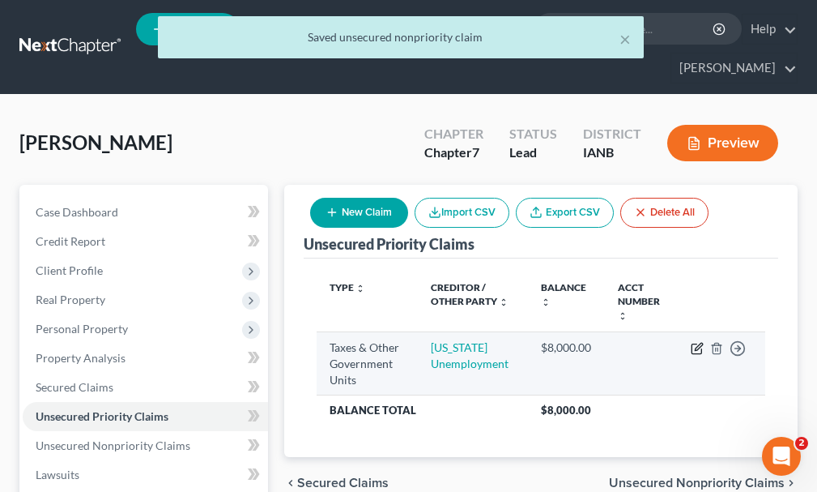
click at [697, 343] on icon "button" at bounding box center [698, 346] width 7 height 7
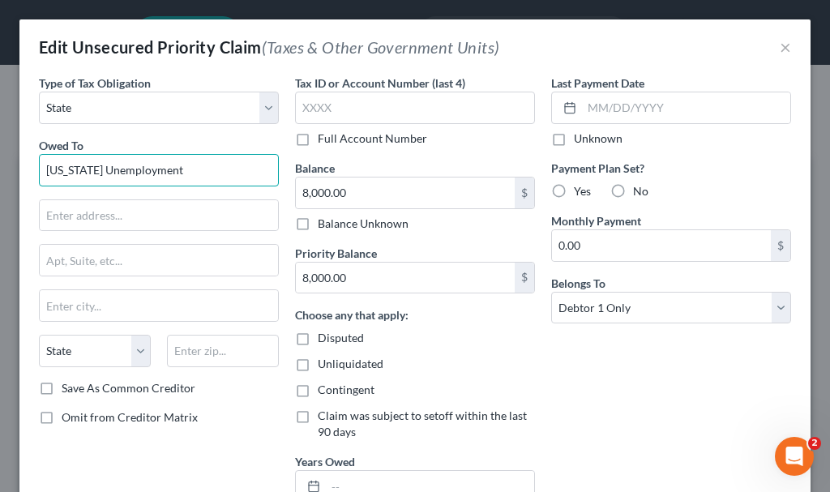
click at [213, 169] on input "[US_STATE] Unemployment" at bounding box center [159, 170] width 240 height 32
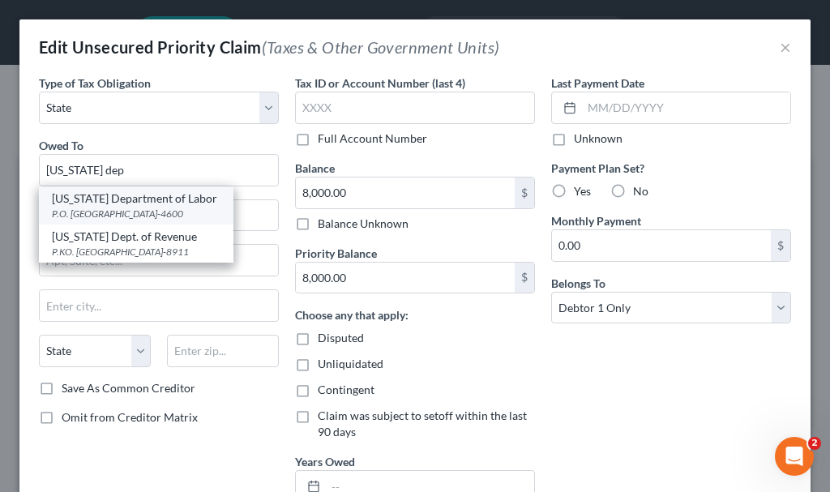
click at [129, 211] on div "P.O. [GEOGRAPHIC_DATA]-4600" at bounding box center [136, 214] width 169 height 14
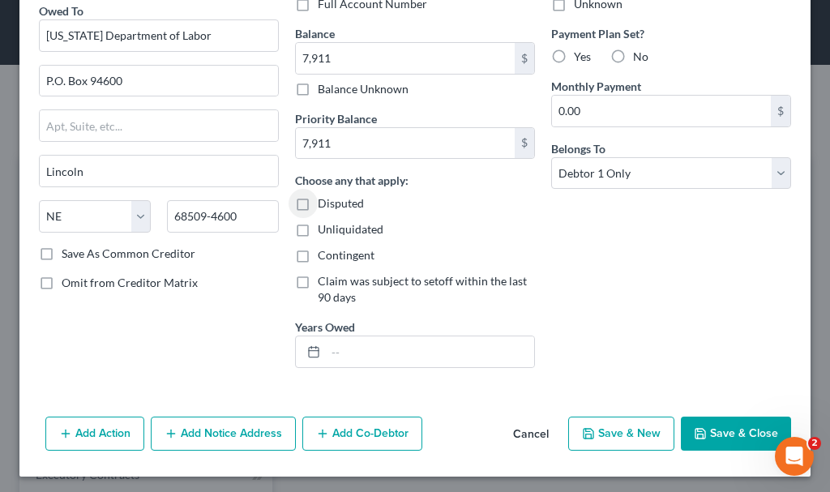
scroll to position [139, 0]
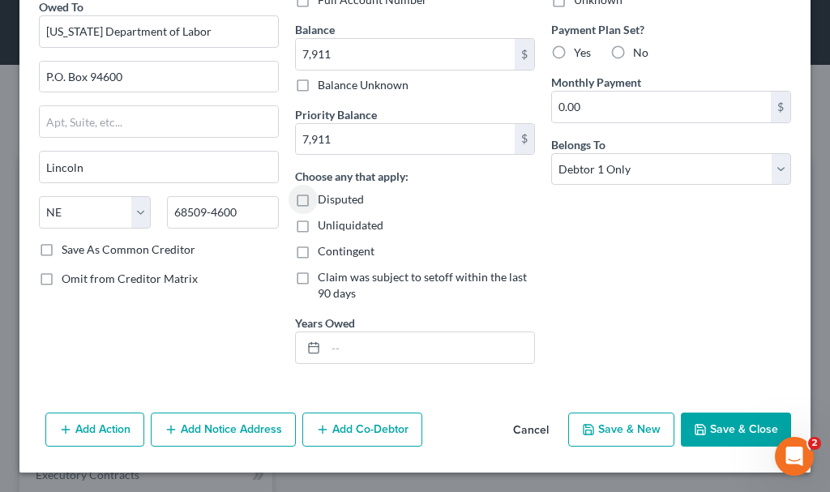
click at [711, 433] on button "Save & Close" at bounding box center [736, 429] width 110 height 34
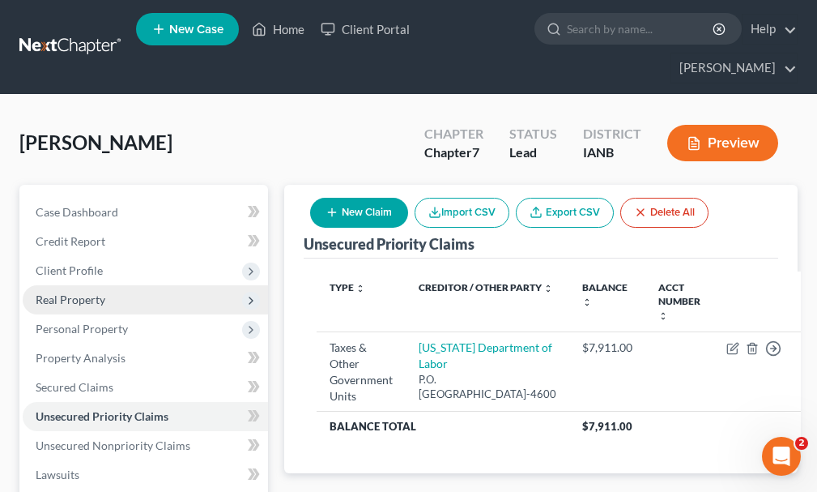
click at [84, 292] on span "Real Property" at bounding box center [71, 299] width 70 height 14
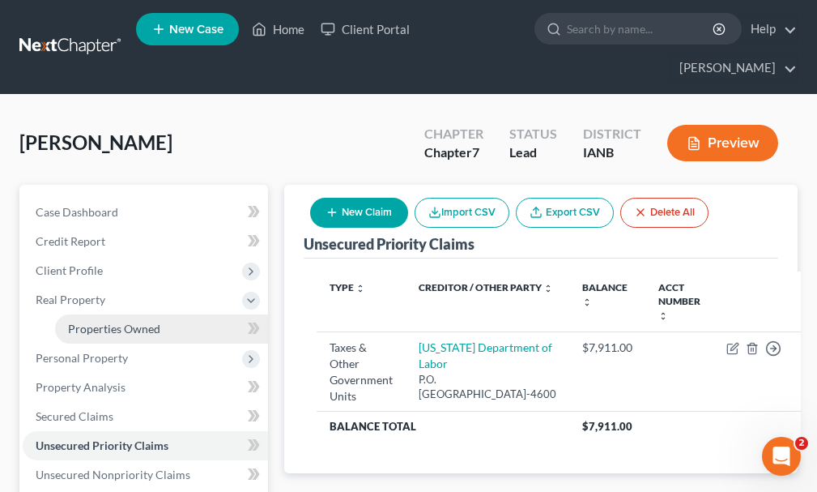
click at [113, 322] on span "Properties Owned" at bounding box center [114, 329] width 92 height 14
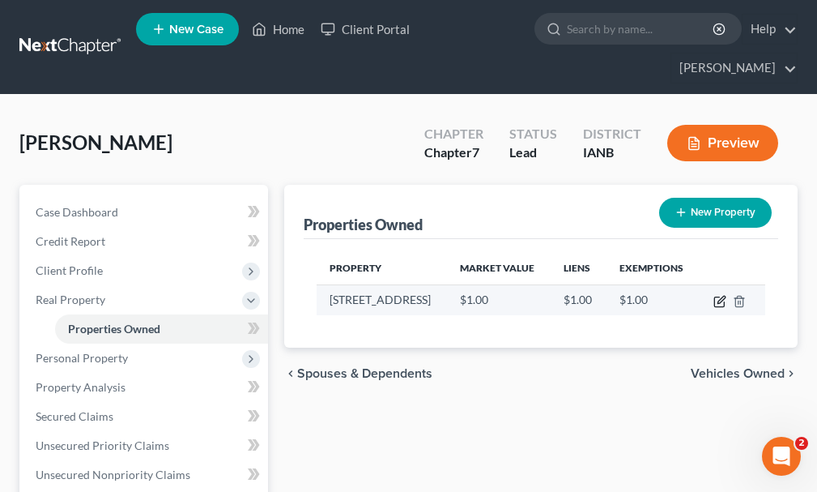
click at [721, 295] on icon "button" at bounding box center [720, 301] width 13 height 13
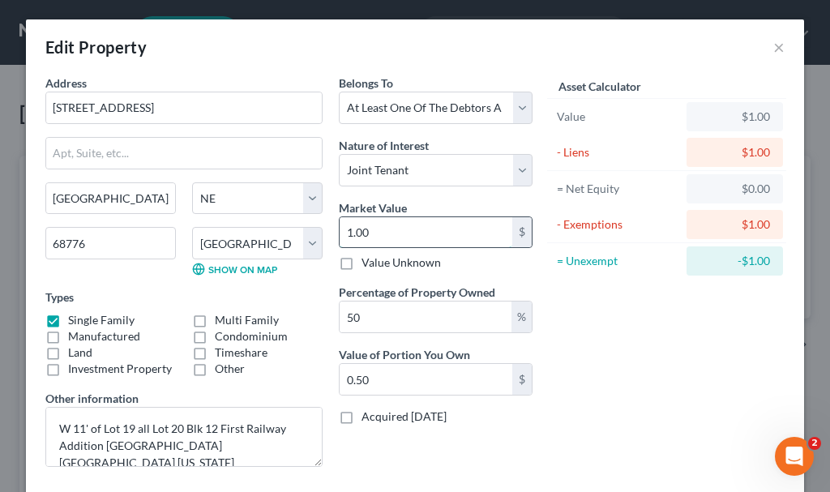
click at [381, 228] on input "1.00" at bounding box center [425, 232] width 173 height 31
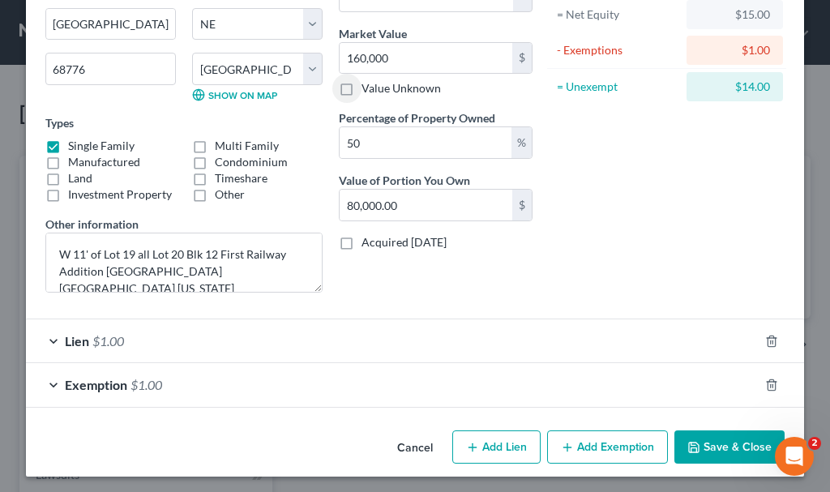
scroll to position [178, 0]
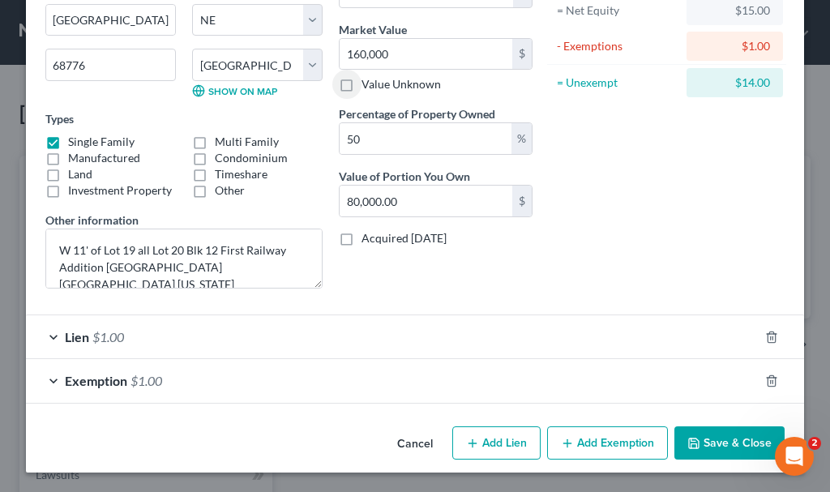
click at [149, 382] on span "$1.00" at bounding box center [146, 380] width 32 height 15
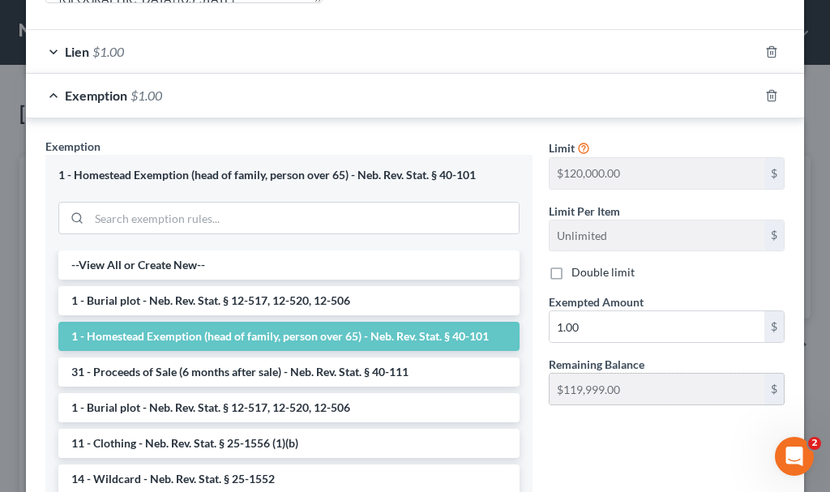
scroll to position [502, 0]
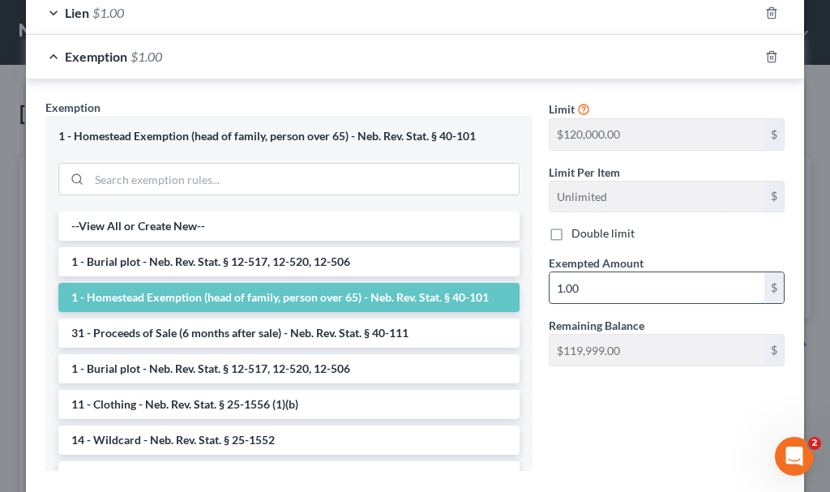
click at [602, 293] on input "1.00" at bounding box center [656, 287] width 215 height 31
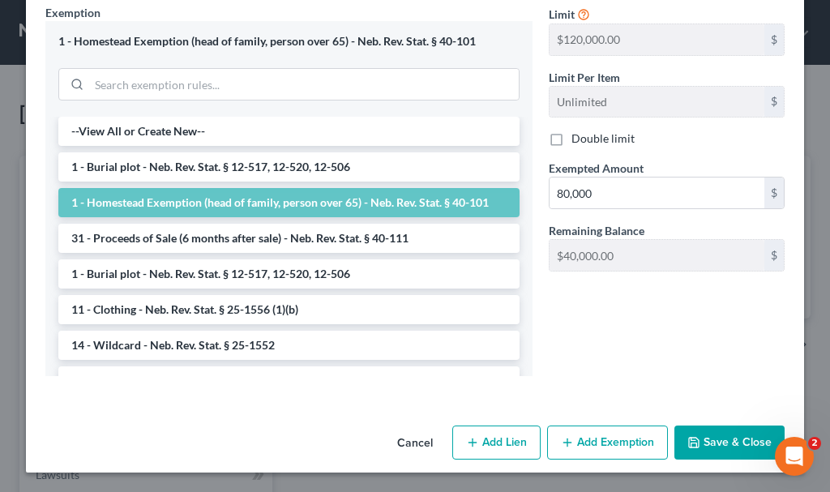
click at [711, 436] on button "Save & Close" at bounding box center [729, 442] width 110 height 34
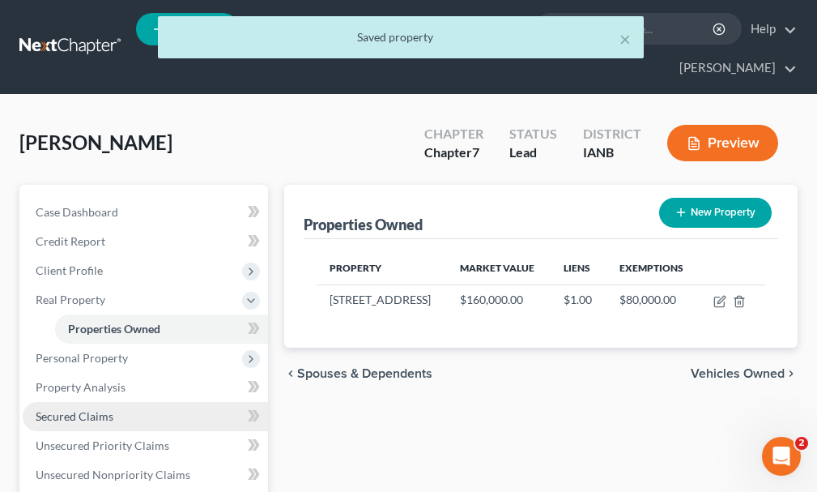
click at [93, 409] on span "Secured Claims" at bounding box center [75, 416] width 78 height 14
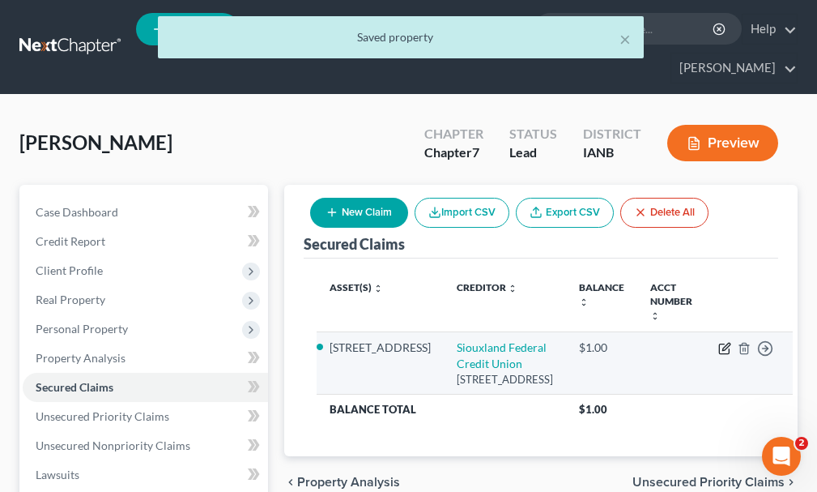
click at [719, 342] on icon "button" at bounding box center [725, 348] width 13 height 13
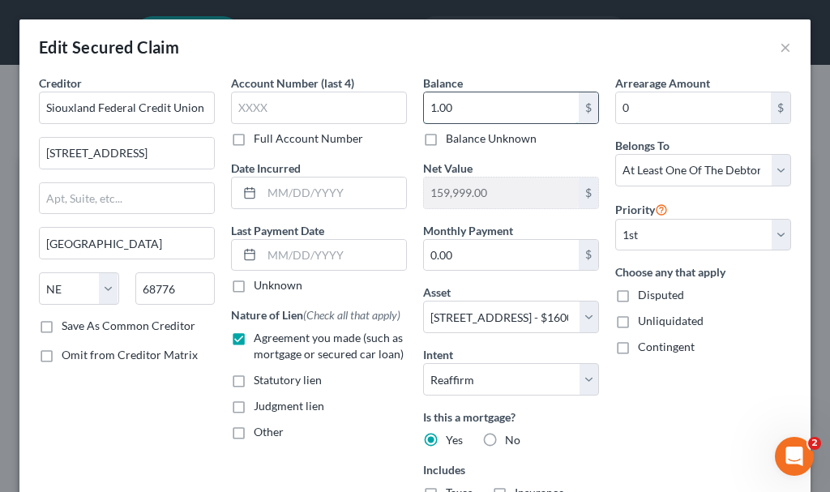
click at [458, 106] on input "1.00" at bounding box center [501, 107] width 155 height 31
click at [465, 250] on input "0.00" at bounding box center [501, 255] width 155 height 31
click at [315, 259] on input "text" at bounding box center [334, 255] width 144 height 31
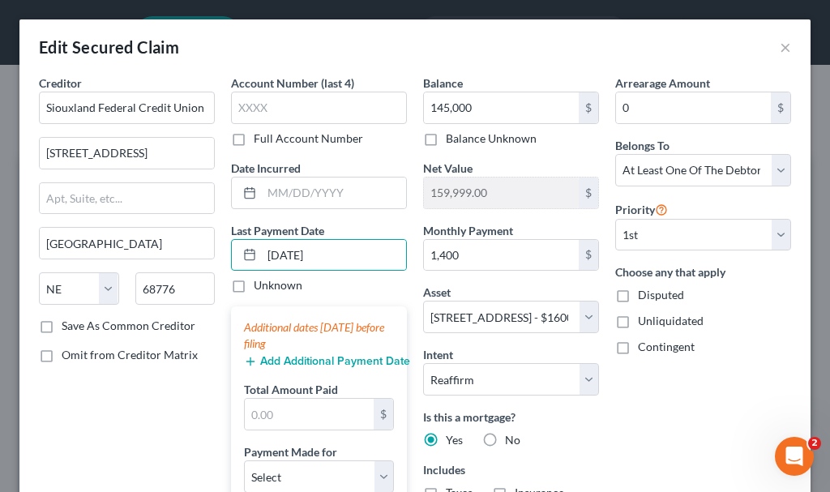
click at [316, 361] on button "Add Additional Payment Date" at bounding box center [319, 361] width 150 height 13
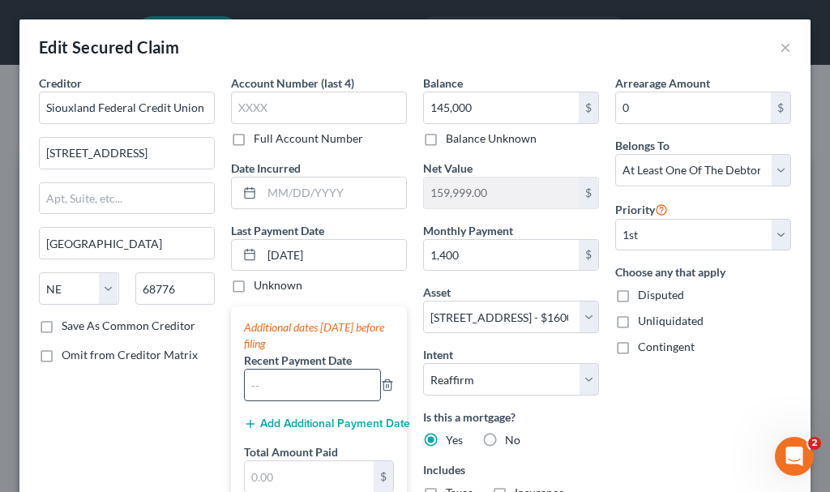
click at [315, 383] on input "text" at bounding box center [312, 384] width 135 height 31
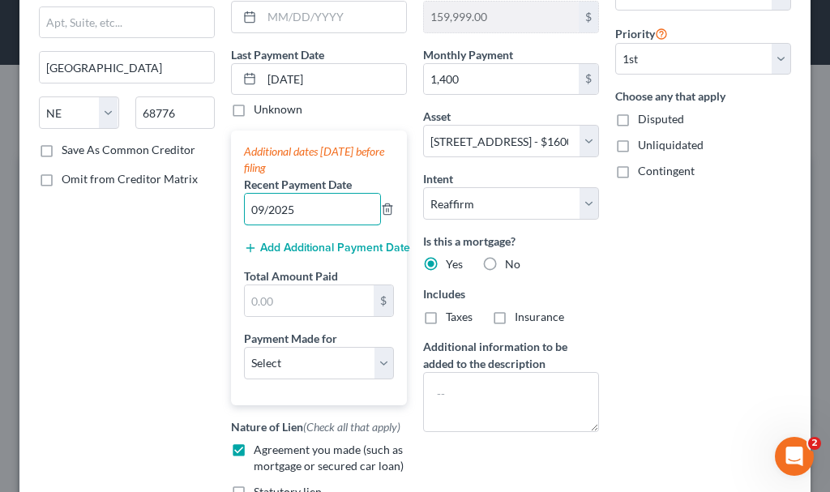
scroll to position [243, 0]
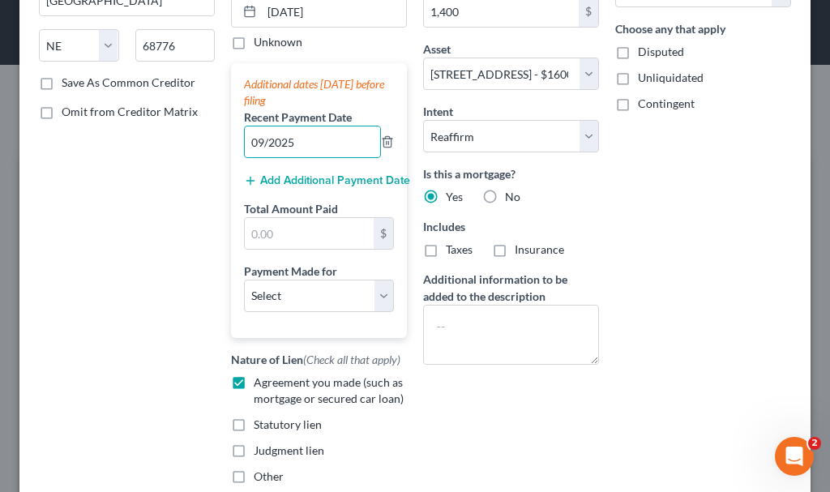
click at [309, 176] on button "Add Additional Payment Date" at bounding box center [319, 180] width 150 height 13
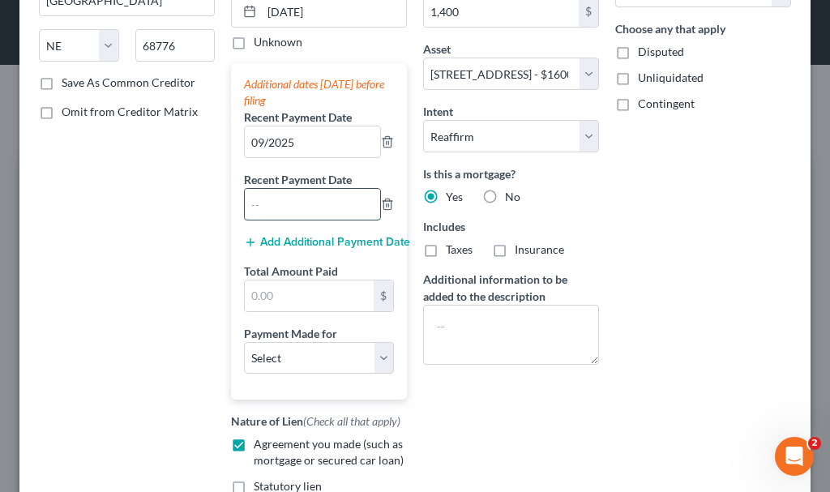
click at [312, 203] on input "text" at bounding box center [312, 204] width 135 height 31
click at [292, 237] on button "Add Additional Payment Date" at bounding box center [319, 242] width 150 height 13
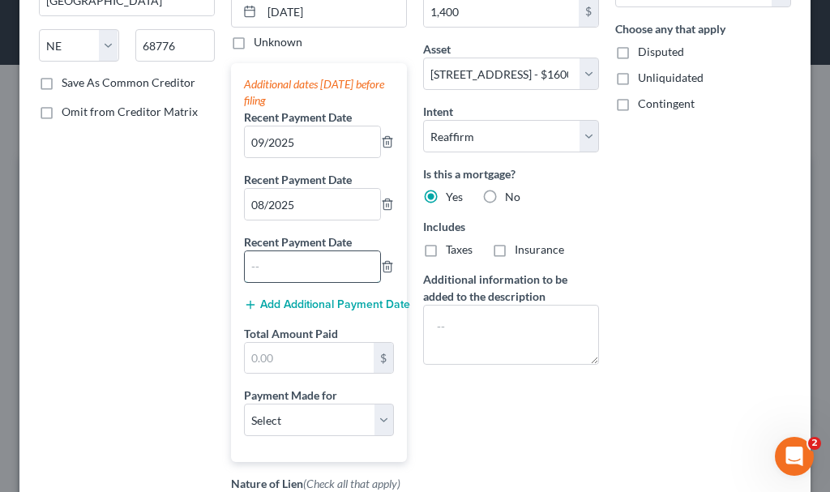
click at [300, 264] on input "text" at bounding box center [312, 266] width 135 height 31
click at [285, 361] on input "text" at bounding box center [309, 358] width 129 height 31
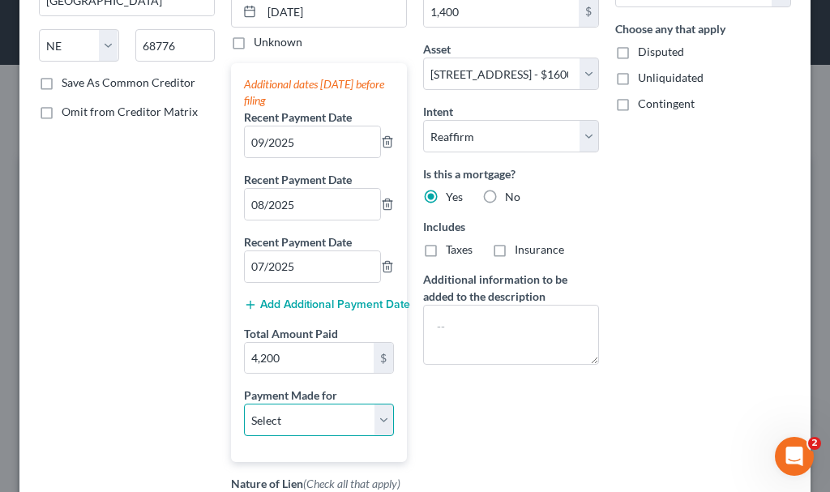
click at [294, 415] on select "Select Car Credit Card Loan Repayment Mortgage Other Suppliers Or Vendors" at bounding box center [319, 419] width 150 height 32
click at [244, 403] on select "Select Car Credit Card Loan Repayment Mortgage Other Suppliers Or Vendors" at bounding box center [319, 419] width 150 height 32
click at [446, 251] on label "Taxes" at bounding box center [459, 249] width 27 height 16
click at [452, 251] on input "Taxes" at bounding box center [457, 246] width 11 height 11
click at [514, 250] on label "Insurance" at bounding box center [538, 249] width 49 height 16
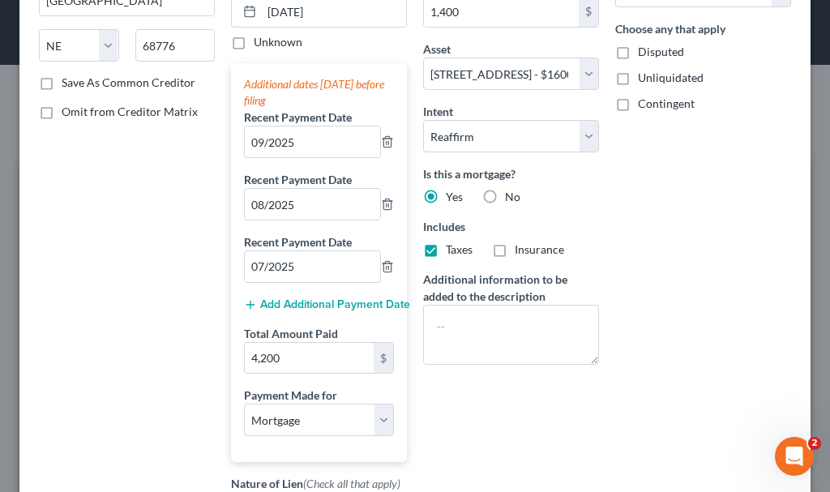
click at [521, 250] on input "Insurance" at bounding box center [526, 246] width 11 height 11
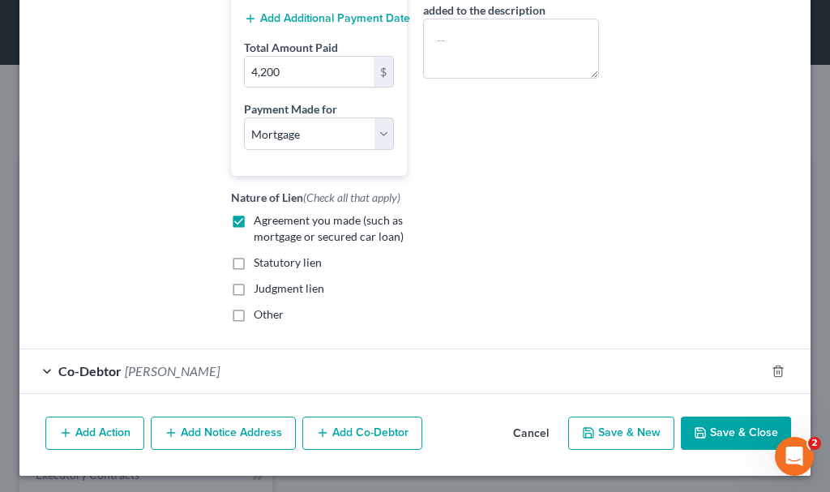
scroll to position [532, 0]
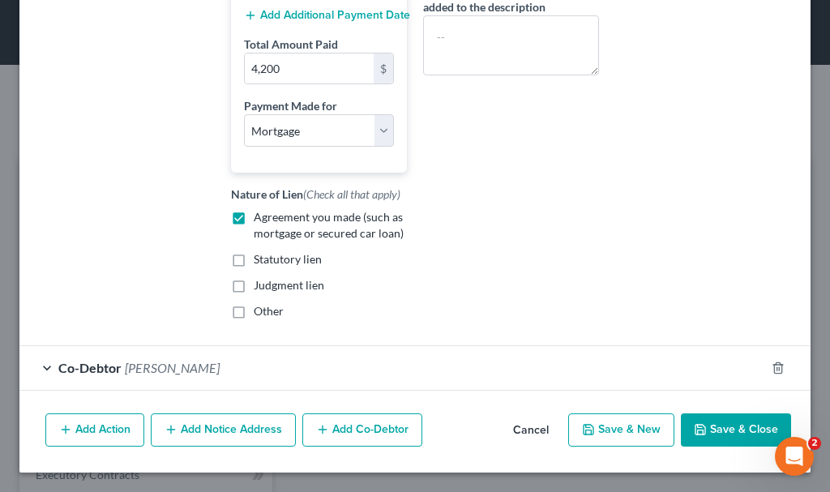
click at [722, 421] on button "Save & Close" at bounding box center [736, 430] width 110 height 34
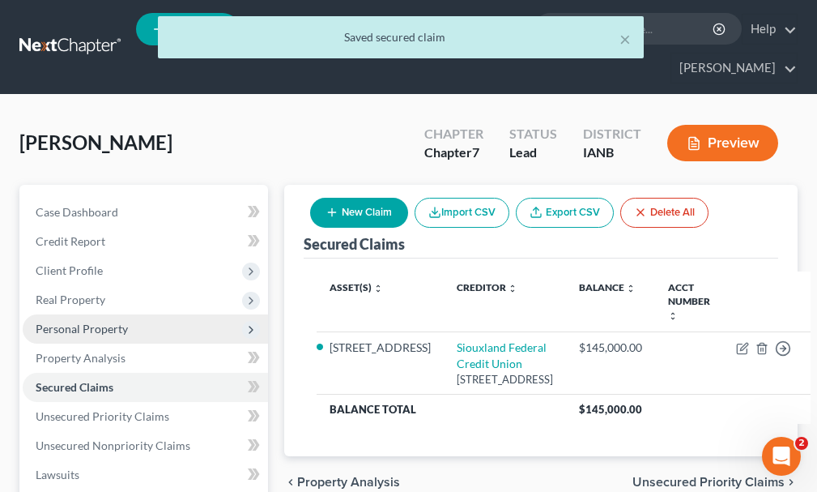
click at [73, 314] on span "Personal Property" at bounding box center [145, 328] width 245 height 29
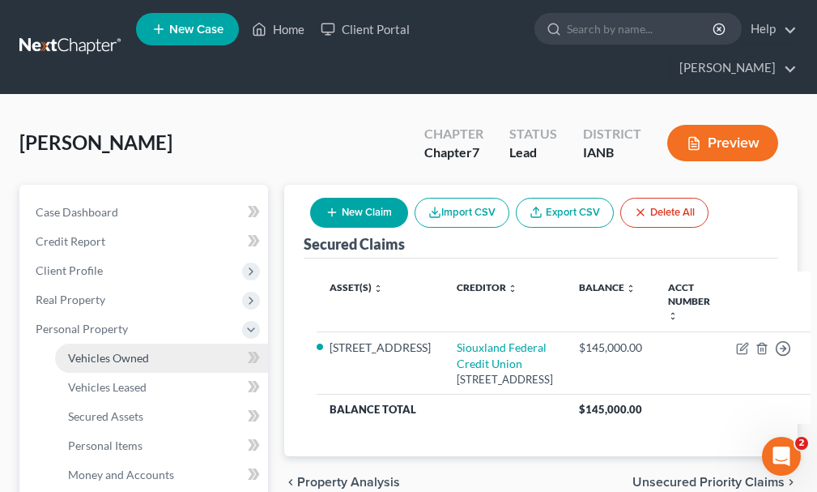
click at [102, 351] on span "Vehicles Owned" at bounding box center [108, 358] width 81 height 14
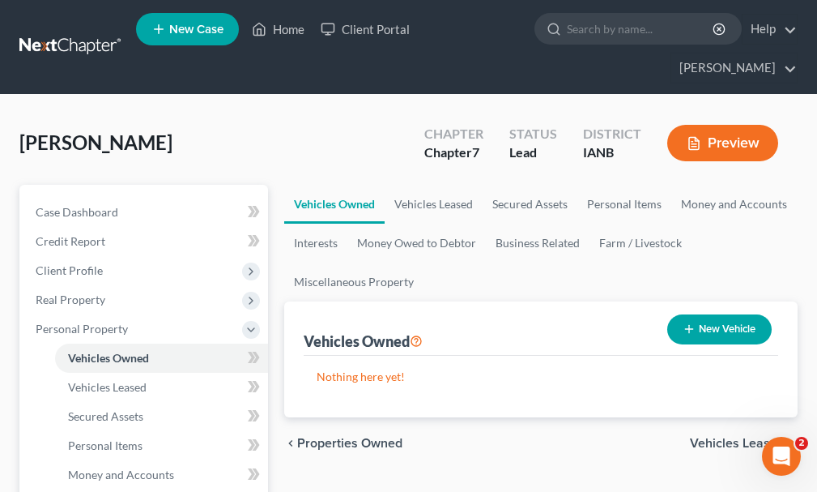
click at [713, 314] on button "New Vehicle" at bounding box center [720, 329] width 105 height 30
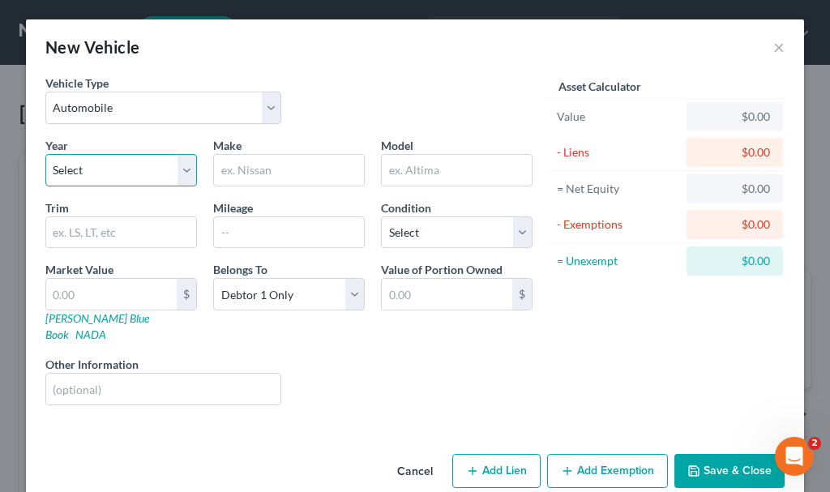
click at [87, 157] on select "Select 2026 2025 2024 2023 2022 2021 2020 2019 2018 2017 2016 2015 2014 2013 20…" at bounding box center [121, 170] width 152 height 32
click at [45, 154] on select "Select 2026 2025 2024 2023 2022 2021 2020 2019 2018 2017 2016 2015 2014 2013 20…" at bounding box center [121, 170] width 152 height 32
click at [249, 167] on input "text" at bounding box center [289, 170] width 150 height 31
click at [413, 170] on input "text" at bounding box center [457, 170] width 150 height 31
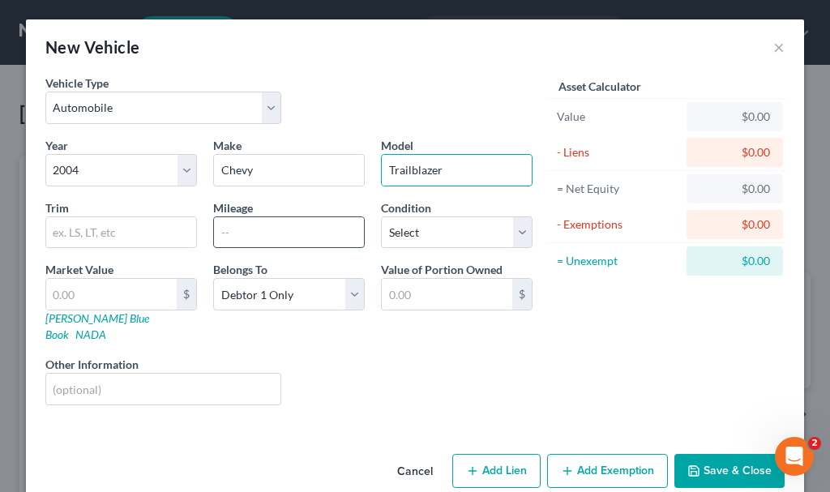
click at [271, 236] on input "text" at bounding box center [289, 232] width 150 height 31
click at [602, 454] on button "Add Exemption" at bounding box center [607, 471] width 121 height 34
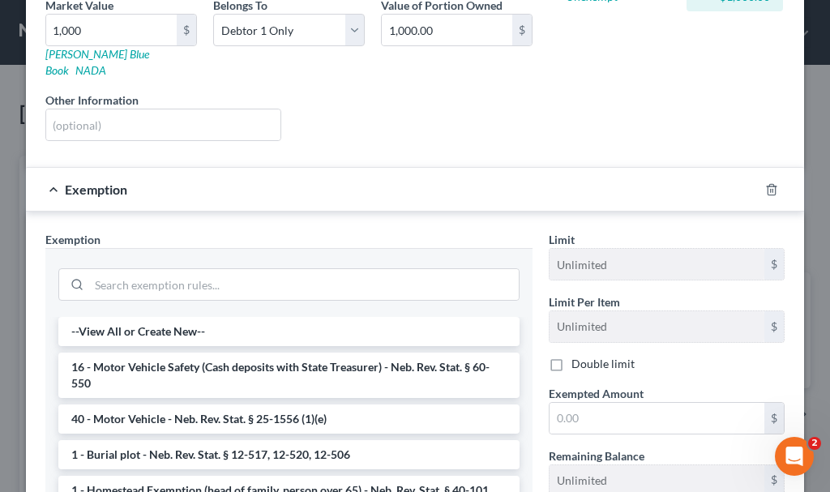
scroll to position [324, 0]
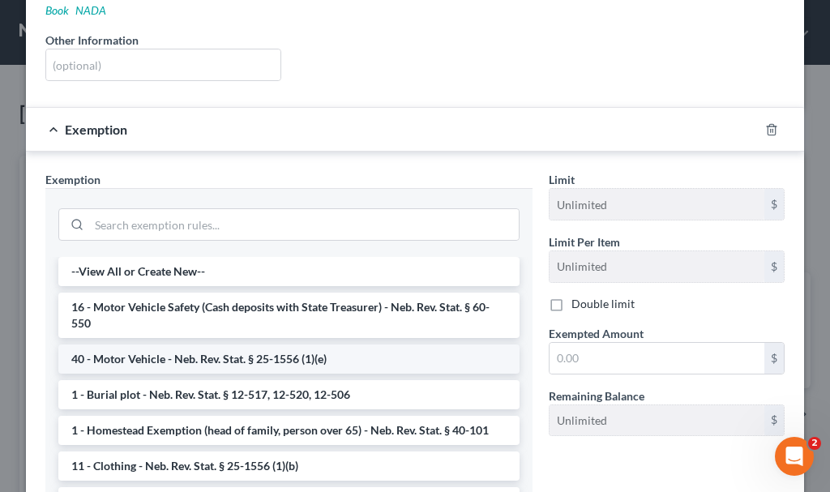
click at [204, 344] on li "40 - Motor Vehicle - Neb. Rev. Stat. § 25-1556 (1)(e)" at bounding box center [288, 358] width 461 height 29
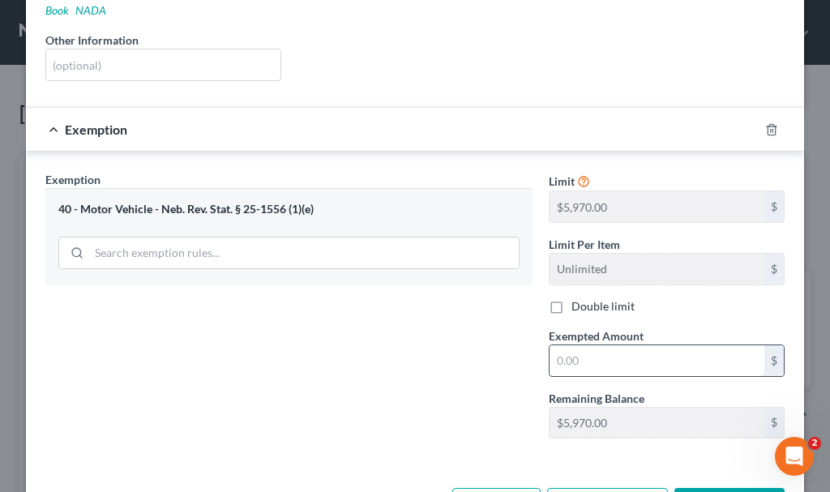
click at [611, 345] on input "text" at bounding box center [656, 360] width 215 height 31
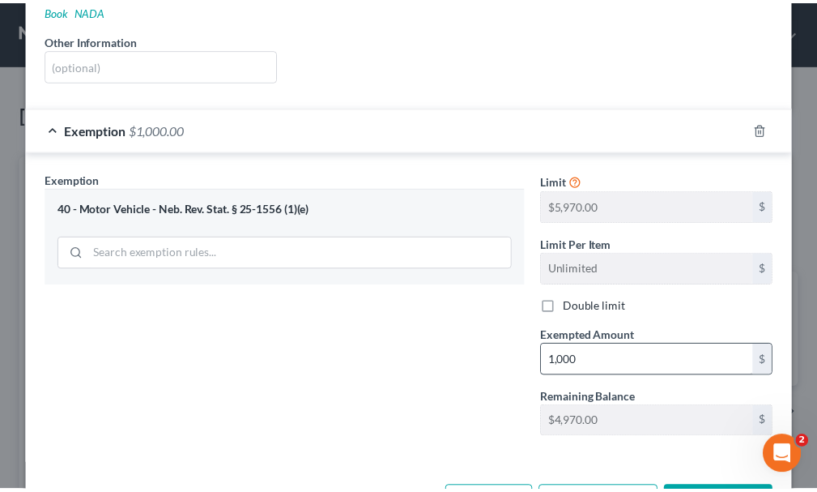
scroll to position [338, 0]
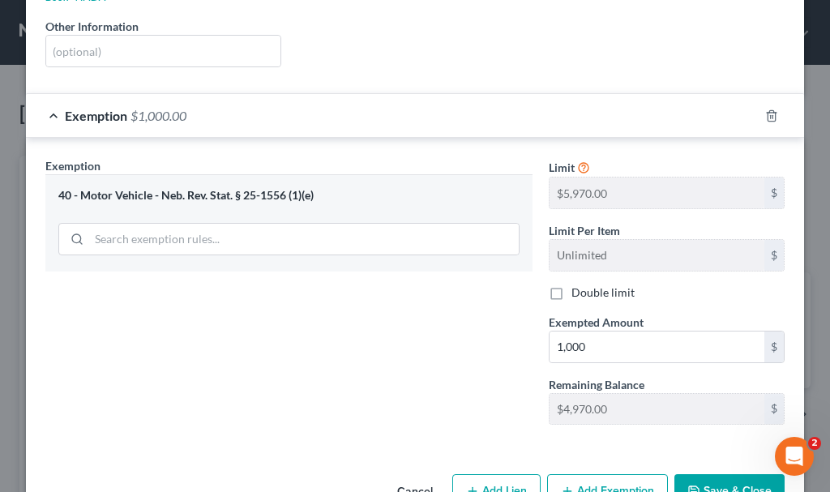
click at [702, 474] on button "Save & Close" at bounding box center [729, 491] width 110 height 34
